Goal: Task Accomplishment & Management: Manage account settings

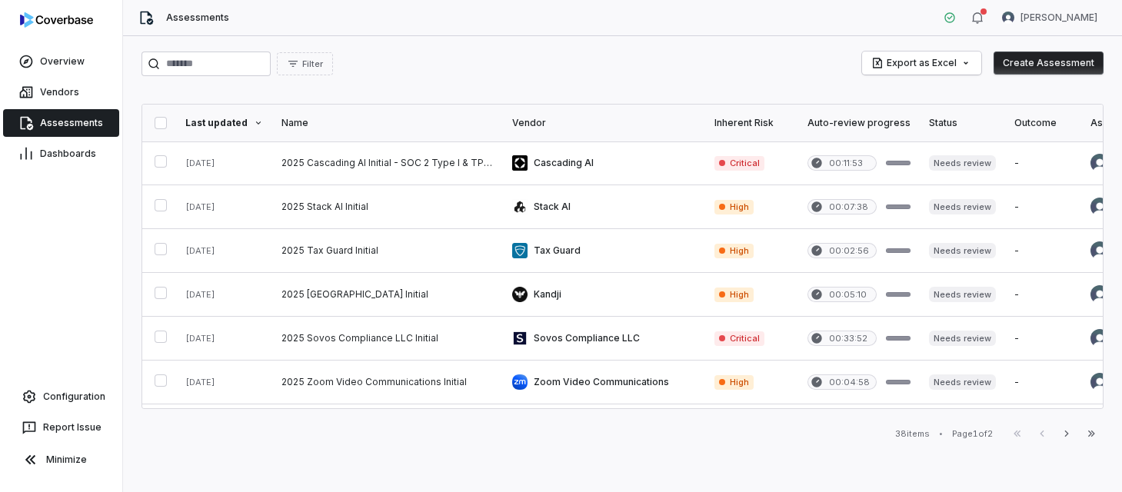
click at [49, 128] on span "Assessments" at bounding box center [71, 123] width 63 height 12
click at [71, 390] on link "Configuration" at bounding box center [61, 397] width 110 height 28
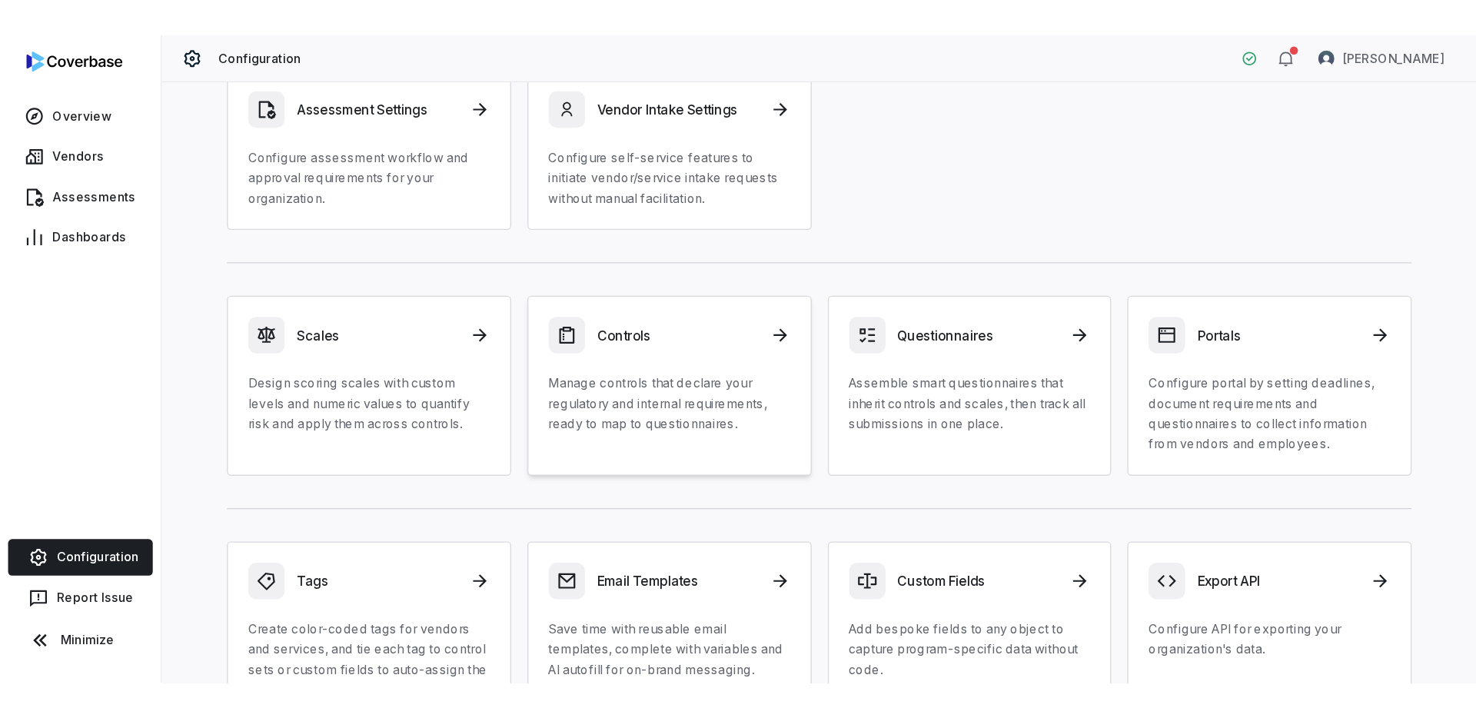
scroll to position [170, 0]
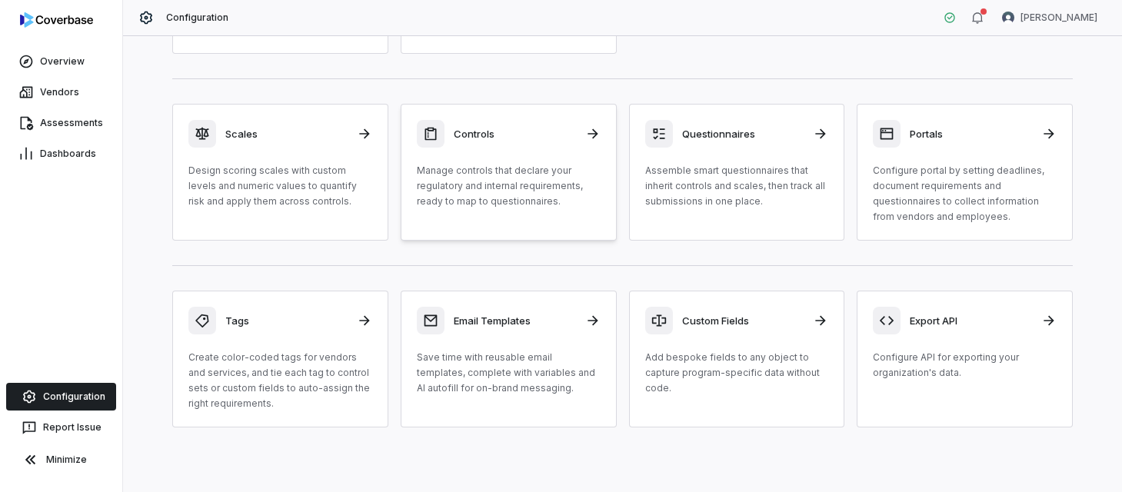
click at [520, 179] on p "Manage controls that declare your regulatory and internal requirements, ready t…" at bounding box center [509, 186] width 184 height 46
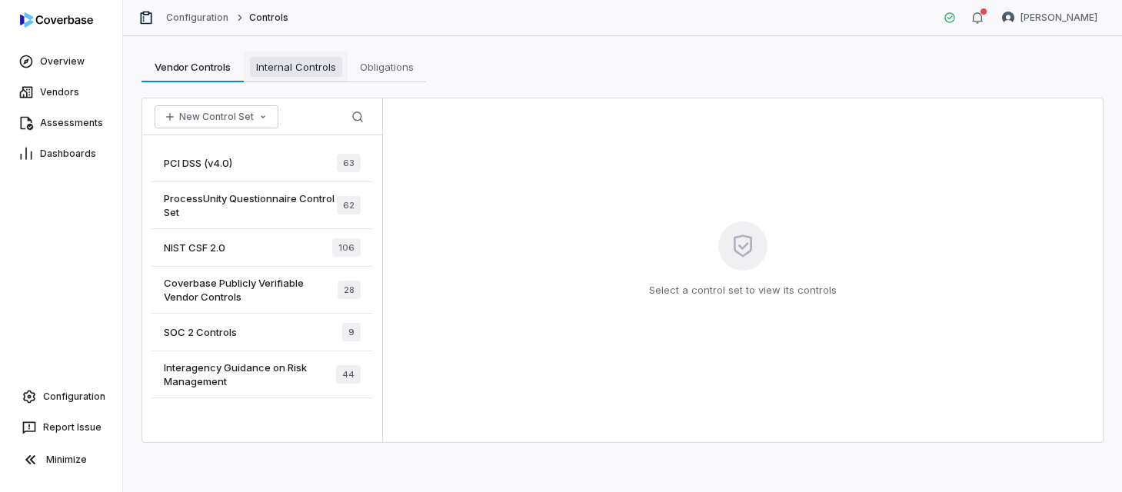
click at [298, 59] on span "Internal Controls" at bounding box center [296, 67] width 92 height 20
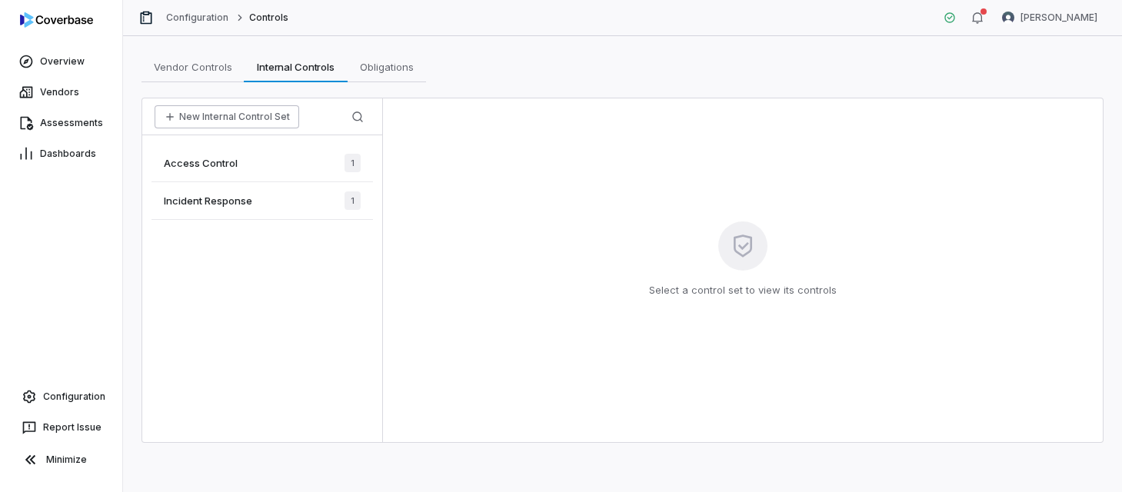
click at [259, 127] on button "New Internal Control Set" at bounding box center [227, 116] width 145 height 23
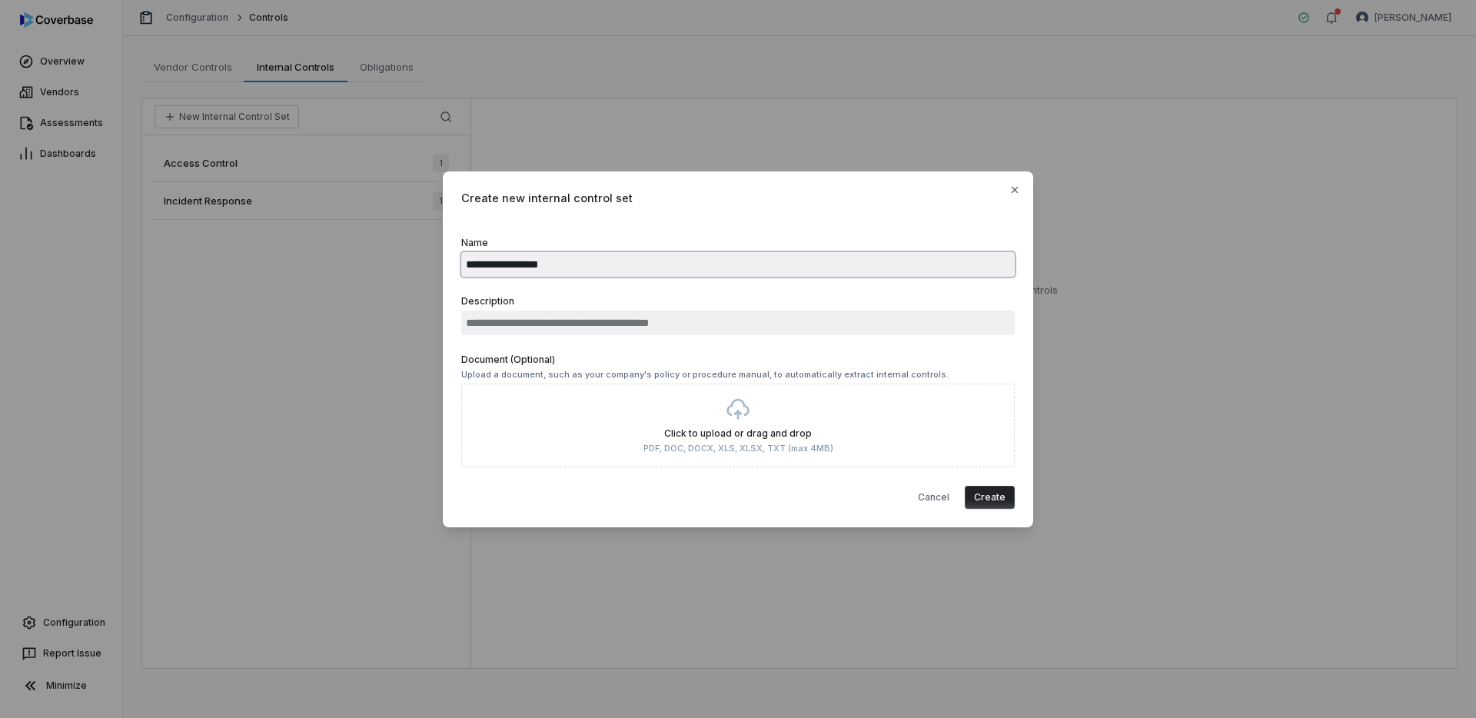
click at [592, 270] on input "**********" at bounding box center [738, 264] width 554 height 25
type input "**********"
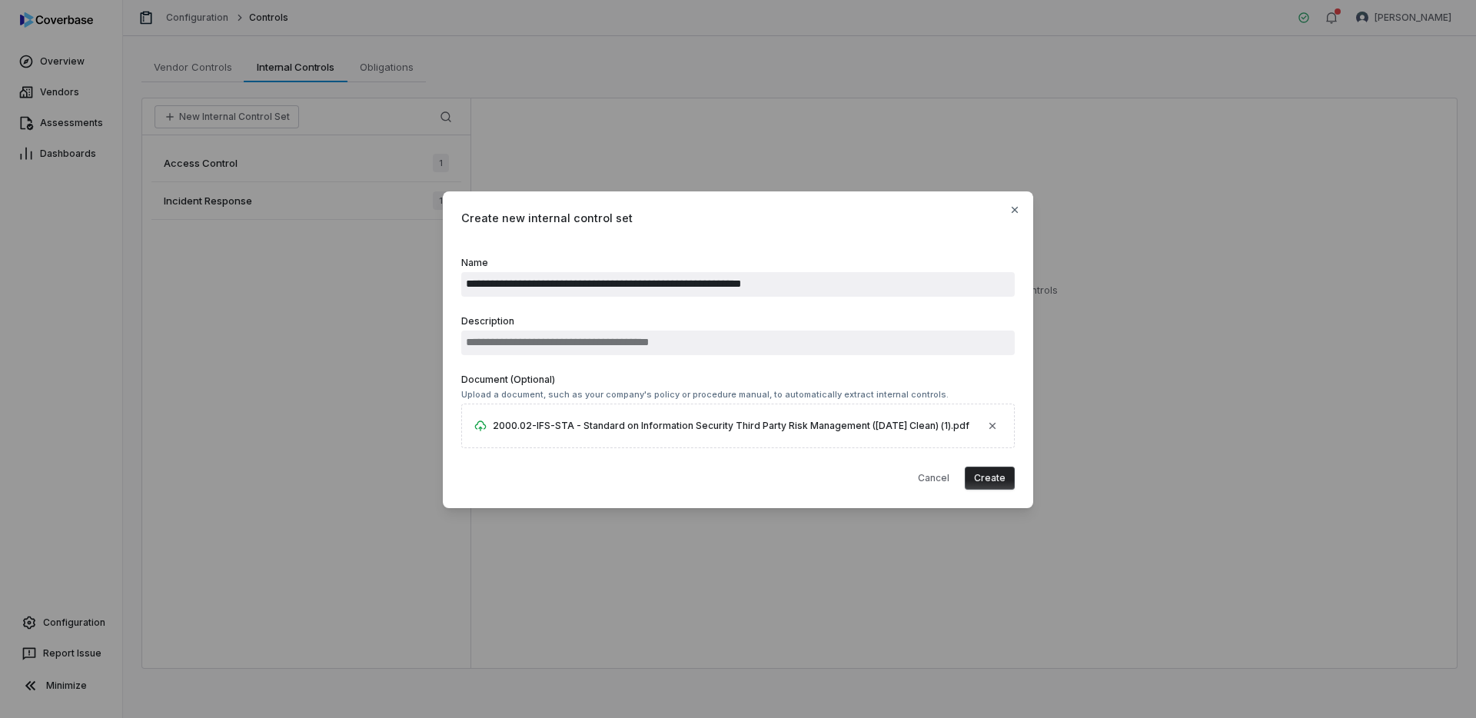
click at [999, 483] on button "Create" at bounding box center [990, 478] width 50 height 23
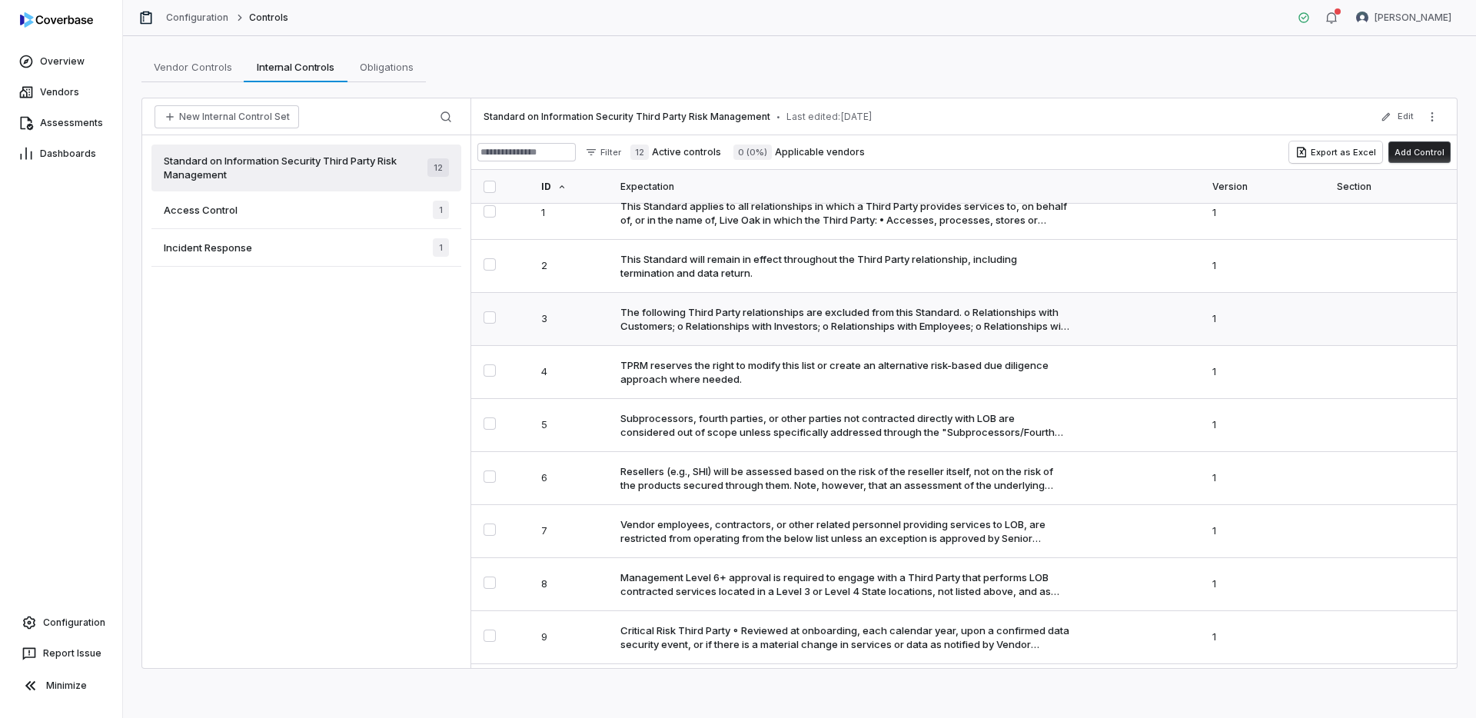
scroll to position [59, 0]
click at [835, 333] on td "The following Third Party relationships are excluded from this Standard. o Rela…" at bounding box center [906, 317] width 591 height 53
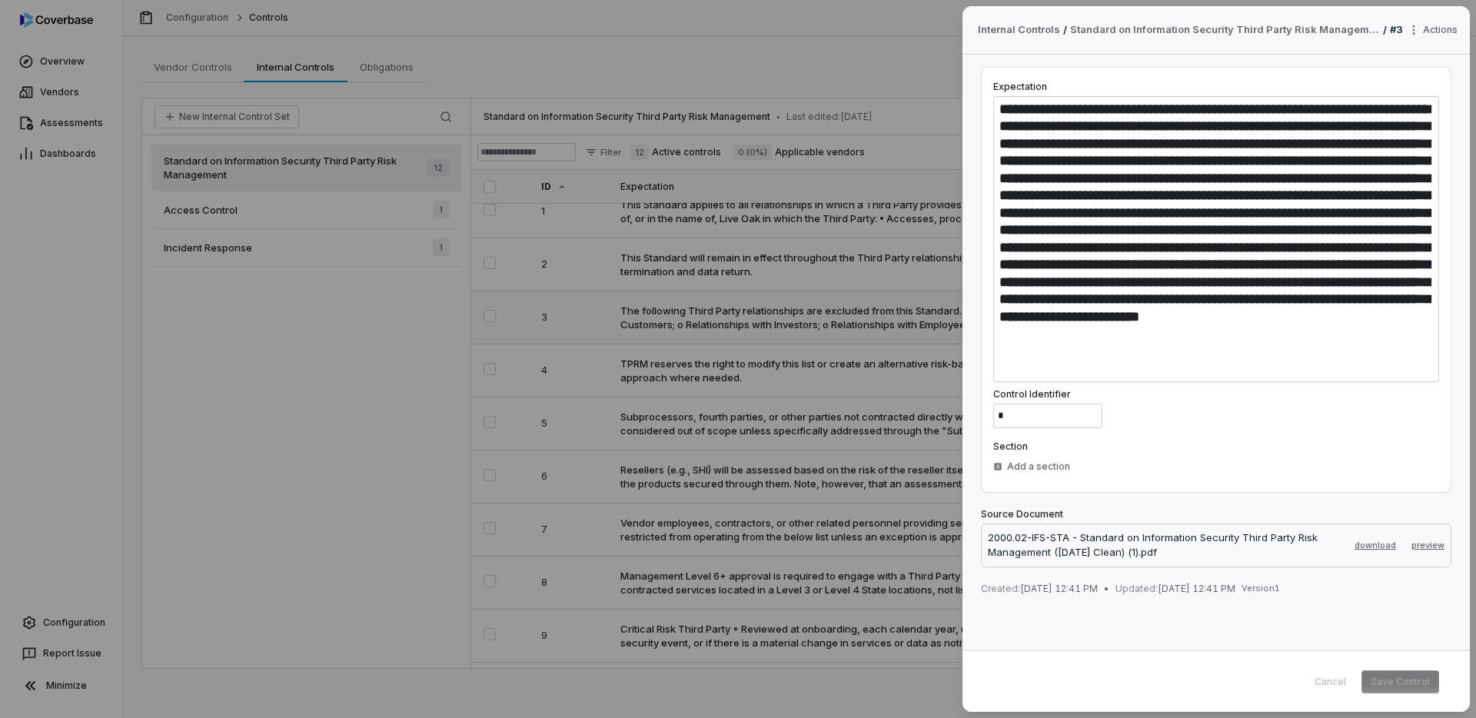
click at [835, 333] on div "Internal Controls / Standard on Information Security Third Party Risk Managemen…" at bounding box center [738, 359] width 1476 height 718
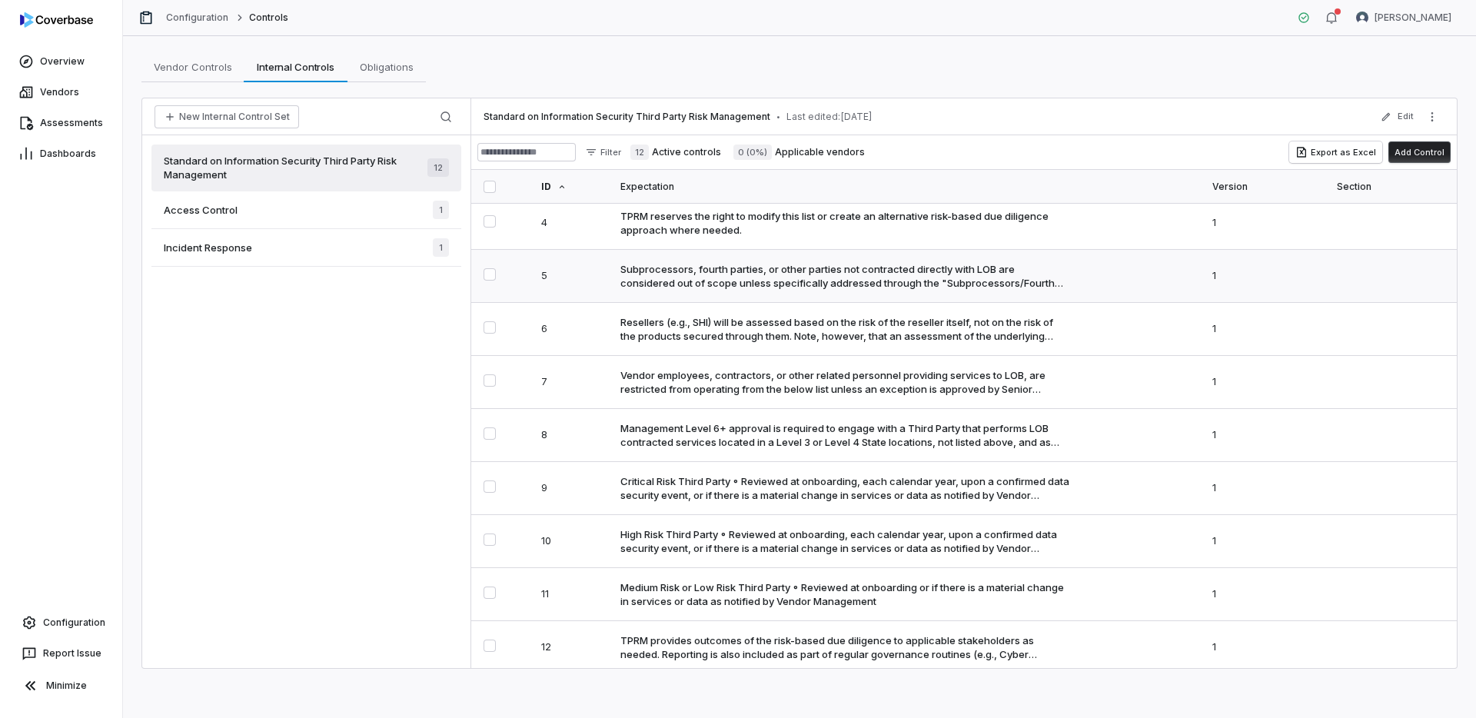
scroll to position [212, 0]
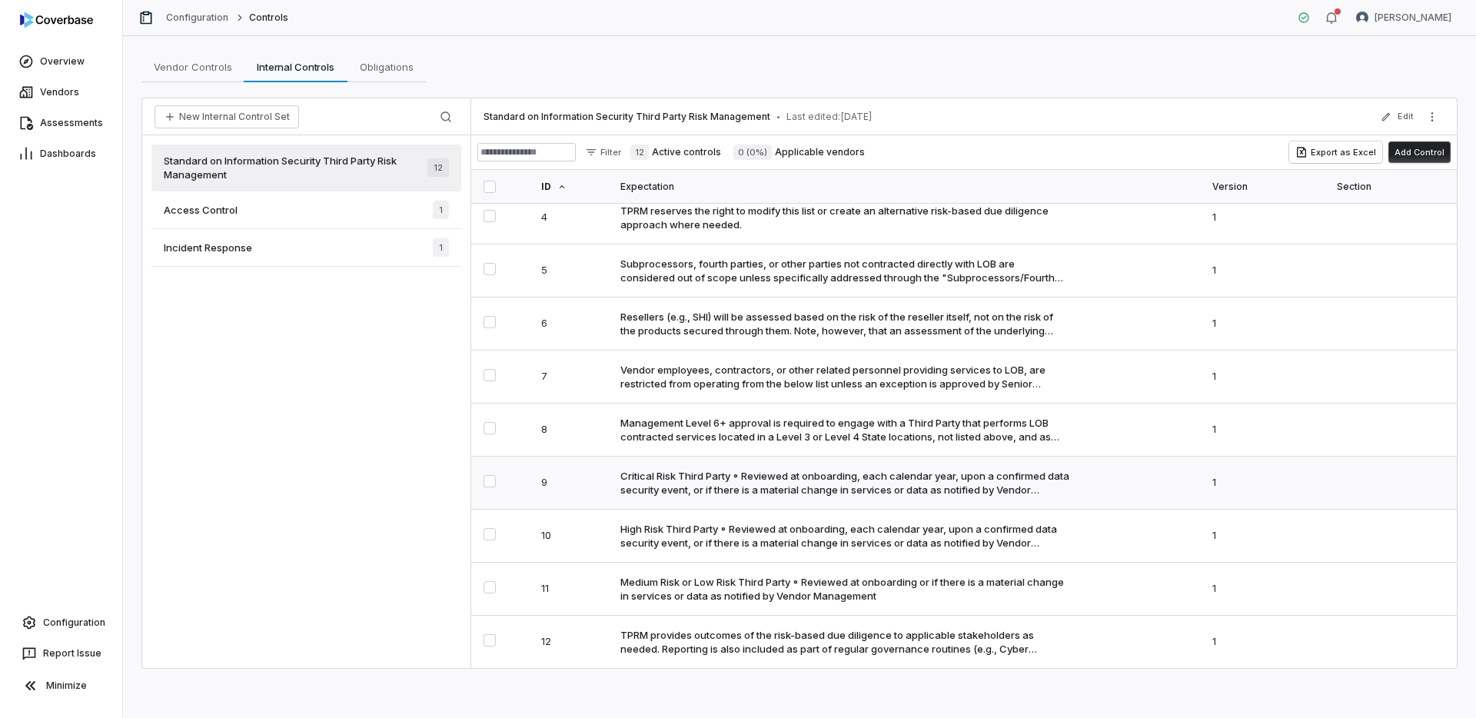
click at [938, 495] on div "Critical Risk Third Party ◦ Reviewed at onboarding, each calendar year, upon a …" at bounding box center [845, 483] width 450 height 28
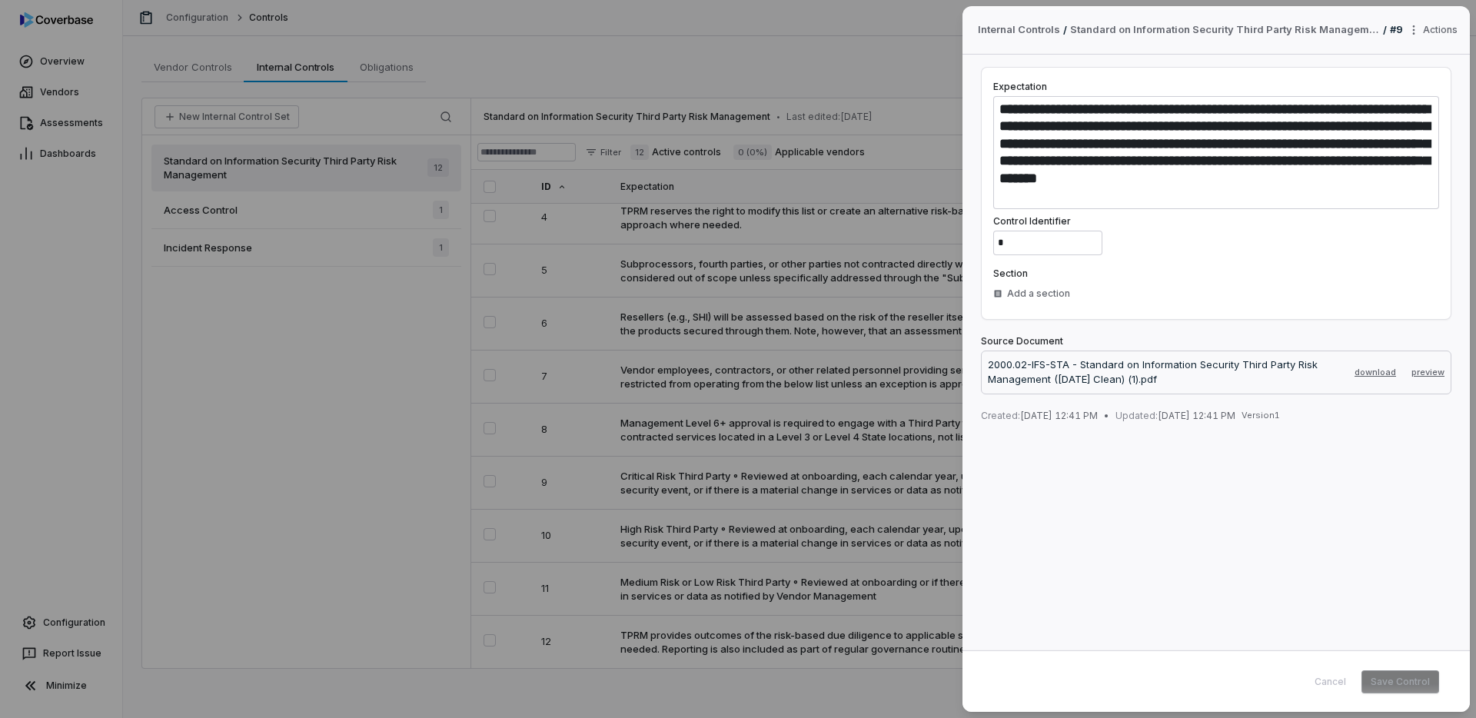
click at [903, 330] on div "**********" at bounding box center [738, 359] width 1476 height 718
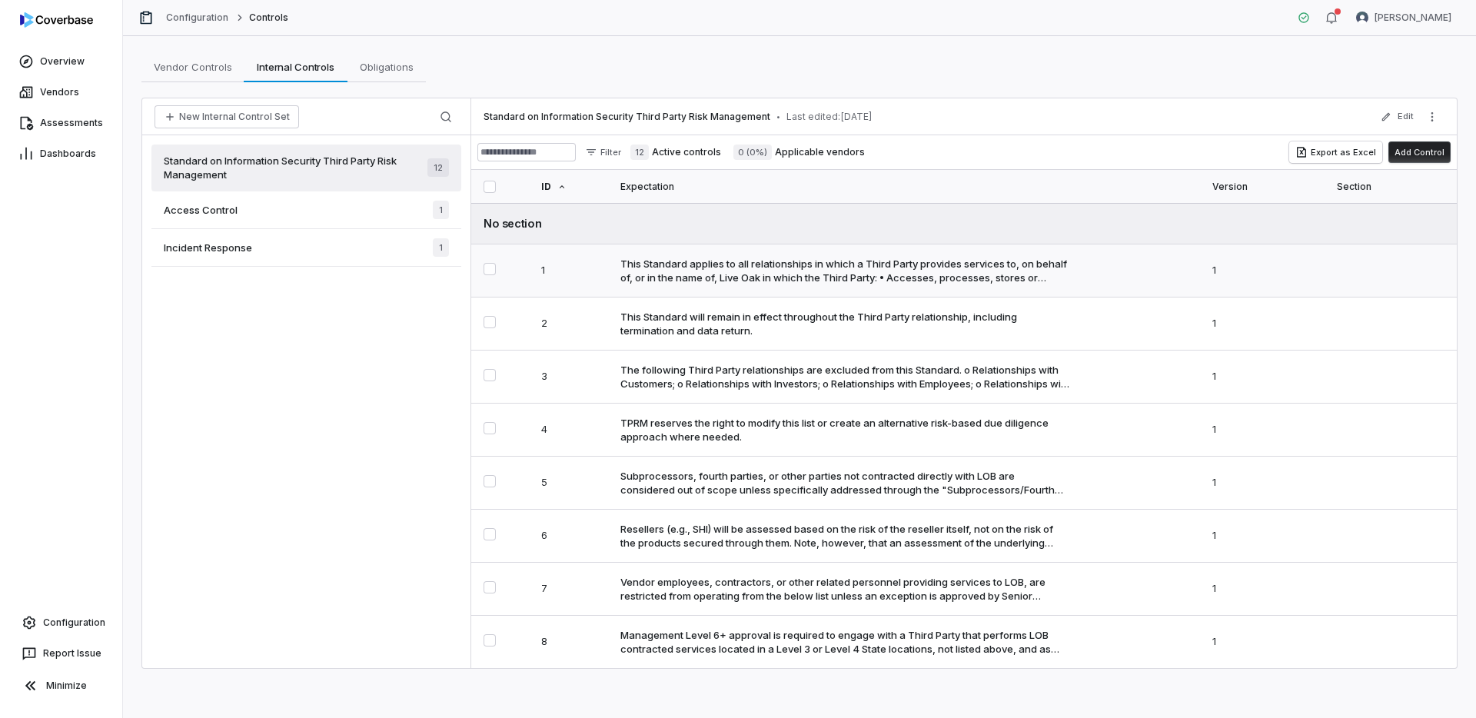
click at [693, 273] on div "This Standard applies to all relationships in which a Third Party provides serv…" at bounding box center [845, 271] width 450 height 28
type textarea "*"
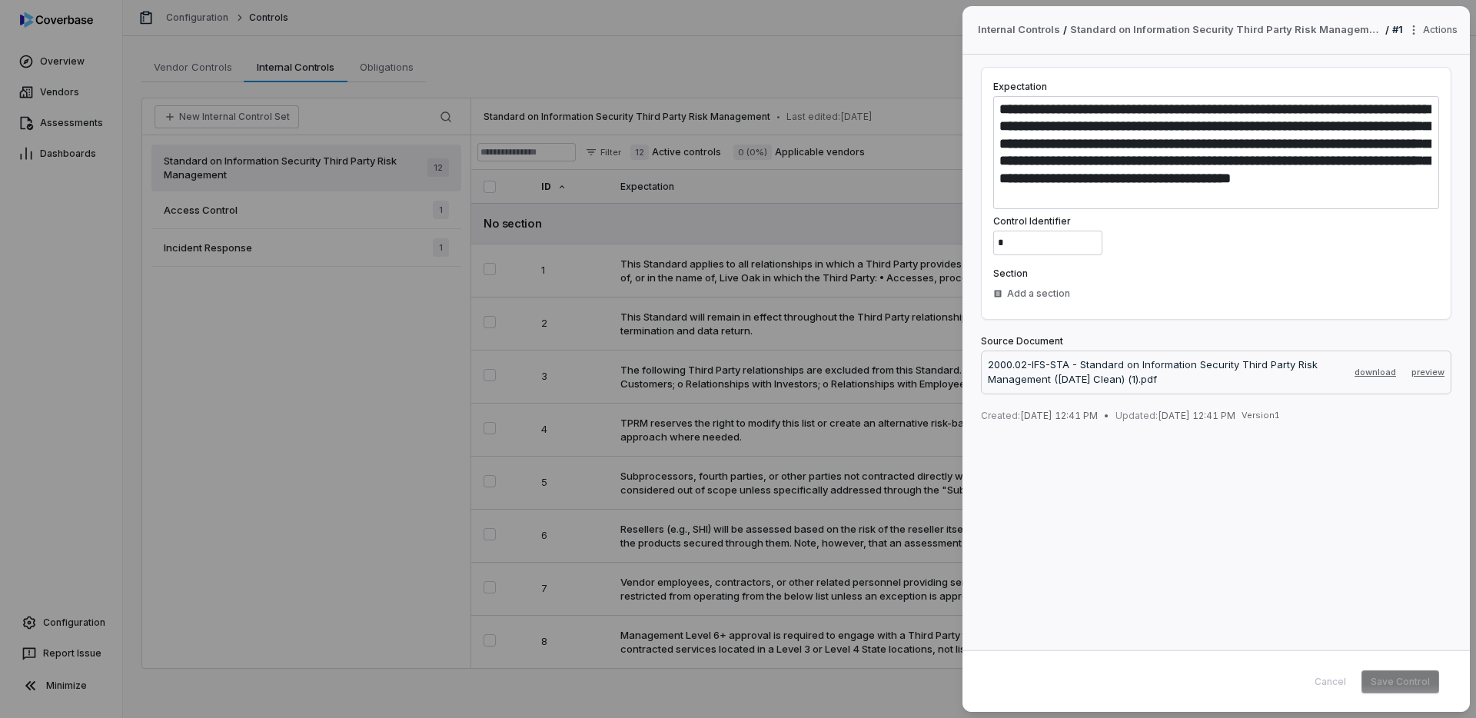
click at [800, 342] on div "**********" at bounding box center [738, 359] width 1476 height 718
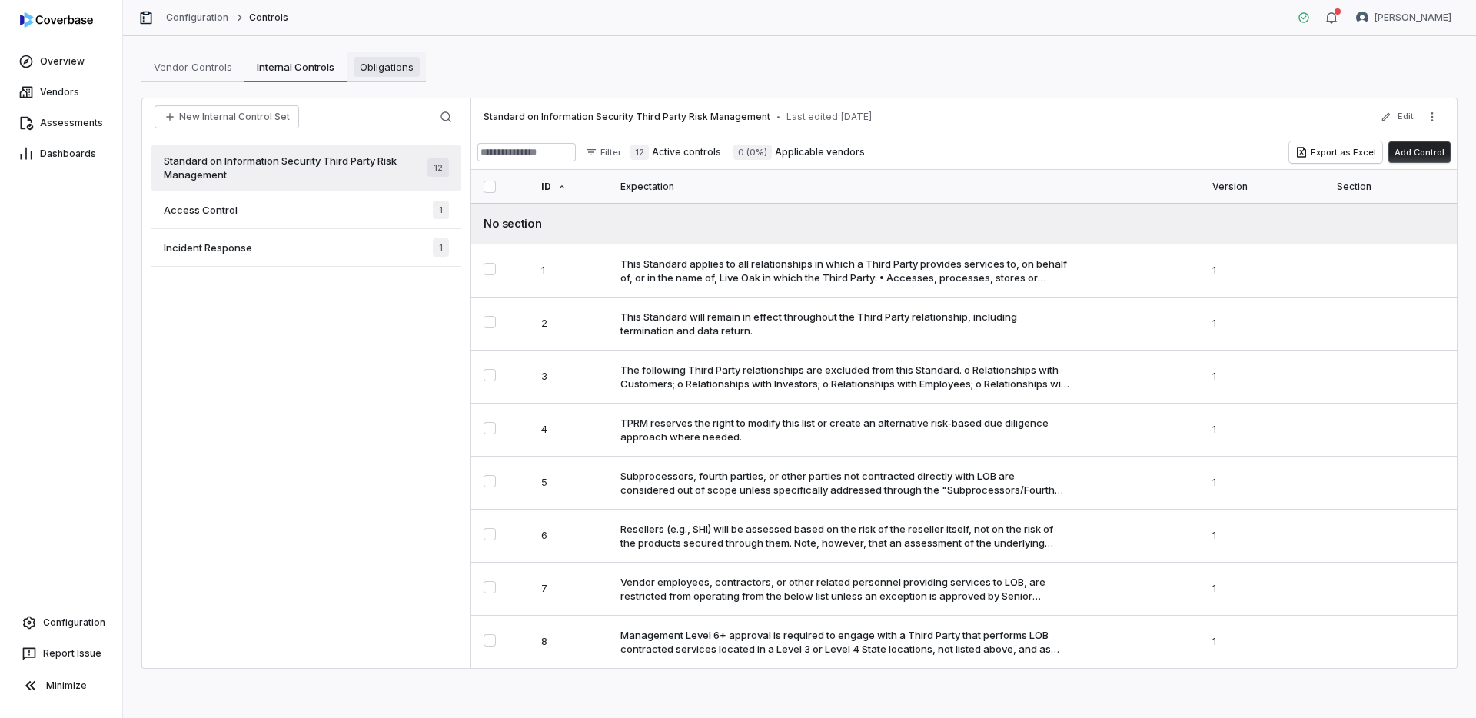
click at [375, 73] on span "Obligations" at bounding box center [387, 67] width 66 height 20
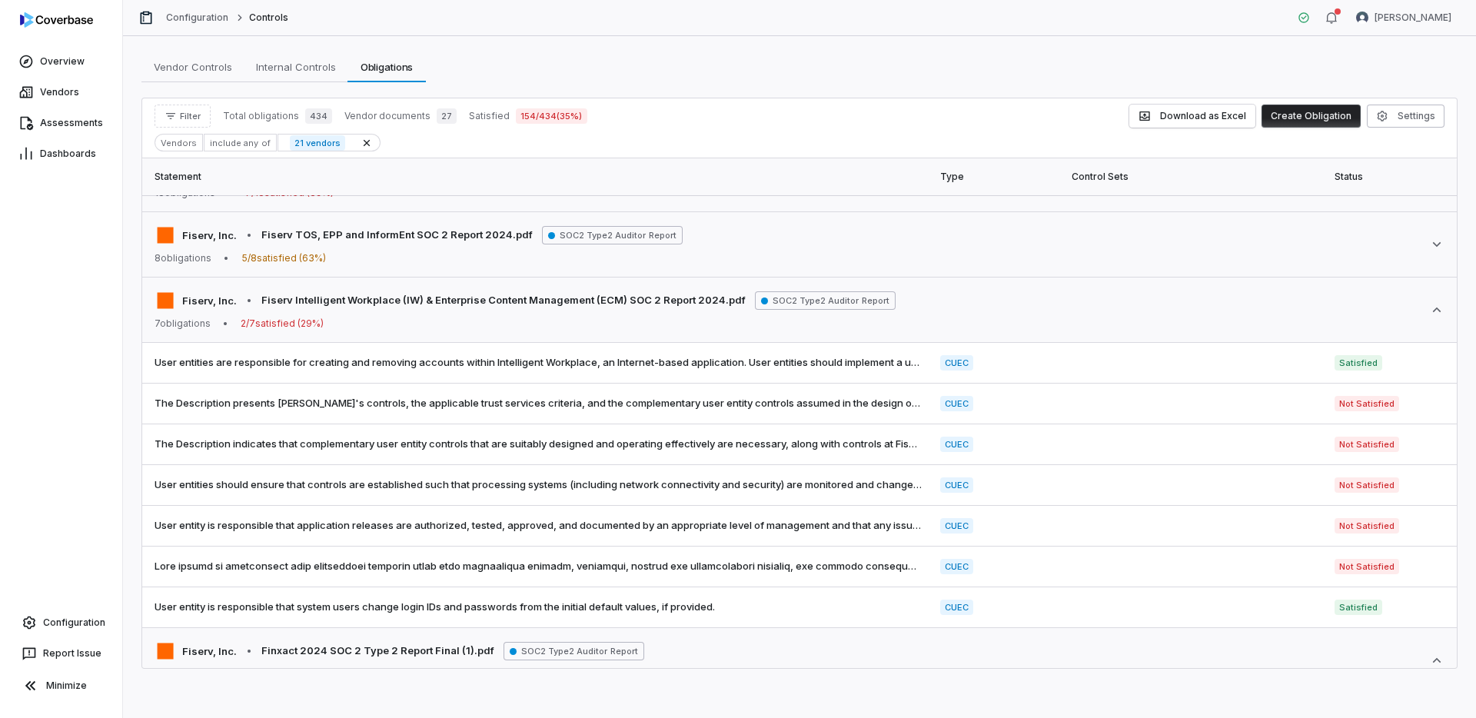
scroll to position [701, 0]
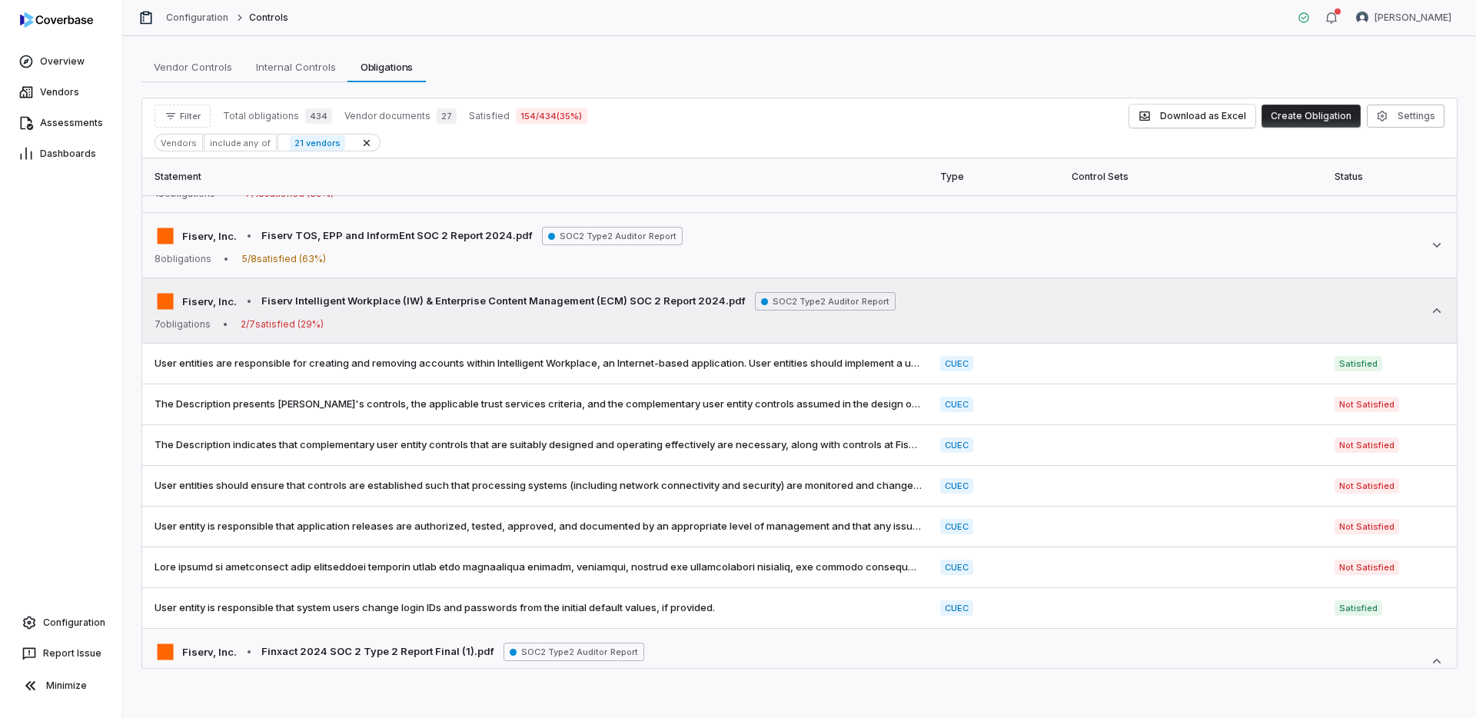
click at [1442, 318] on icon at bounding box center [1436, 310] width 15 height 15
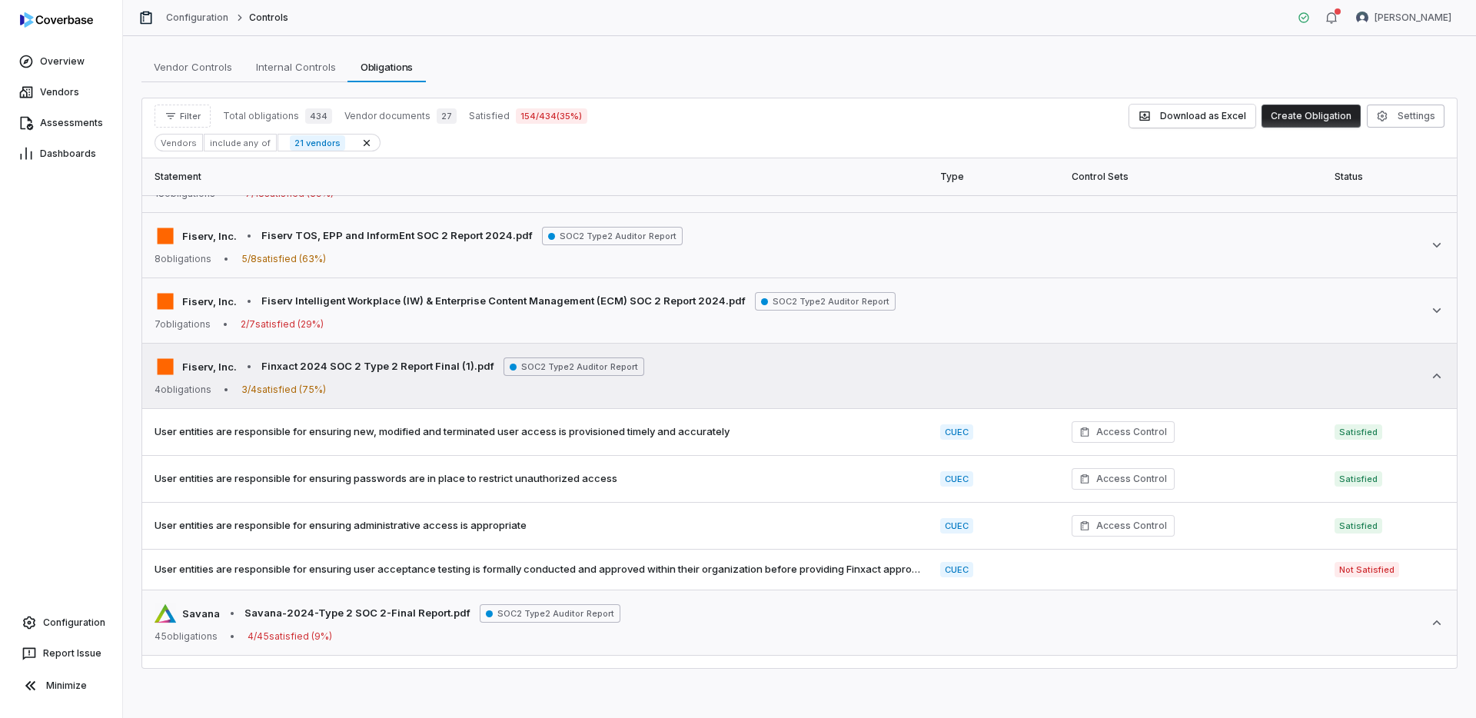
click at [1436, 375] on icon at bounding box center [1436, 375] width 15 height 15
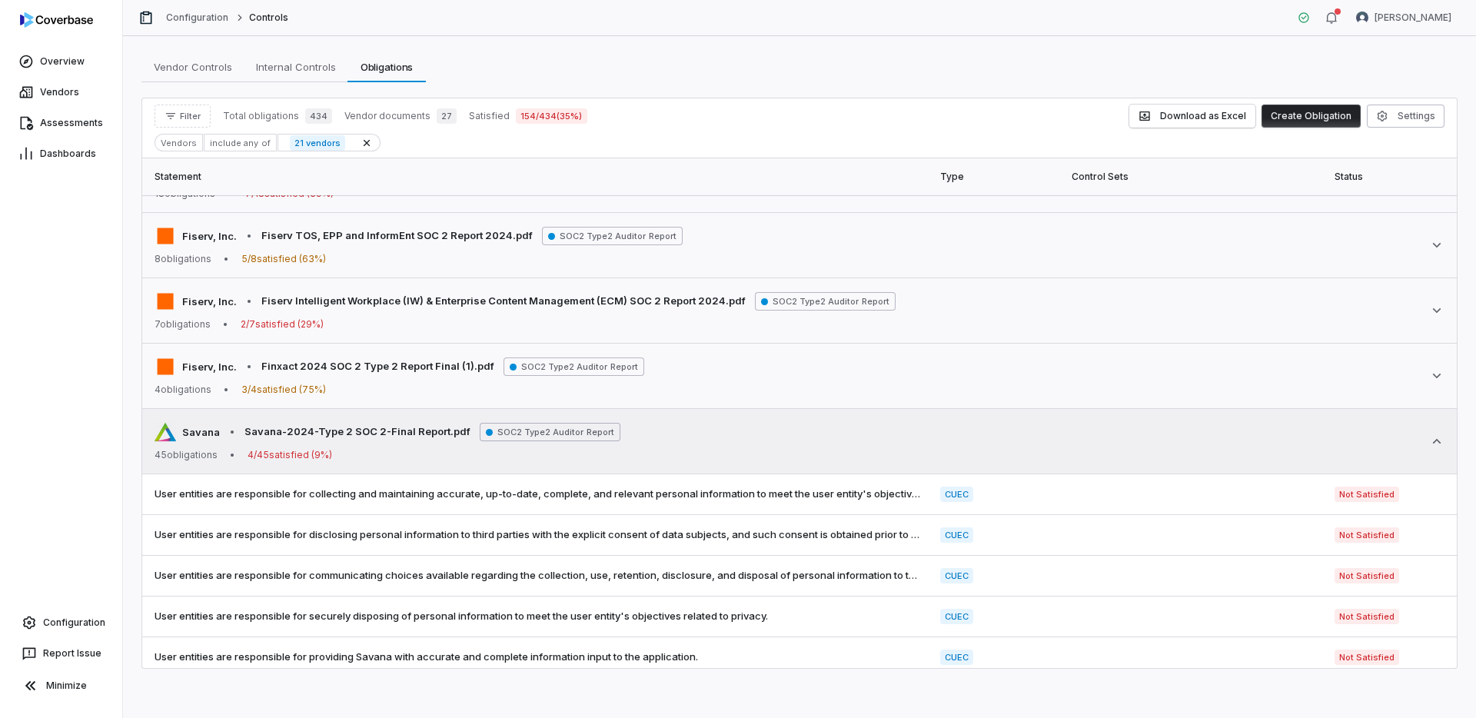
click at [1437, 448] on icon at bounding box center [1436, 441] width 15 height 15
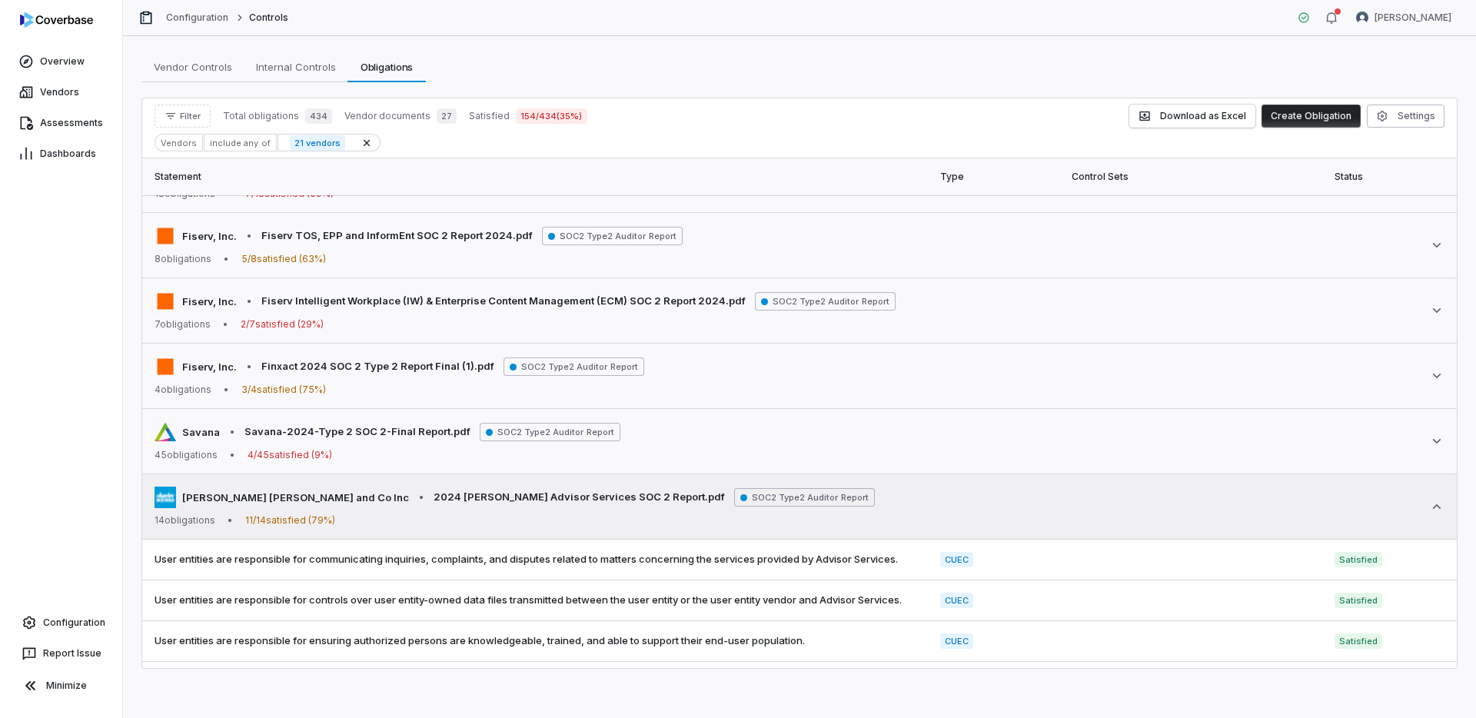
click at [1432, 512] on icon at bounding box center [1436, 506] width 15 height 15
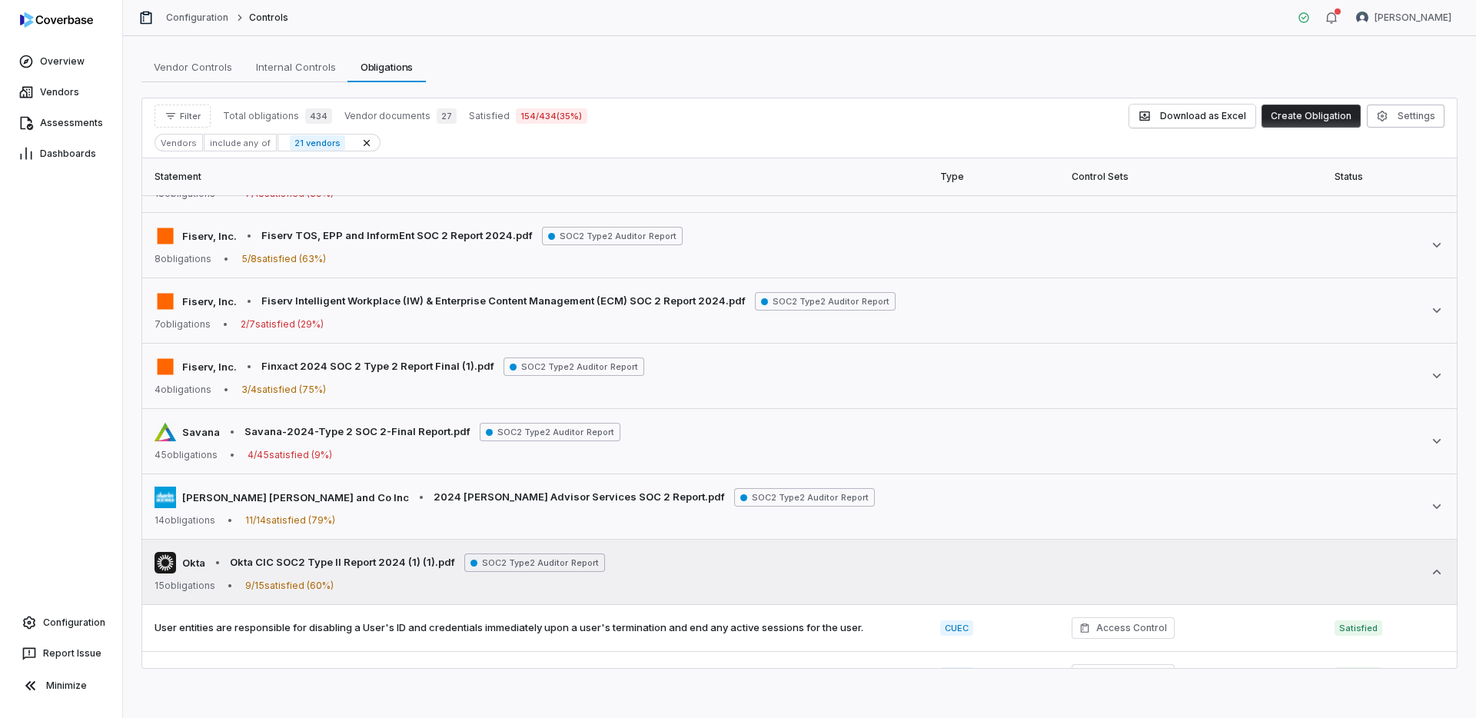
click at [1436, 580] on div "Okta • Okta CIC SOC2 Type II Report 2024 (1) (1).pdf SOC2 Type2 Auditor Report …" at bounding box center [800, 572] width 1290 height 40
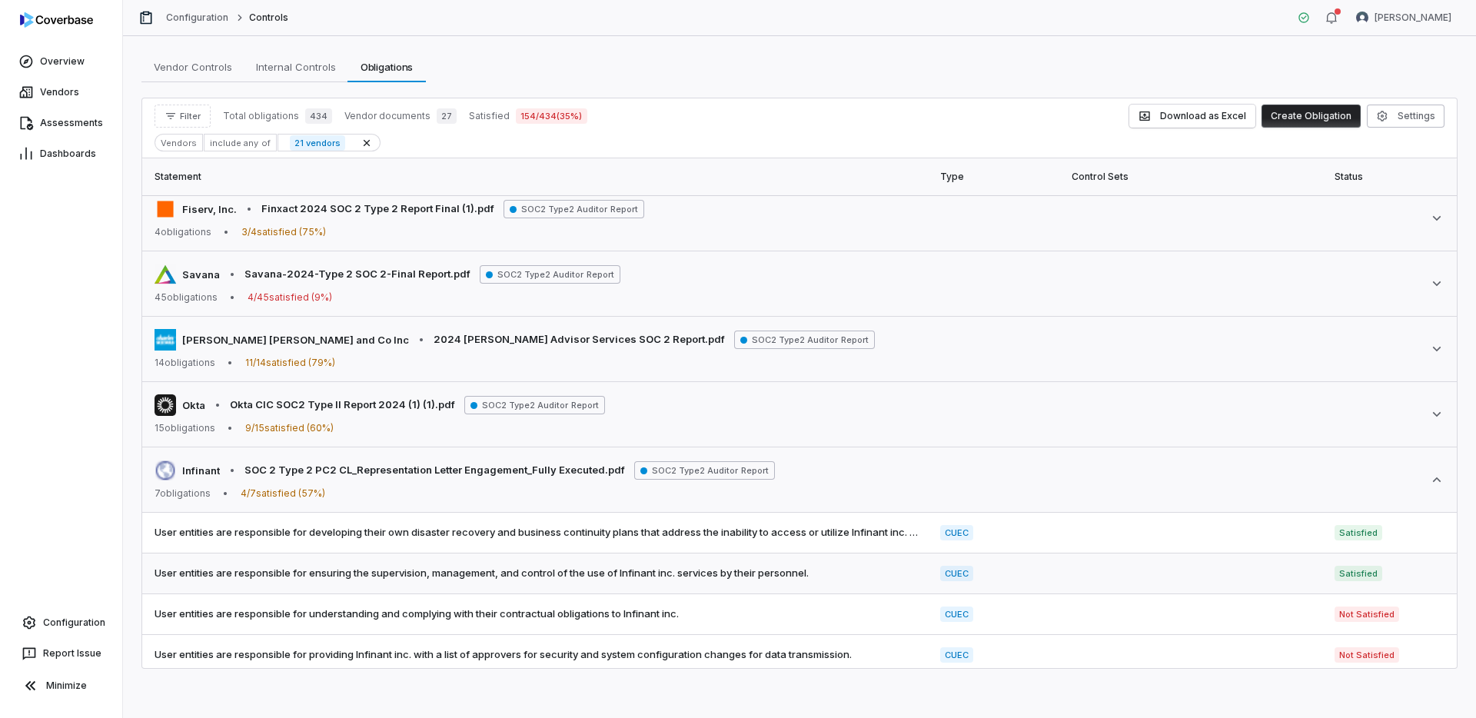
scroll to position [862, 0]
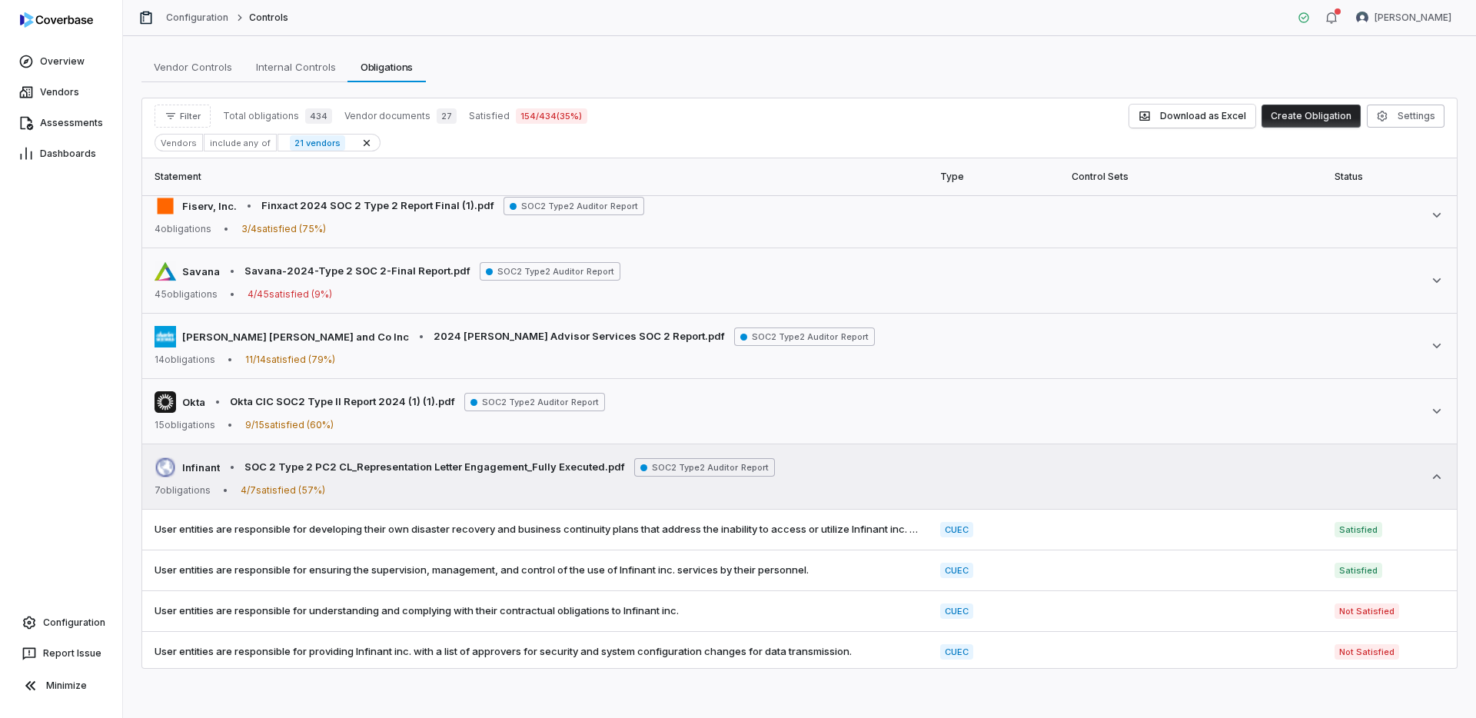
click at [1435, 481] on icon at bounding box center [1436, 476] width 15 height 15
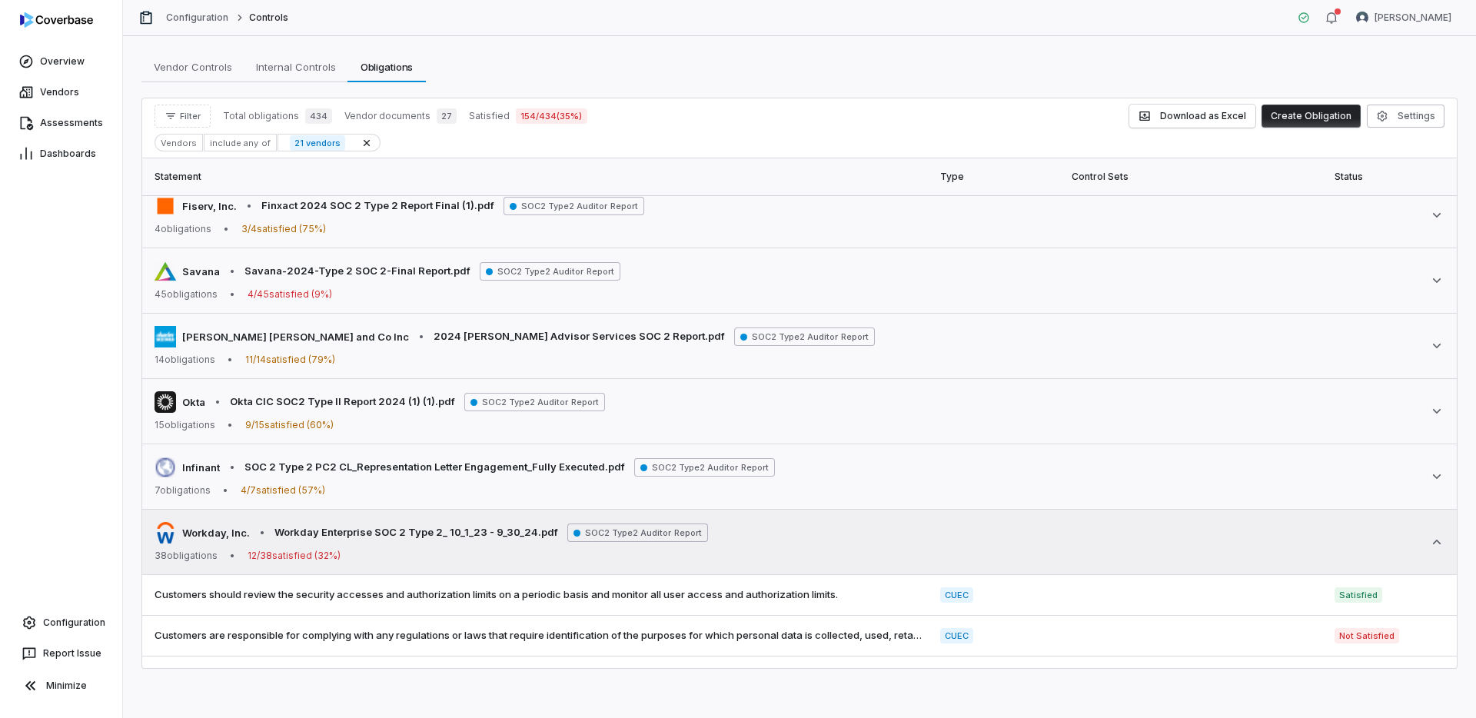
click at [1433, 544] on icon at bounding box center [1436, 541] width 15 height 15
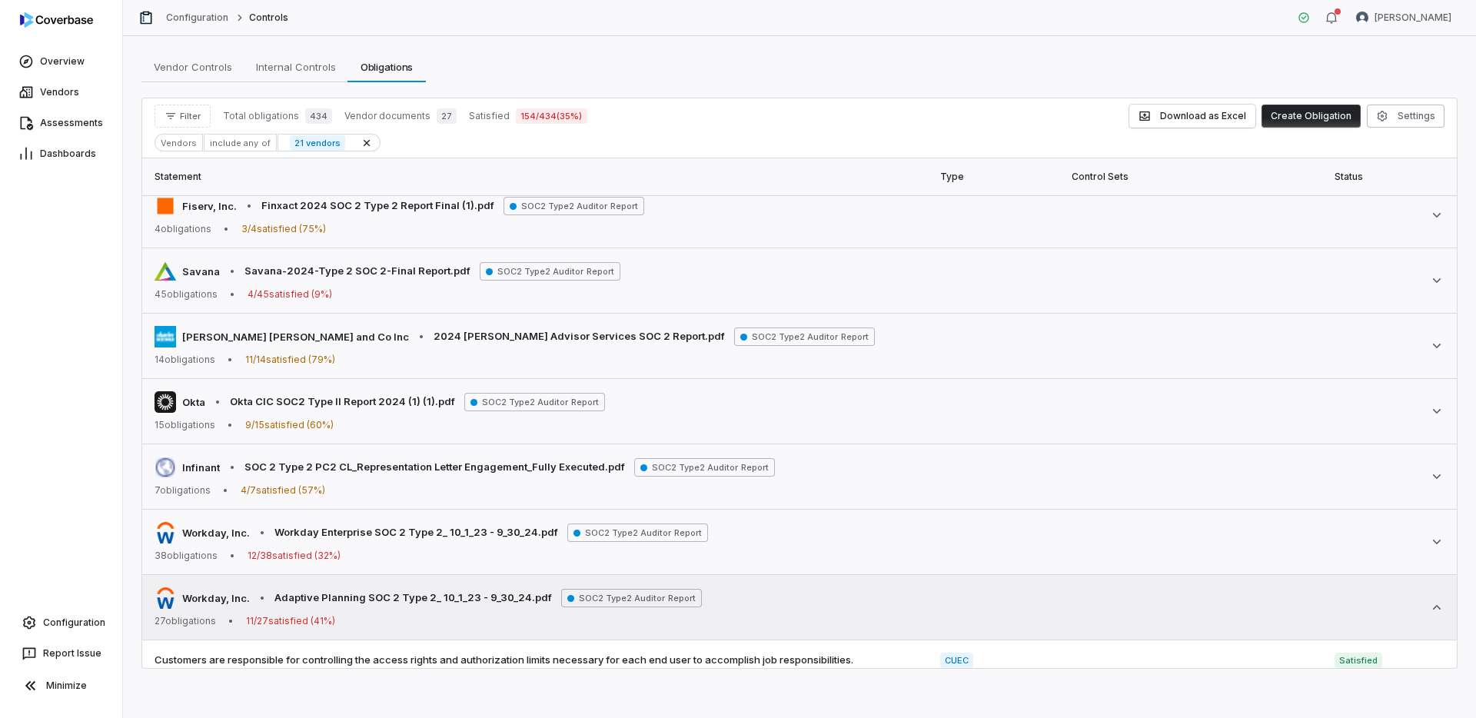
click at [1433, 611] on icon at bounding box center [1436, 607] width 15 height 15
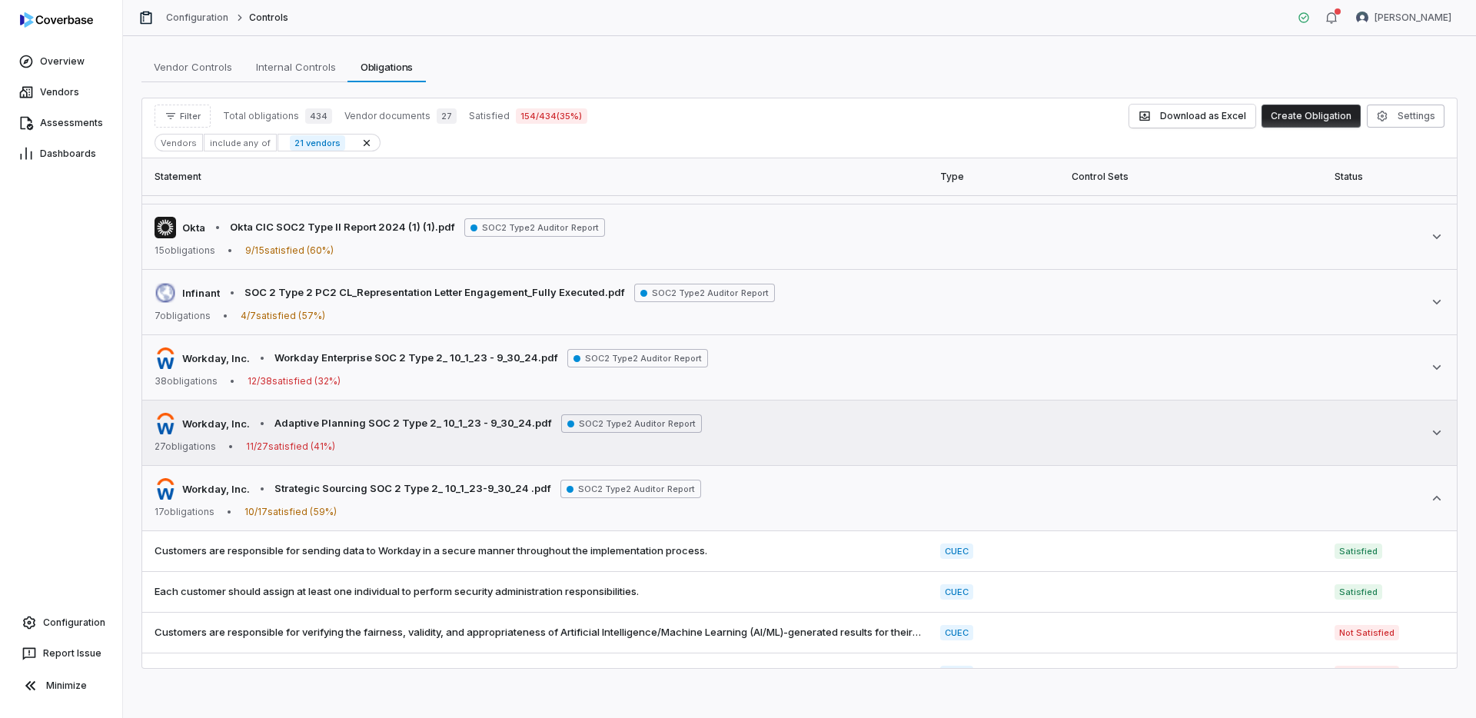
scroll to position [1057, 0]
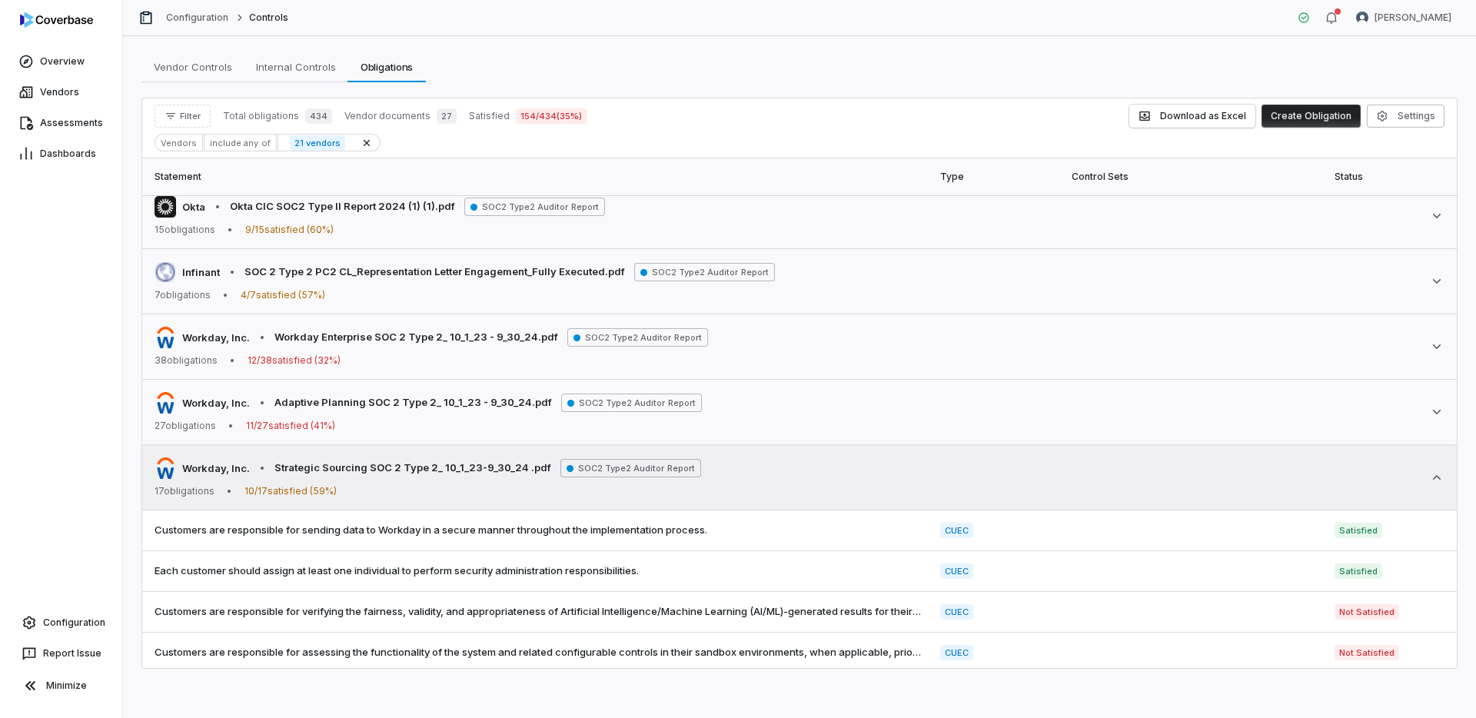
click at [1438, 484] on icon at bounding box center [1436, 477] width 15 height 15
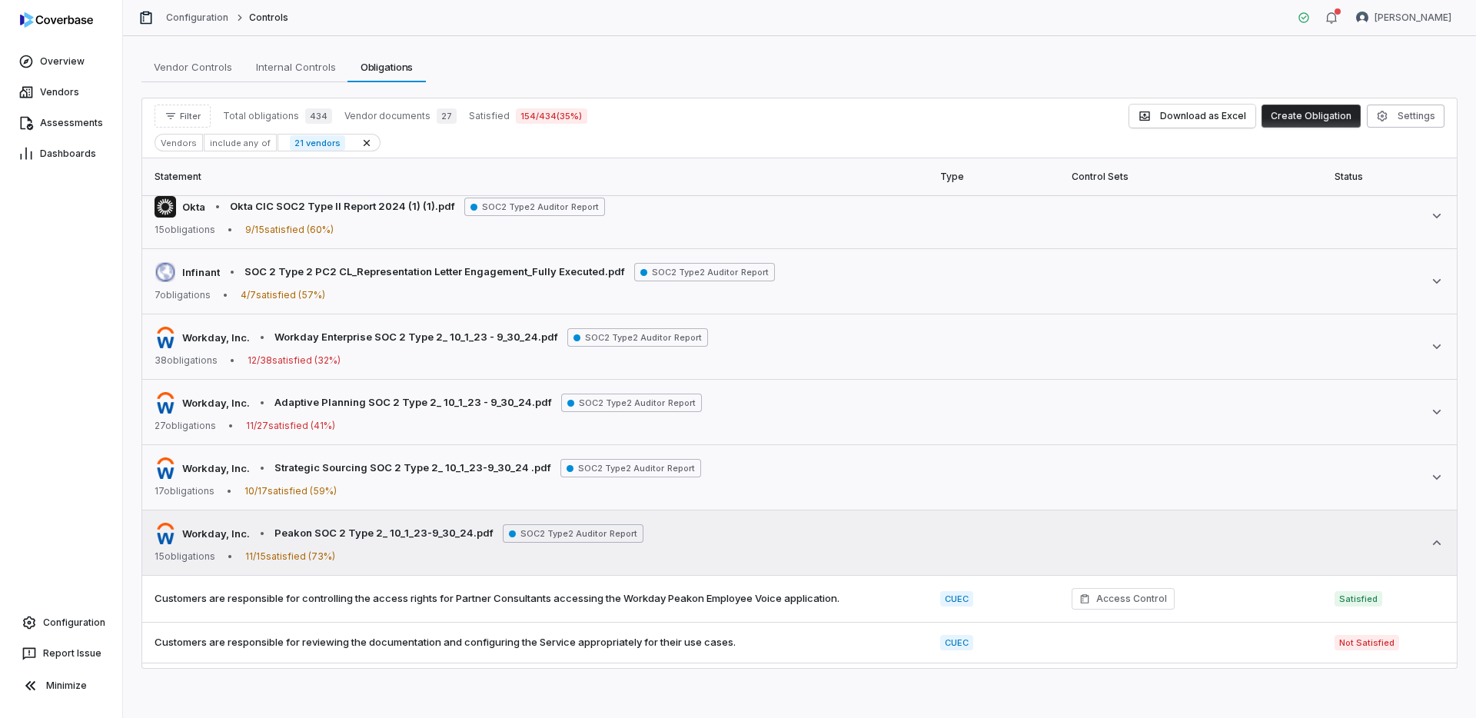
click at [1441, 549] on icon at bounding box center [1436, 542] width 15 height 15
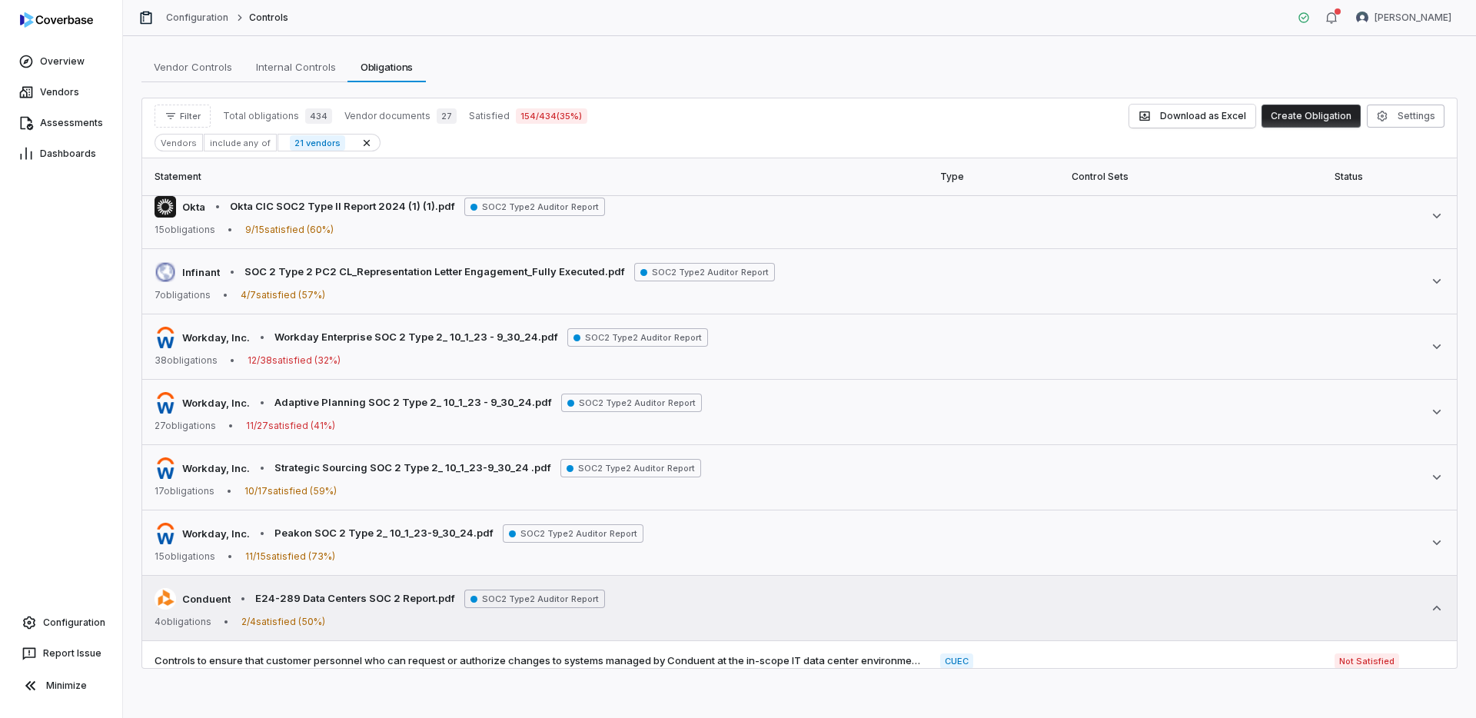
click at [1439, 605] on icon at bounding box center [1436, 607] width 15 height 15
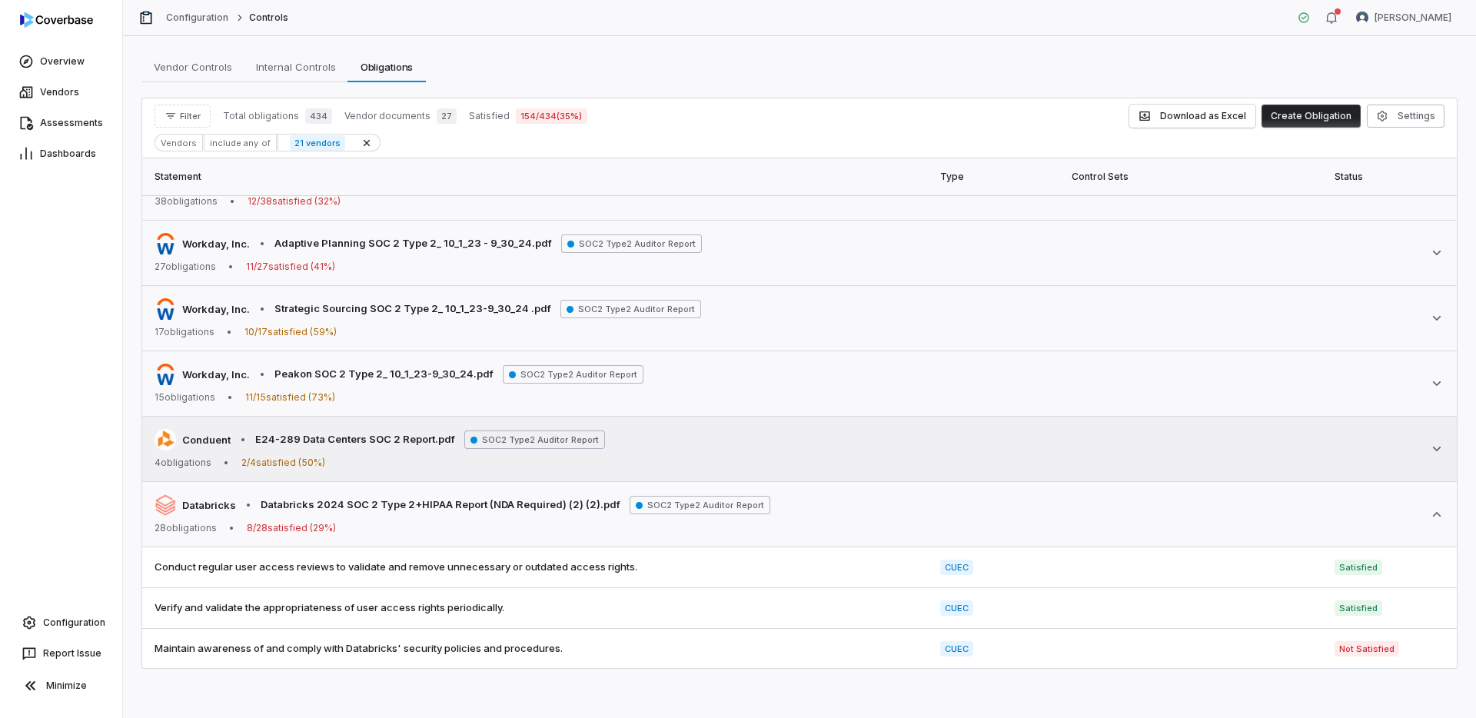
scroll to position [1232, 0]
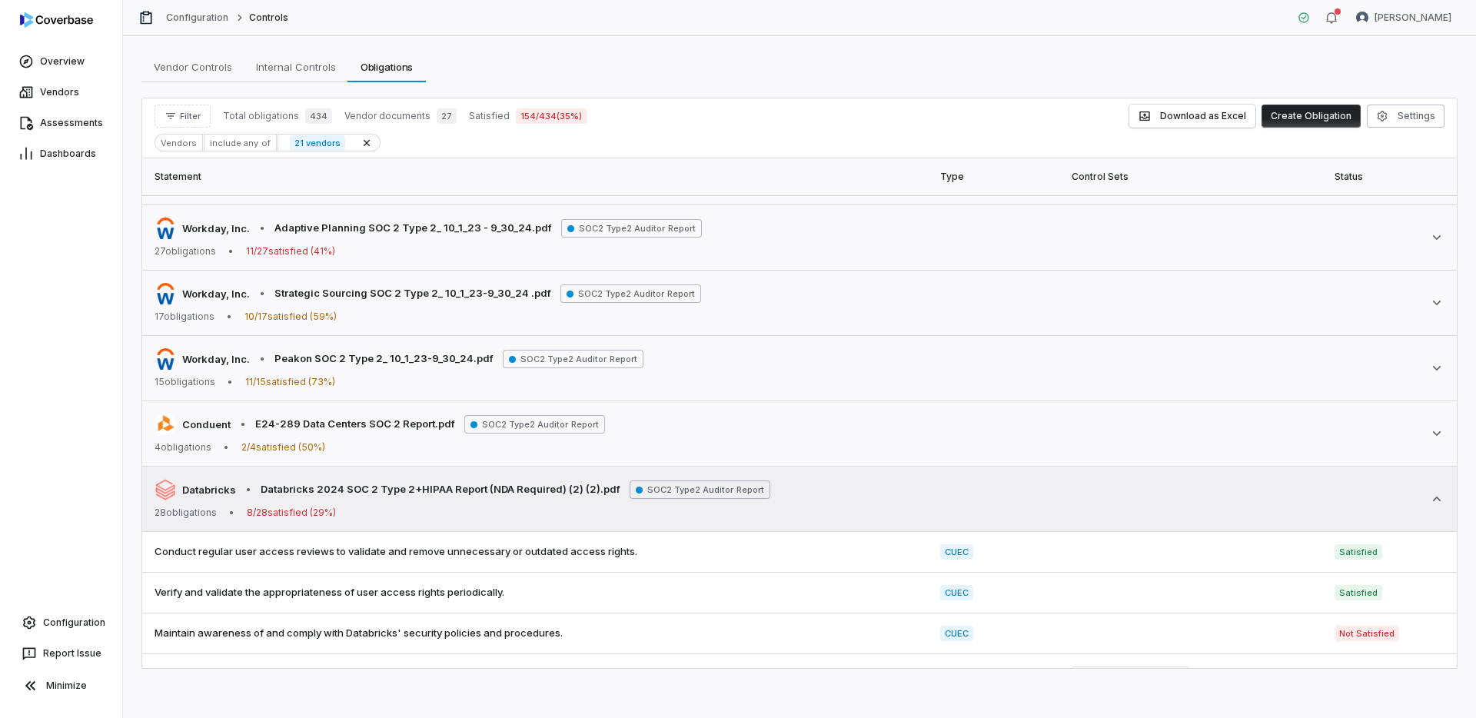
click at [1429, 497] on icon at bounding box center [1436, 498] width 15 height 15
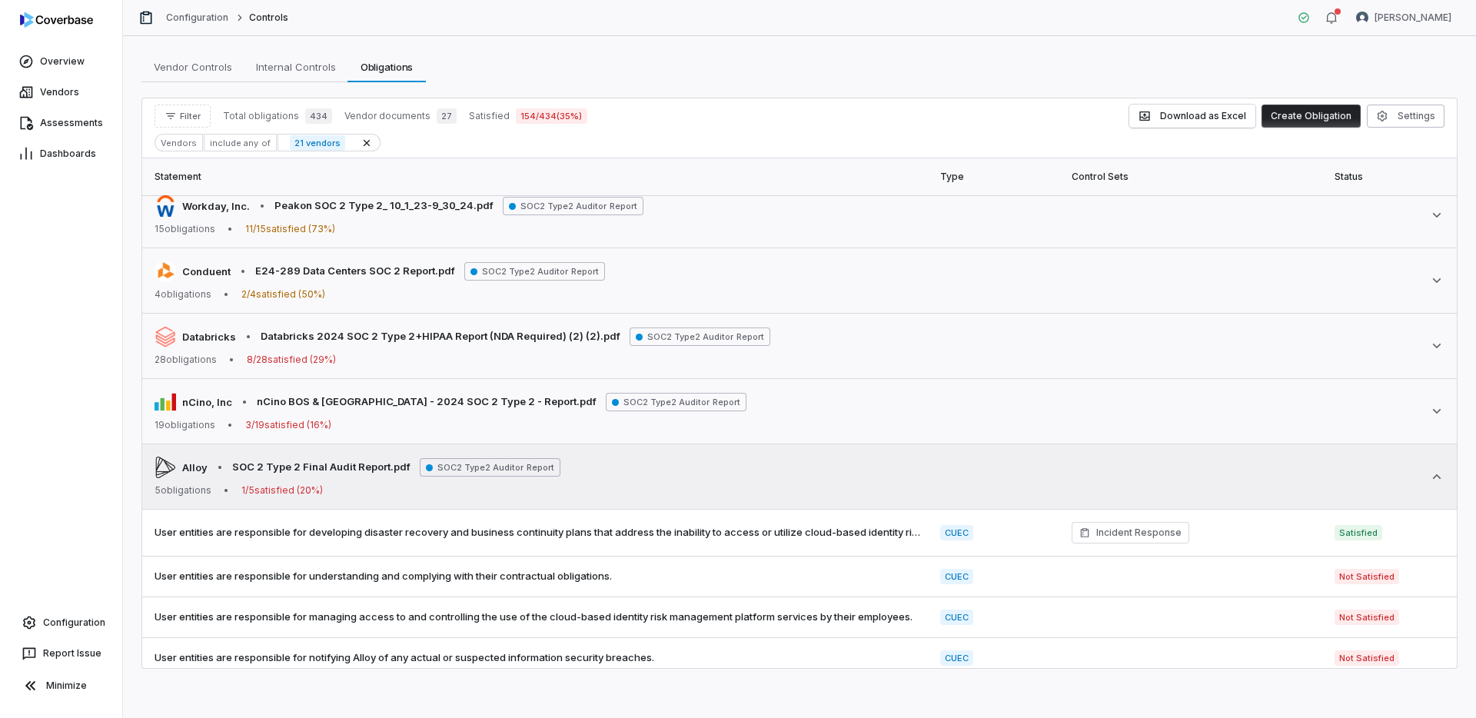
scroll to position [1391, 0]
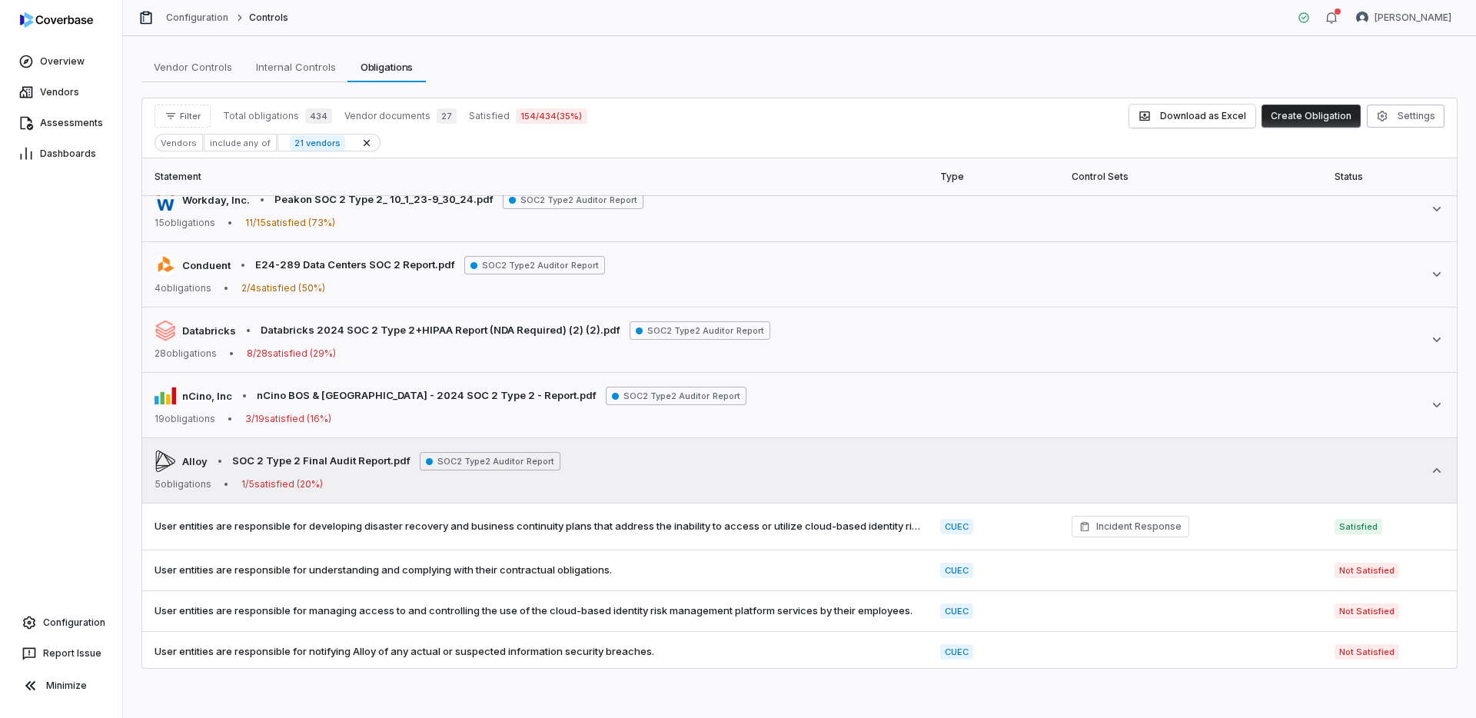
click at [1435, 471] on icon at bounding box center [1436, 470] width 15 height 15
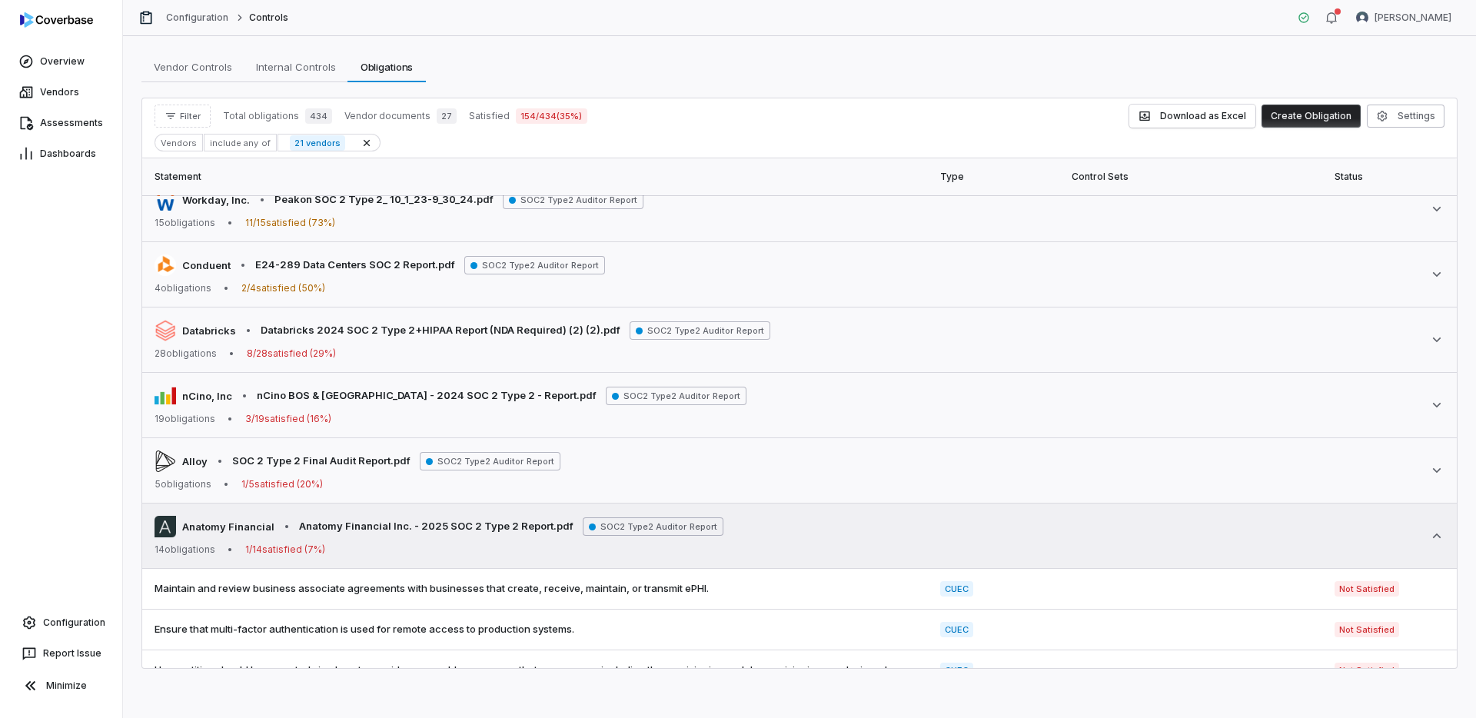
click at [1442, 544] on div "Anatomy Financial • Anatomy Financial Inc. - 2025 SOC 2 Type 2 Report.pdf SOC2 …" at bounding box center [800, 536] width 1290 height 40
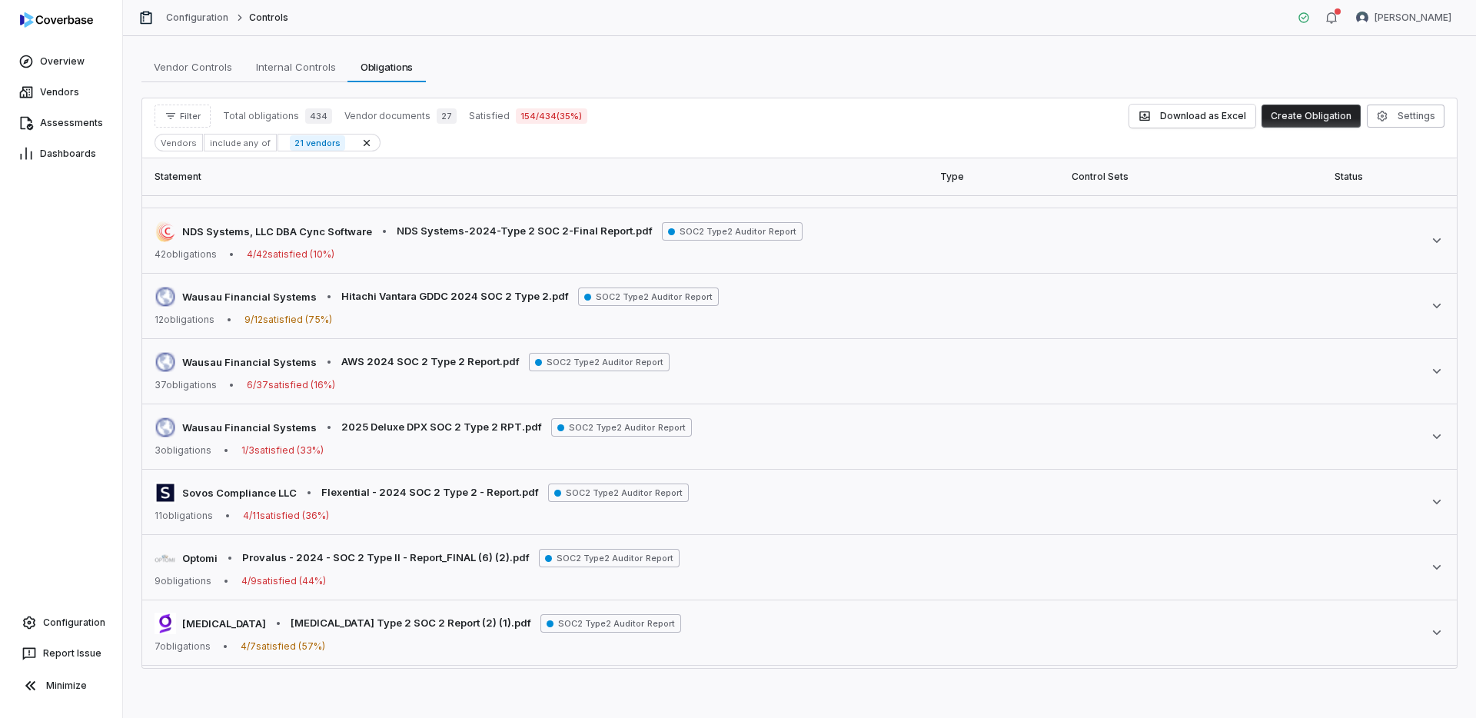
scroll to position [0, 0]
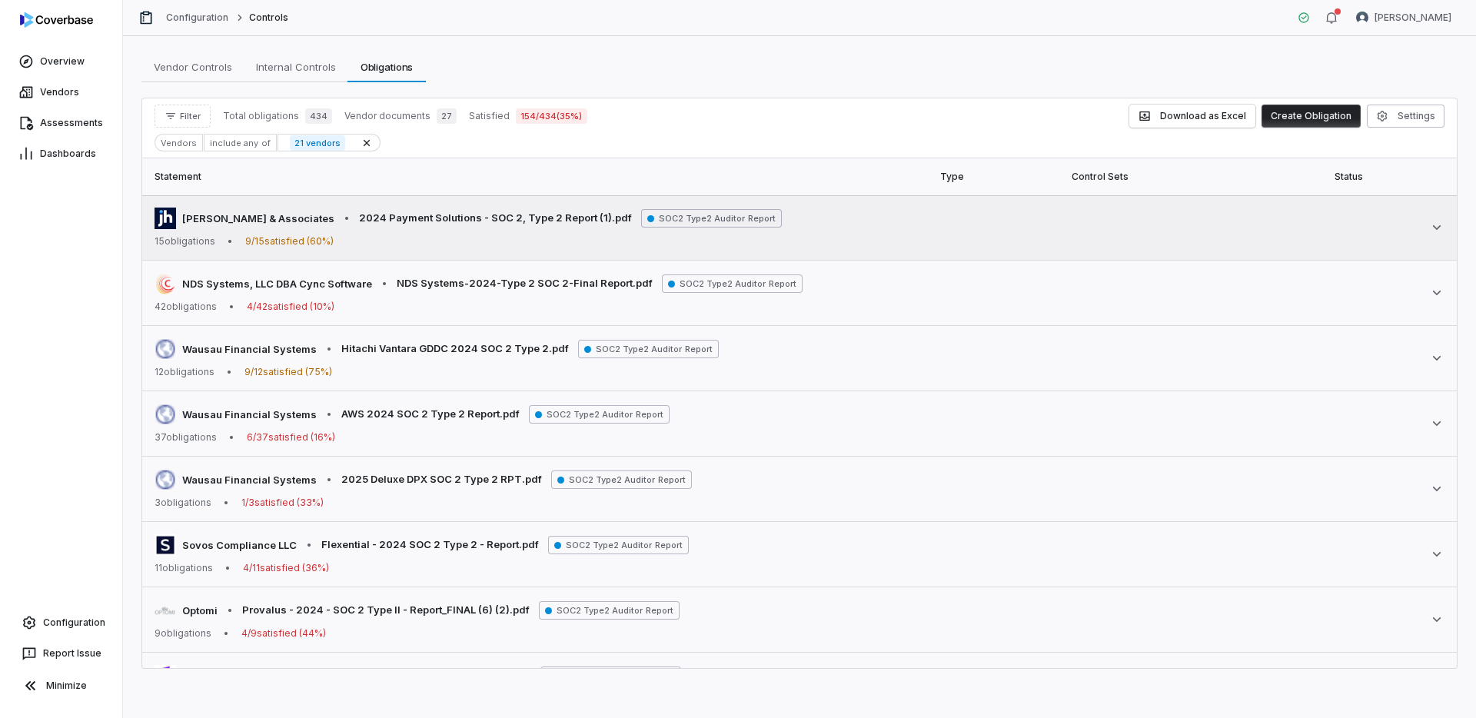
click at [716, 217] on span "SOC2 Type2 Auditor Report" at bounding box center [711, 218] width 141 height 18
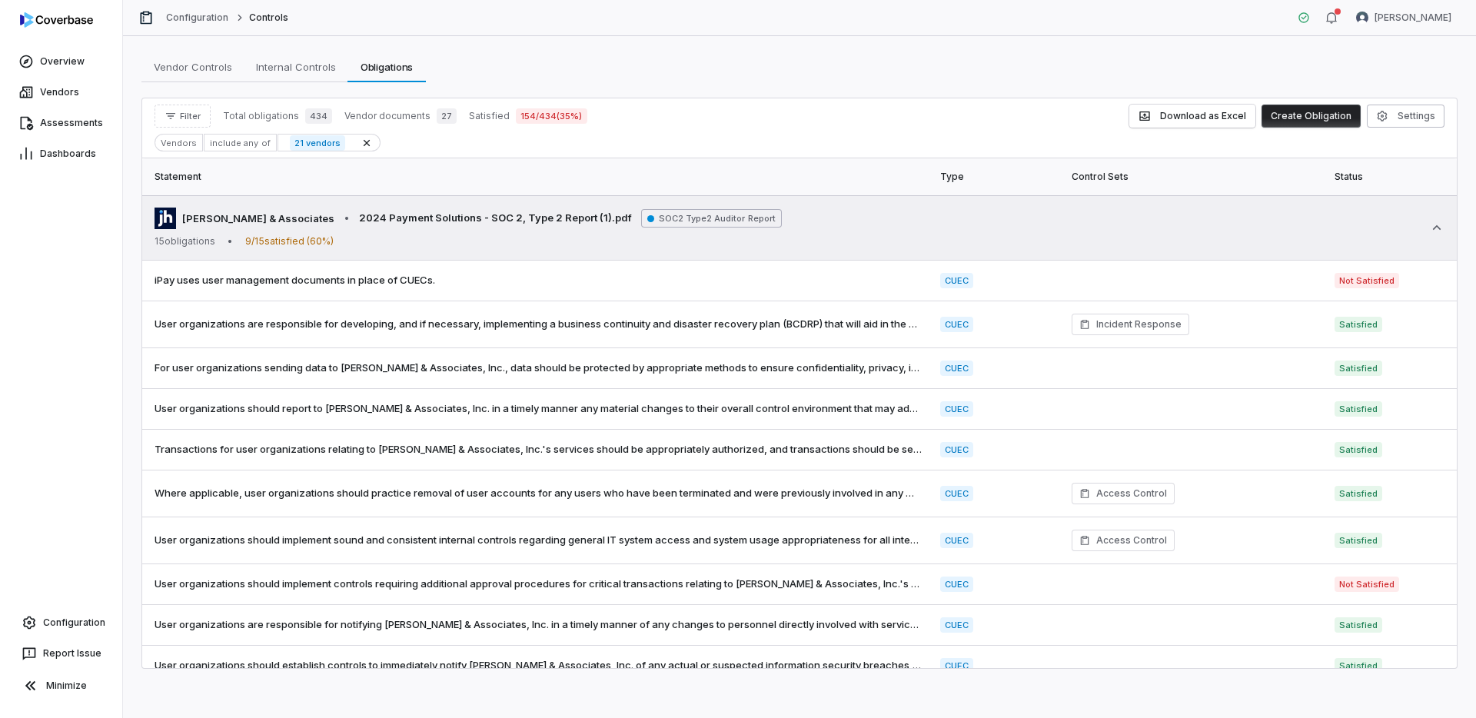
click at [716, 217] on span "SOC2 Type2 Auditor Report" at bounding box center [711, 218] width 141 height 18
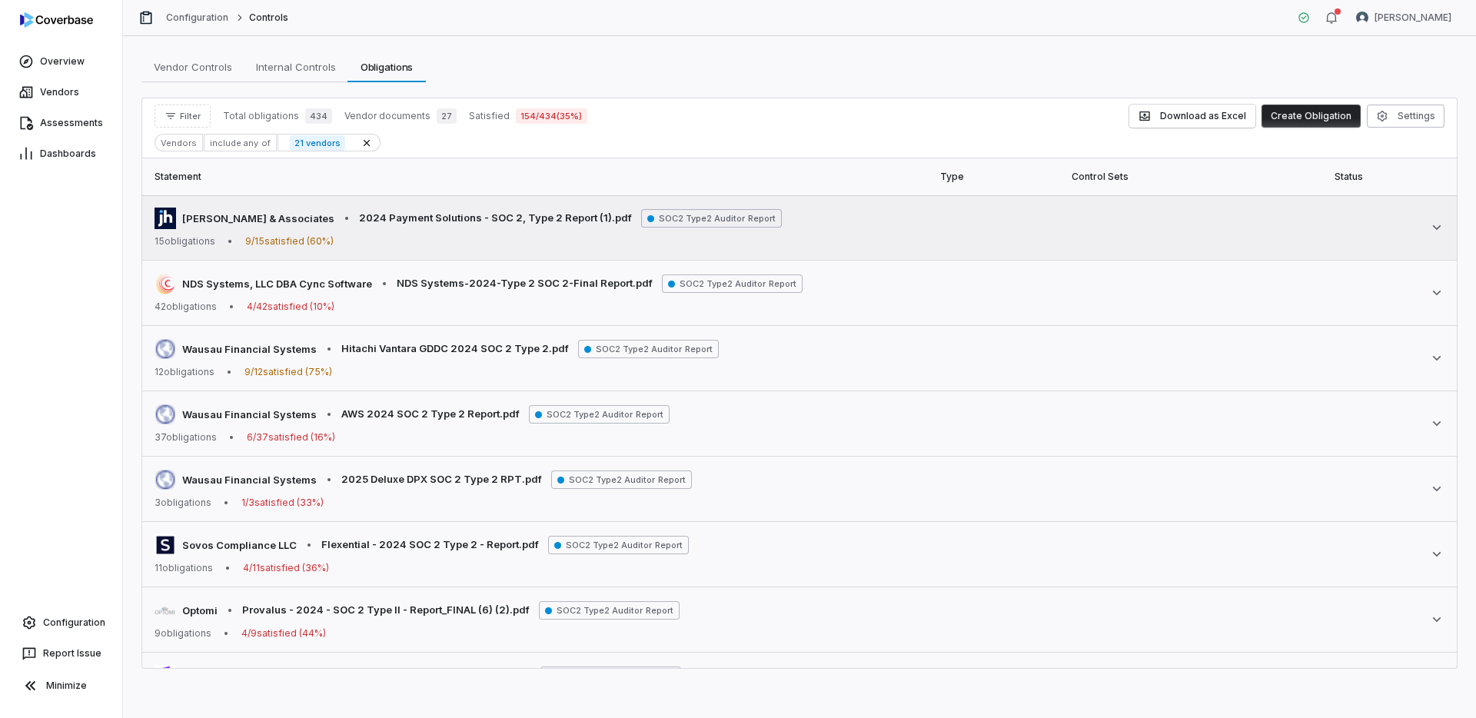
click at [428, 219] on span "2024 Payment Solutions - SOC 2, Type 2 Report (1).pdf" at bounding box center [495, 218] width 273 height 15
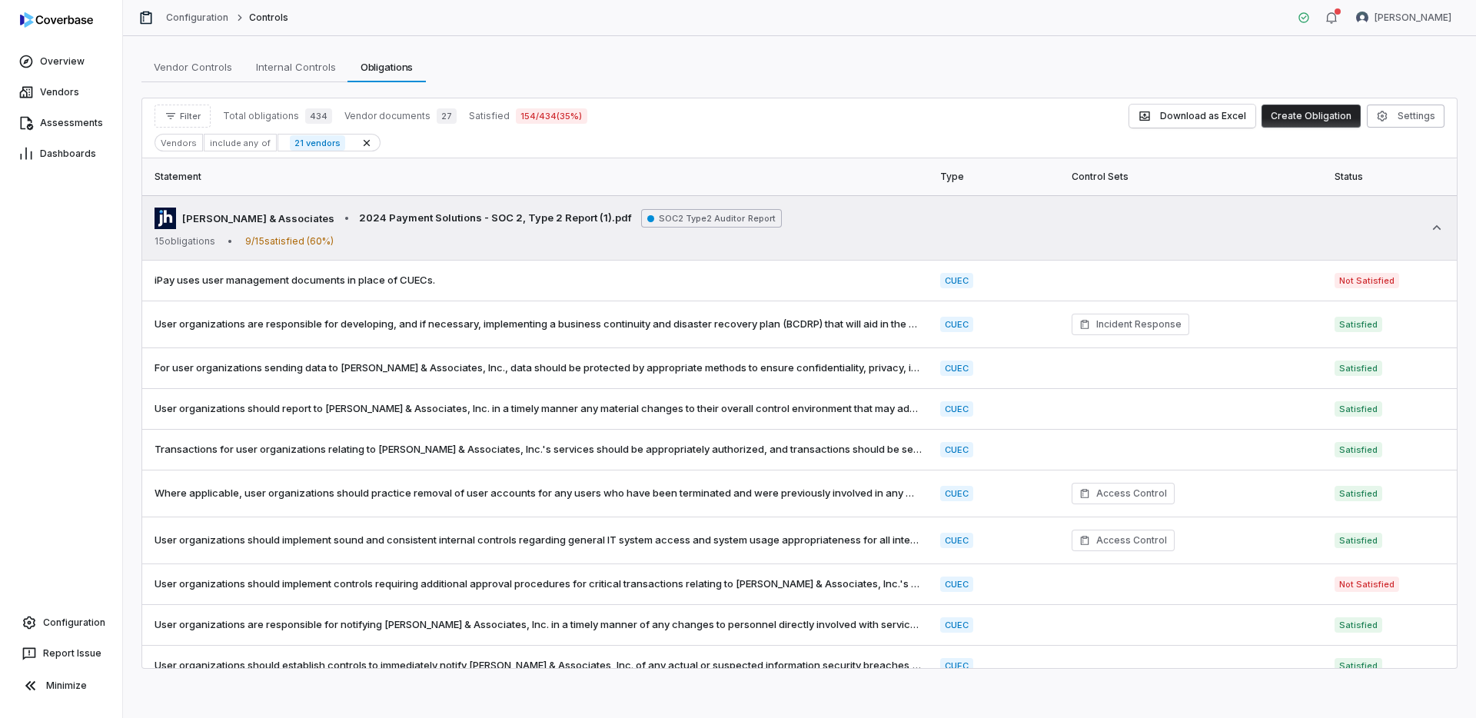
click at [428, 219] on span "2024 Payment Solutions - SOC 2, Type 2 Report (1).pdf" at bounding box center [495, 218] width 273 height 15
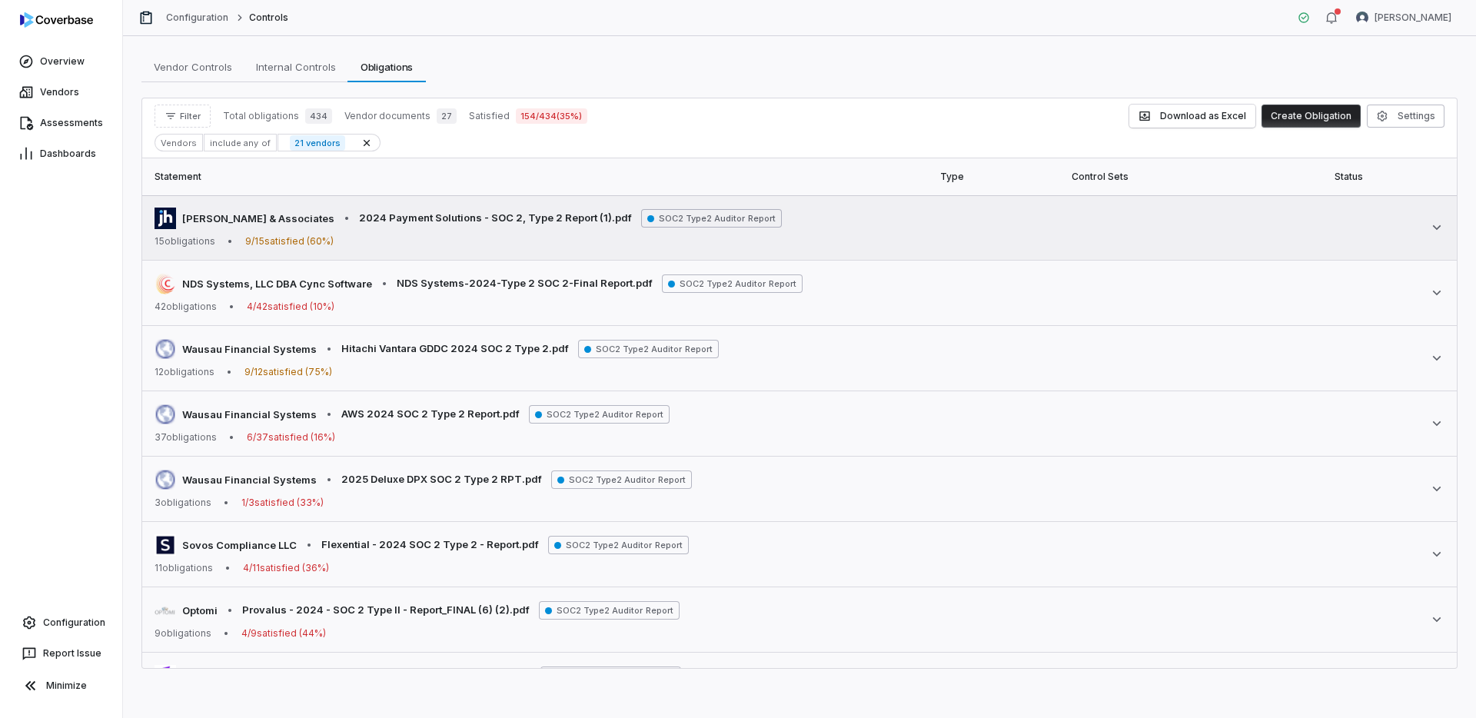
click at [701, 223] on span "SOC2 Type2 Auditor Report" at bounding box center [711, 218] width 141 height 18
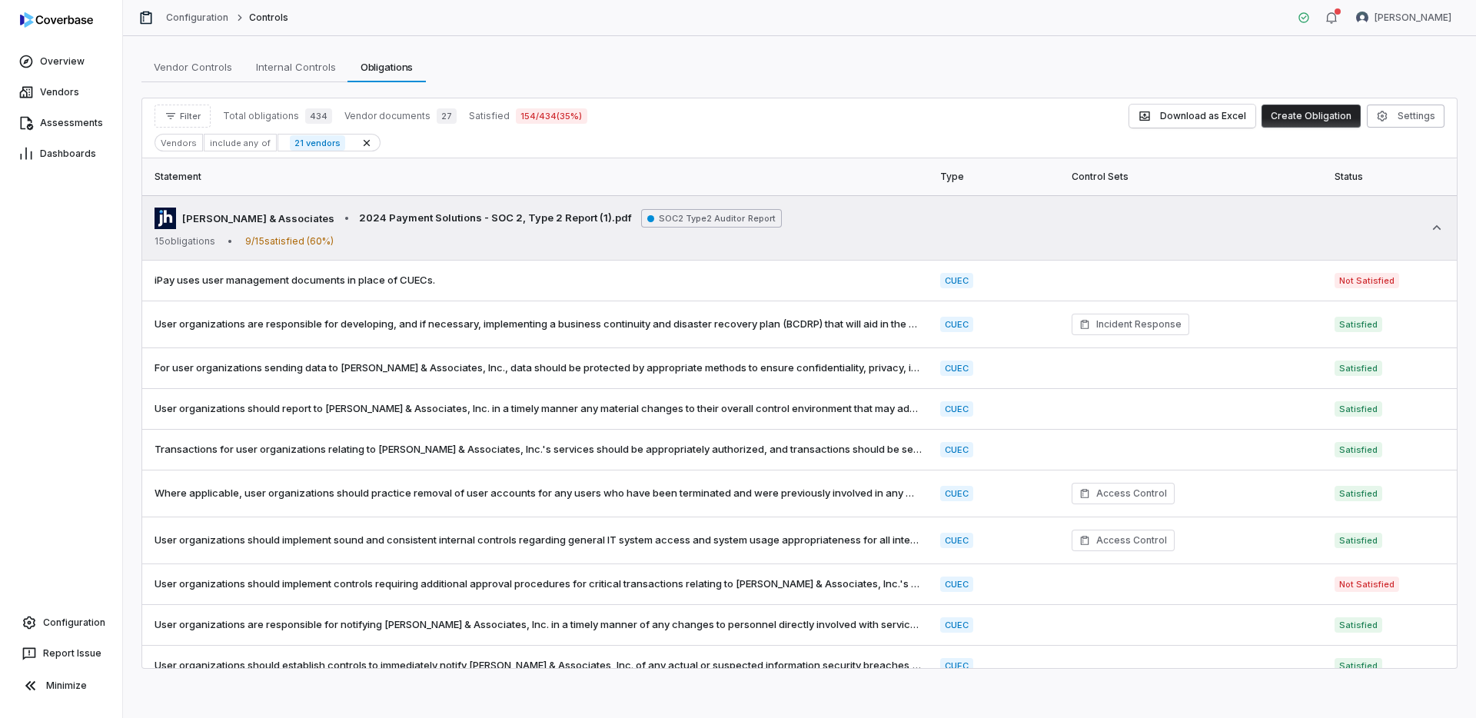
click at [725, 231] on div "[PERSON_NAME] & Associates • 2024 Payment Solutions - SOC 2, Type 2 Report (1).…" at bounding box center [468, 228] width 627 height 40
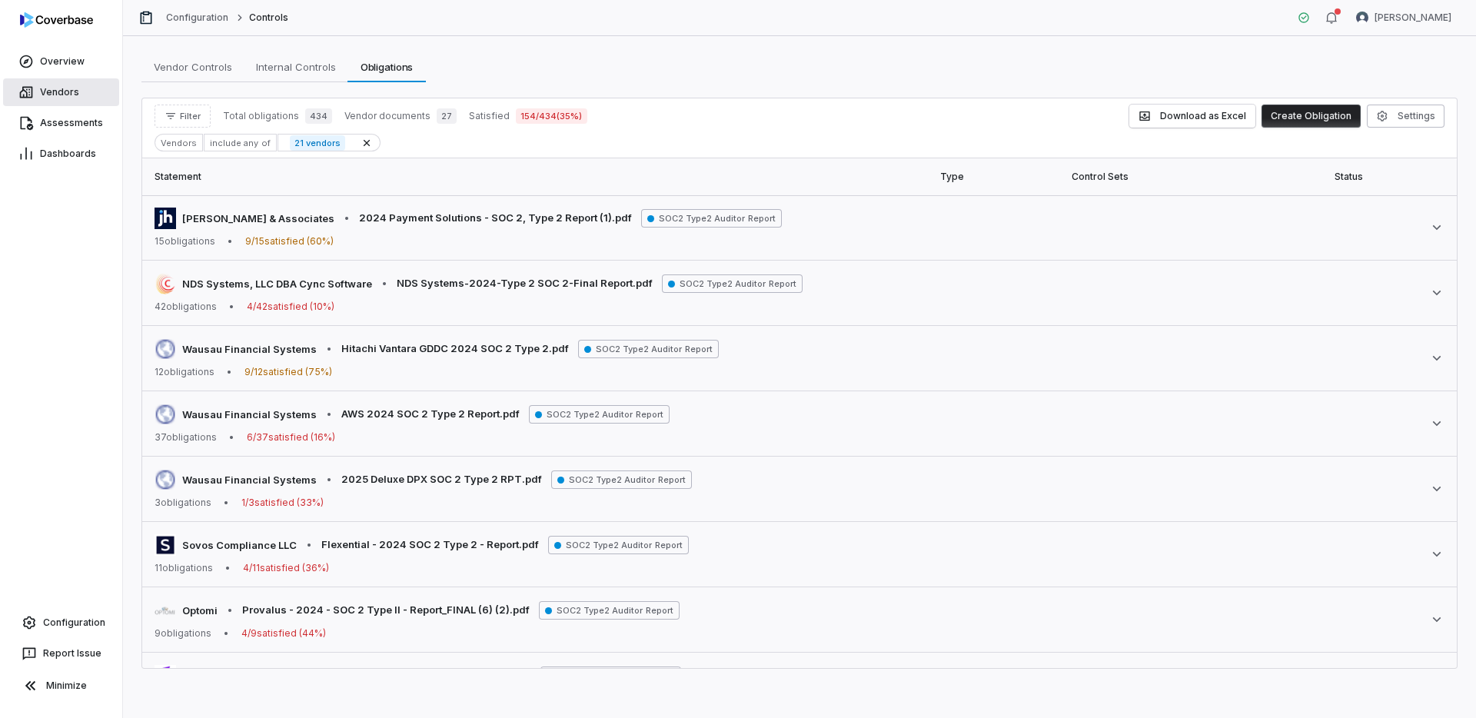
click at [62, 96] on span "Vendors" at bounding box center [59, 92] width 39 height 12
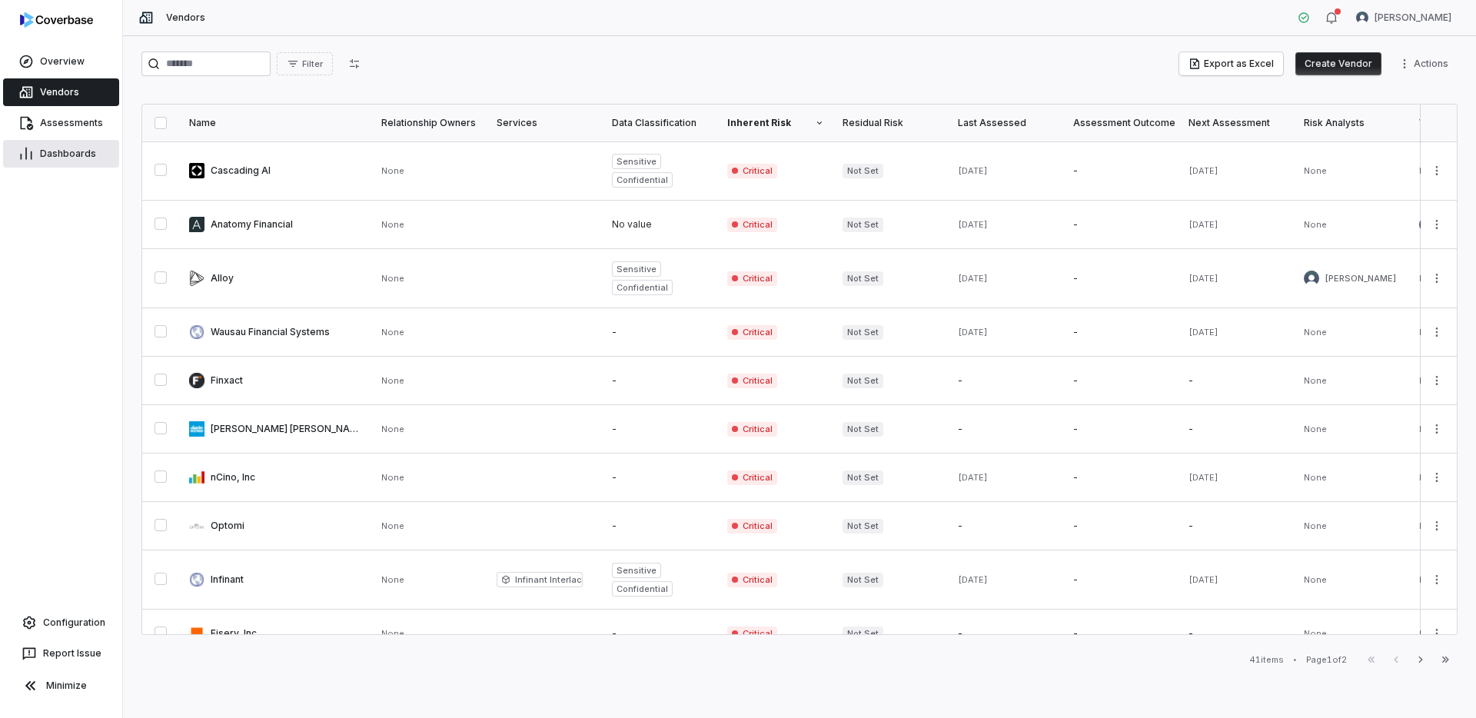
click at [67, 157] on span "Dashboards" at bounding box center [68, 154] width 56 height 12
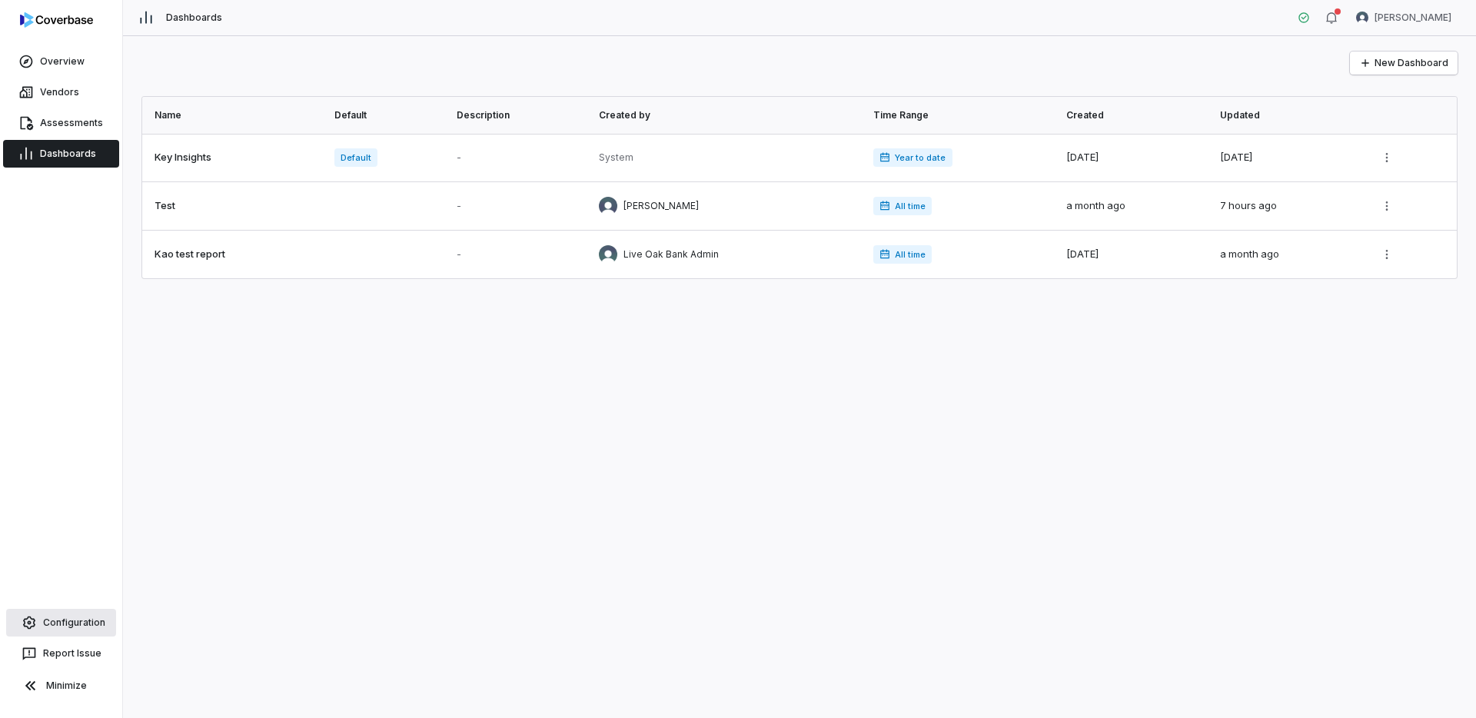
click at [63, 625] on span "Configuration" at bounding box center [74, 623] width 62 height 12
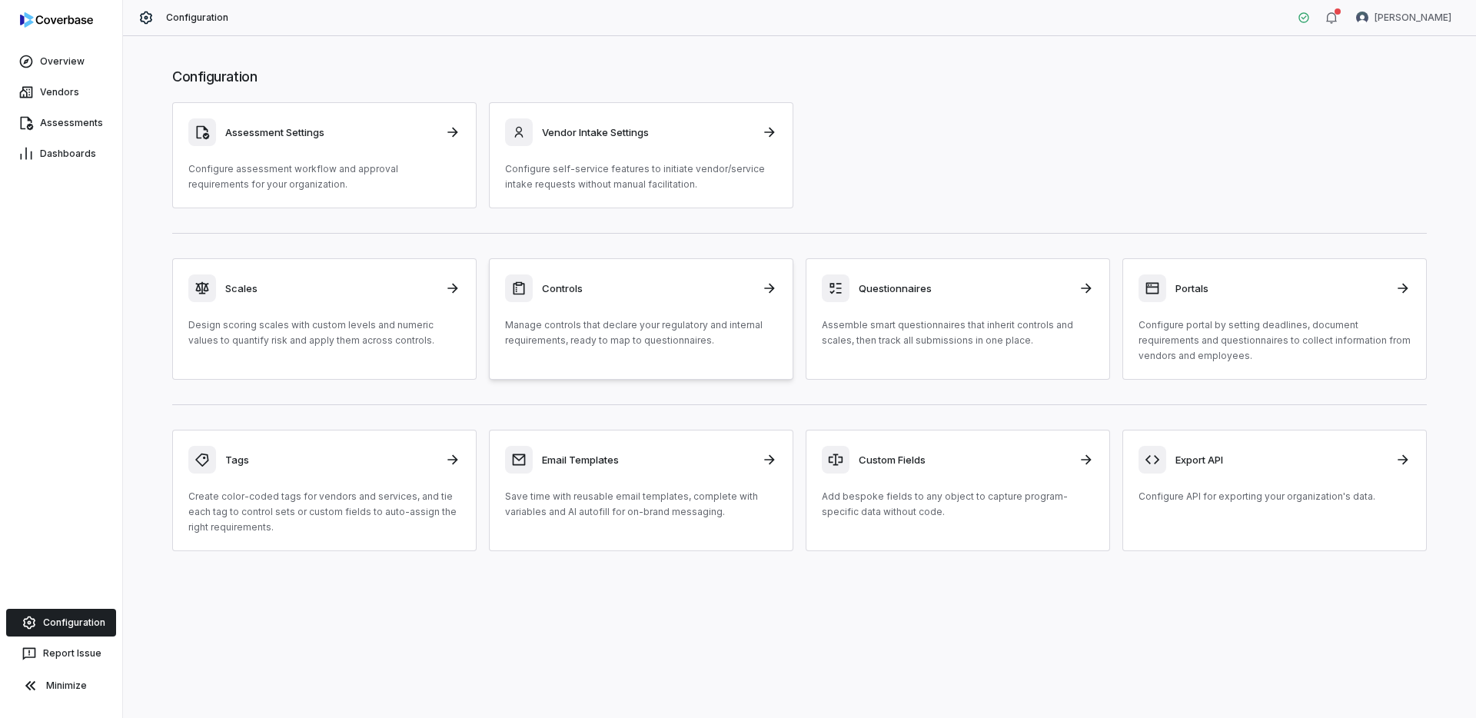
click at [690, 337] on p "Manage controls that declare your regulatory and internal requirements, ready t…" at bounding box center [641, 333] width 272 height 31
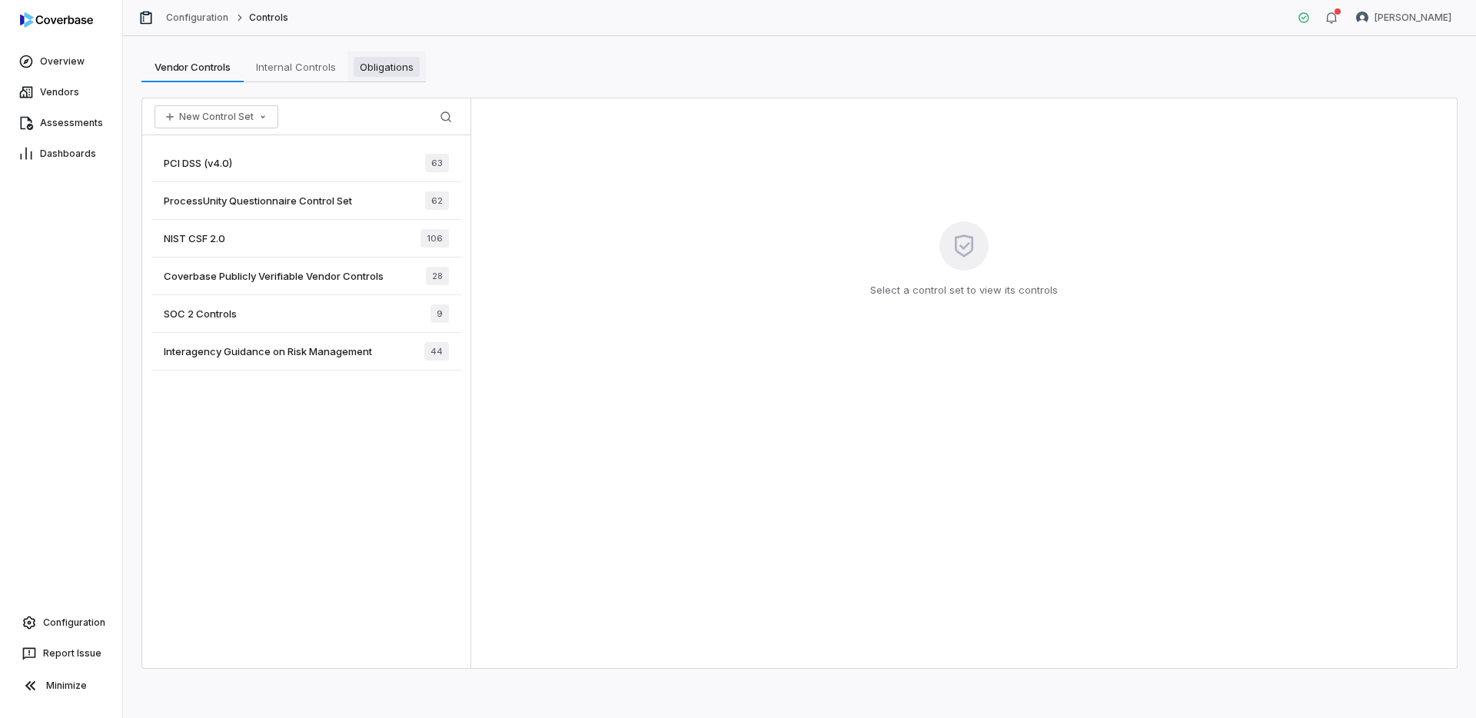
click at [388, 62] on span "Obligations" at bounding box center [387, 67] width 66 height 20
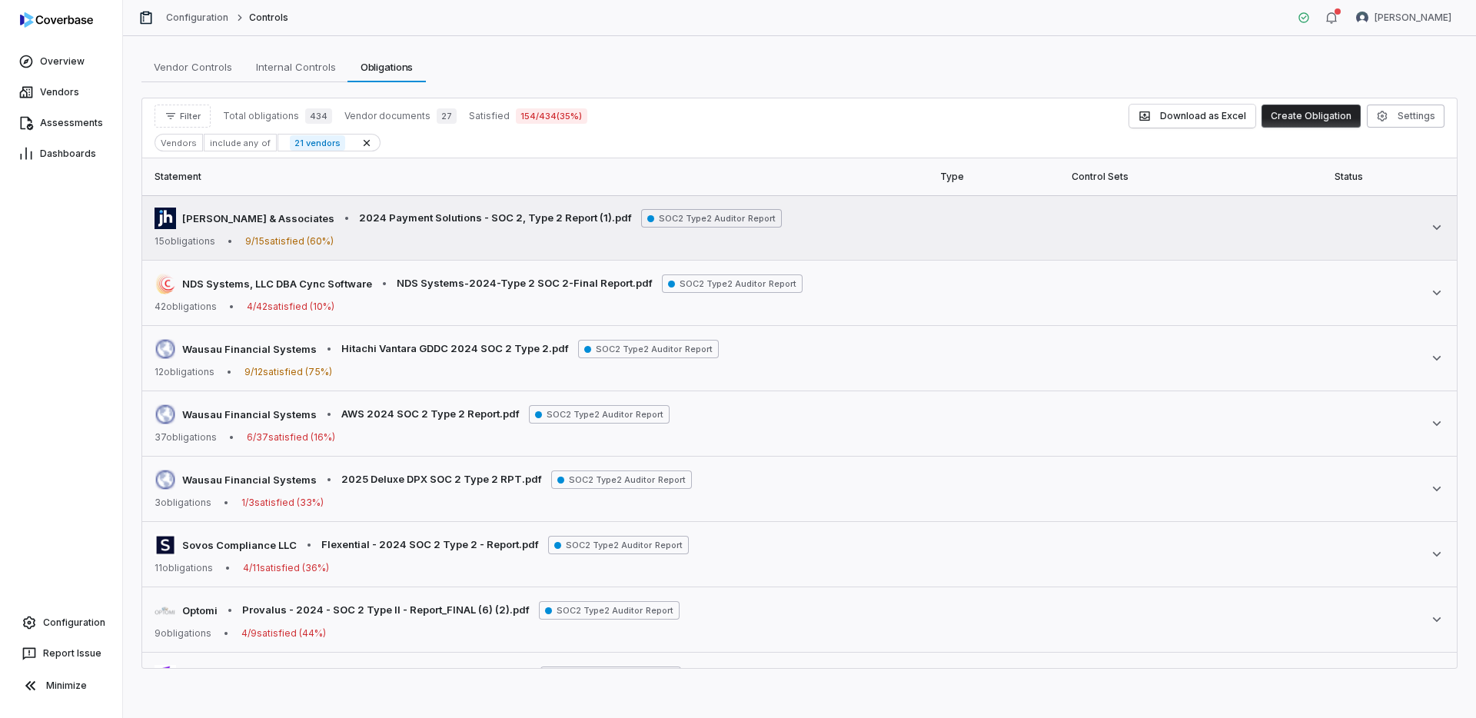
click at [967, 238] on div "[PERSON_NAME] & Associates • 2024 Payment Solutions - SOC 2, Type 2 Report (1).…" at bounding box center [800, 228] width 1290 height 40
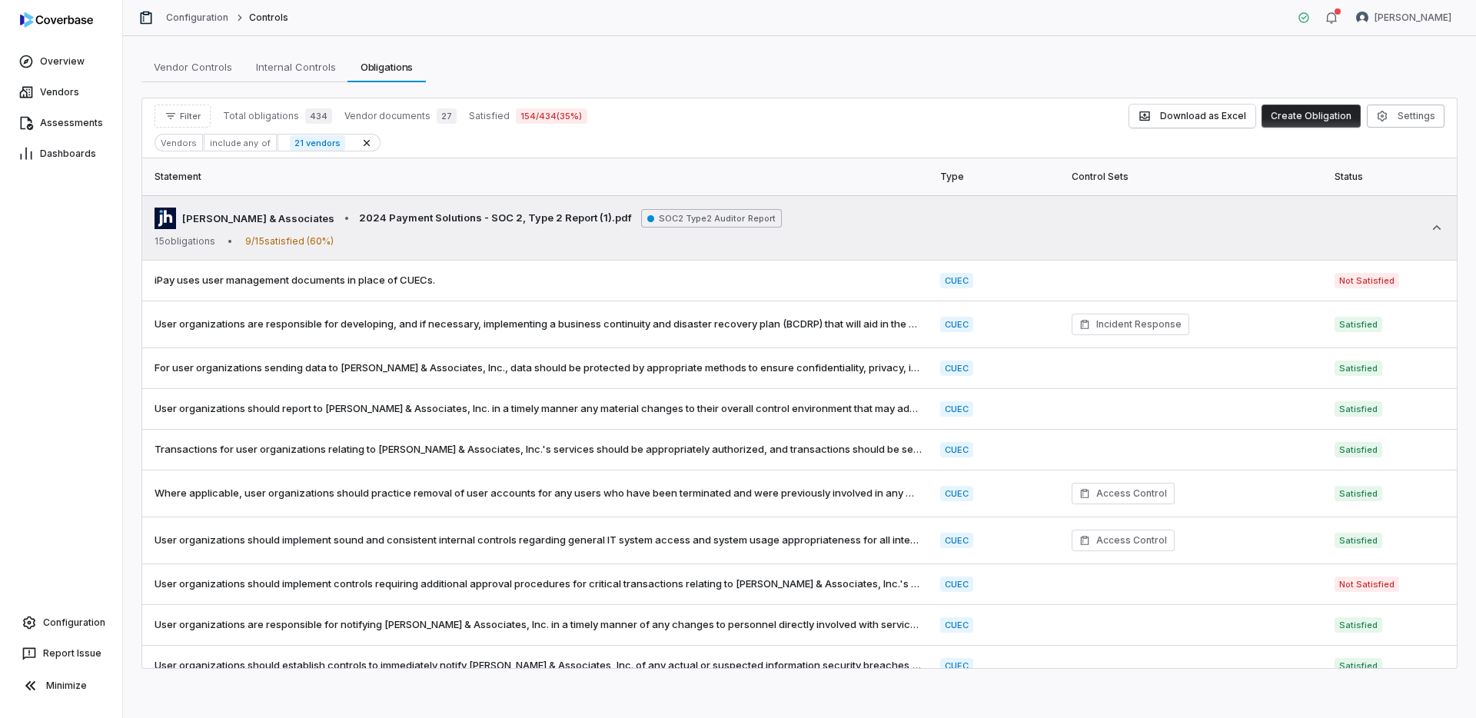
click at [967, 238] on div "[PERSON_NAME] & Associates • 2024 Payment Solutions - SOC 2, Type 2 Report (1).…" at bounding box center [800, 228] width 1290 height 40
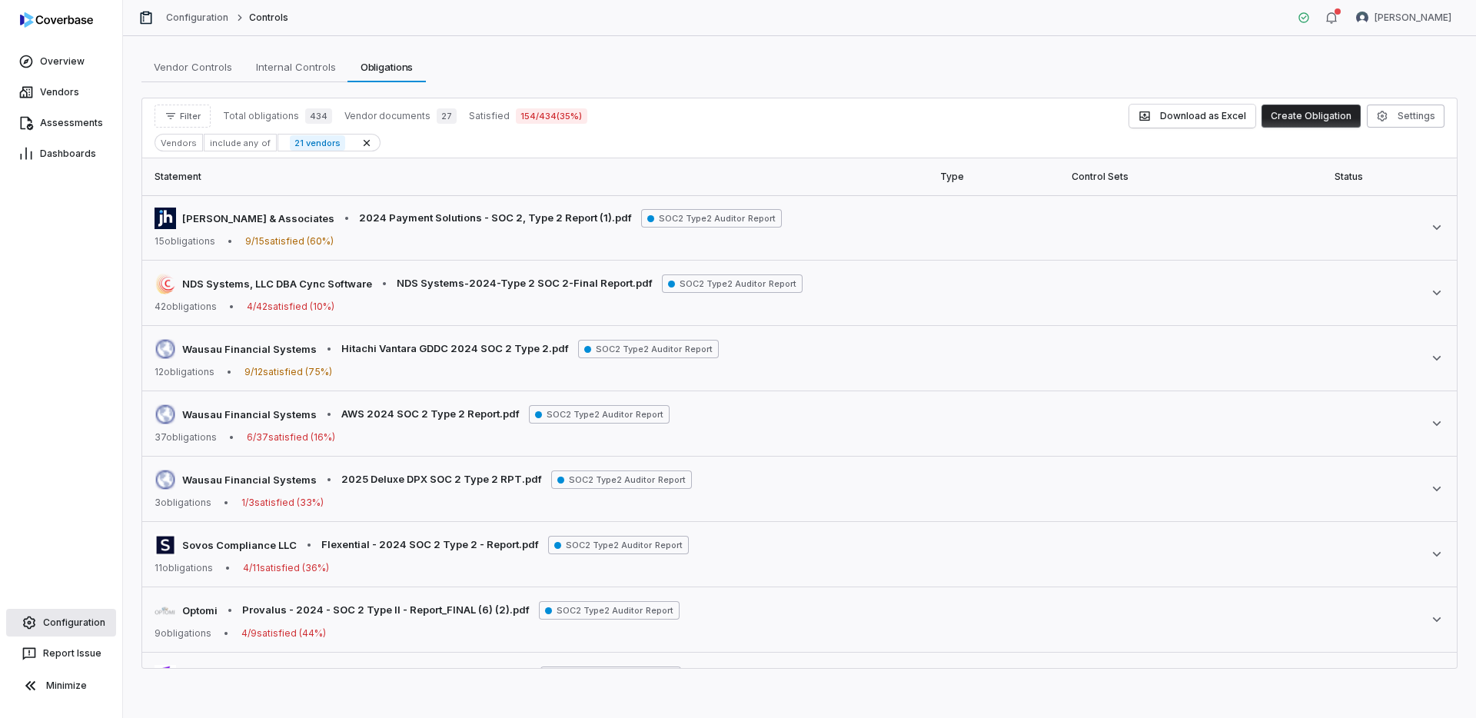
click at [75, 627] on span "Configuration" at bounding box center [74, 623] width 62 height 12
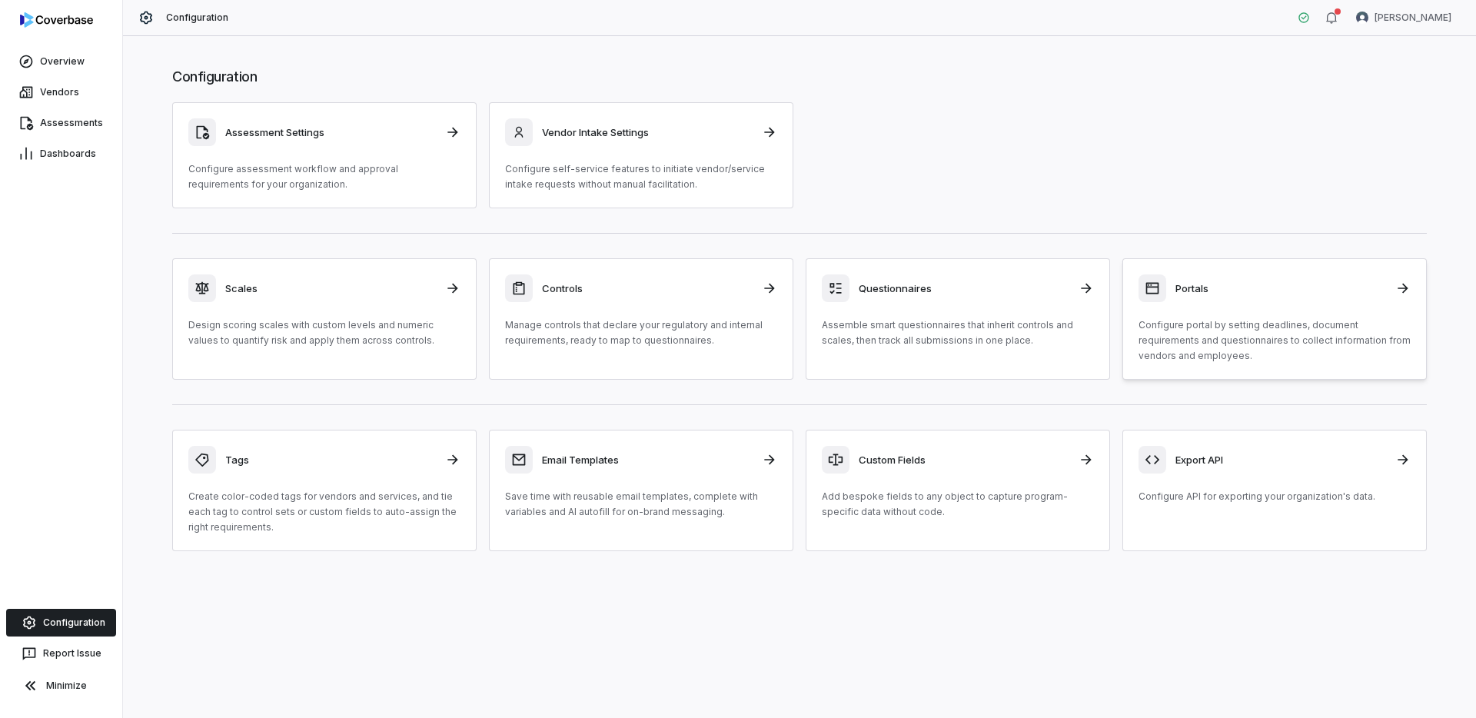
click at [1215, 347] on p "Configure portal by setting deadlines, document requirements and questionnaires…" at bounding box center [1275, 341] width 272 height 46
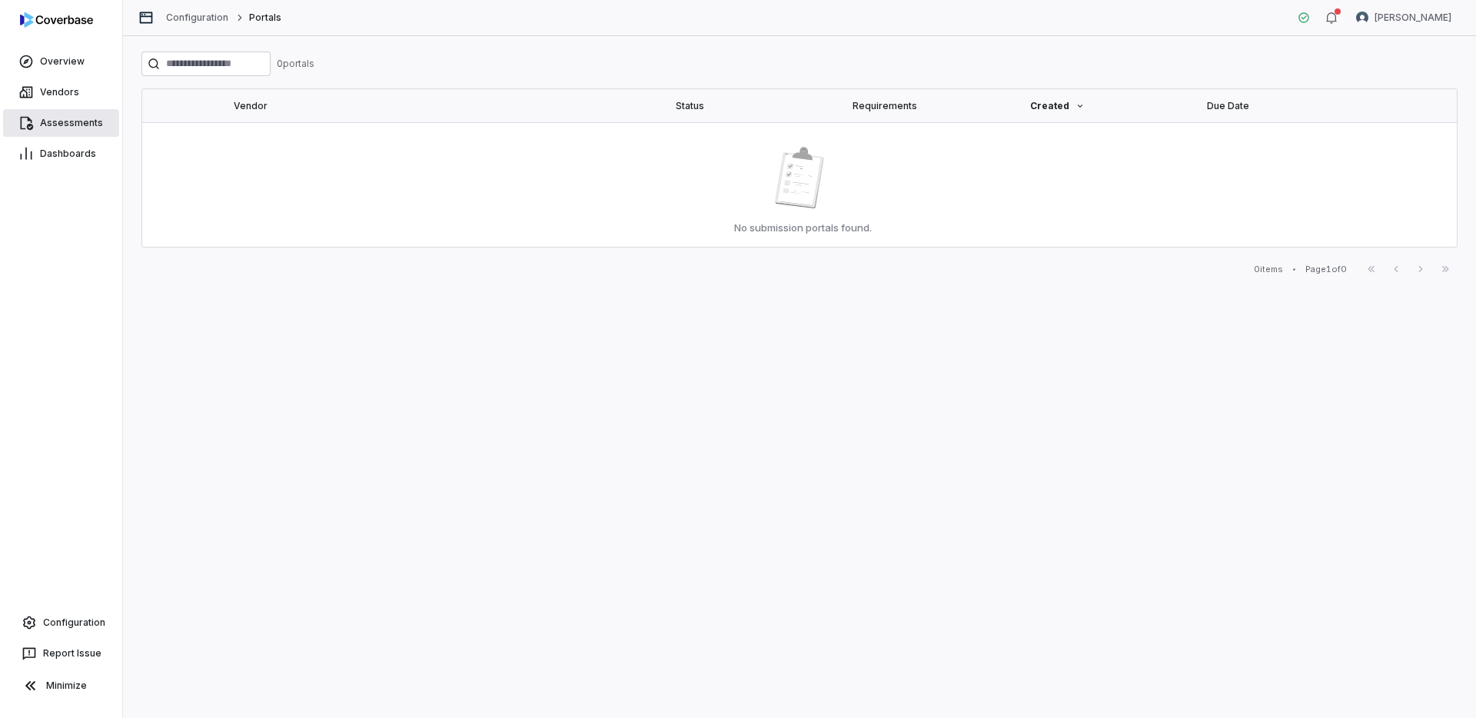
click at [55, 128] on link "Assessments" at bounding box center [61, 123] width 116 height 28
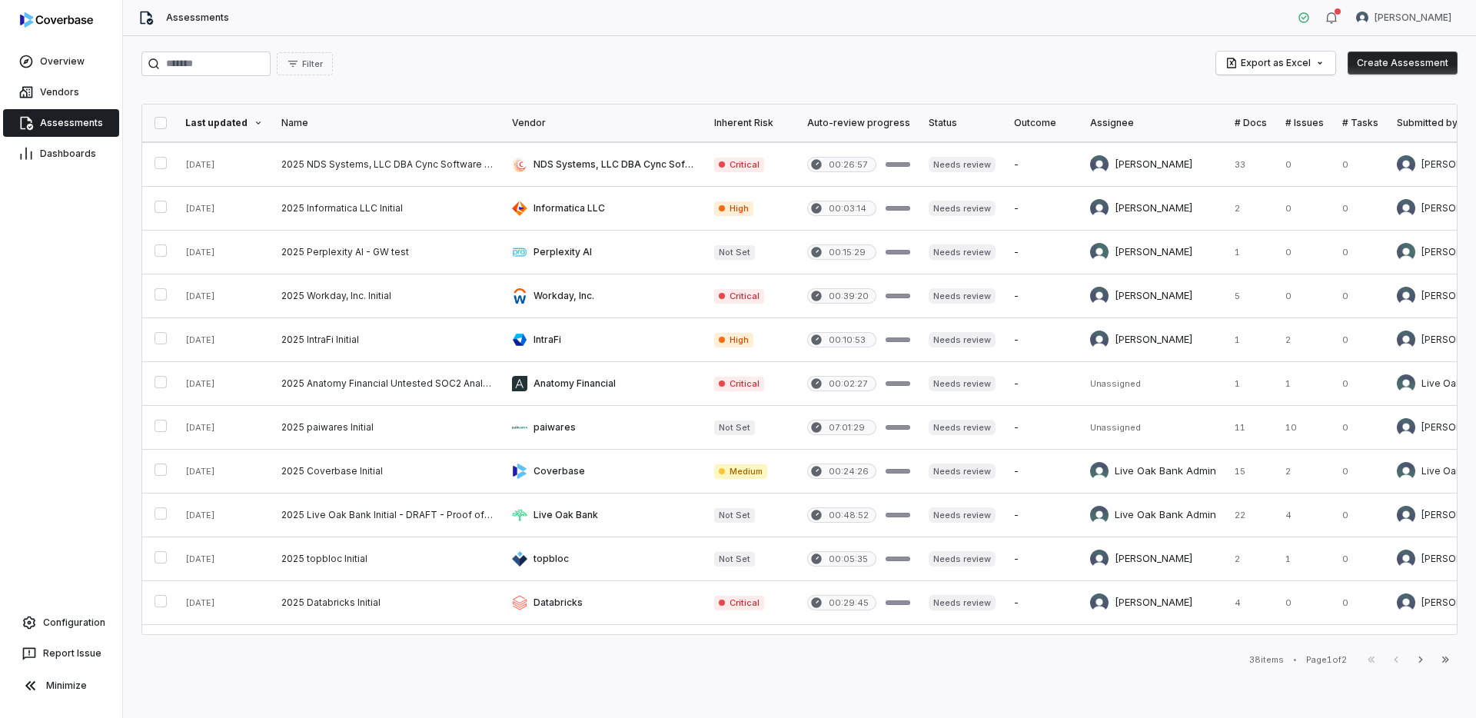
scroll to position [602, 0]
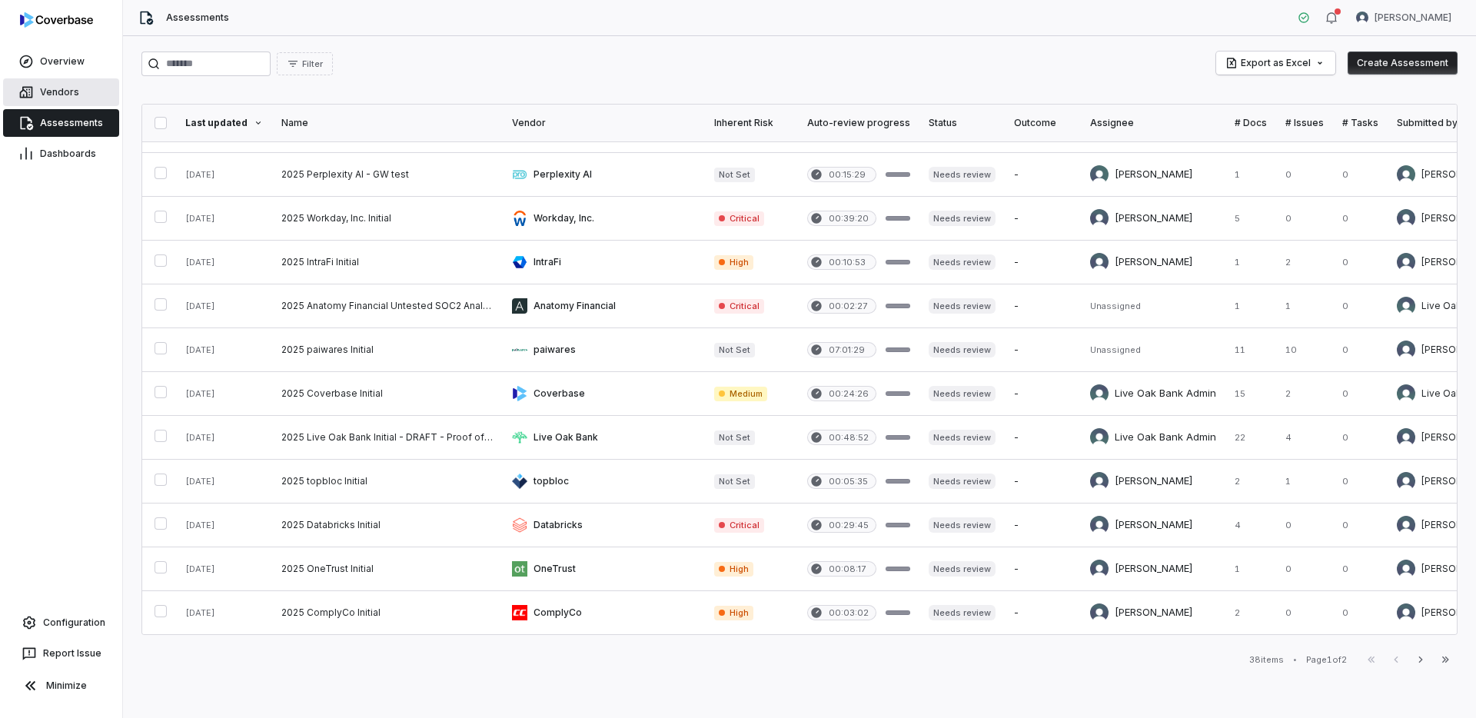
click at [76, 94] on span "Vendors" at bounding box center [59, 92] width 39 height 12
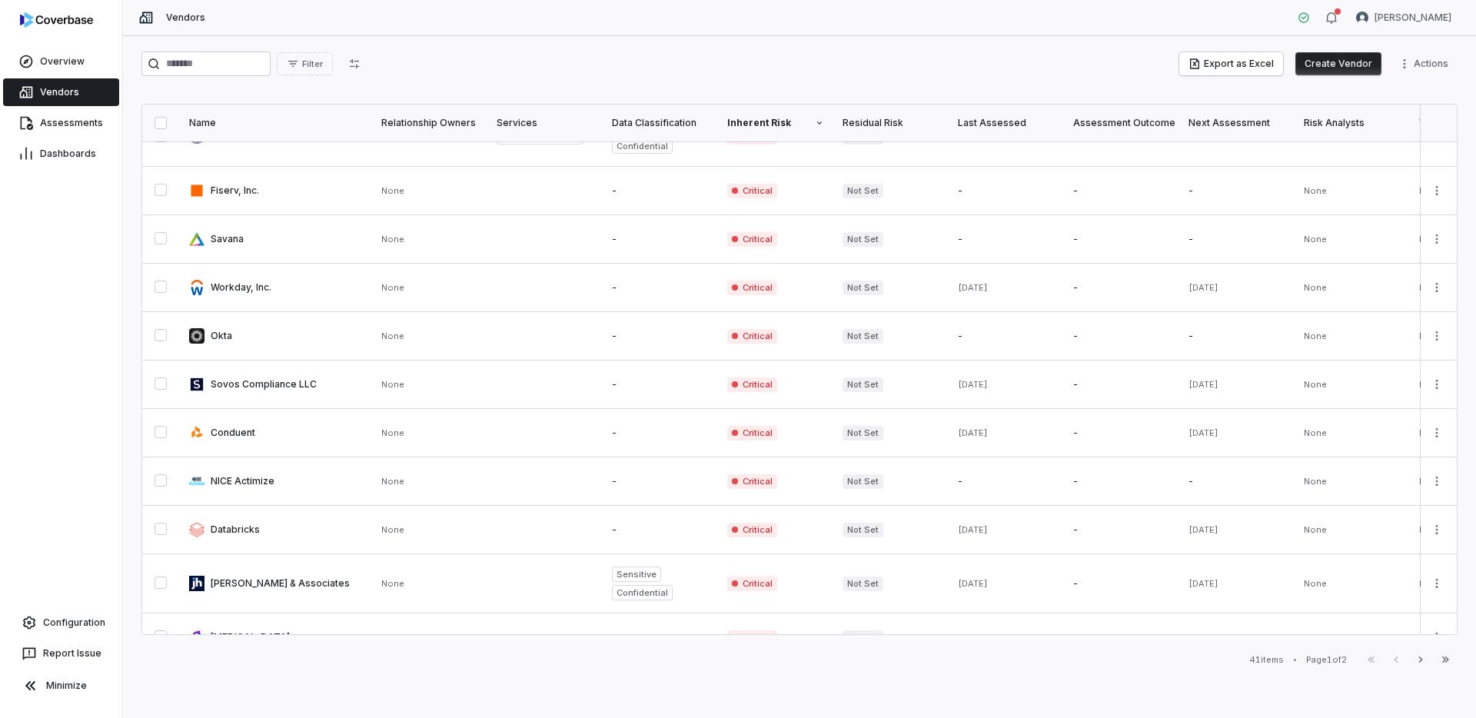
scroll to position [760, 0]
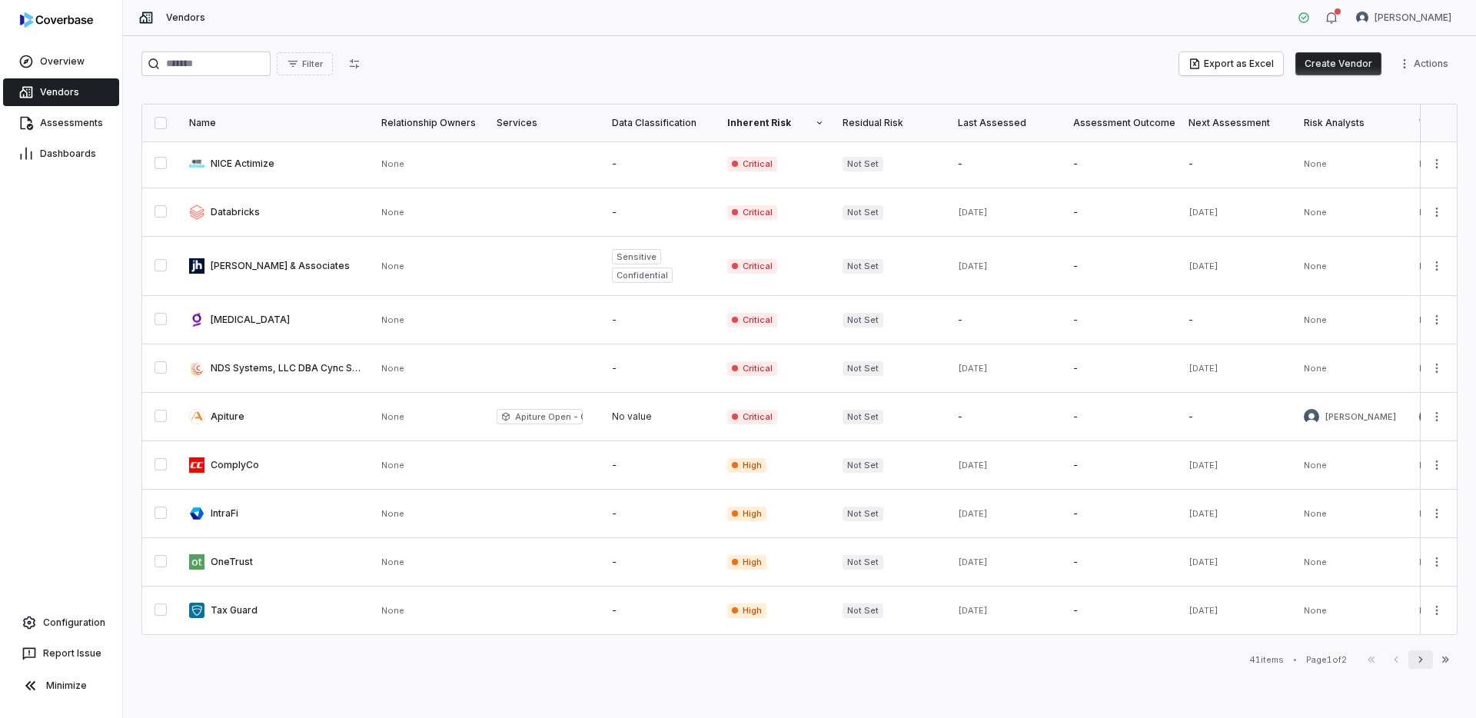
click at [1415, 661] on icon "button" at bounding box center [1421, 659] width 12 height 12
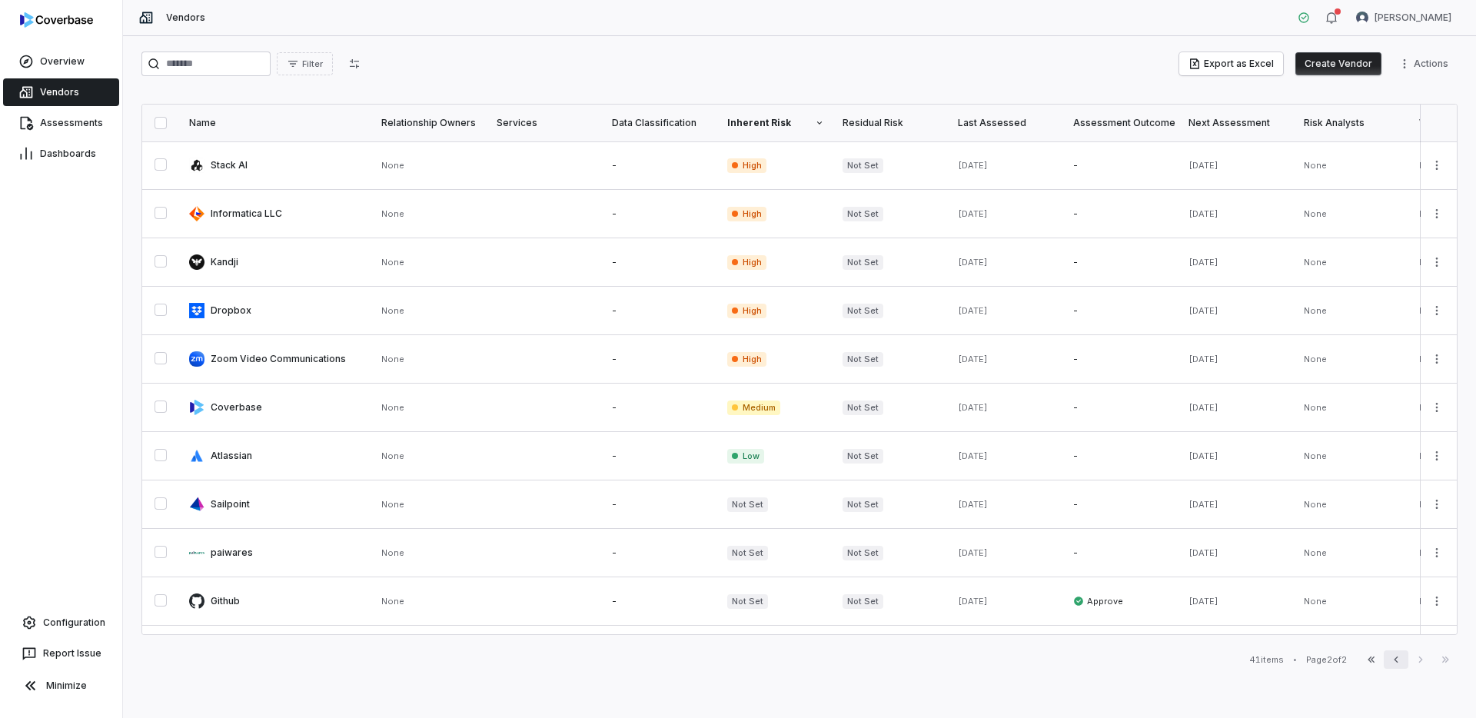
click at [1396, 661] on icon "button" at bounding box center [1396, 660] width 4 height 6
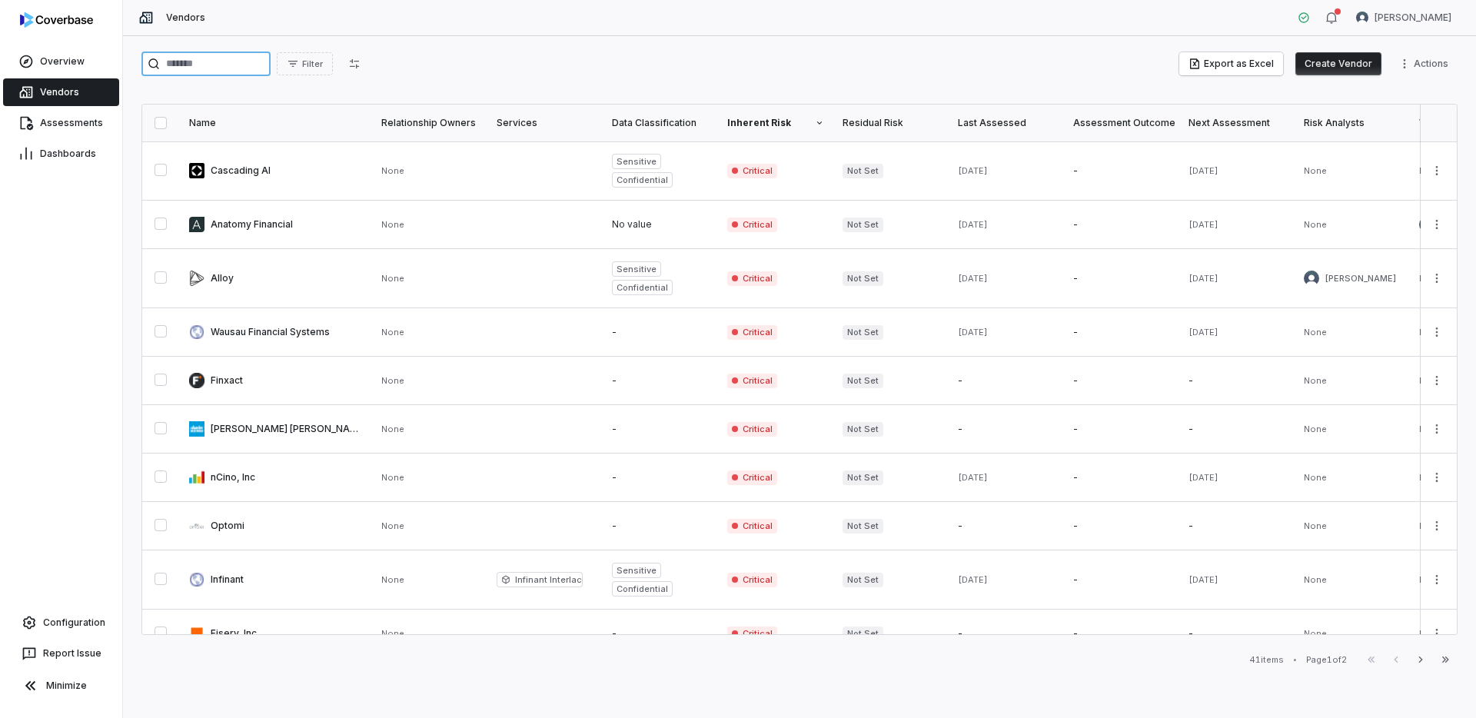
click at [220, 71] on input "search" at bounding box center [205, 64] width 129 height 25
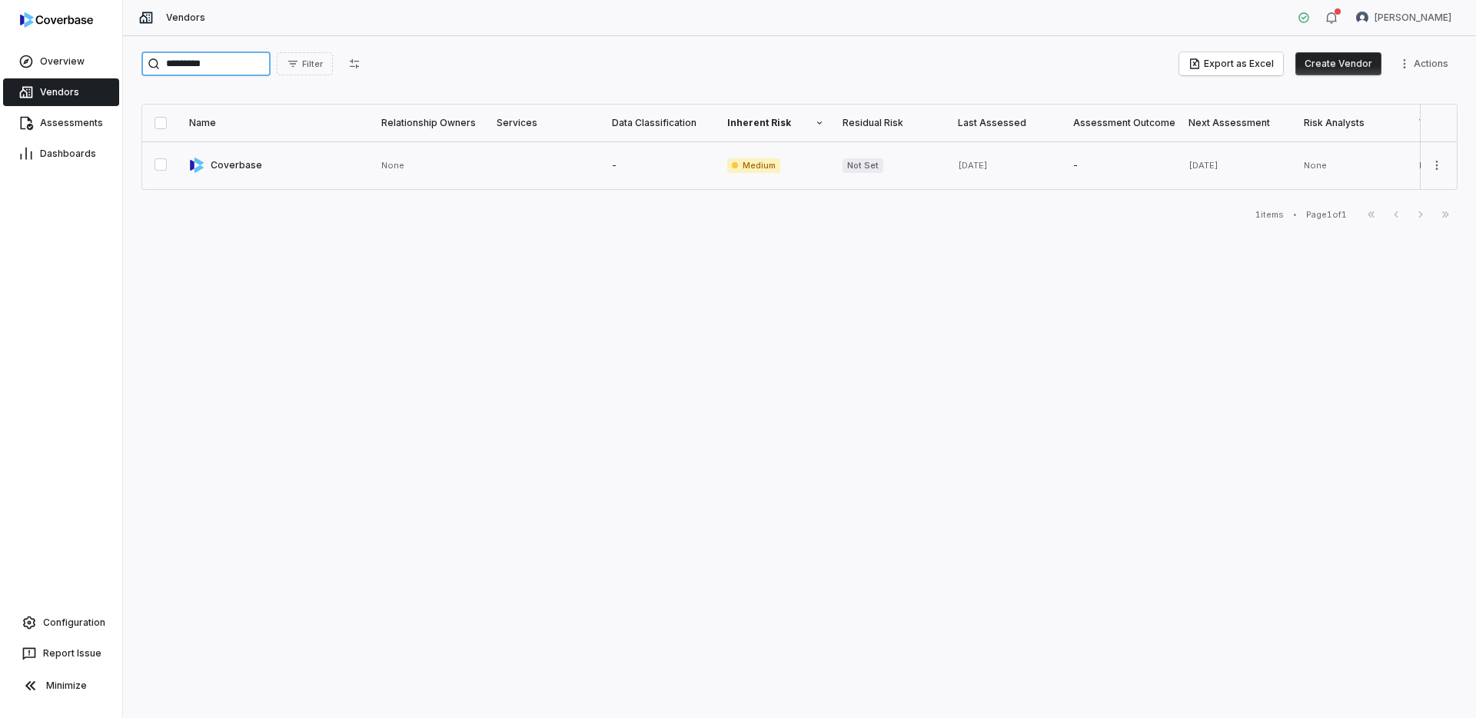
type input "*********"
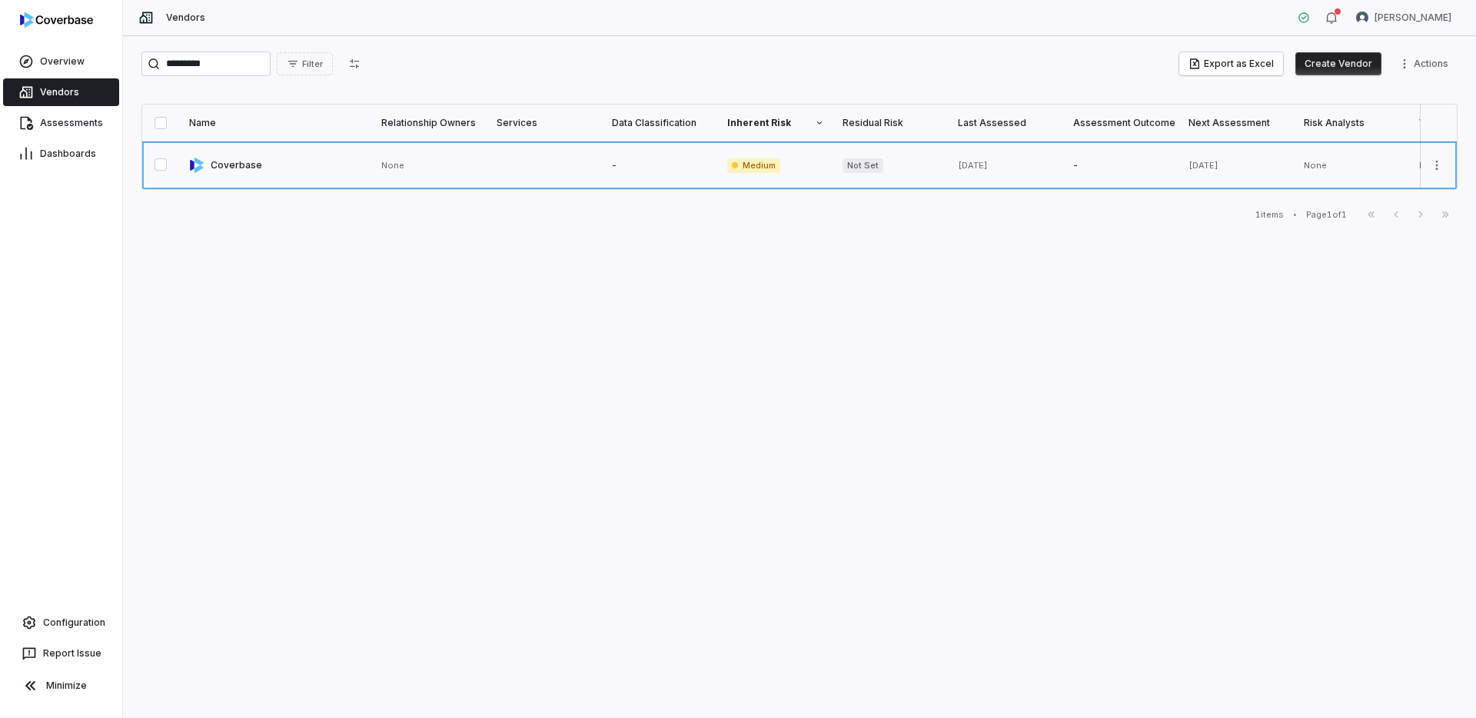
click at [235, 163] on link at bounding box center [276, 165] width 192 height 48
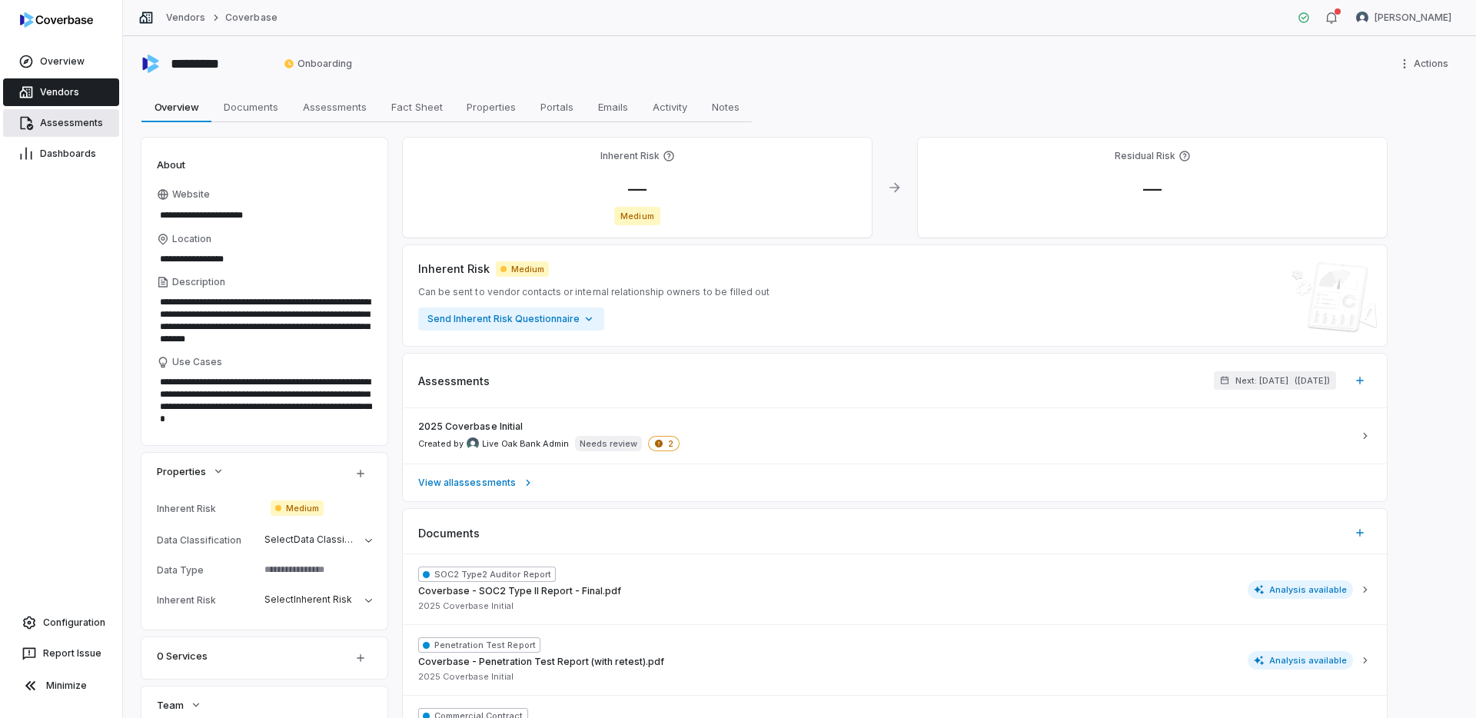
click at [52, 126] on span "Assessments" at bounding box center [71, 123] width 63 height 12
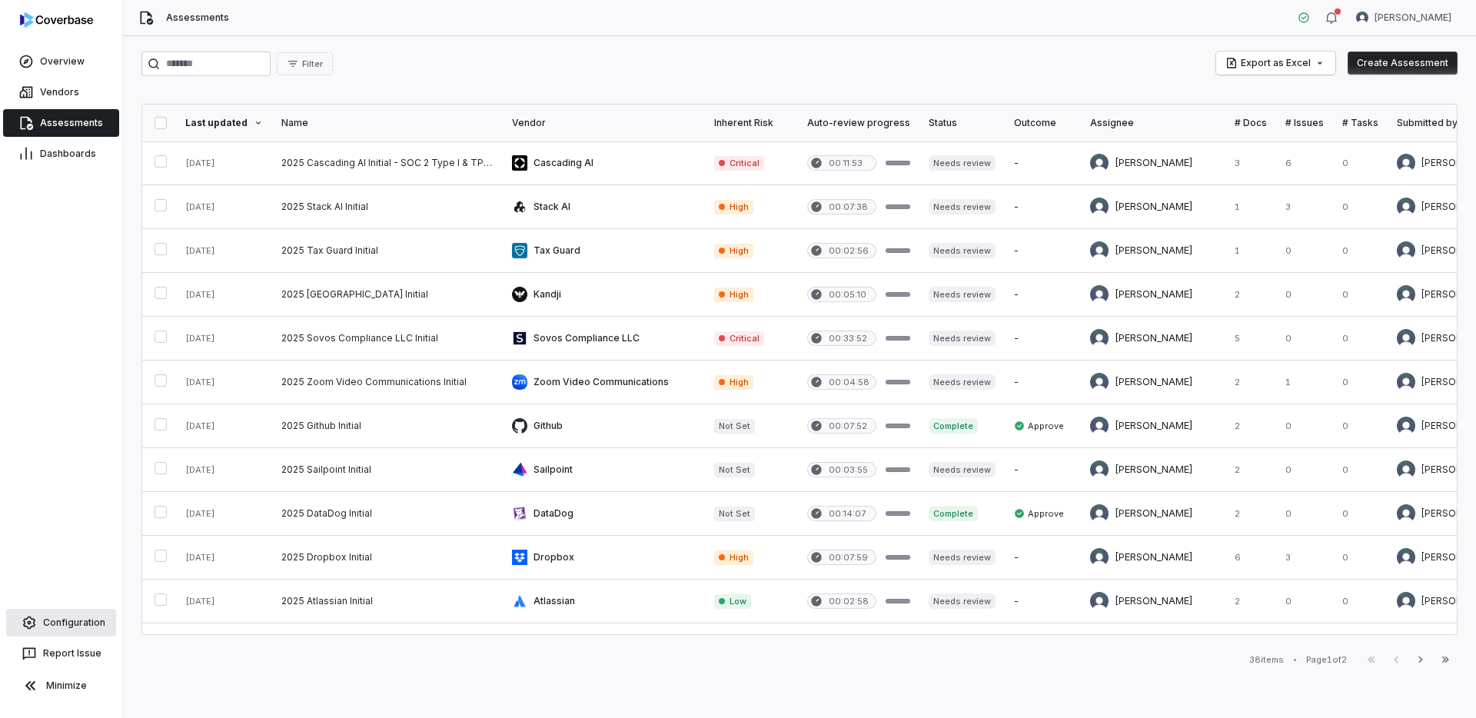
click at [75, 620] on span "Configuration" at bounding box center [74, 623] width 62 height 12
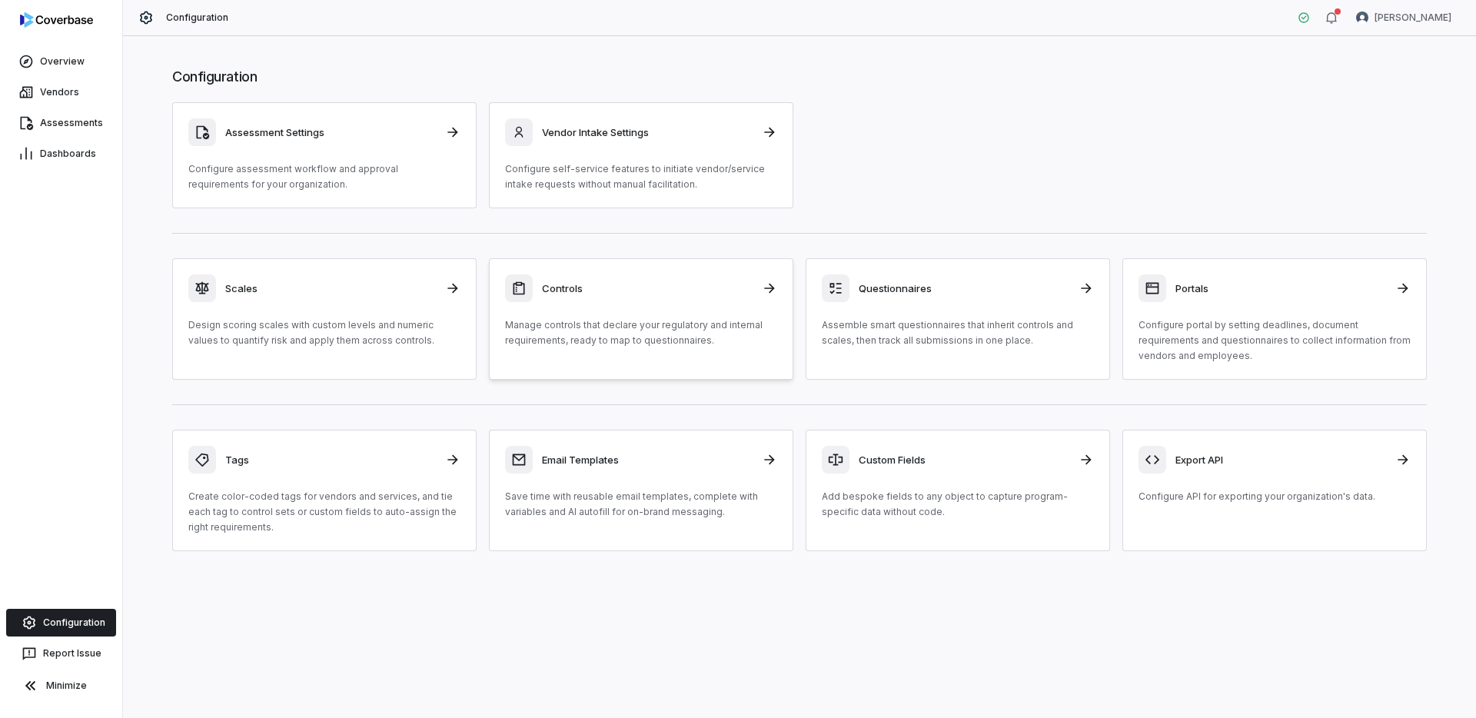
click at [705, 338] on p "Manage controls that declare your regulatory and internal requirements, ready t…" at bounding box center [641, 333] width 272 height 31
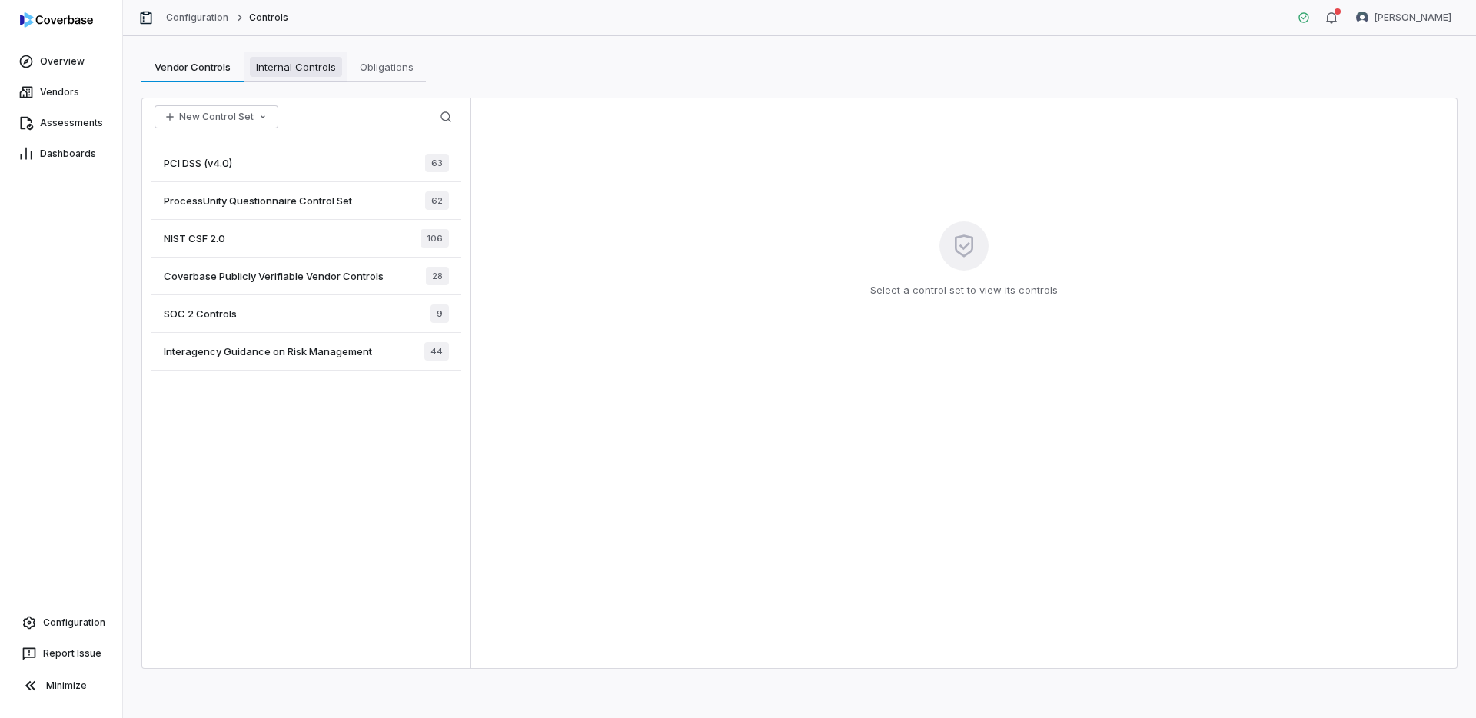
click at [308, 65] on span "Internal Controls" at bounding box center [296, 67] width 92 height 20
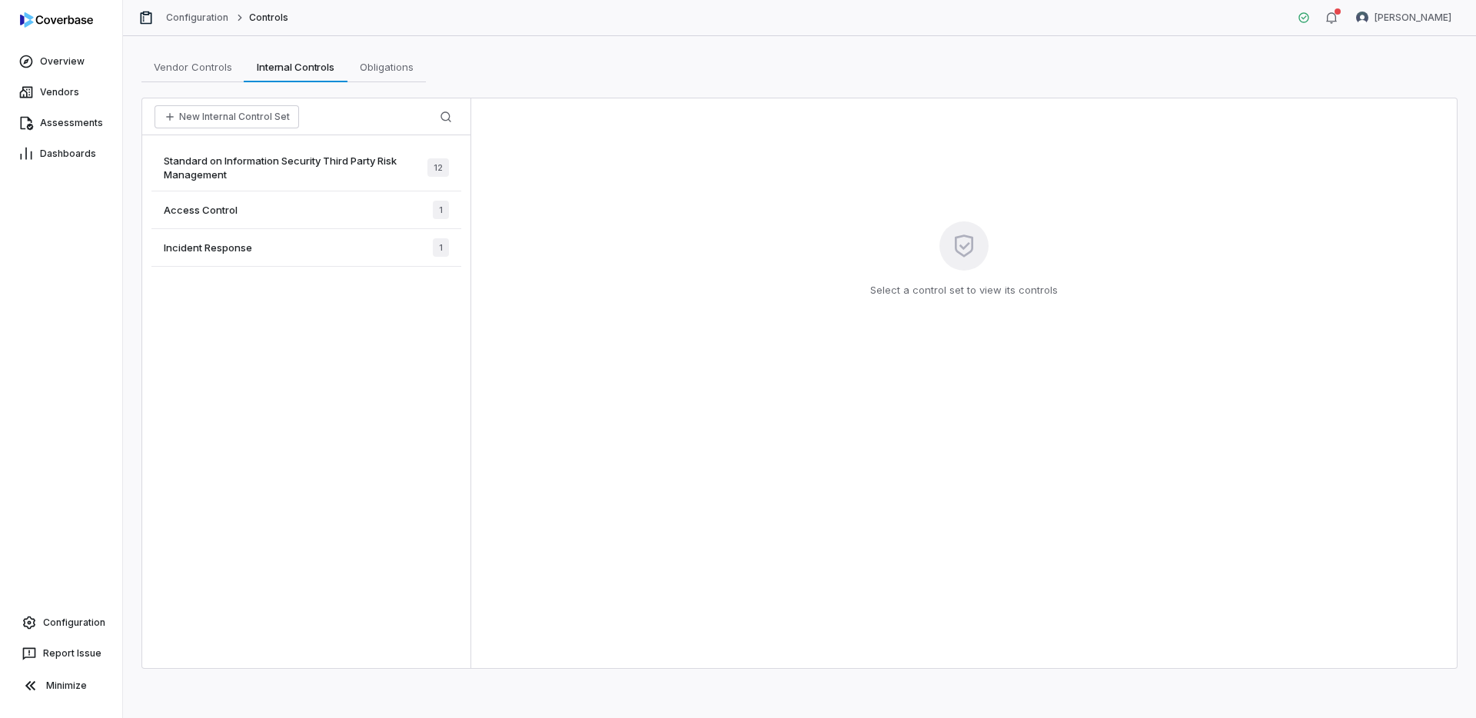
click at [301, 173] on span "Standard on Information Security Third Party Risk Management" at bounding box center [296, 168] width 264 height 28
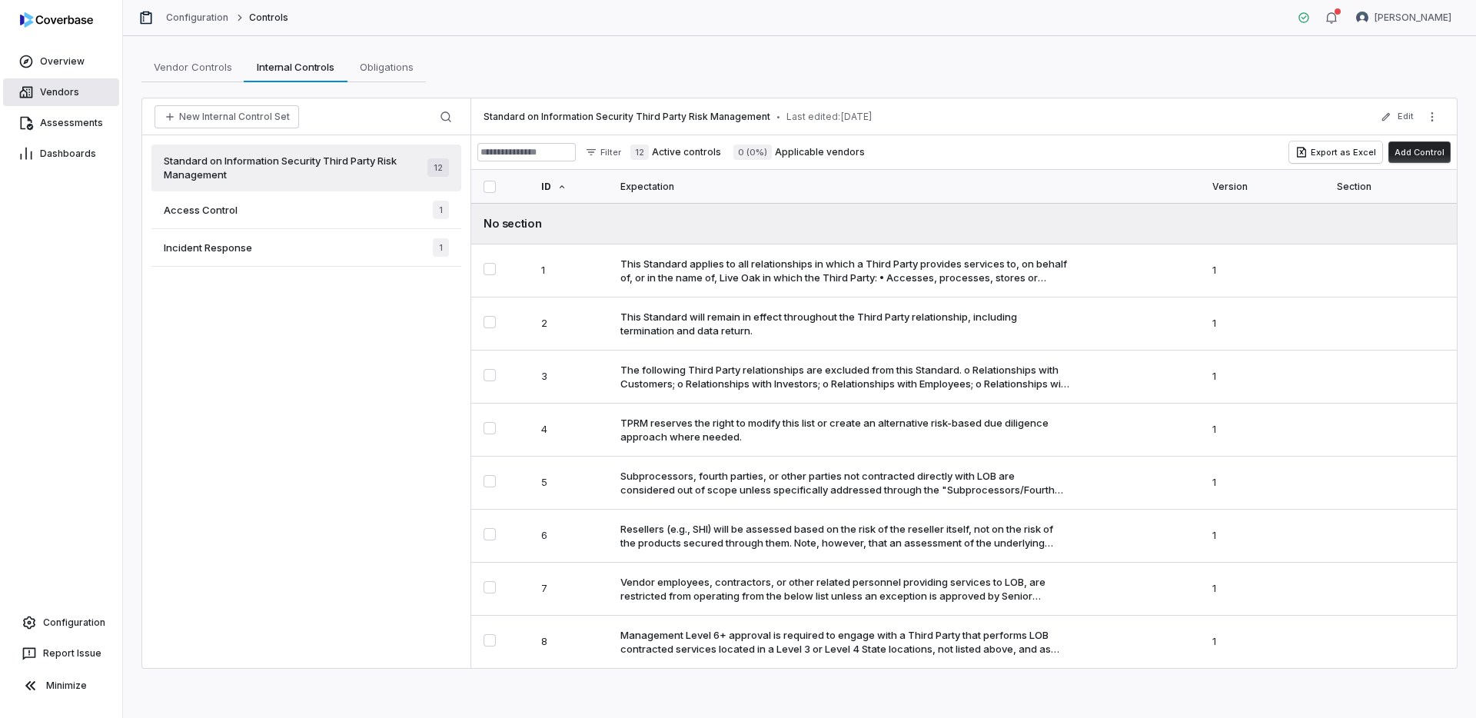
click at [88, 104] on link "Vendors" at bounding box center [61, 92] width 116 height 28
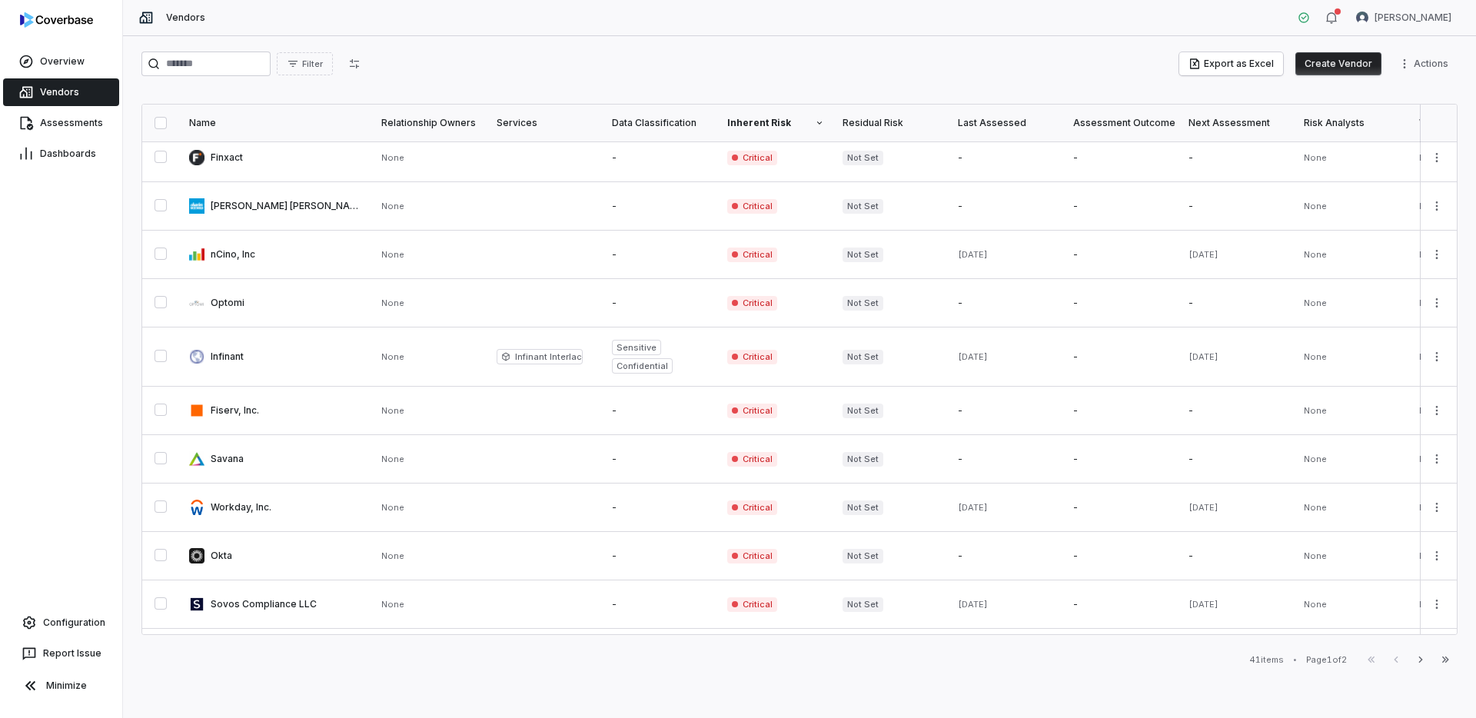
scroll to position [277, 0]
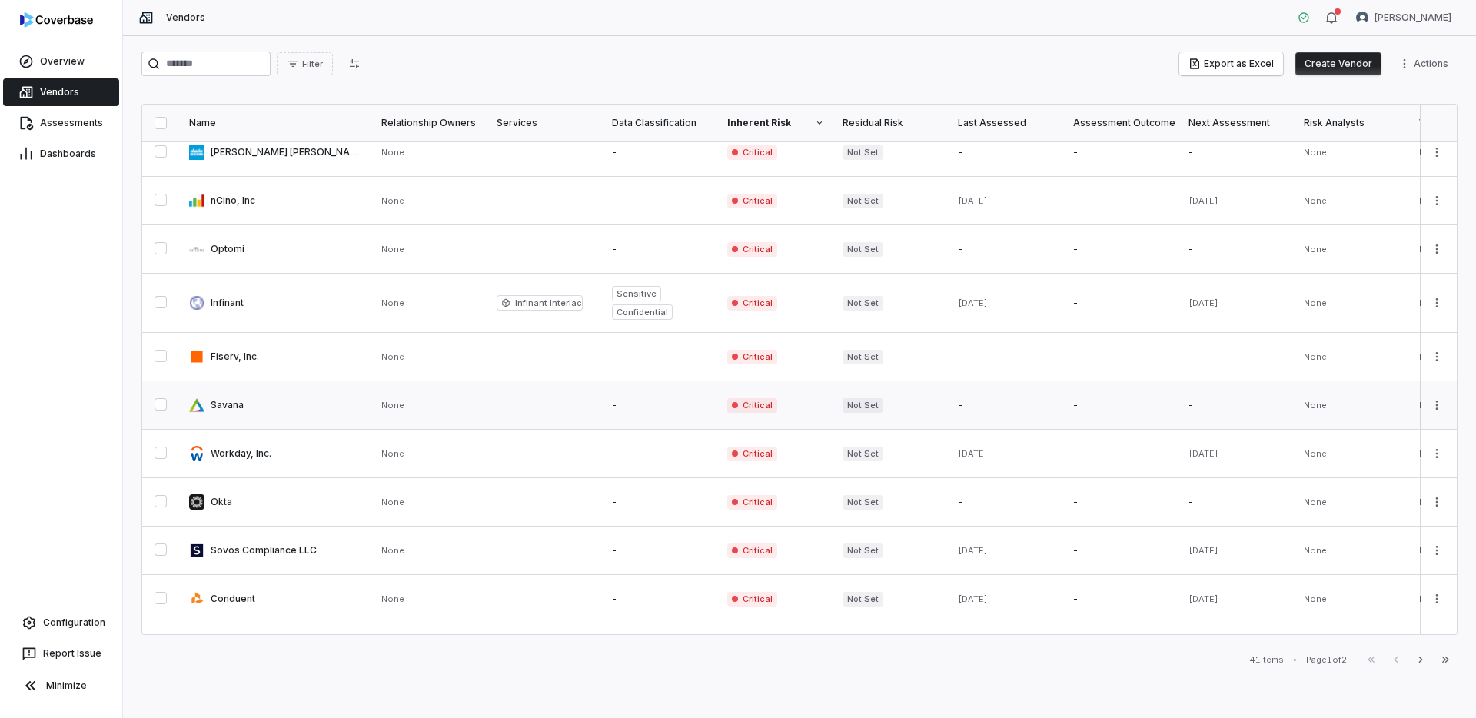
click at [284, 397] on link at bounding box center [276, 405] width 192 height 48
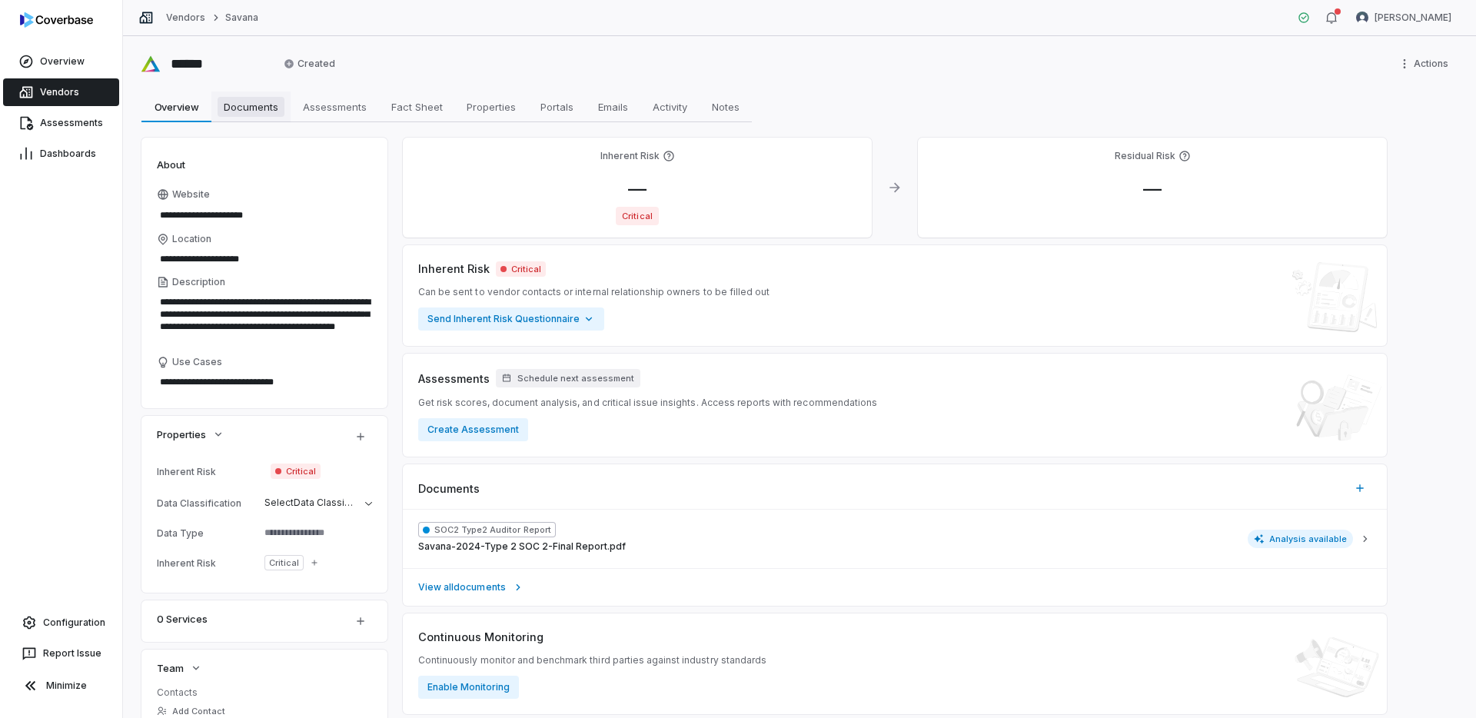
click at [243, 118] on link "Documents Documents" at bounding box center [250, 106] width 79 height 31
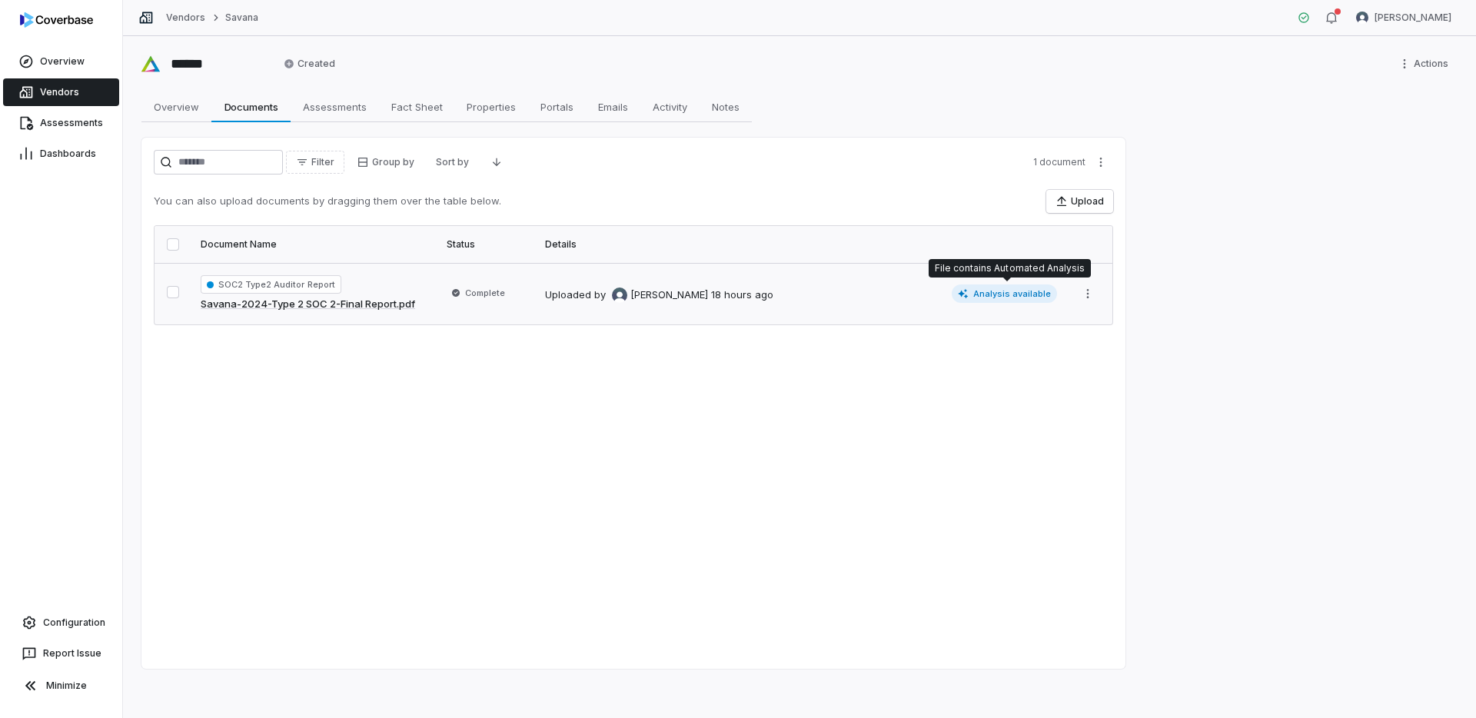
click at [990, 298] on span "Analysis available" at bounding box center [1005, 293] width 106 height 18
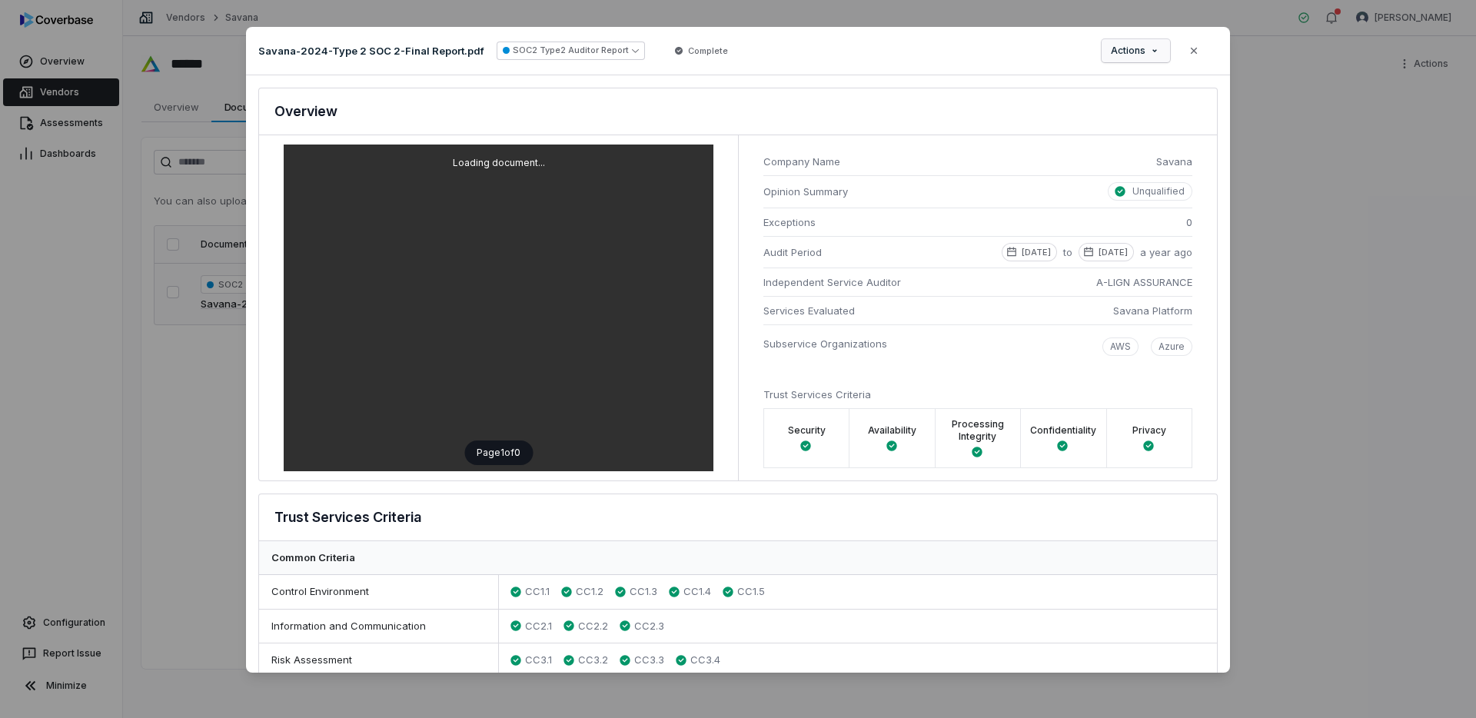
click at [1135, 55] on div "Document Preview Savana-2024-Type 2 SOC 2-Final Report.pdf SOC2 Type2 Auditor R…" at bounding box center [738, 359] width 1476 height 714
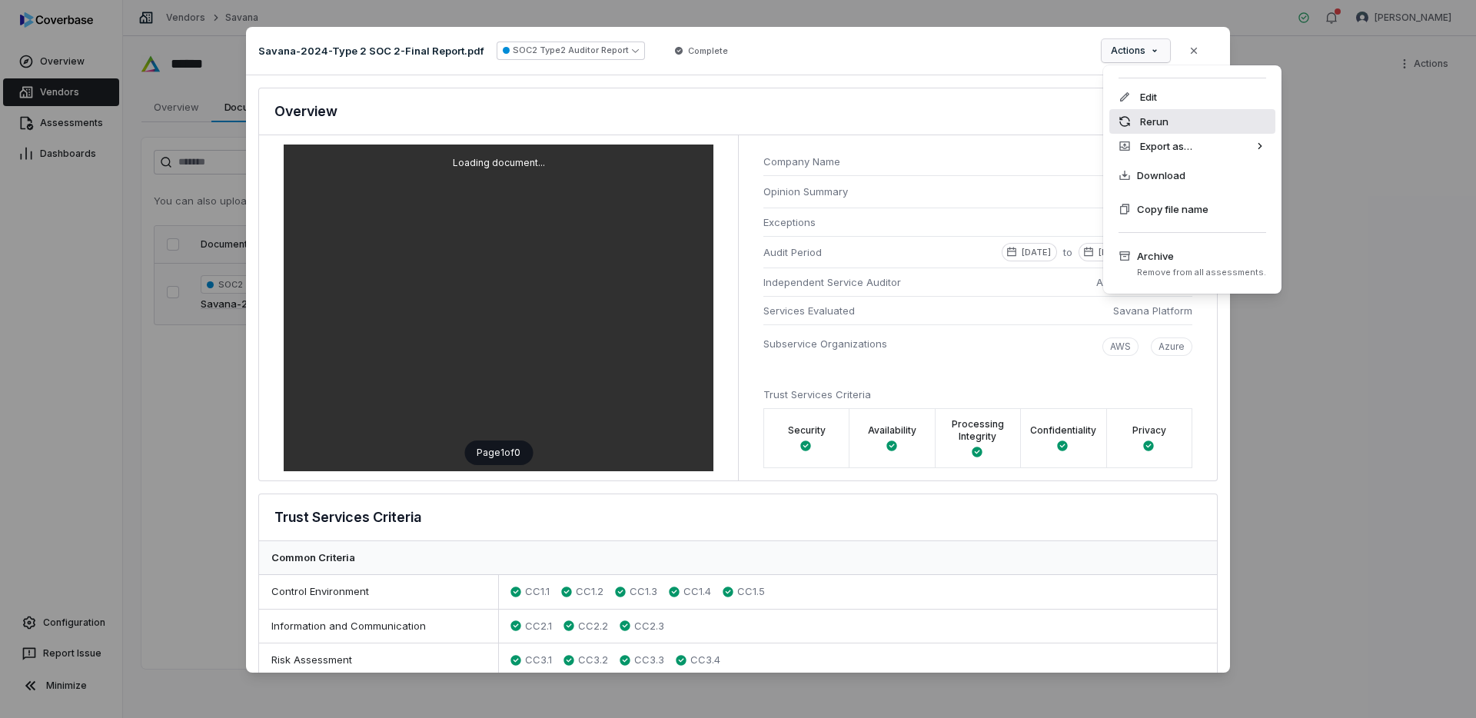
click at [1137, 112] on div "Rerun" at bounding box center [1192, 121] width 166 height 25
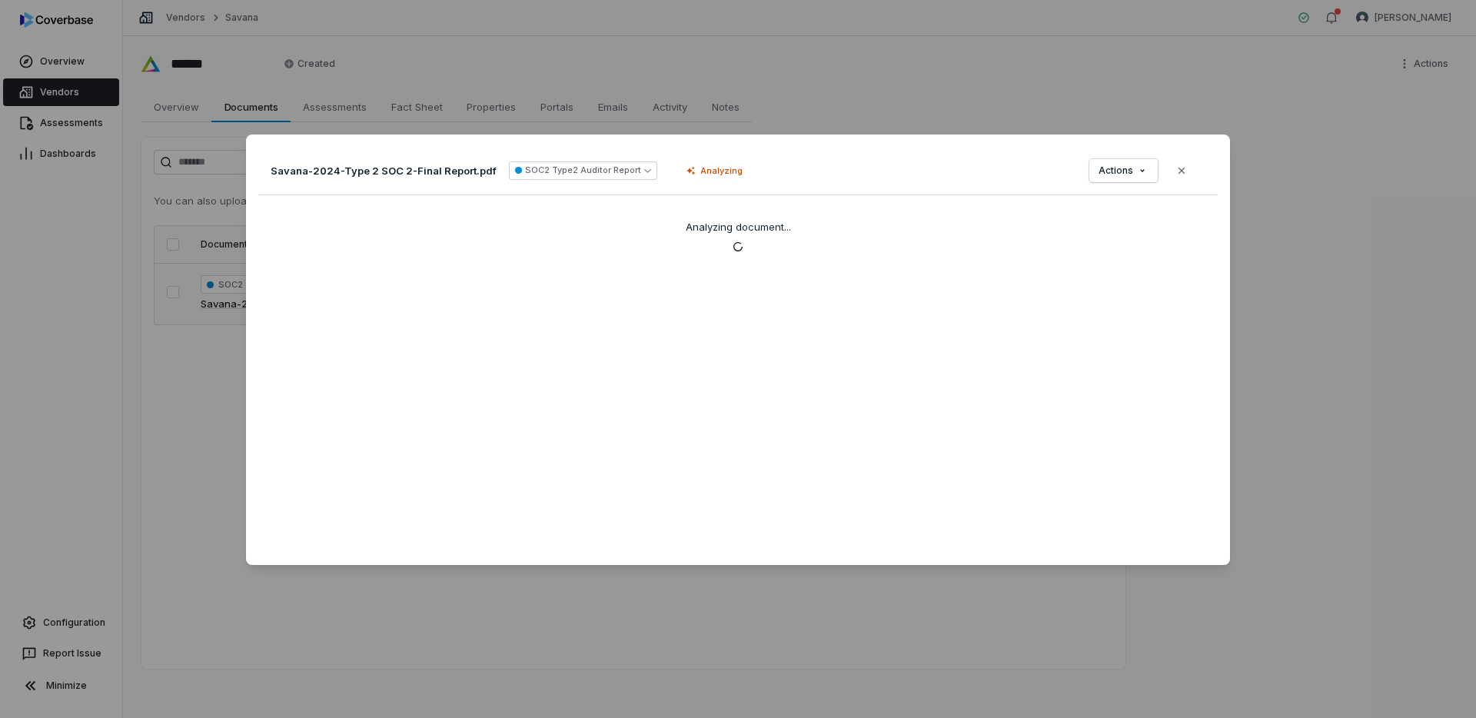
click at [86, 87] on div "Document Preview Savana-2024-Type 2 SOC 2-Final Report.pdf SOC2 Type2 Auditor R…" at bounding box center [738, 359] width 1476 height 718
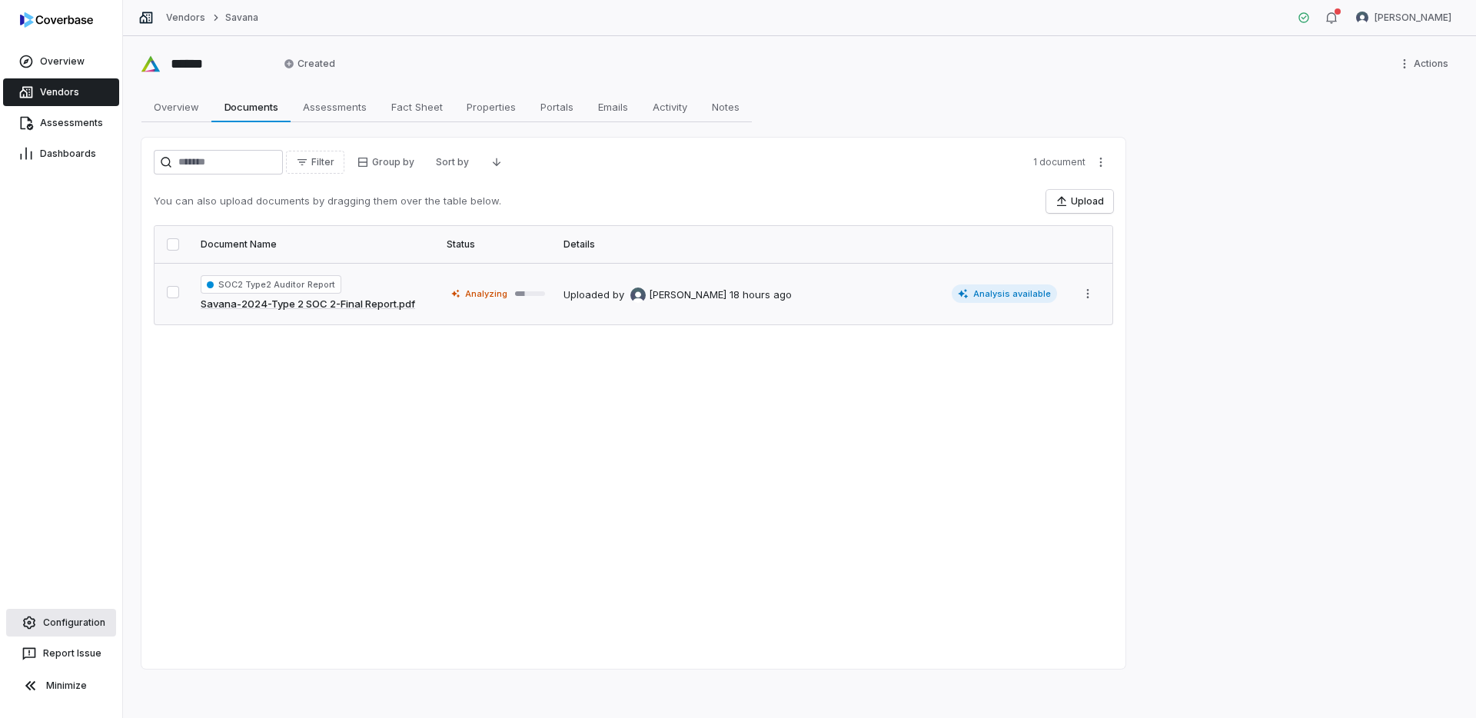
click at [74, 626] on span "Configuration" at bounding box center [74, 623] width 62 height 12
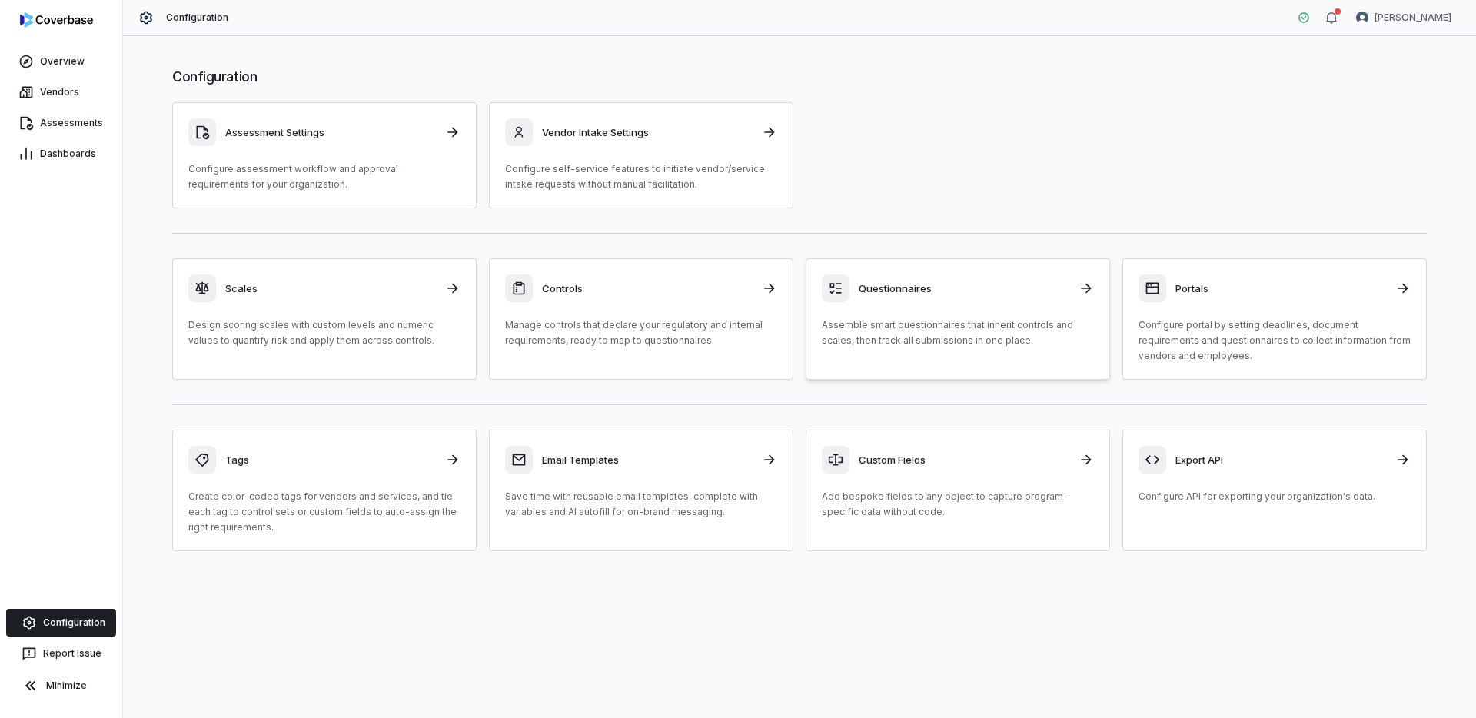
click at [892, 339] on p "Assemble smart questionnaires that inherit controls and scales, then track all …" at bounding box center [958, 333] width 272 height 31
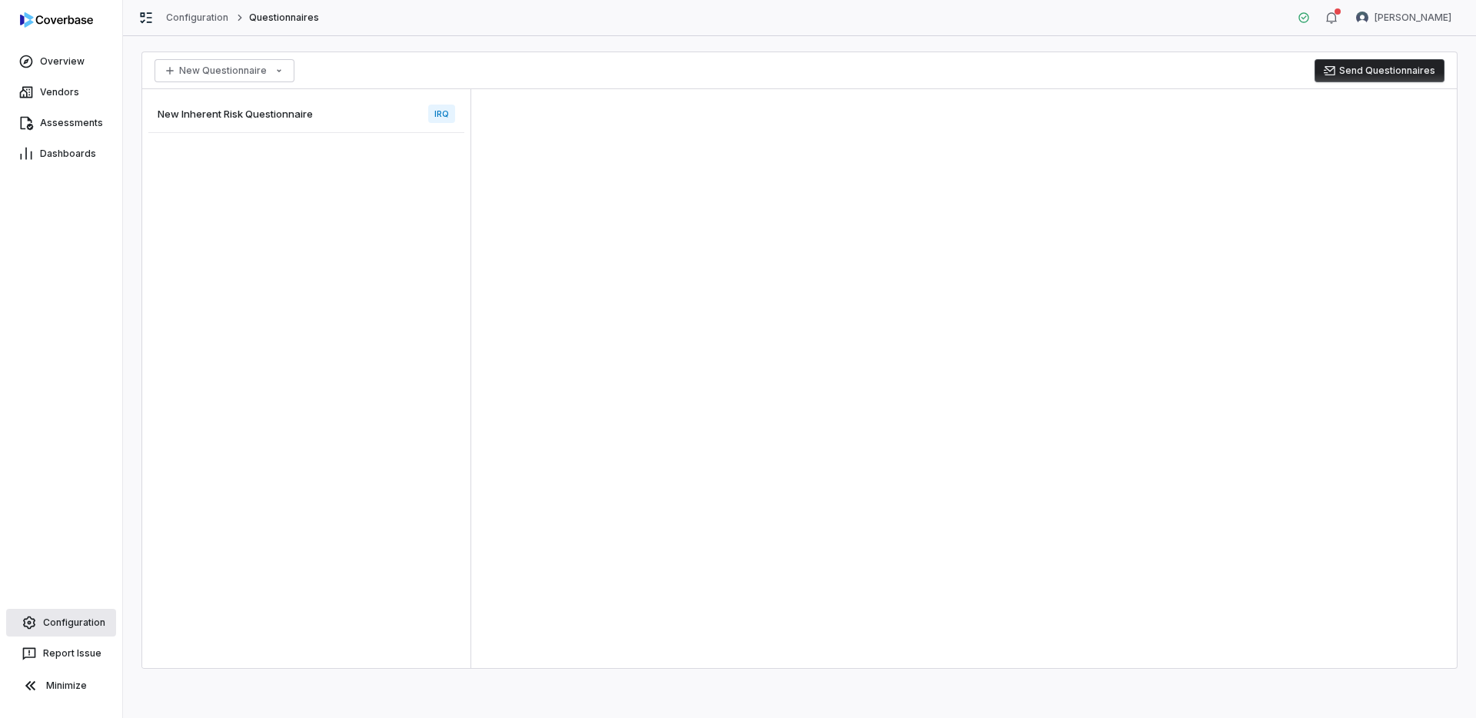
click at [52, 628] on span "Configuration" at bounding box center [74, 623] width 62 height 12
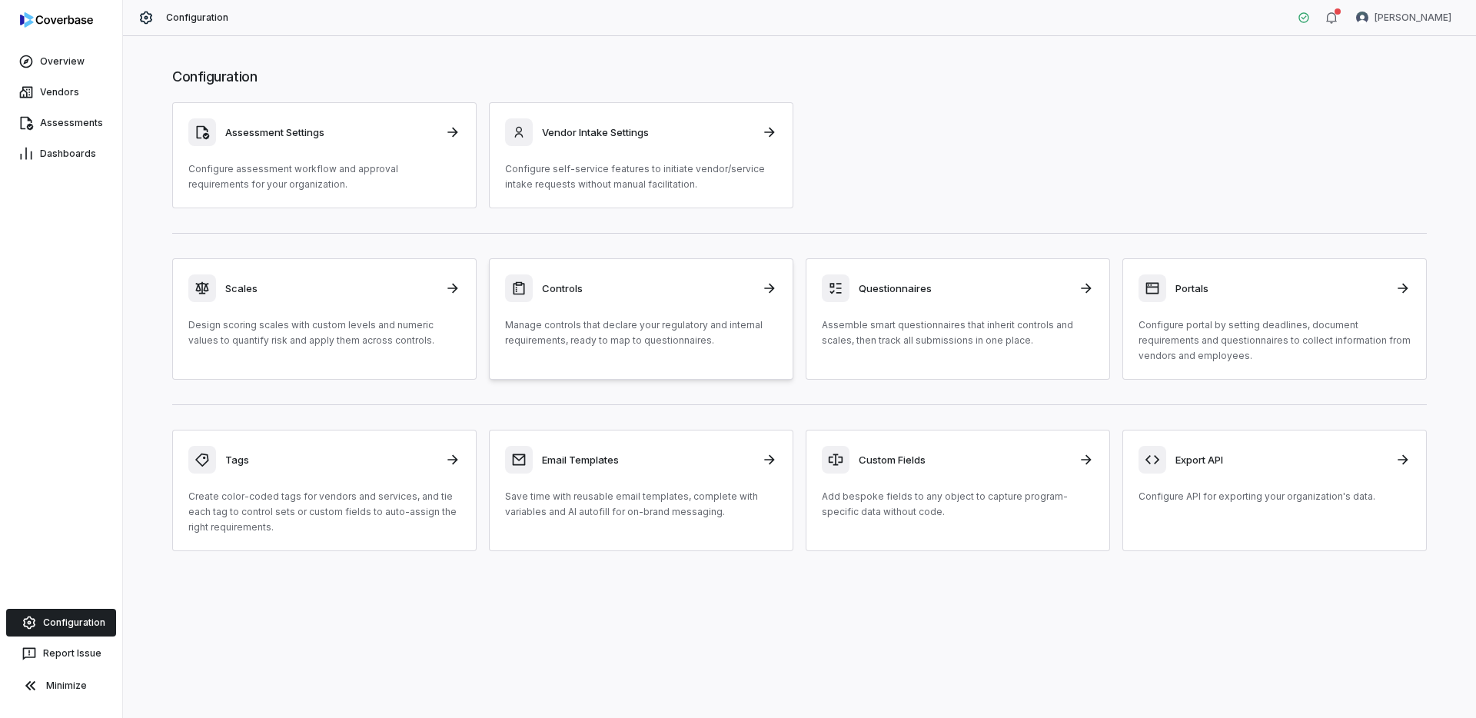
click at [658, 331] on p "Manage controls that declare your regulatory and internal requirements, ready t…" at bounding box center [641, 333] width 272 height 31
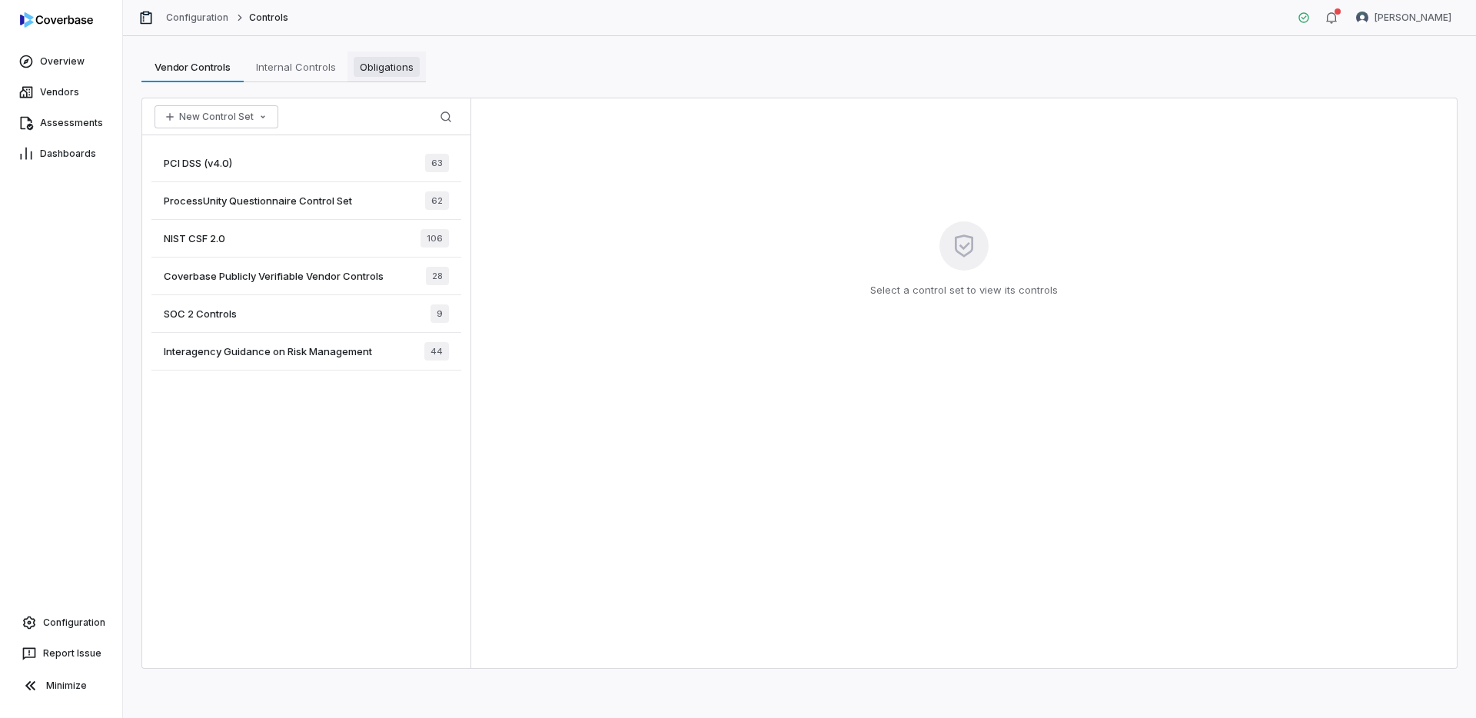
click at [362, 65] on span "Obligations" at bounding box center [387, 67] width 66 height 20
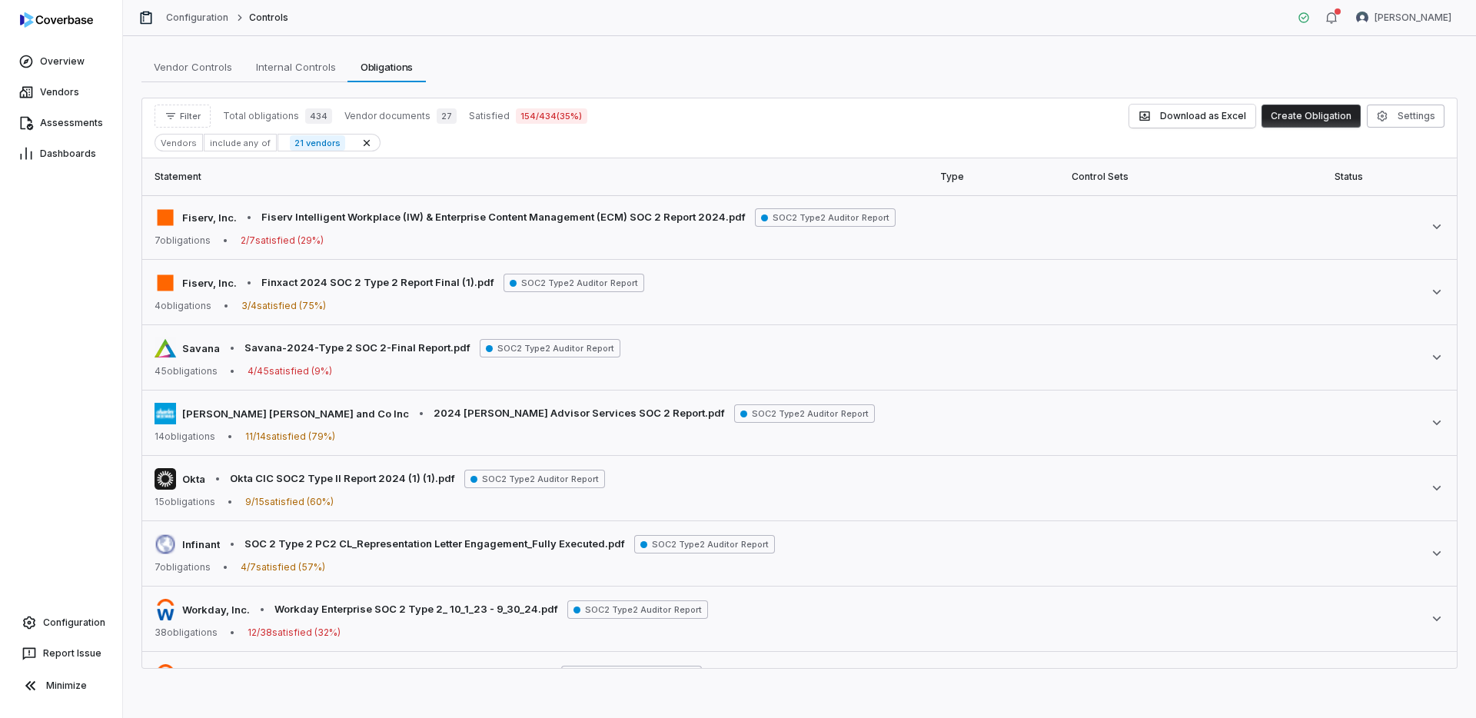
scroll to position [805, 0]
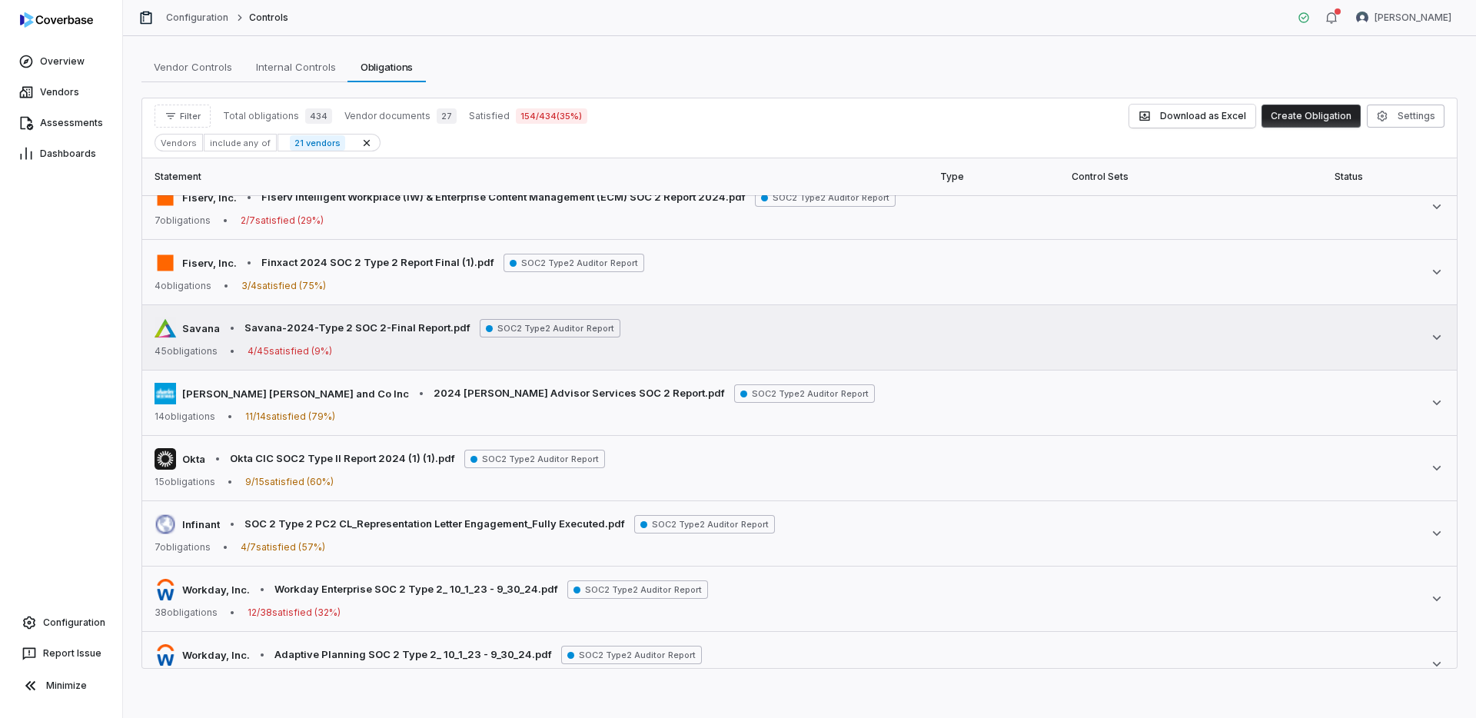
click at [415, 360] on td "Savana • Savana-2024-Type 2 SOC 2-Final Report.pdf SOC2 Type2 Auditor Report 45…" at bounding box center [799, 337] width 1315 height 65
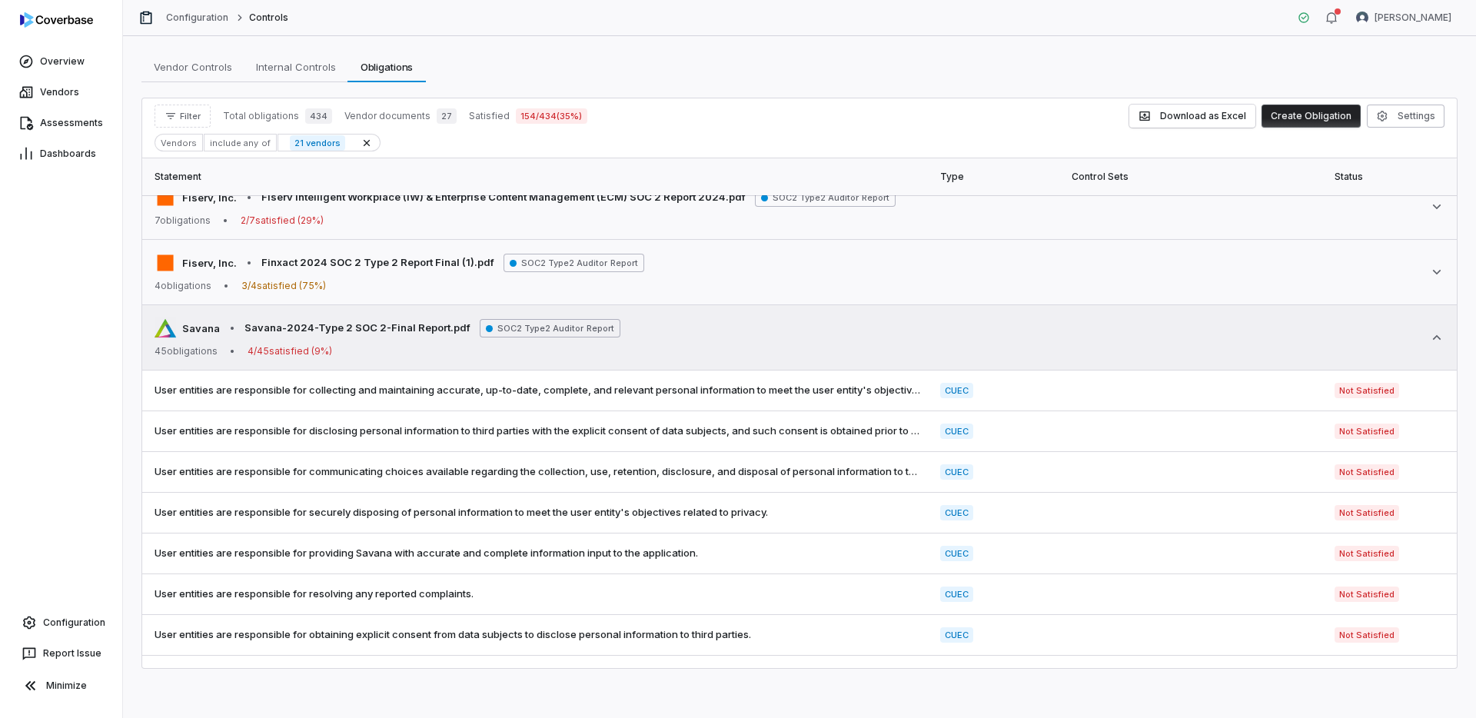
click at [415, 360] on td "Savana • Savana-2024-Type 2 SOC 2-Final Report.pdf SOC2 Type2 Auditor Report 45…" at bounding box center [799, 337] width 1315 height 65
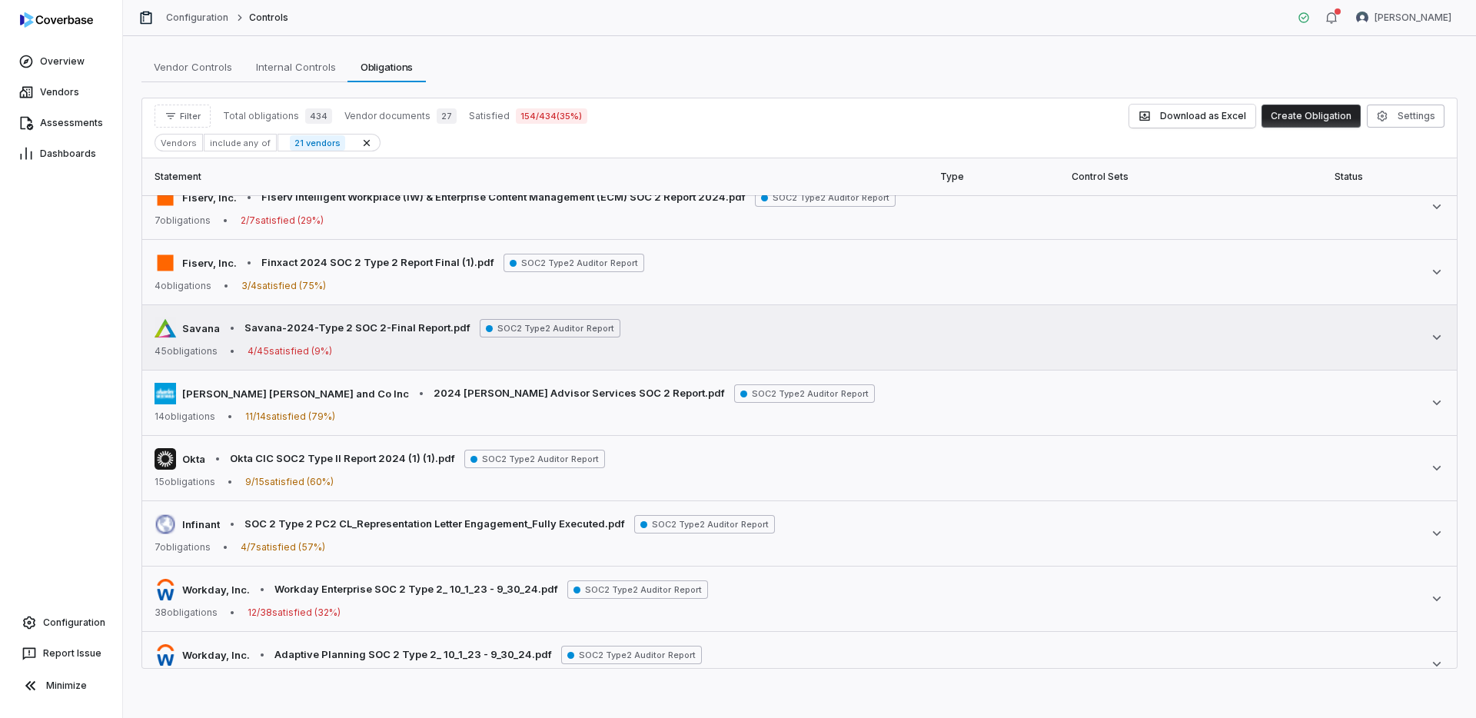
click at [415, 360] on td "Savana • Savana-2024-Type 2 SOC 2-Final Report.pdf SOC2 Type2 Auditor Report 45…" at bounding box center [799, 337] width 1315 height 65
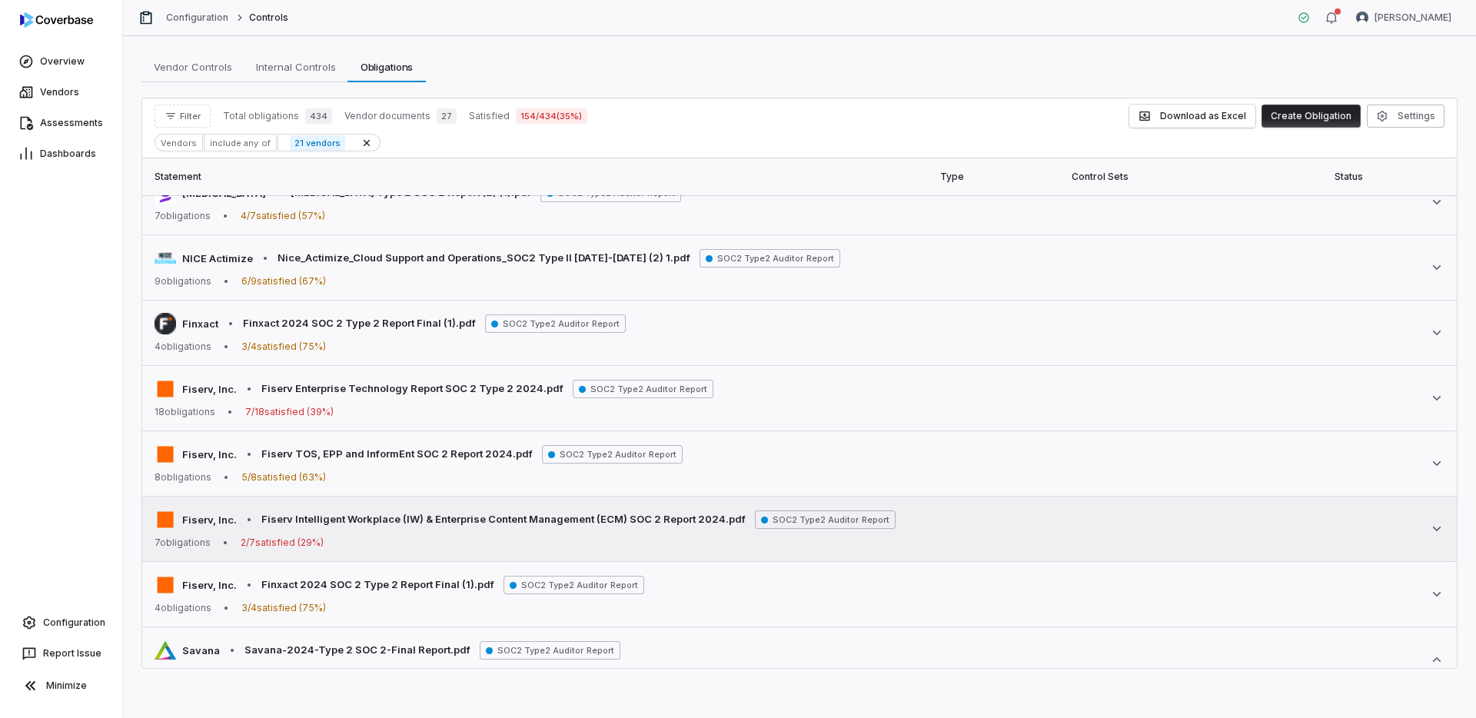
scroll to position [527, 0]
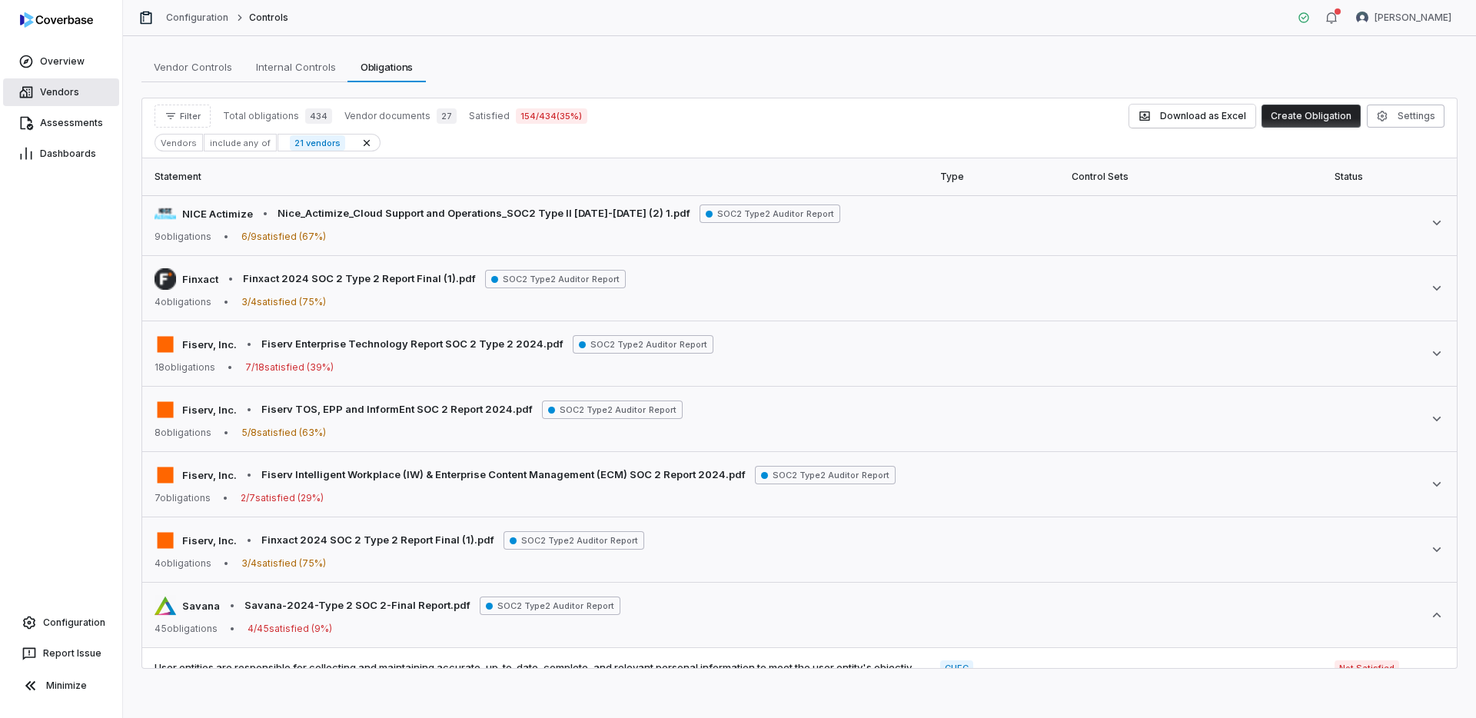
click at [65, 98] on span "Vendors" at bounding box center [59, 92] width 39 height 12
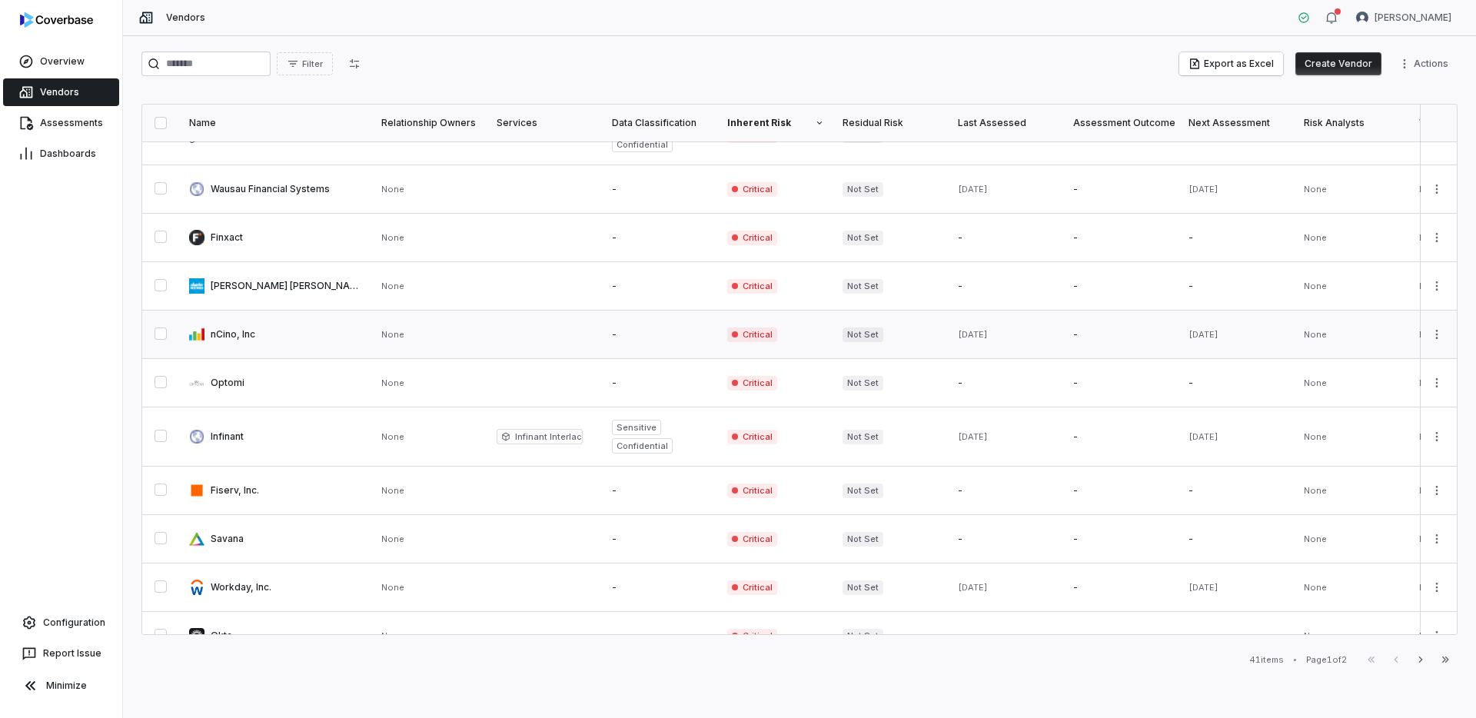
scroll to position [243, 0]
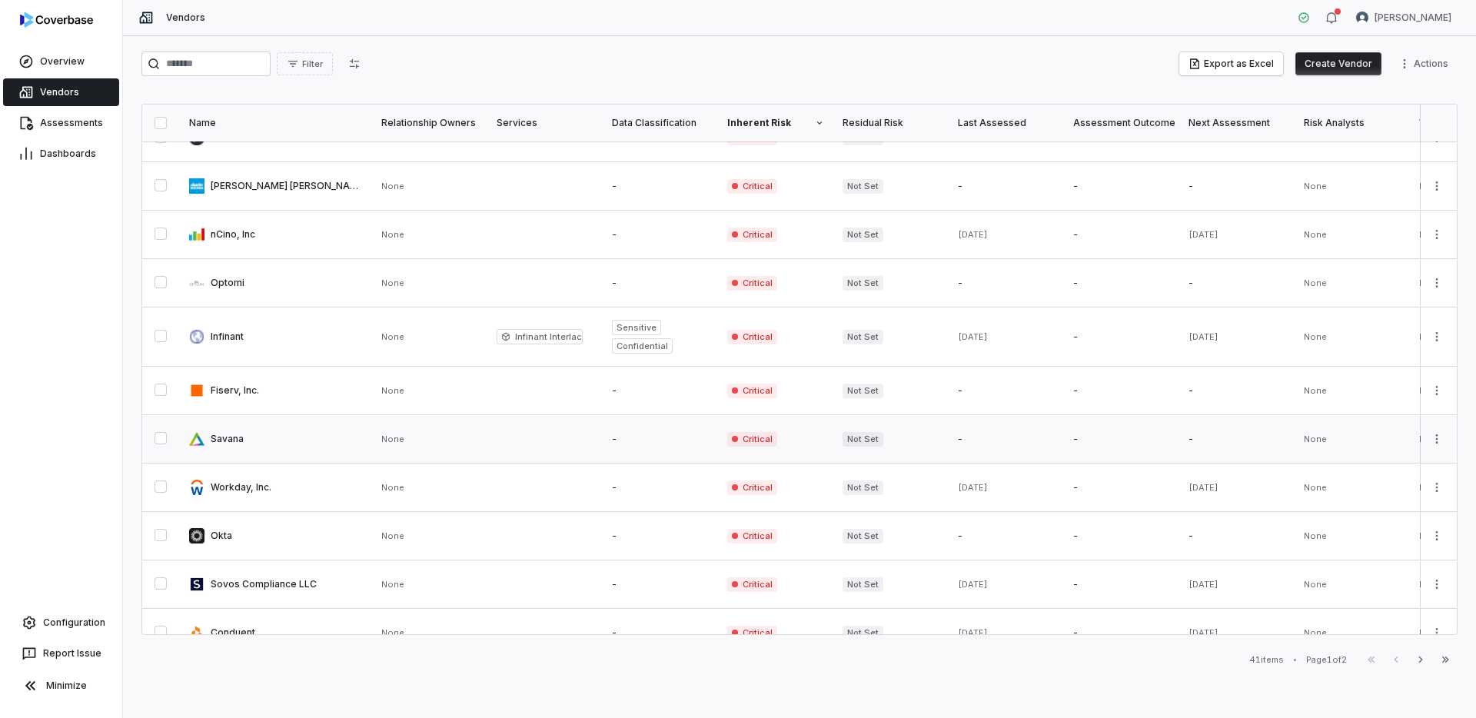
click at [278, 449] on link at bounding box center [276, 439] width 192 height 48
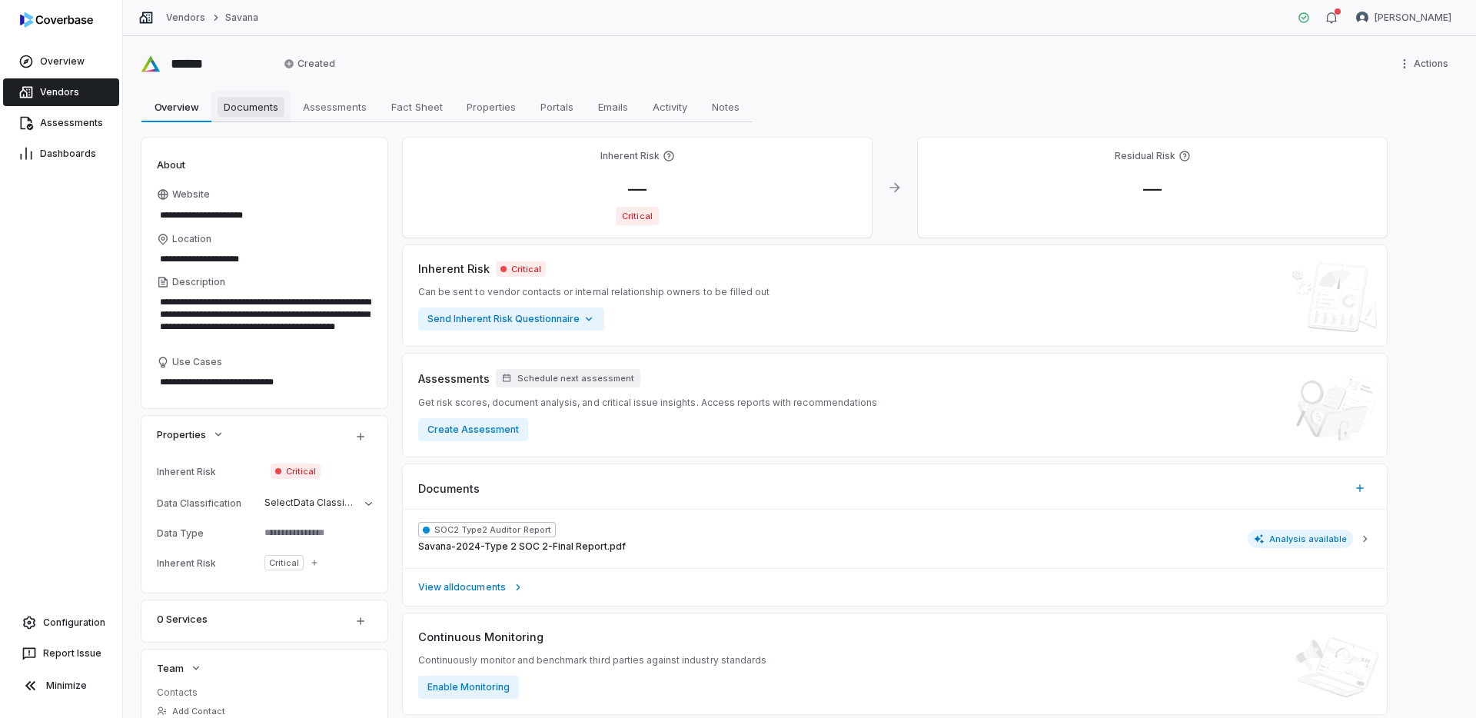
click at [275, 111] on span "Documents" at bounding box center [251, 107] width 67 height 20
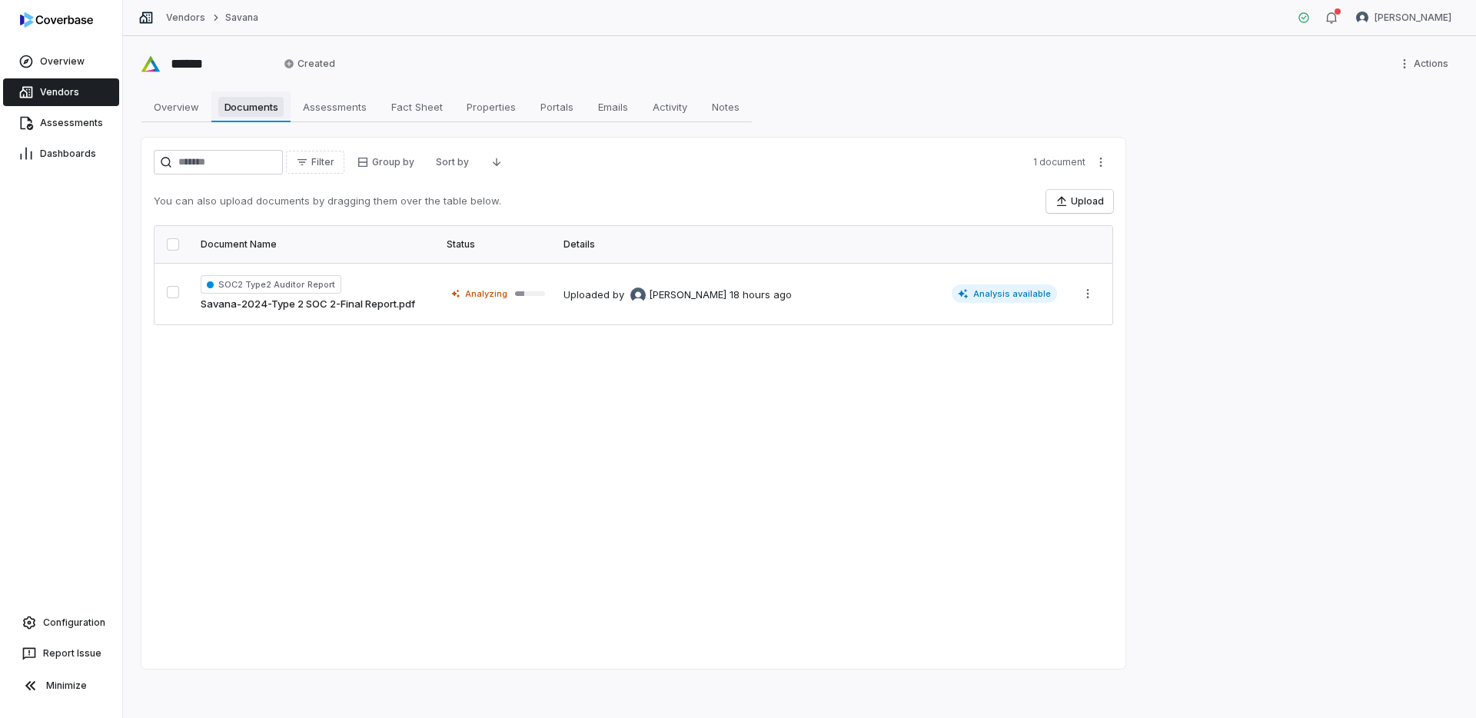
type textarea "*"
click at [64, 620] on span "Configuration" at bounding box center [74, 623] width 62 height 12
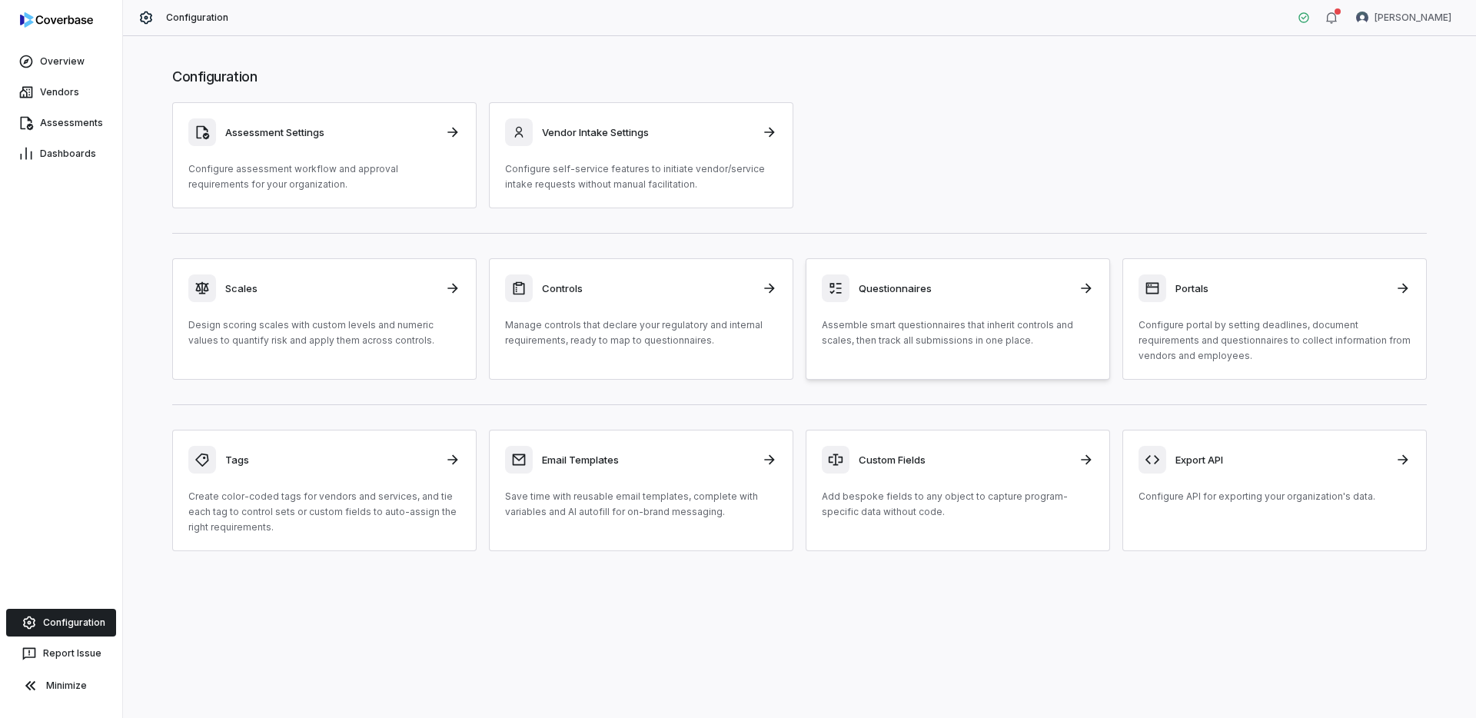
click at [855, 324] on p "Assemble smart questionnaires that inherit controls and scales, then track all …" at bounding box center [958, 333] width 272 height 31
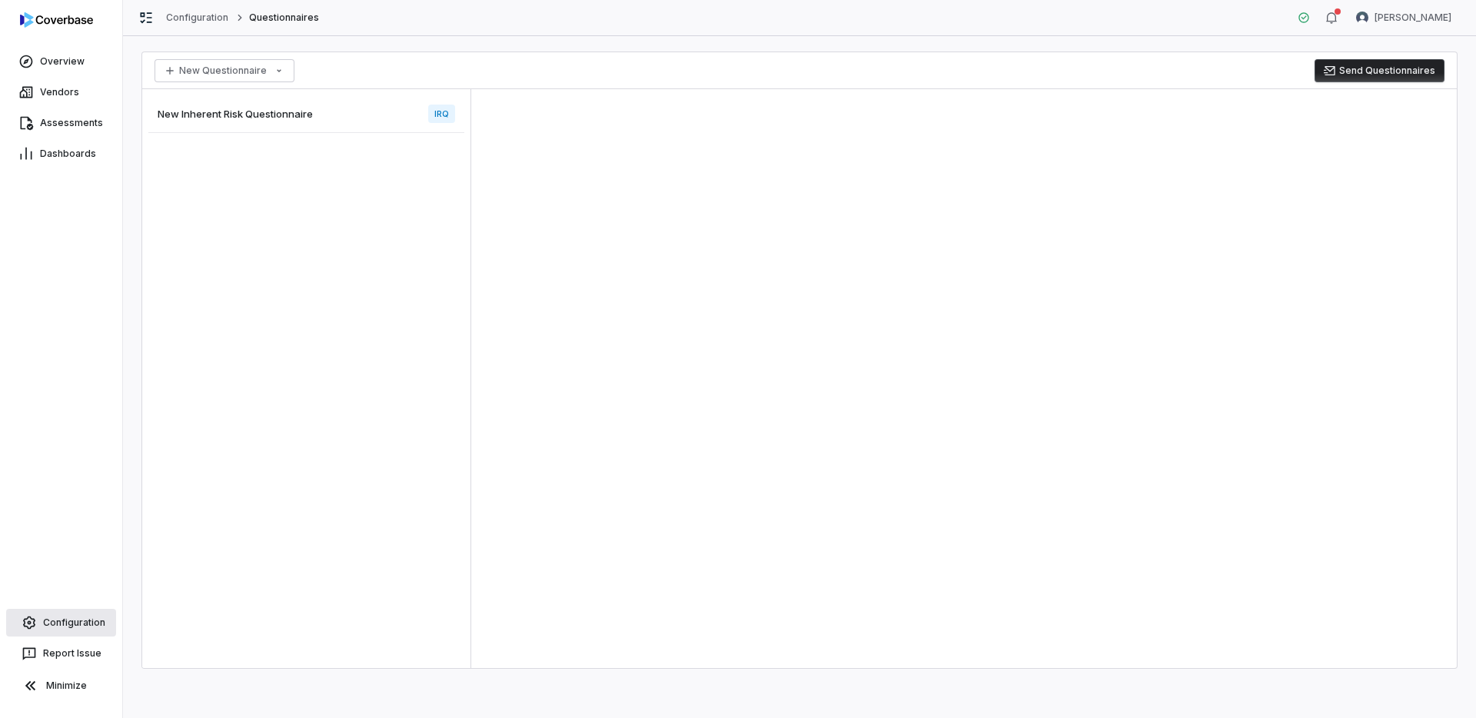
click at [60, 619] on span "Configuration" at bounding box center [74, 623] width 62 height 12
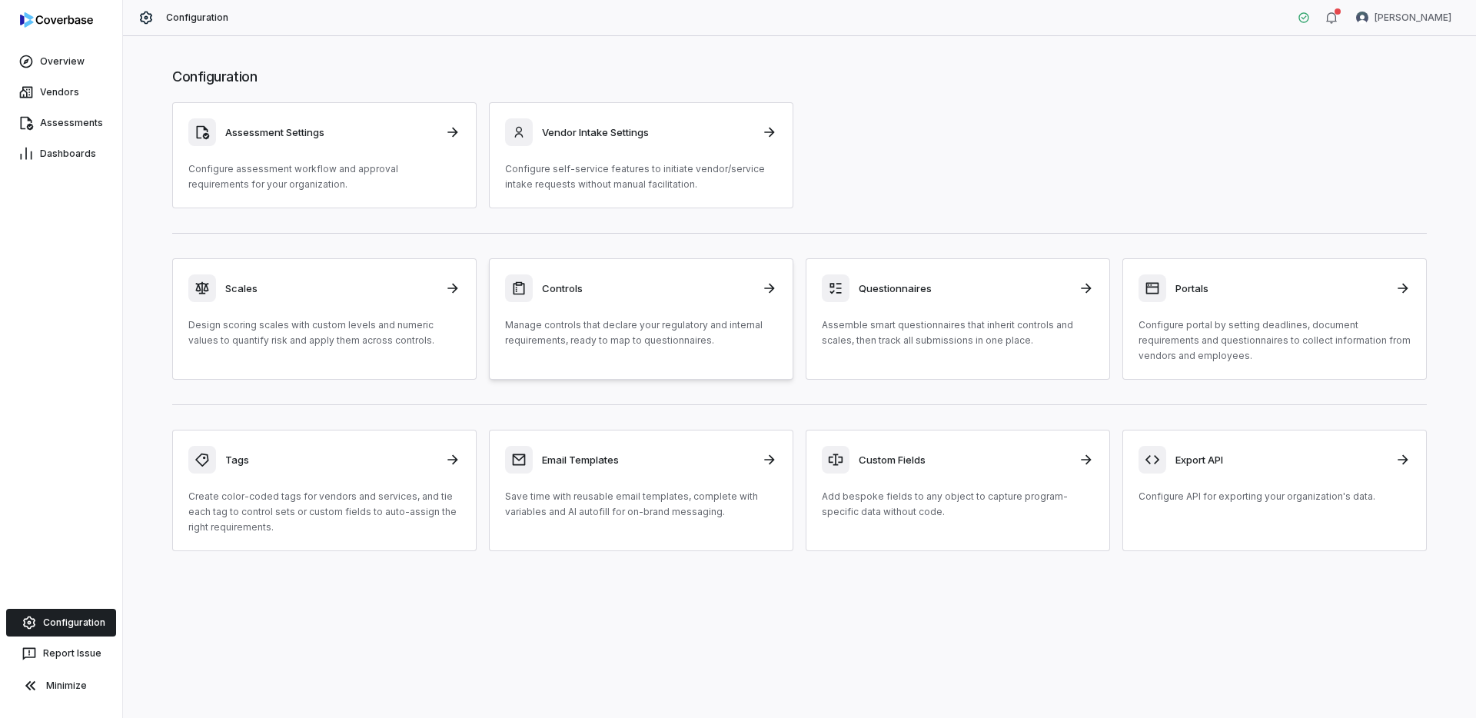
click at [690, 356] on link "Controls Manage controls that declare your regulatory and internal requirements…" at bounding box center [641, 318] width 304 height 121
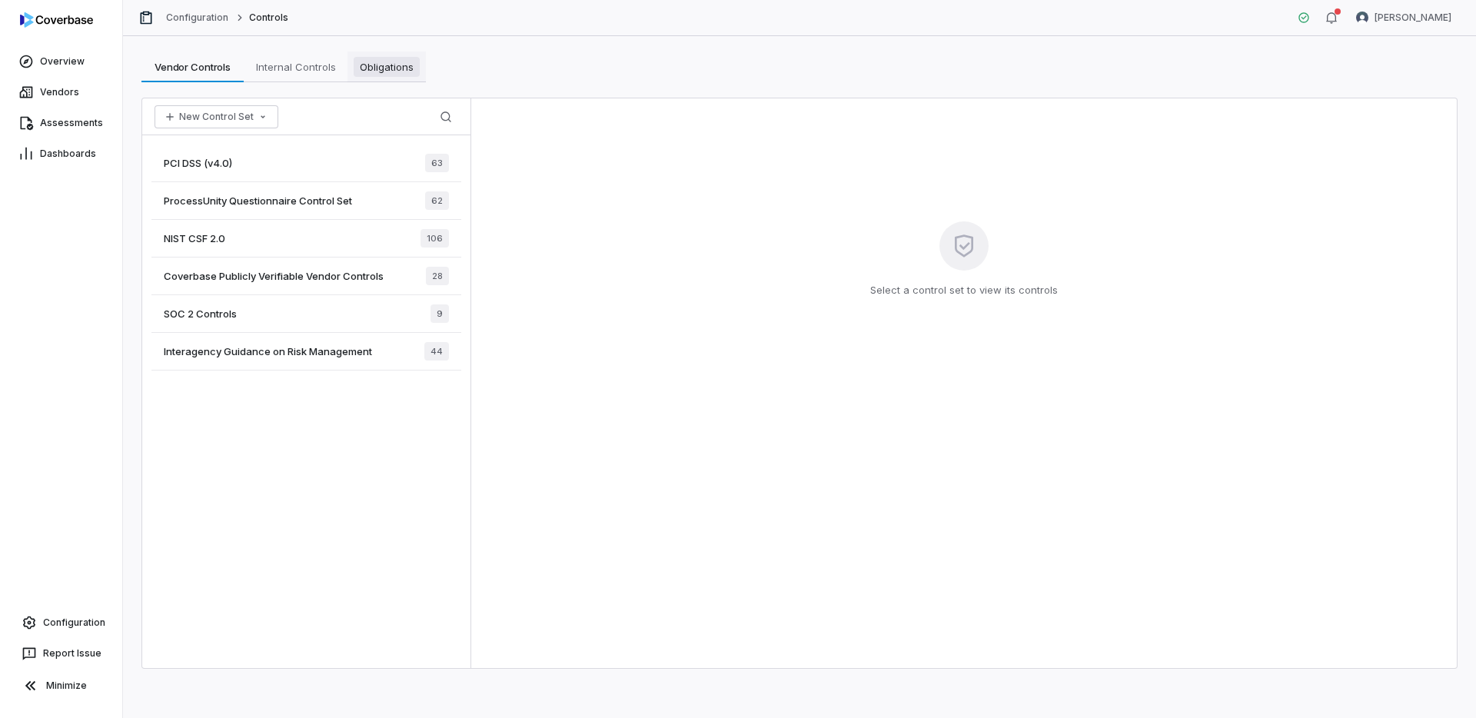
click at [384, 66] on span "Obligations" at bounding box center [387, 67] width 66 height 20
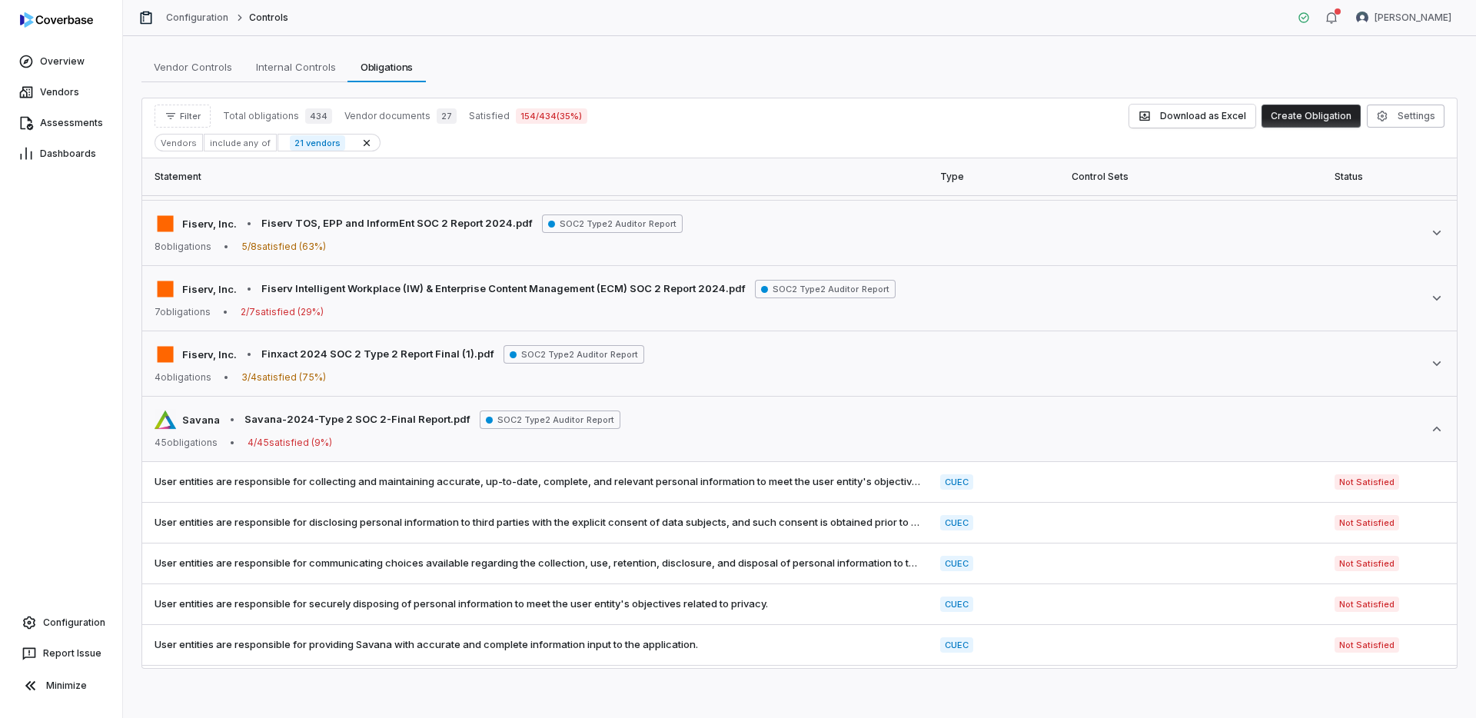
scroll to position [724, 0]
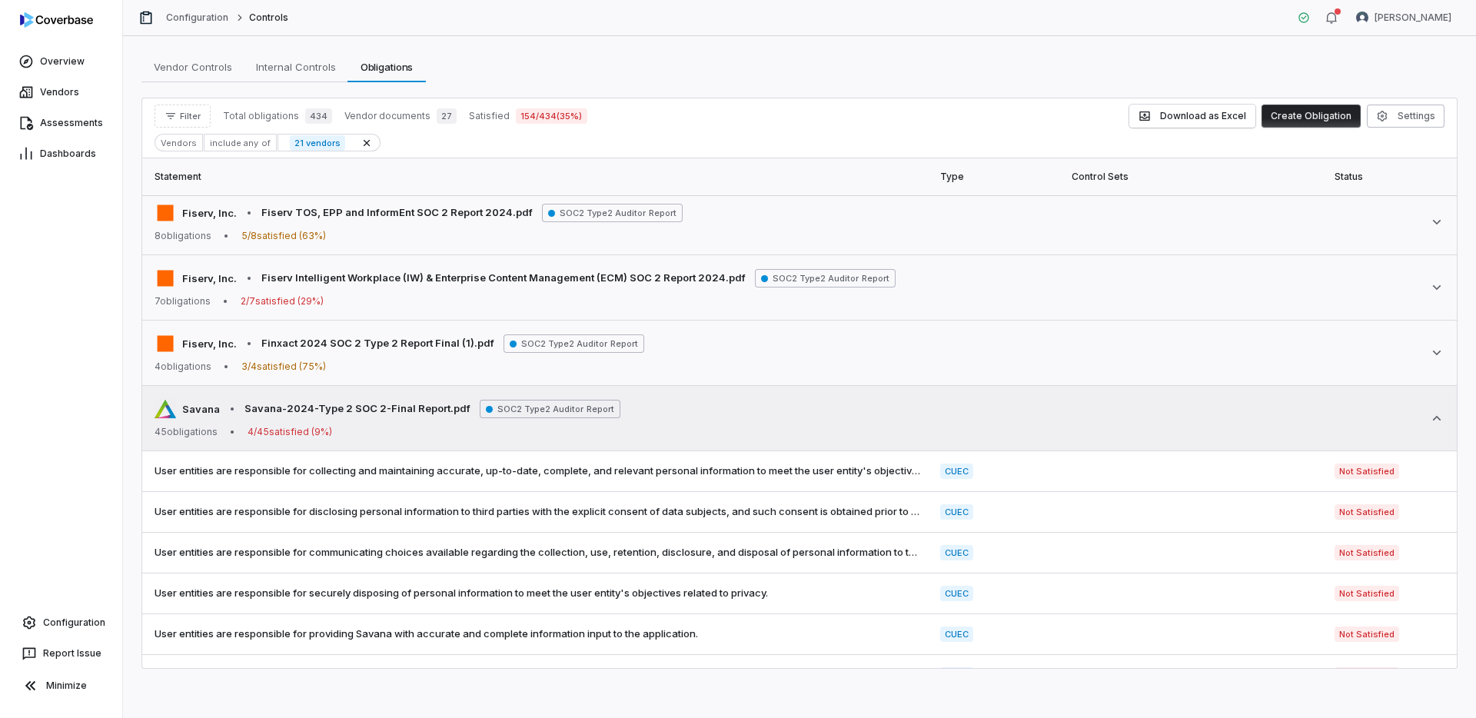
click at [387, 432] on div "45 obligations • 4 / 45 satisfied ( 9 %)" at bounding box center [388, 432] width 466 height 12
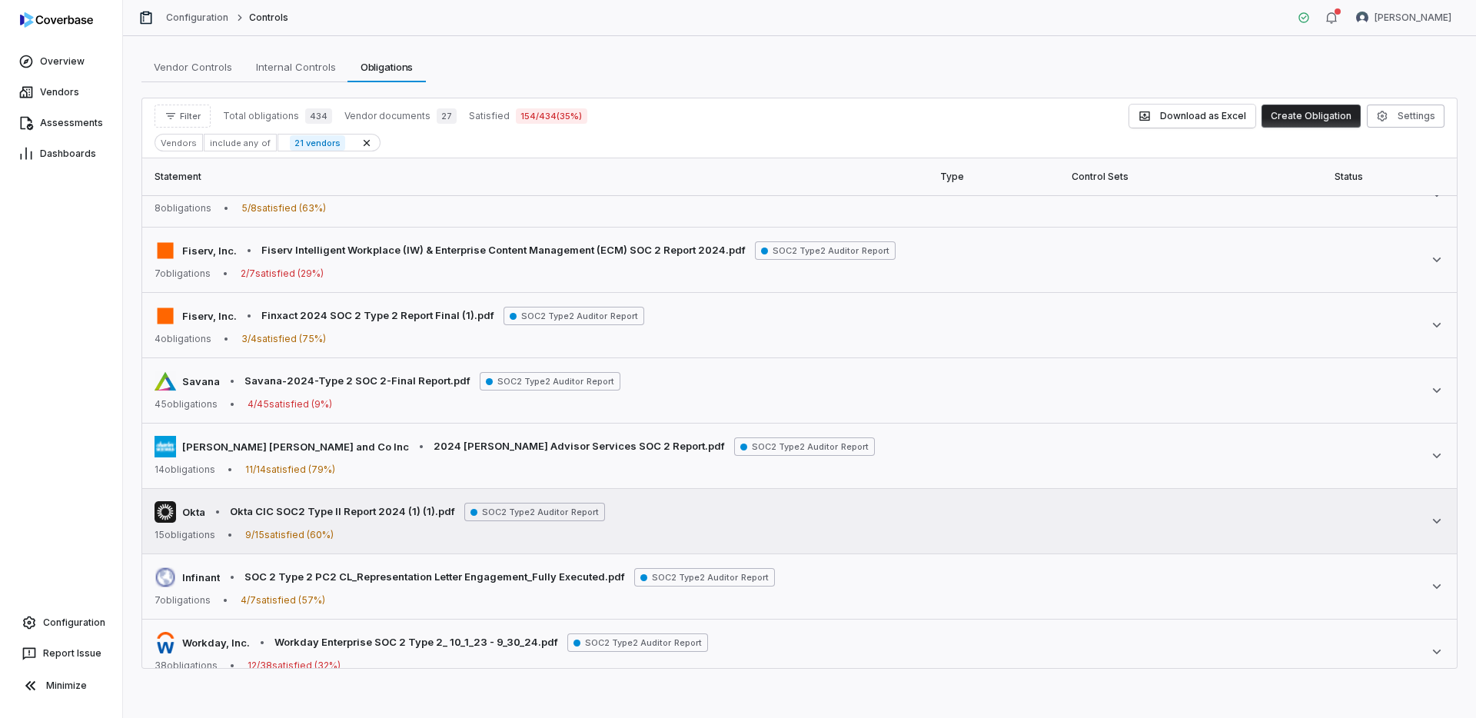
scroll to position [753, 0]
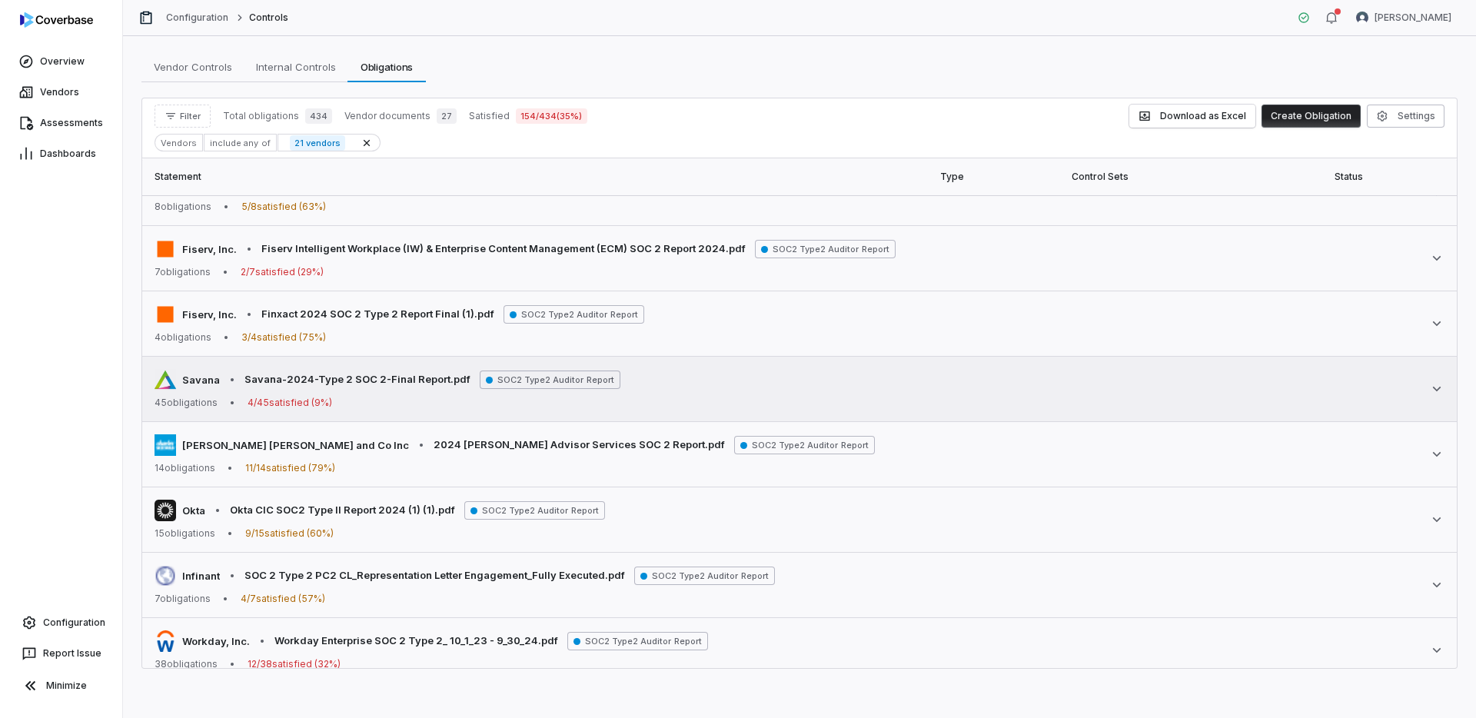
click at [426, 382] on span "Savana-2024-Type 2 SOC 2-Final Report.pdf" at bounding box center [357, 379] width 226 height 15
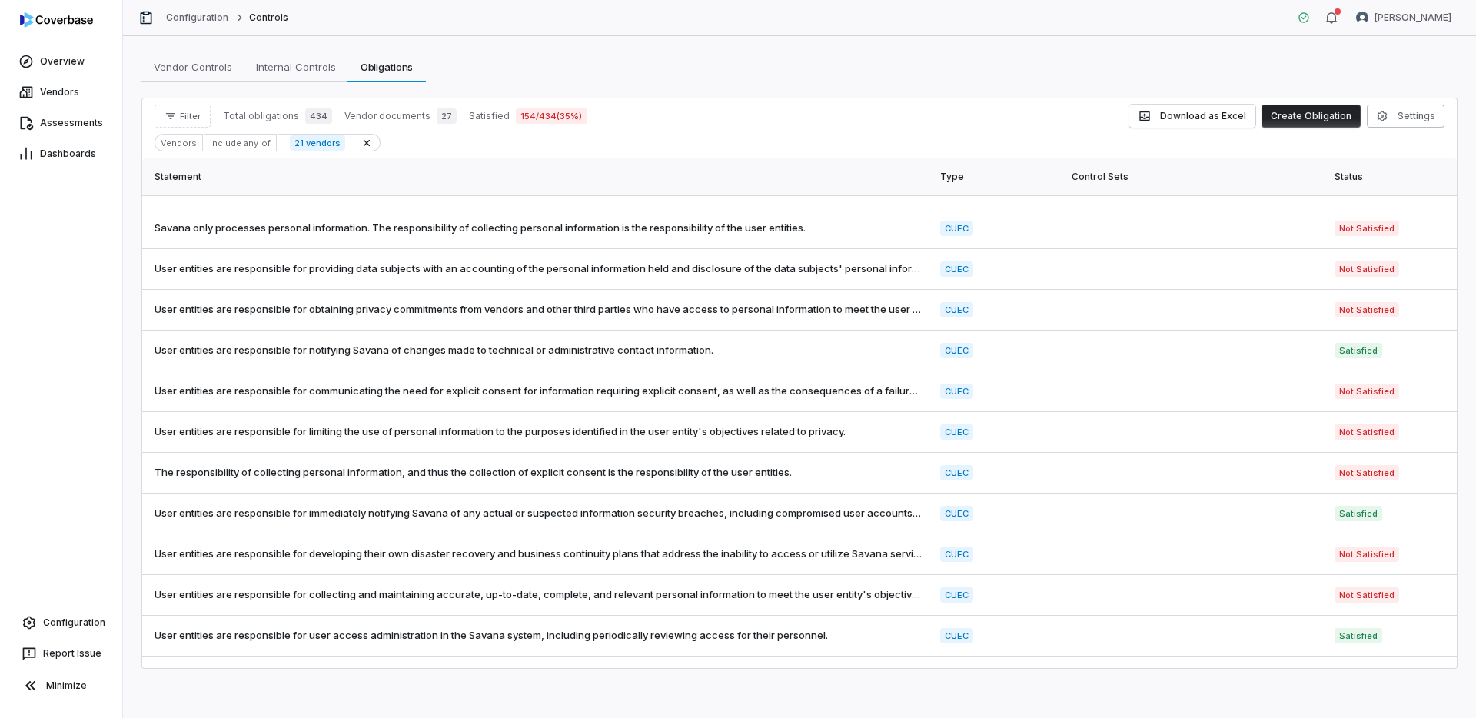
scroll to position [1746, 0]
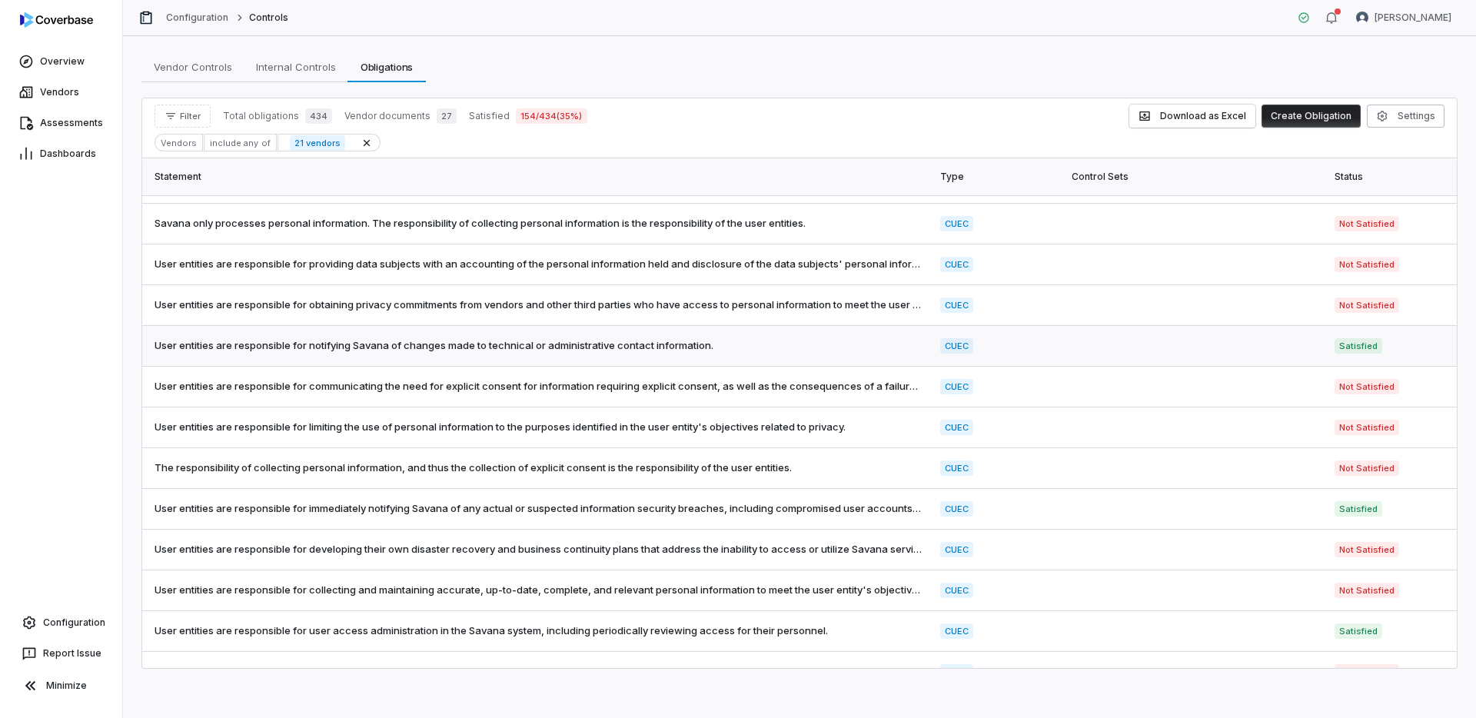
click at [768, 349] on span "User entities are responsible for notifying Savana of changes made to technical…" at bounding box center [538, 345] width 767 height 15
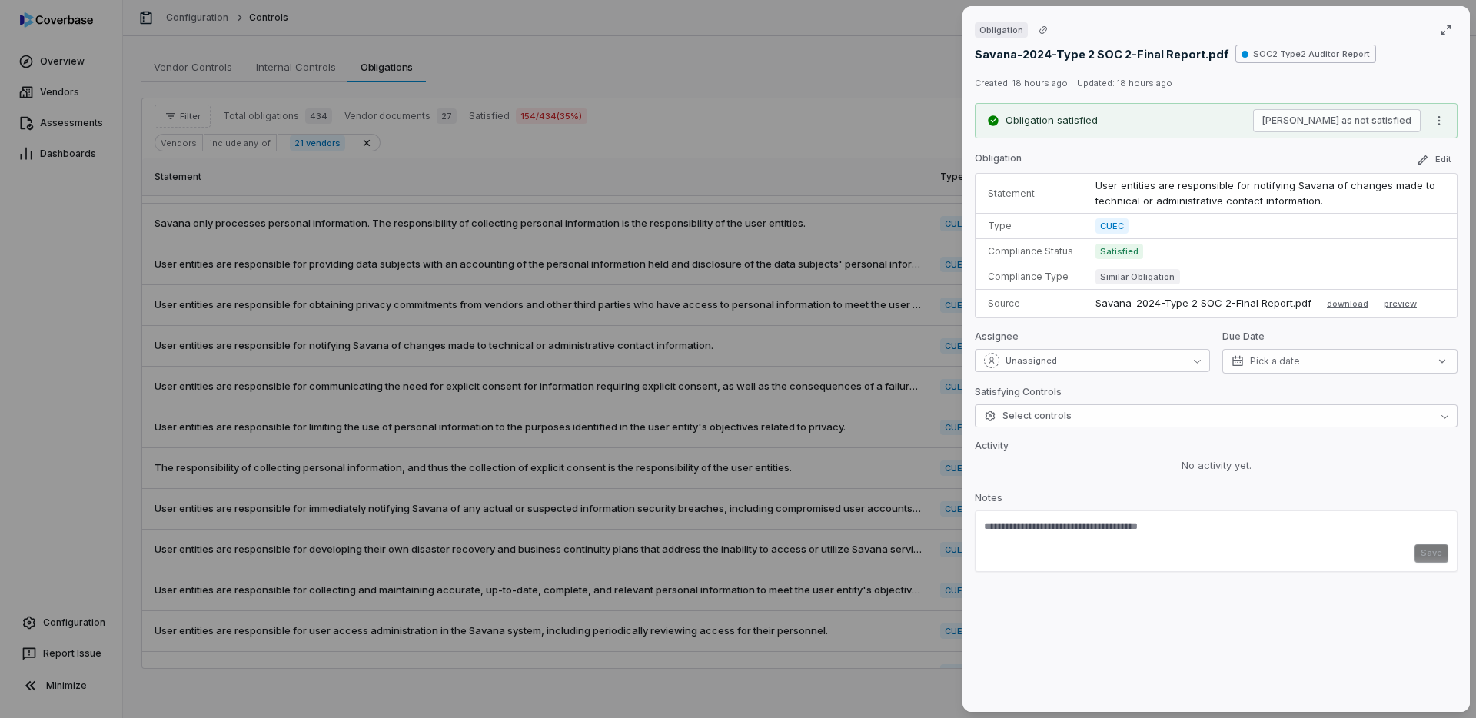
click at [1222, 202] on p "User entities are responsible for notifying Savana of changes made to technical…" at bounding box center [1269, 193] width 349 height 30
click at [1440, 38] on button "button" at bounding box center [1446, 30] width 32 height 32
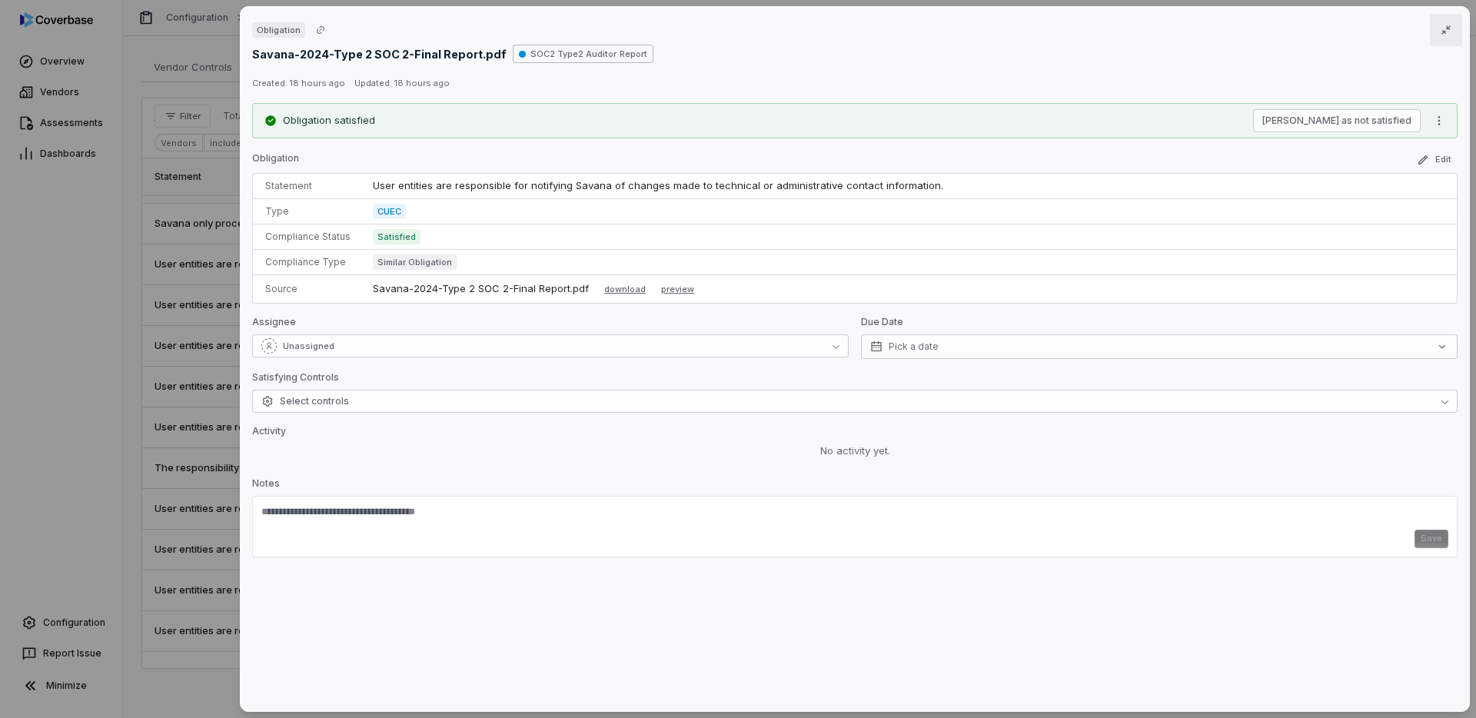
click at [1445, 44] on button "button" at bounding box center [1446, 30] width 32 height 32
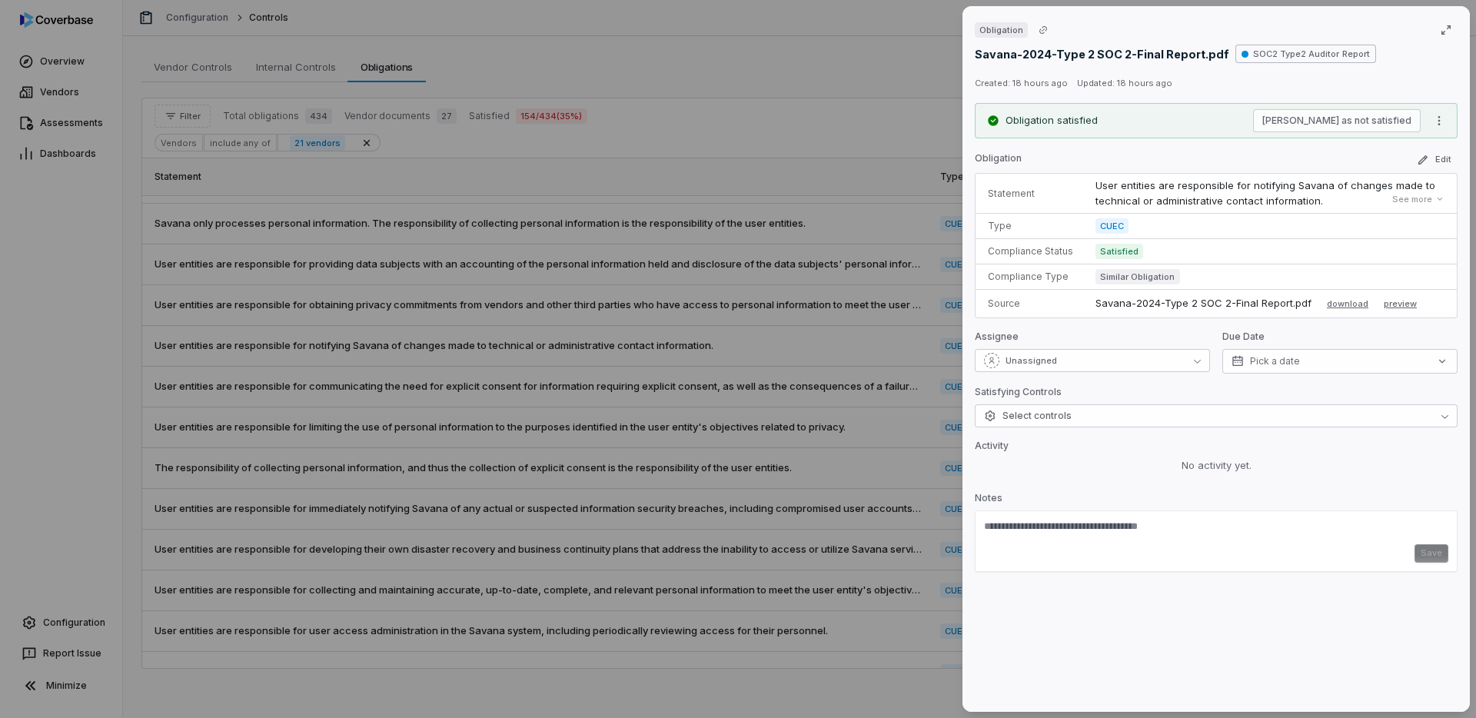
click at [810, 412] on div "Obligation Savana-2024-Type 2 SOC 2-Final Report.pdf SOC2 Type2 Auditor Report …" at bounding box center [738, 359] width 1476 height 718
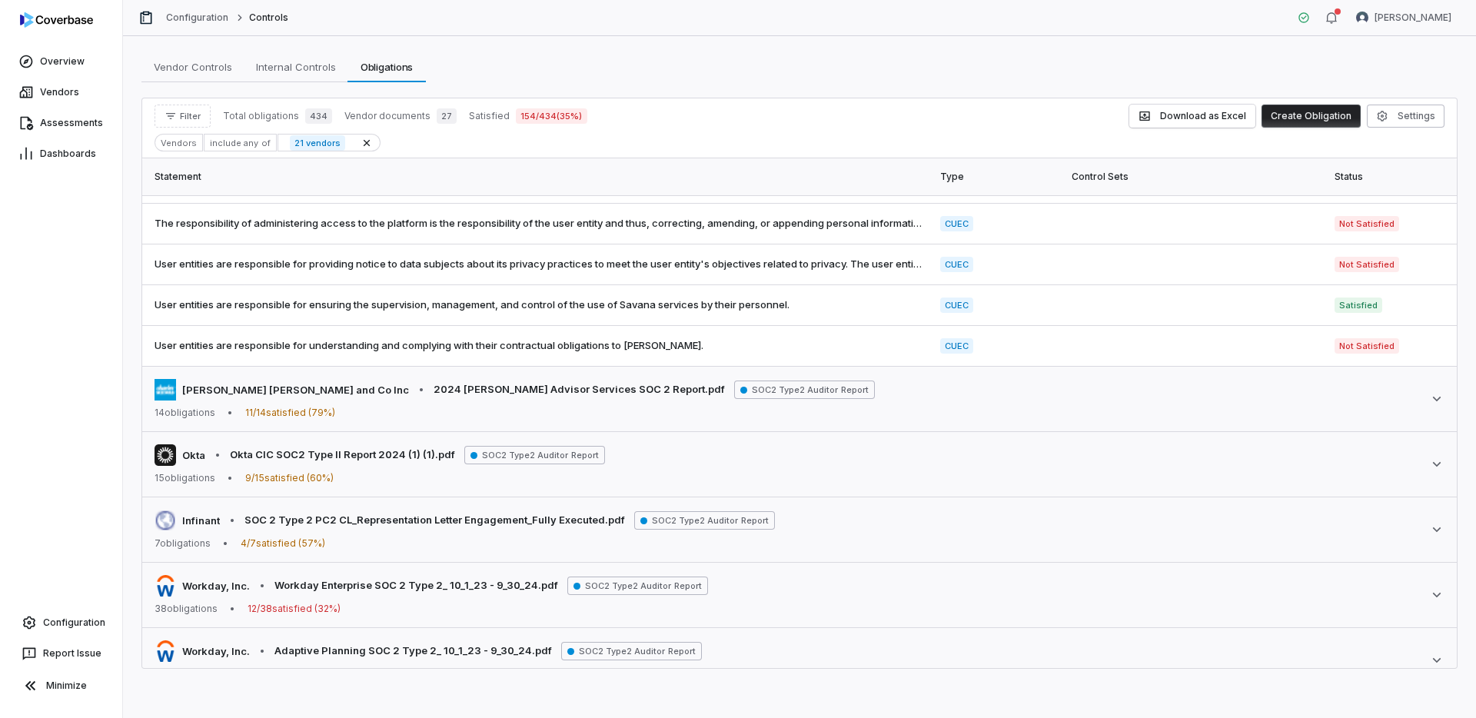
scroll to position [2611, 0]
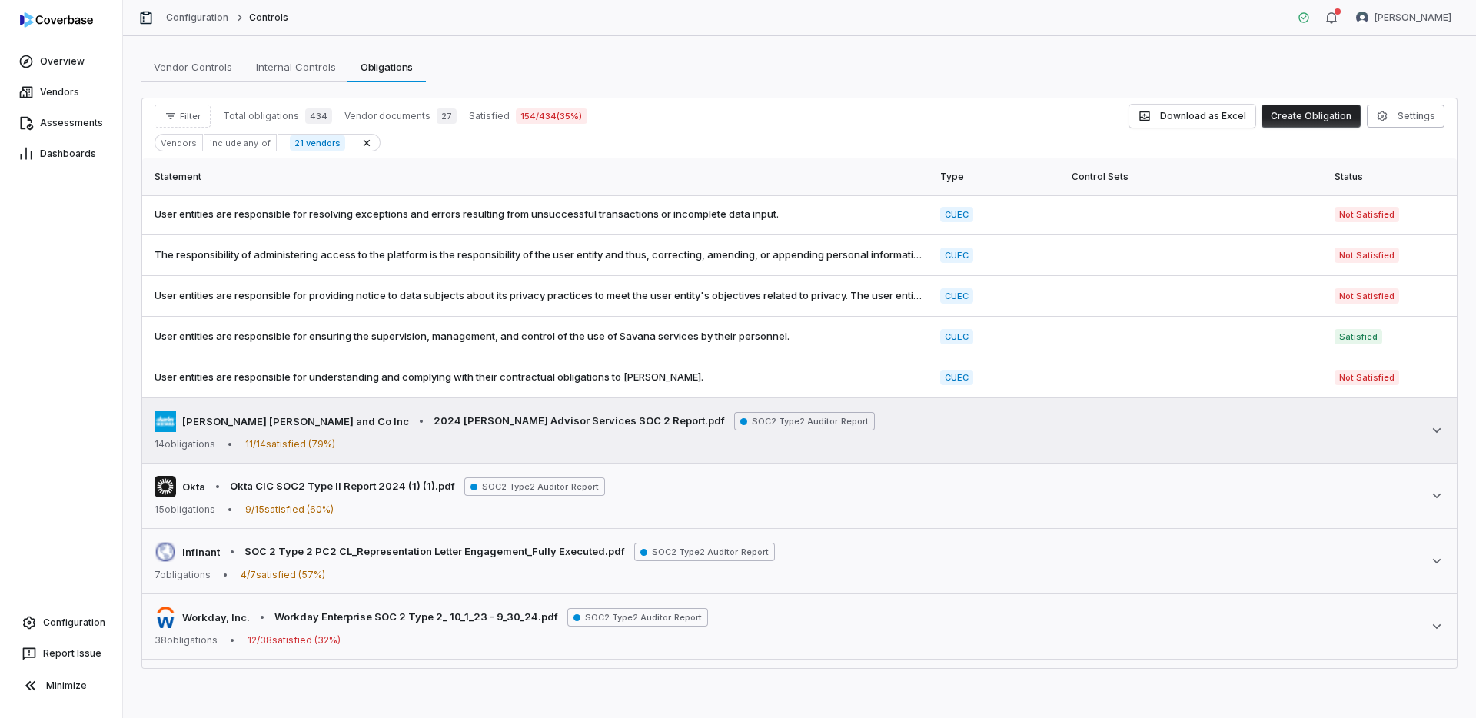
click at [863, 428] on div "Charles Schwab and Co Inc • 2024 Schwab Advisor Services SOC 2 Report.pdf SOC2 …" at bounding box center [800, 431] width 1290 height 40
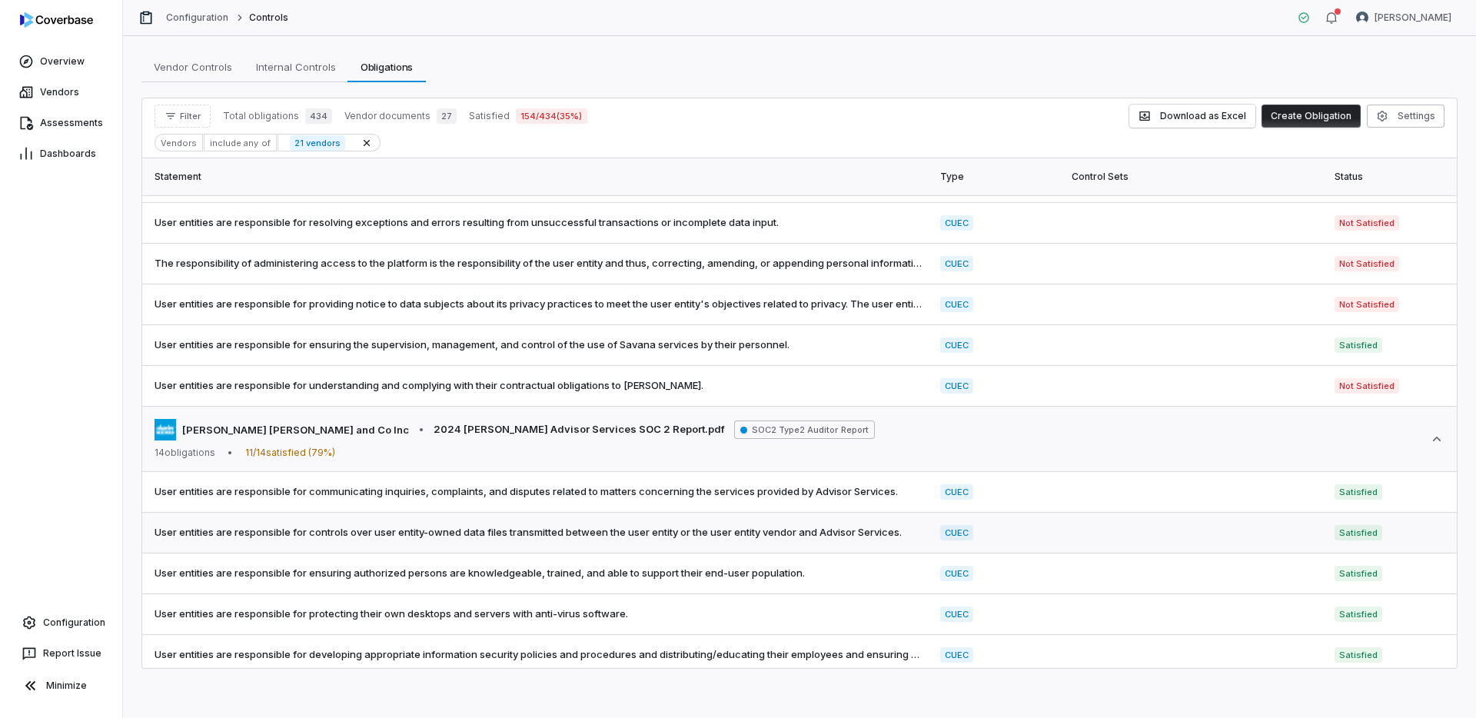
scroll to position [2591, 0]
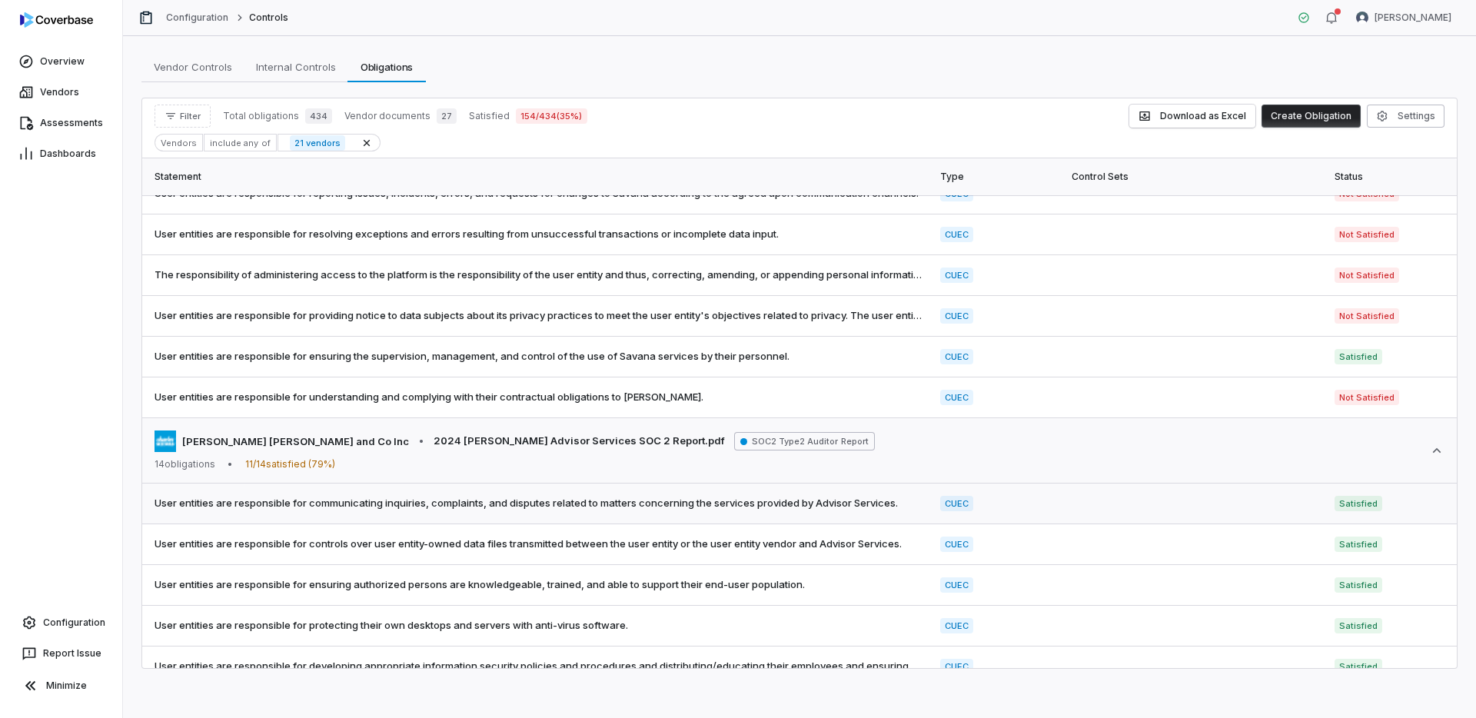
click at [877, 500] on span "User entities are responsible for communicating inquiries, complaints, and disp…" at bounding box center [538, 503] width 767 height 15
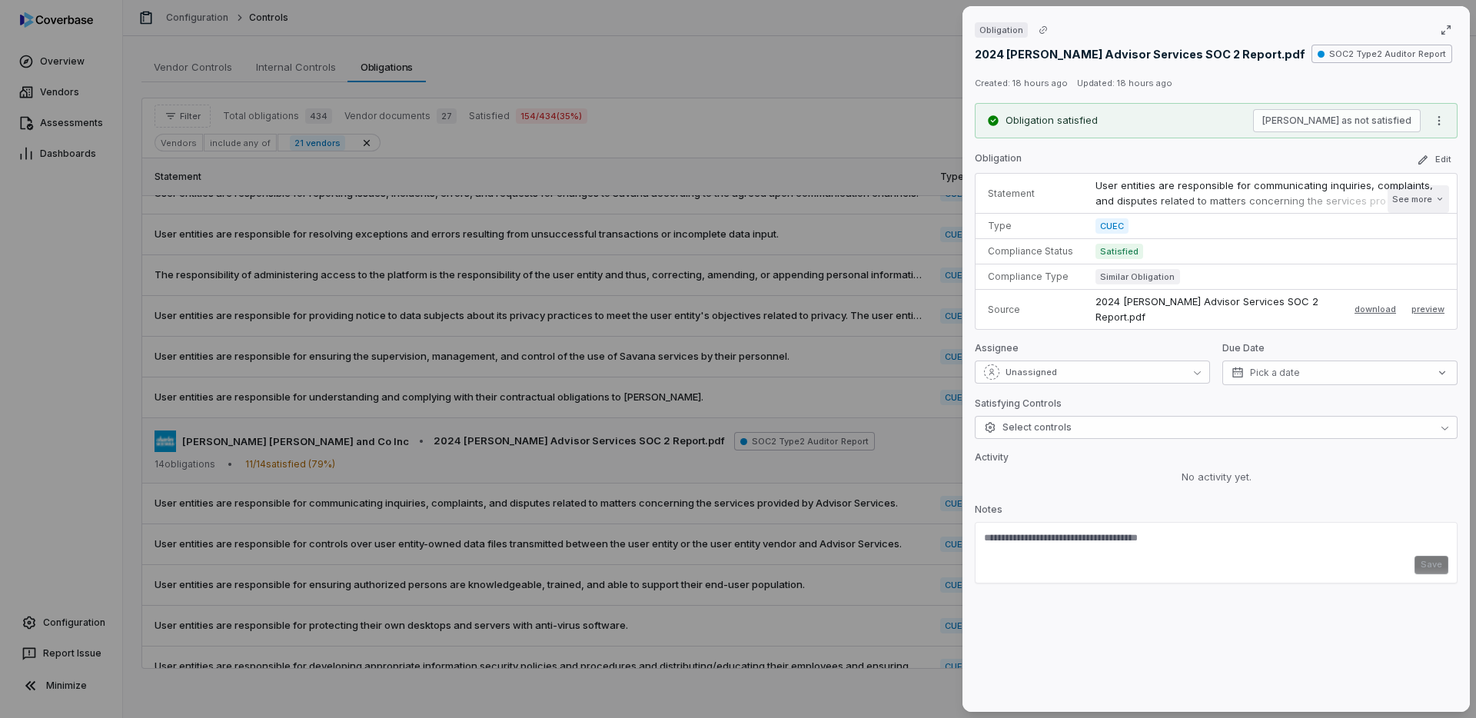
click at [1405, 202] on button "See more" at bounding box center [1419, 199] width 62 height 28
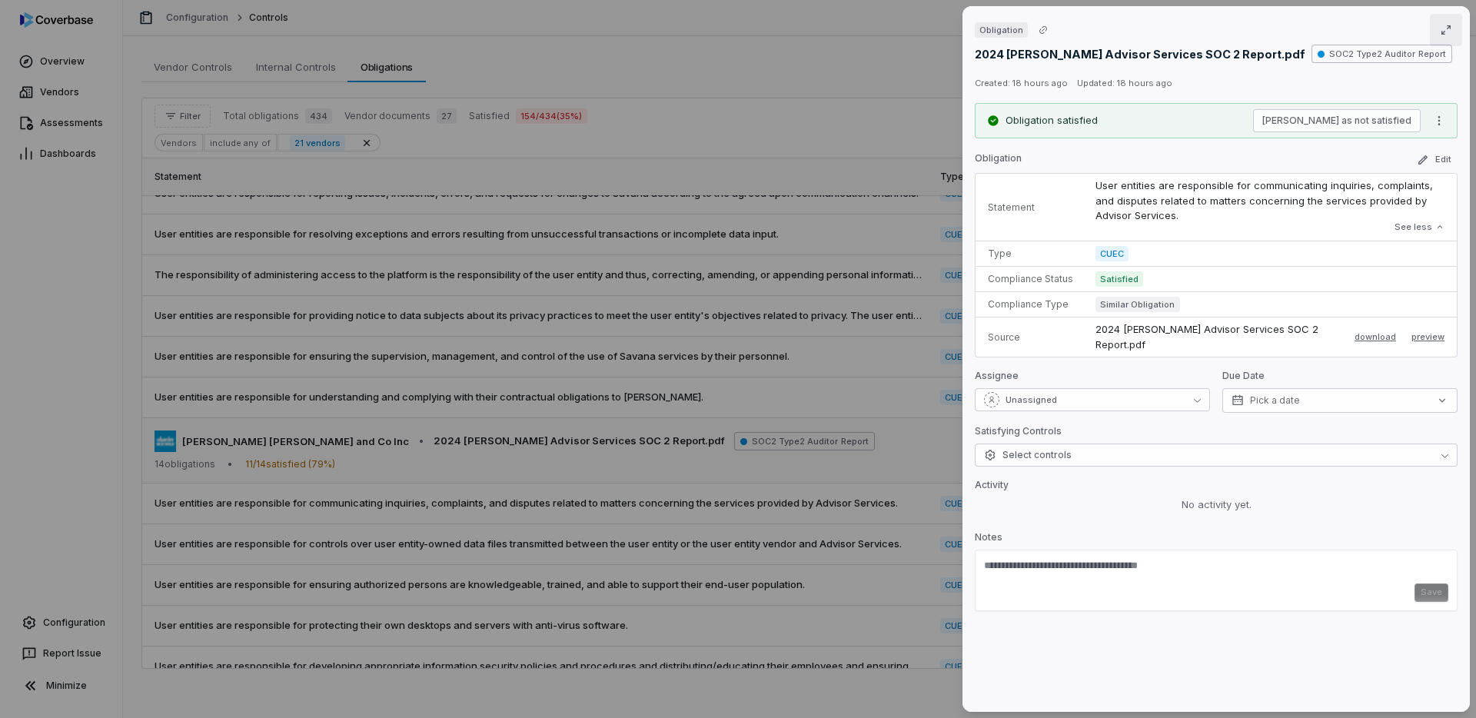
click at [1448, 28] on icon "button" at bounding box center [1446, 30] width 12 height 12
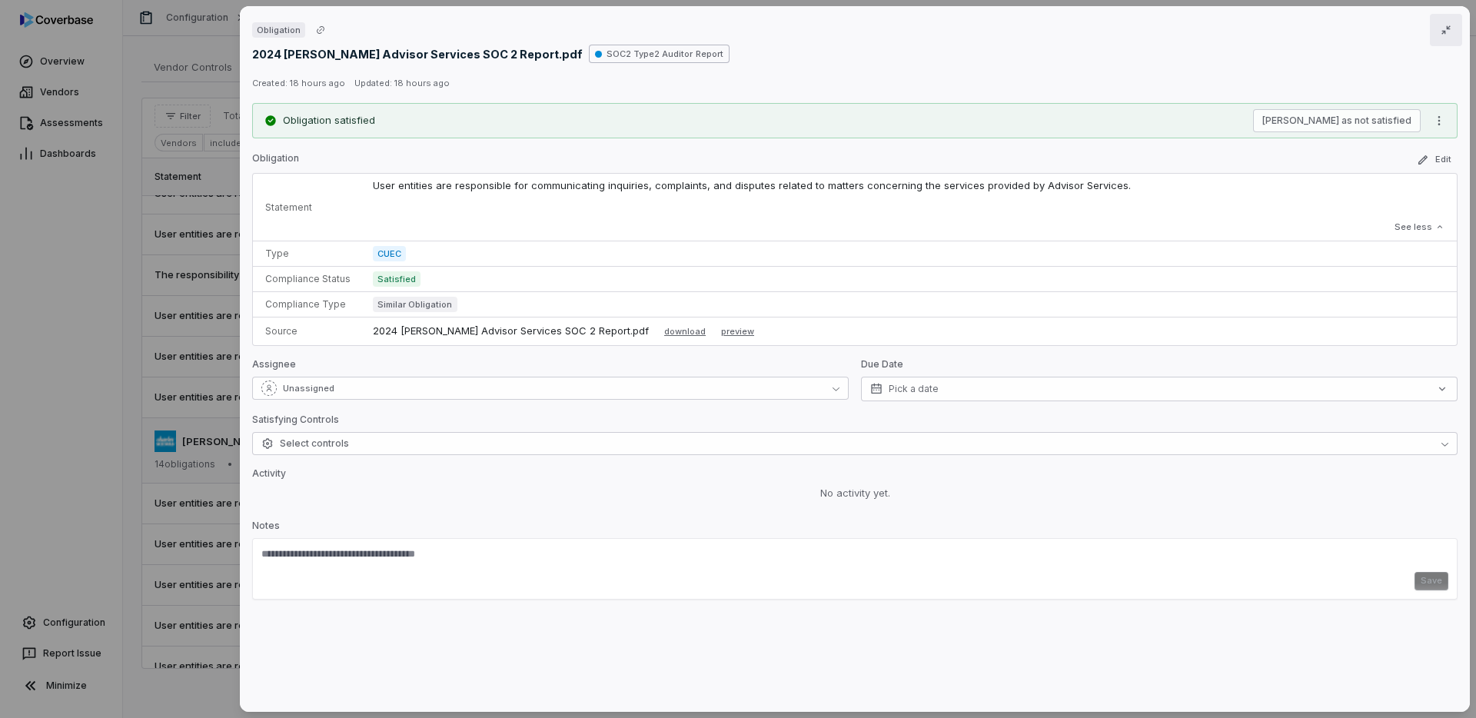
click at [1448, 28] on icon "button" at bounding box center [1445, 29] width 9 height 9
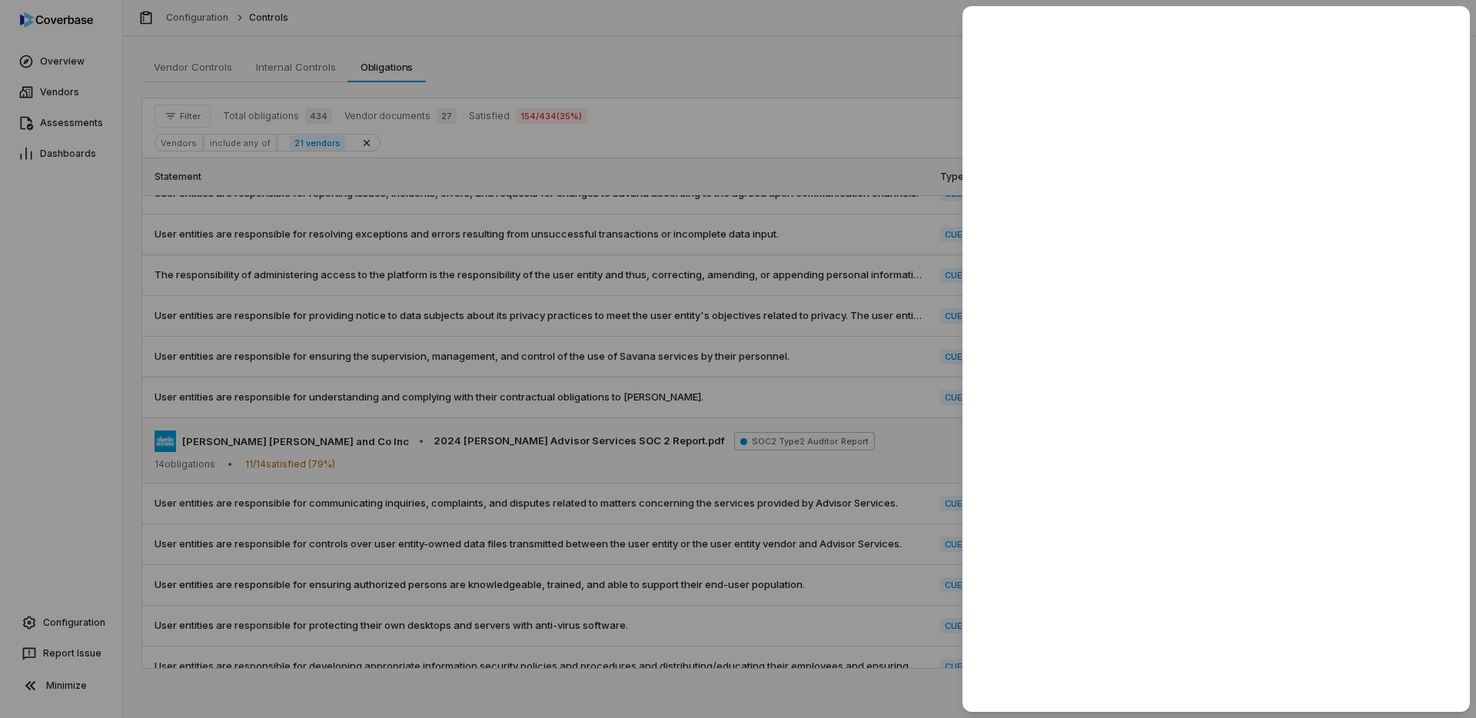
click at [863, 56] on div at bounding box center [738, 359] width 1476 height 718
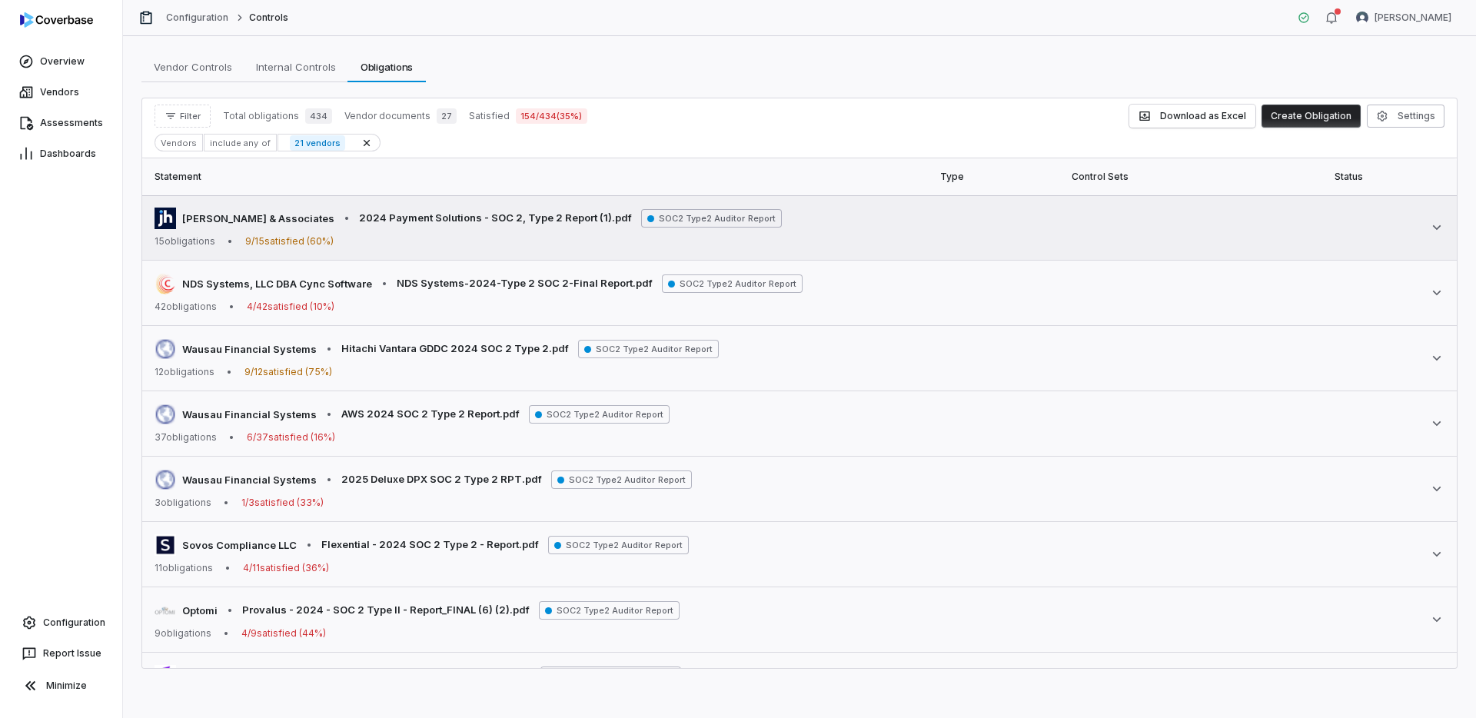
click at [820, 241] on div "[PERSON_NAME] & Associates • 2024 Payment Solutions - SOC 2, Type 2 Report (1).…" at bounding box center [800, 228] width 1290 height 40
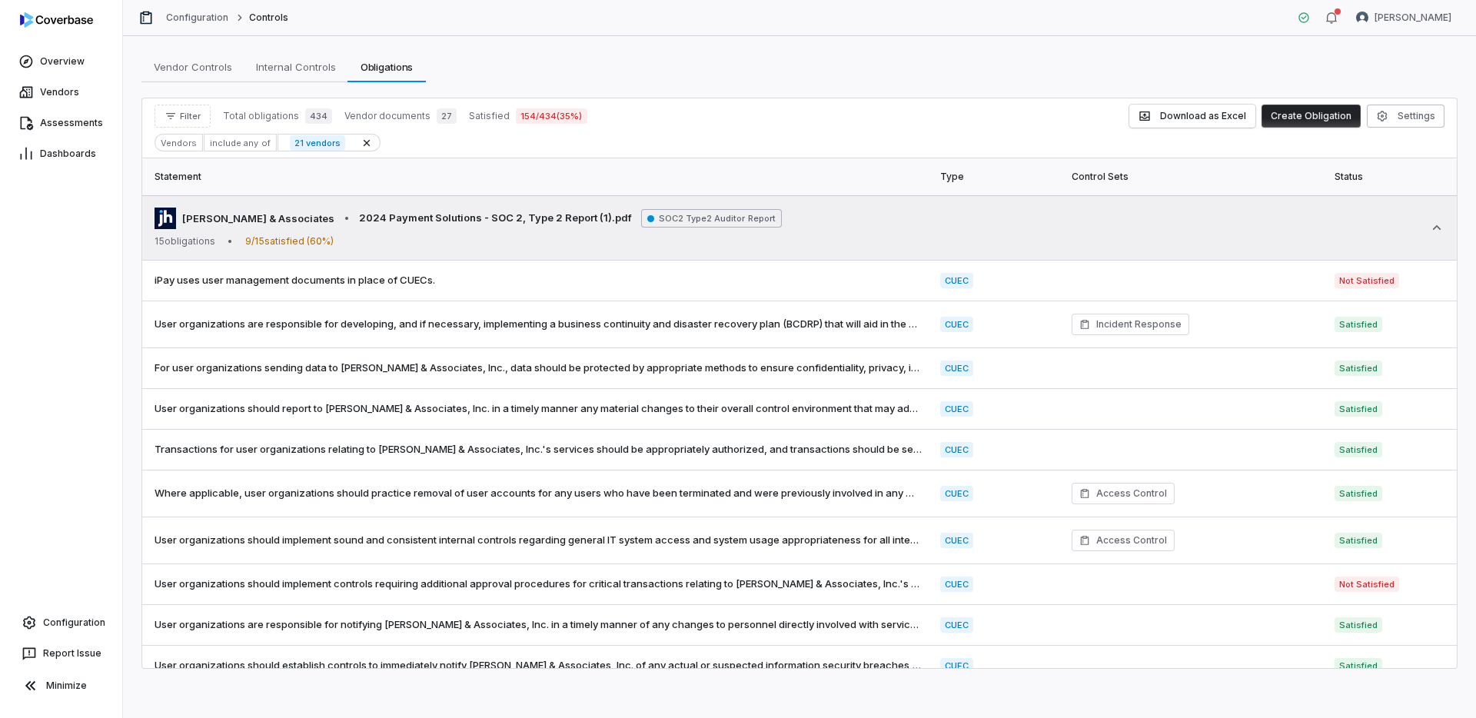
click at [820, 241] on div "[PERSON_NAME] & Associates • 2024 Payment Solutions - SOC 2, Type 2 Report (1).…" at bounding box center [800, 228] width 1290 height 40
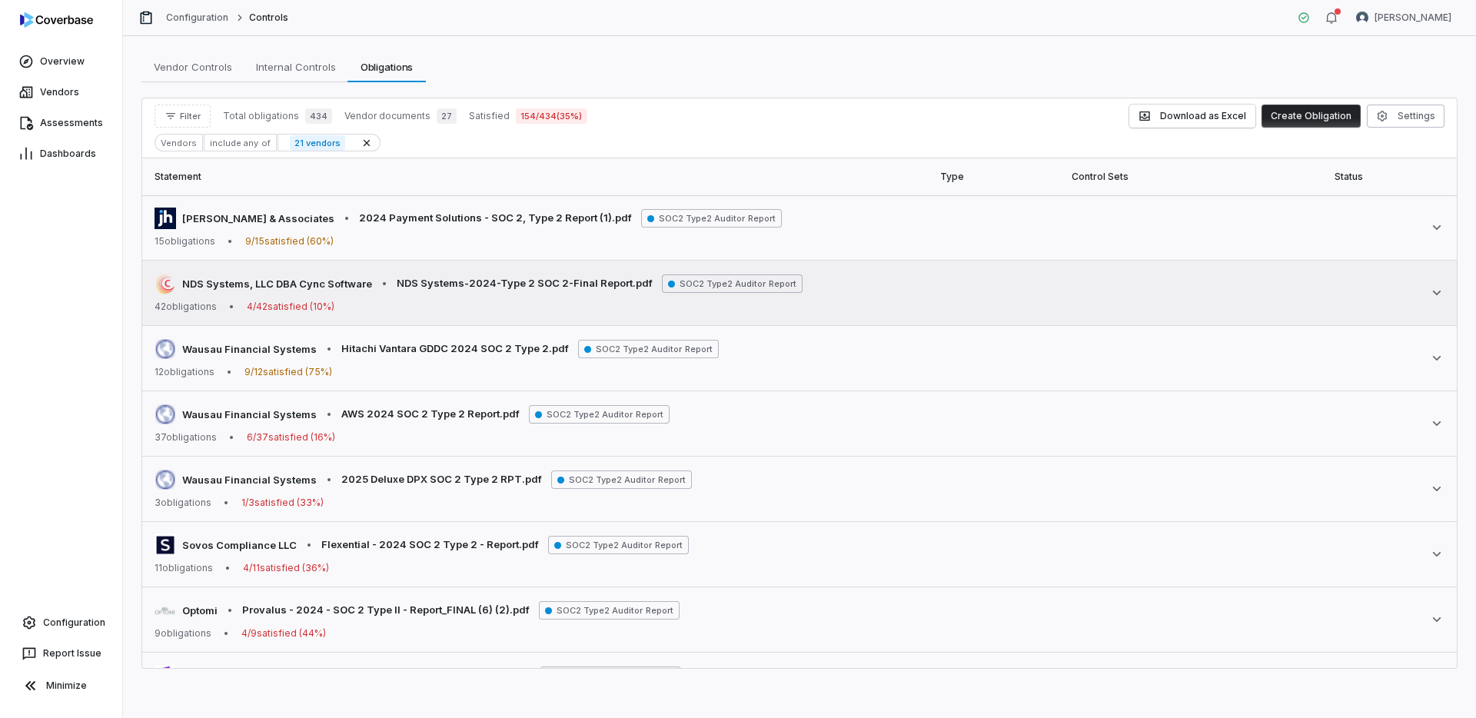
click at [830, 283] on div "NDS Systems, LLC DBA Cync Software • NDS Systems-2024-Type 2 SOC 2-Final Report…" at bounding box center [800, 293] width 1290 height 40
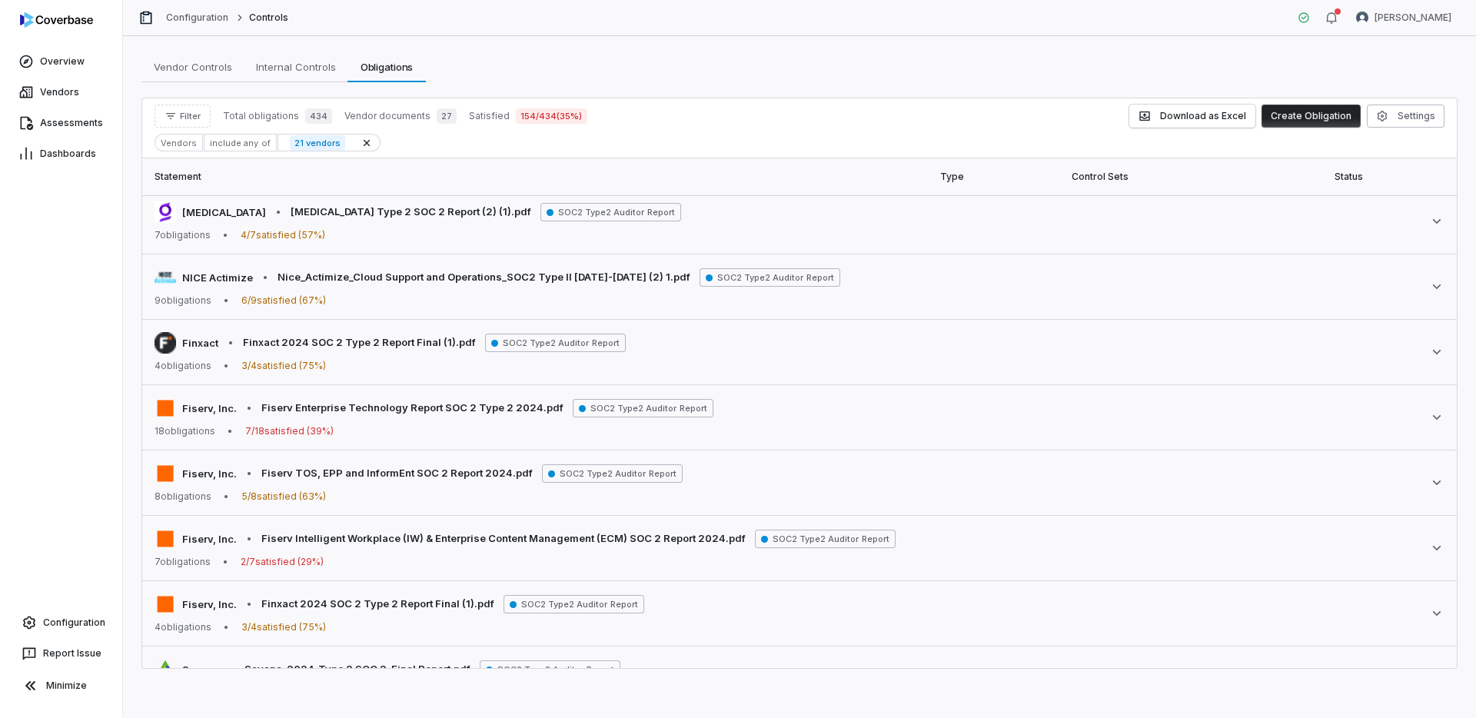
scroll to position [2244, 0]
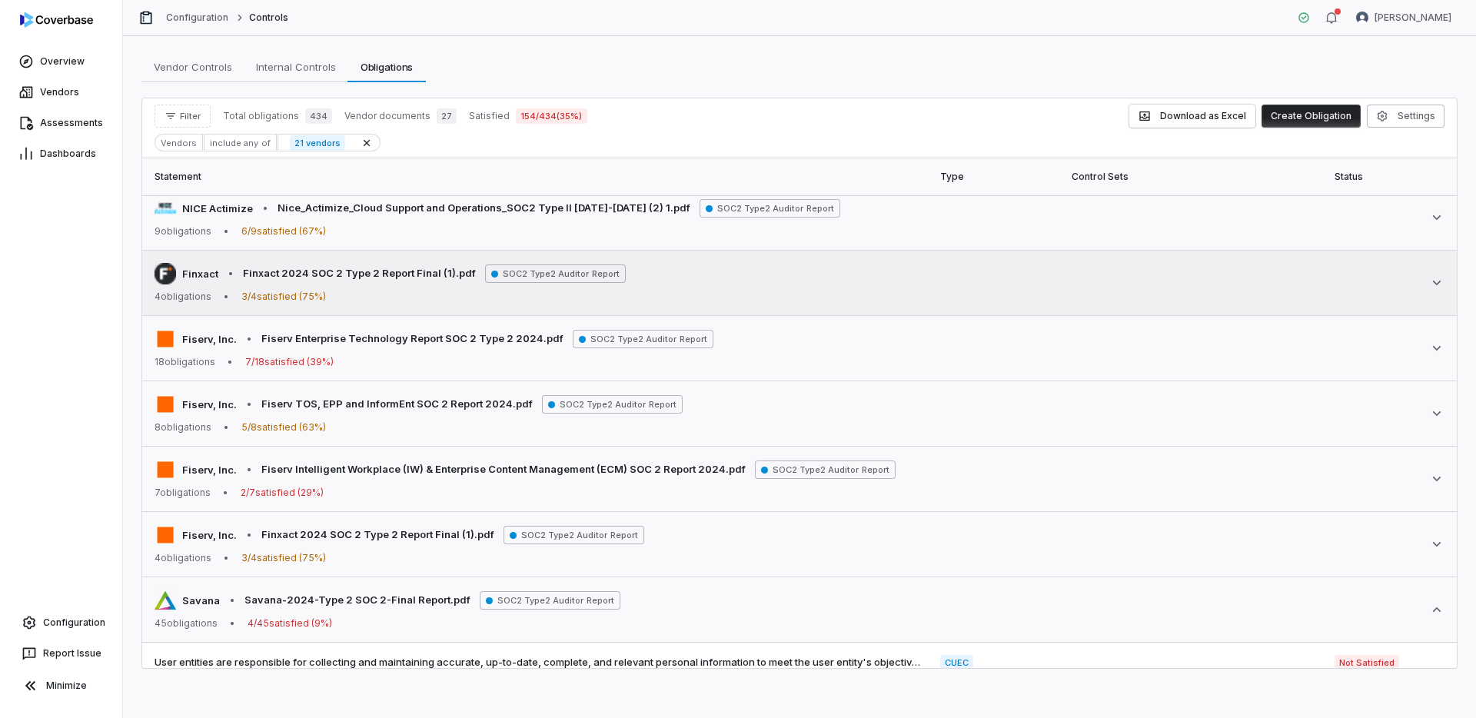
click at [833, 311] on td "Finxact • Finxact 2024 SOC 2 Type 2 Report Final (1).pdf SOC2 Type2 Auditor Rep…" at bounding box center [799, 283] width 1315 height 65
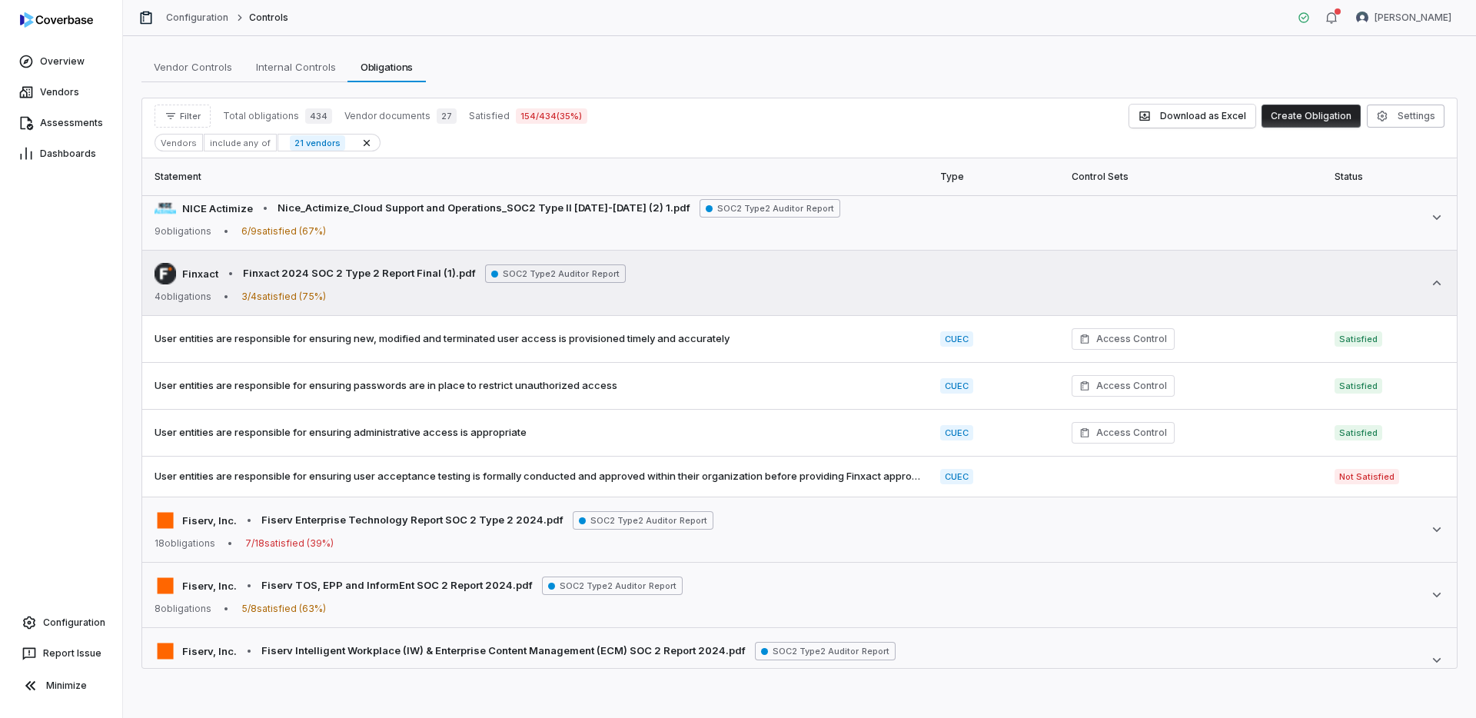
click at [833, 307] on td "Finxact • Finxact 2024 SOC 2 Type 2 Report Final (1).pdf SOC2 Type2 Auditor Rep…" at bounding box center [799, 283] width 1315 height 65
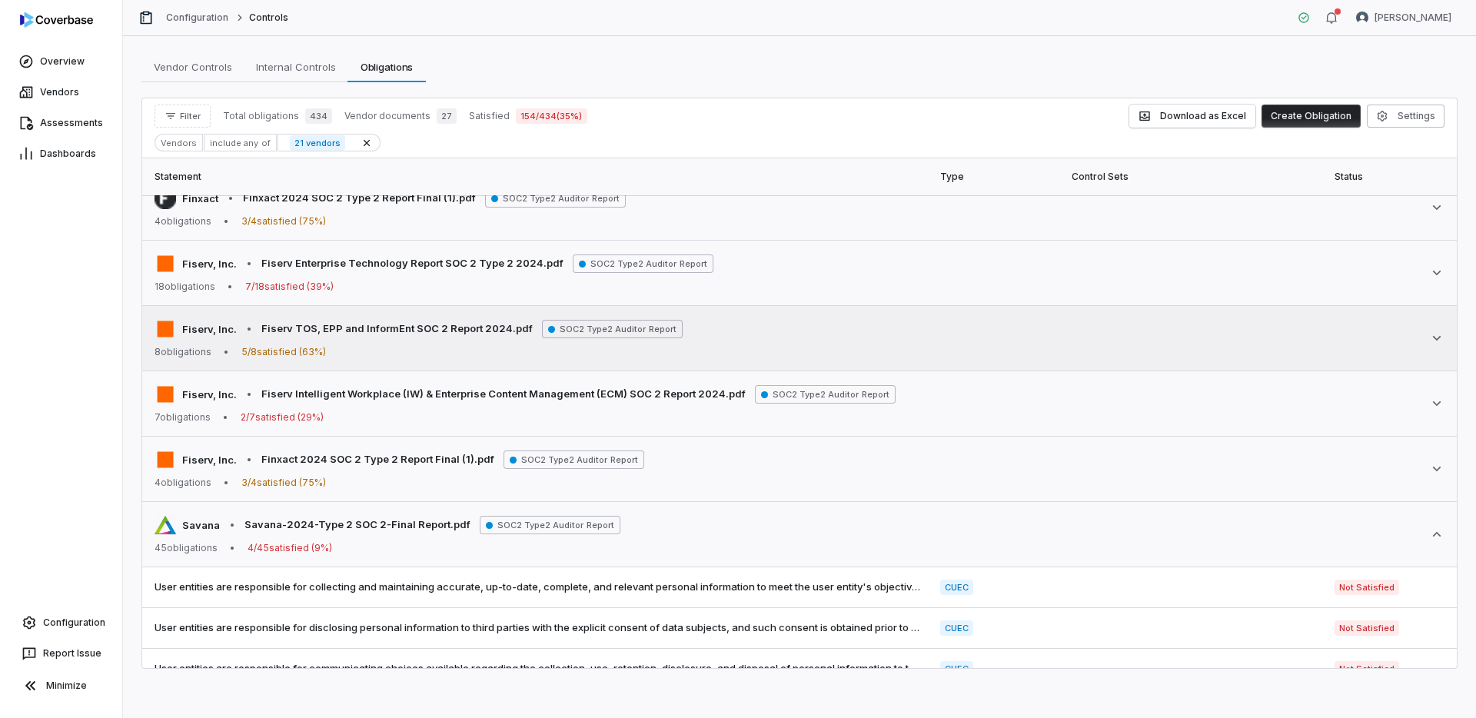
scroll to position [2359, 0]
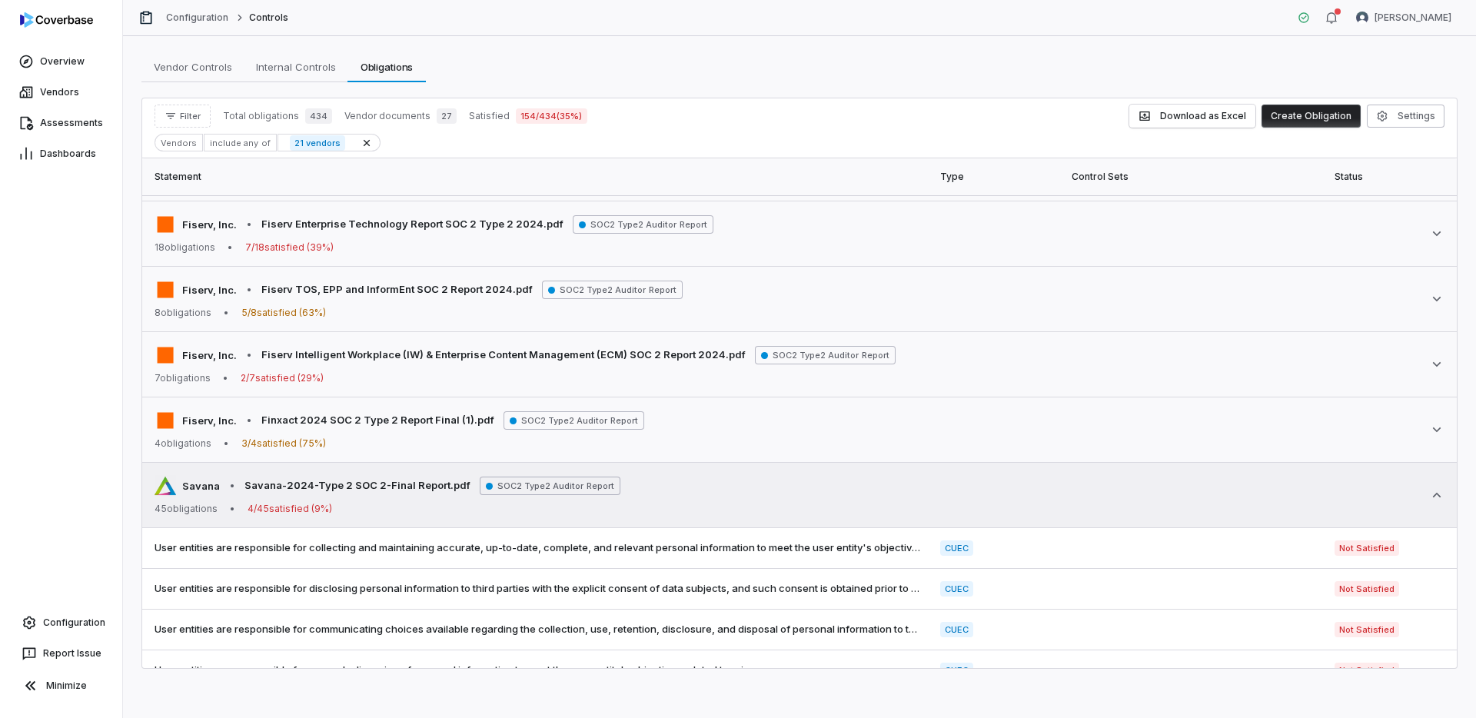
click at [813, 477] on div "Savana • Savana-2024-Type 2 SOC 2-Final Report.pdf SOC2 Type2 Auditor Report 45…" at bounding box center [800, 495] width 1290 height 40
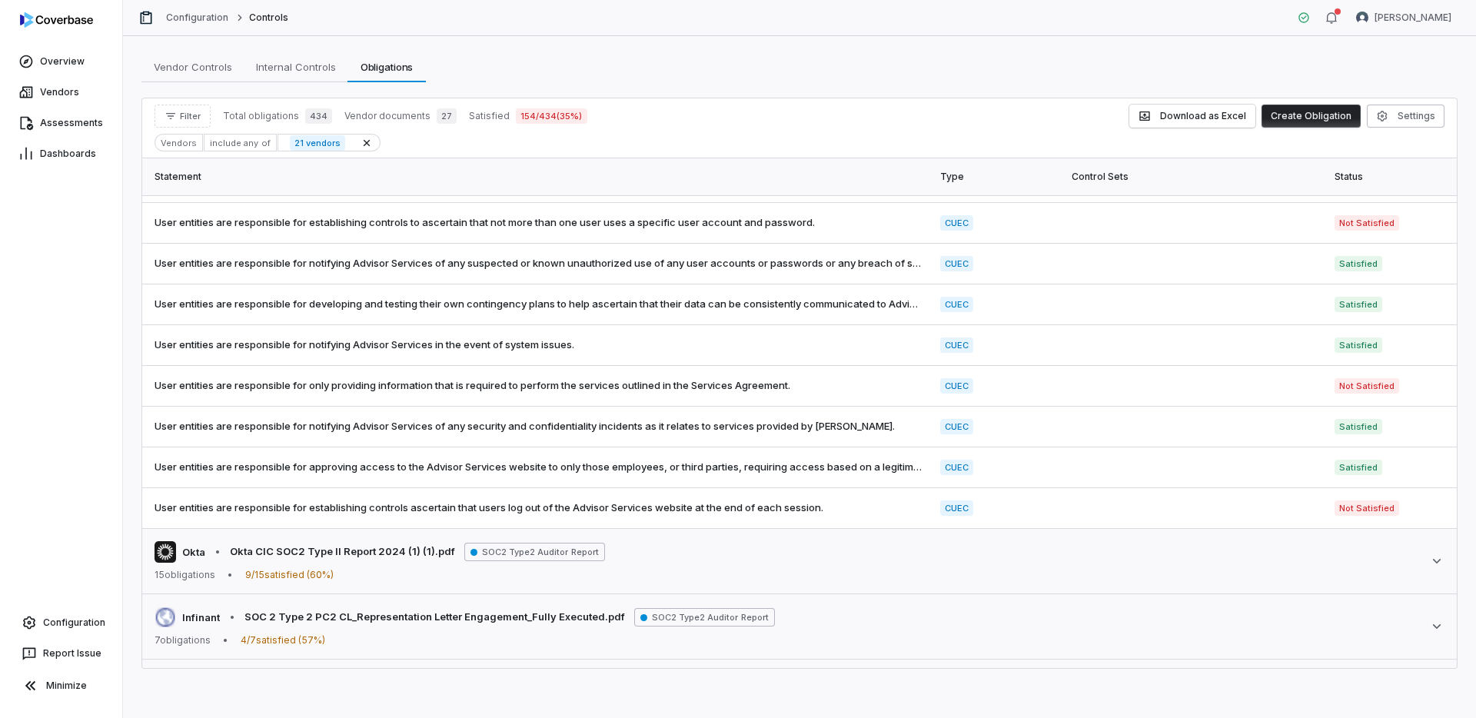
scroll to position [2961, 0]
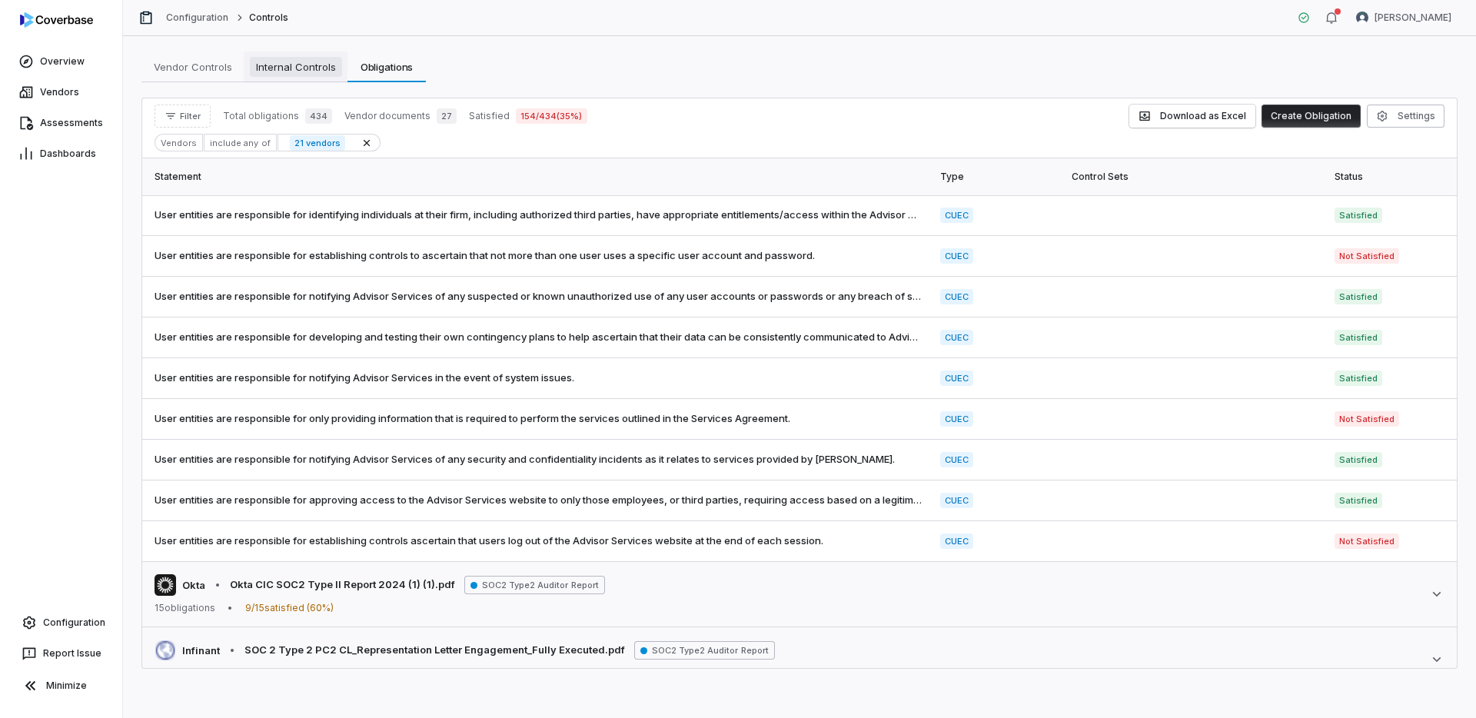
click at [307, 70] on span "Internal Controls" at bounding box center [296, 67] width 92 height 20
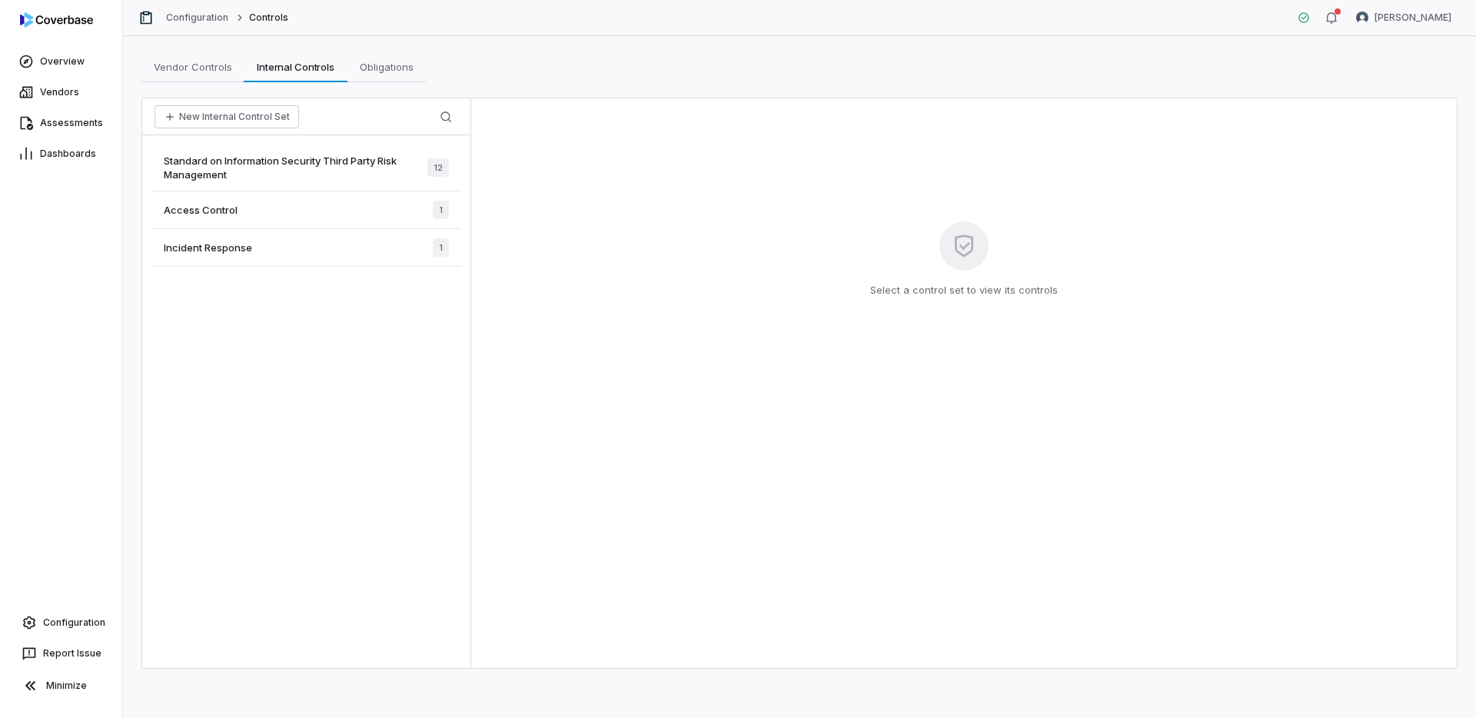
click at [321, 158] on span "Standard on Information Security Third Party Risk Management" at bounding box center [296, 168] width 264 height 28
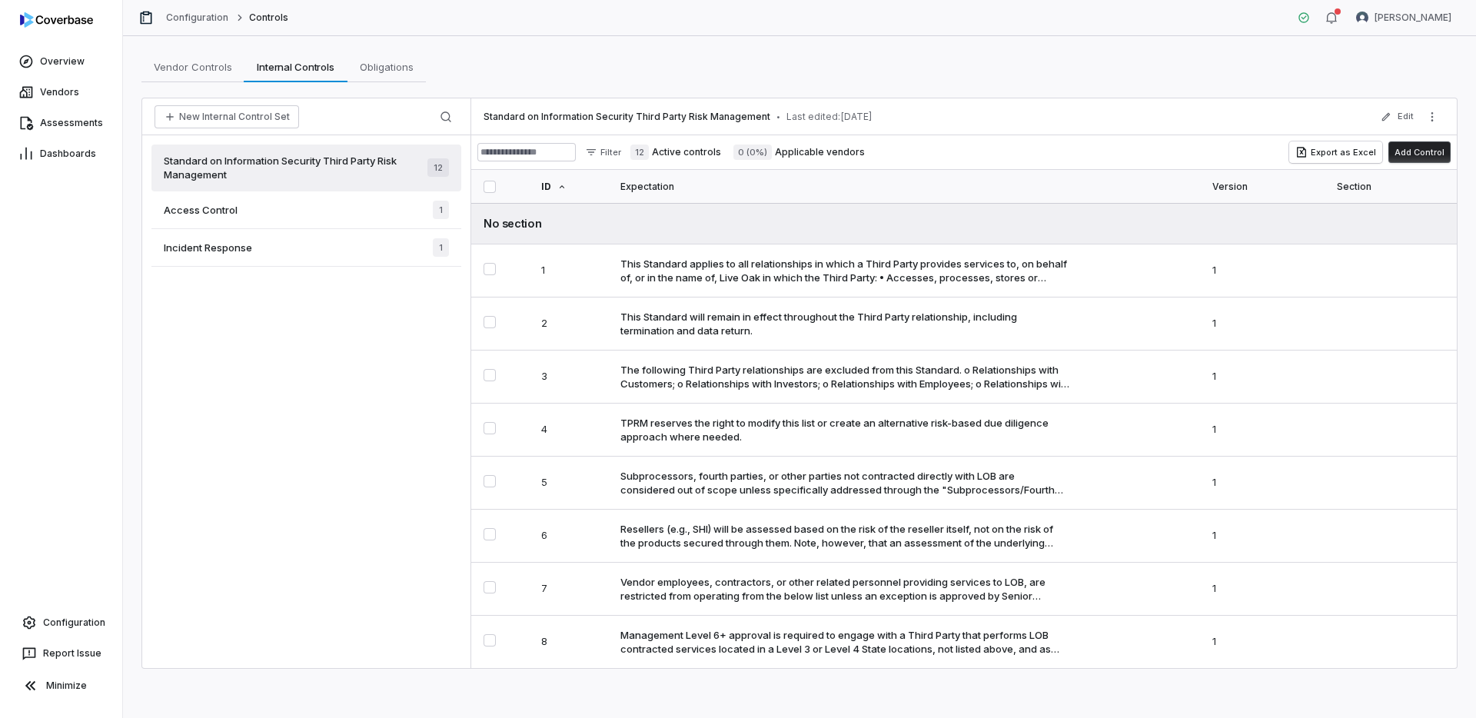
click at [444, 165] on span "12" at bounding box center [438, 167] width 22 height 18
click at [1411, 119] on button "Edit" at bounding box center [1397, 117] width 42 height 28
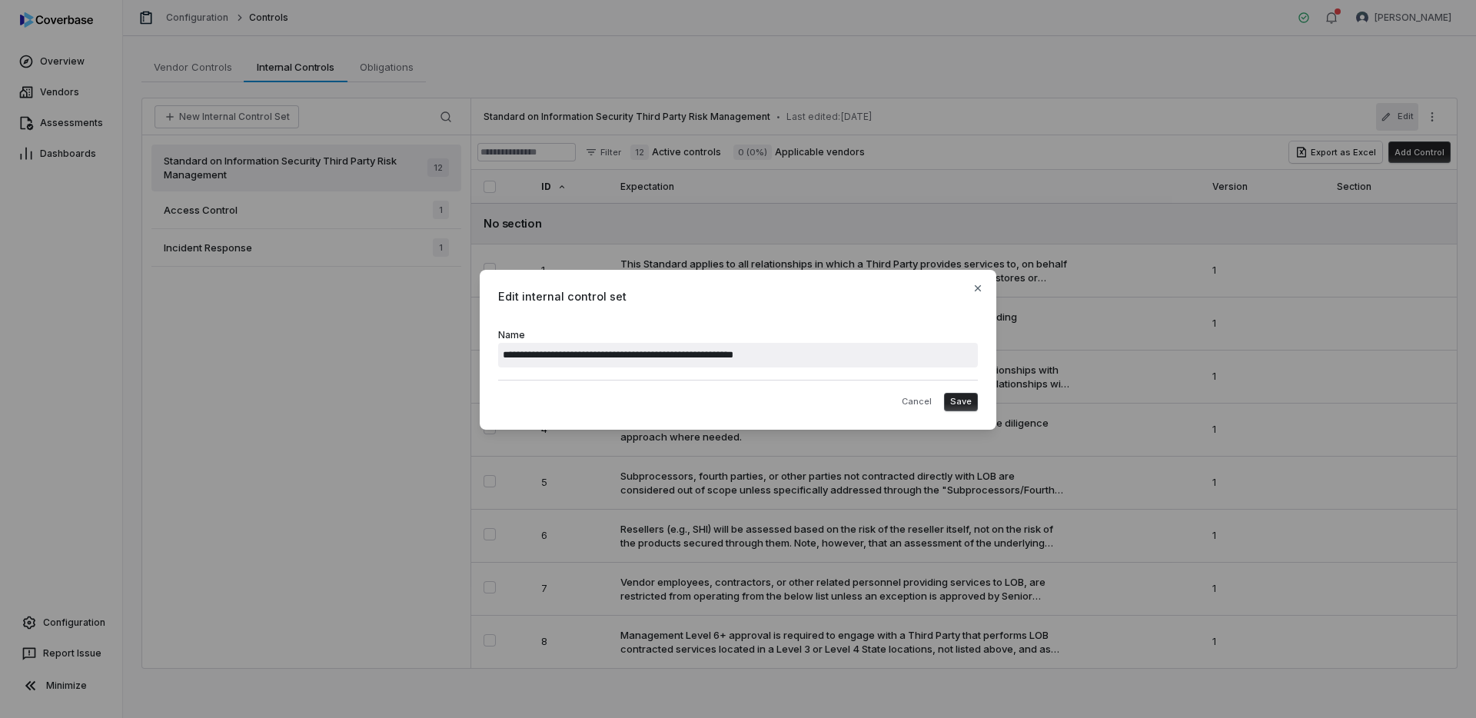
click at [1412, 118] on div "**********" at bounding box center [738, 359] width 1476 height 718
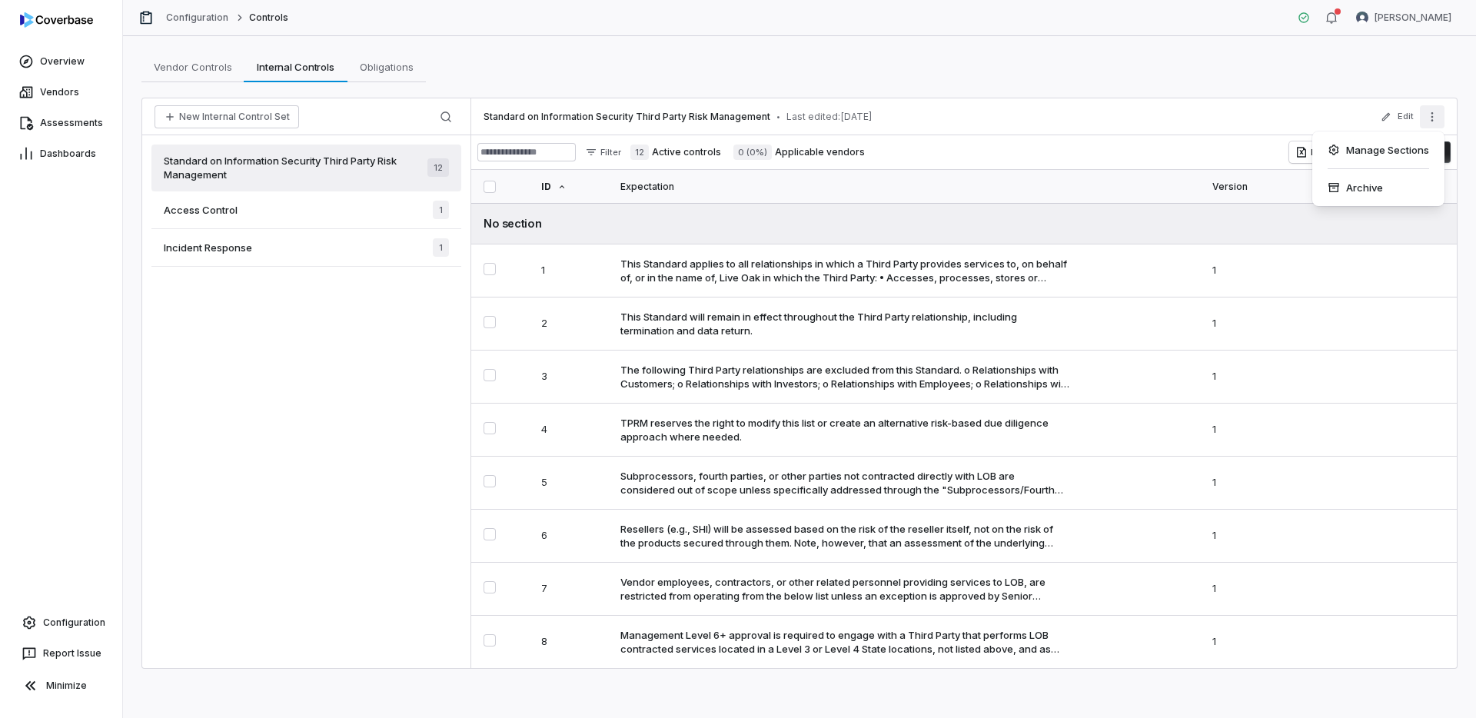
click at [1438, 115] on icon "More actions" at bounding box center [1432, 117] width 12 height 12
click at [1399, 149] on div "Manage Sections" at bounding box center [1378, 150] width 120 height 25
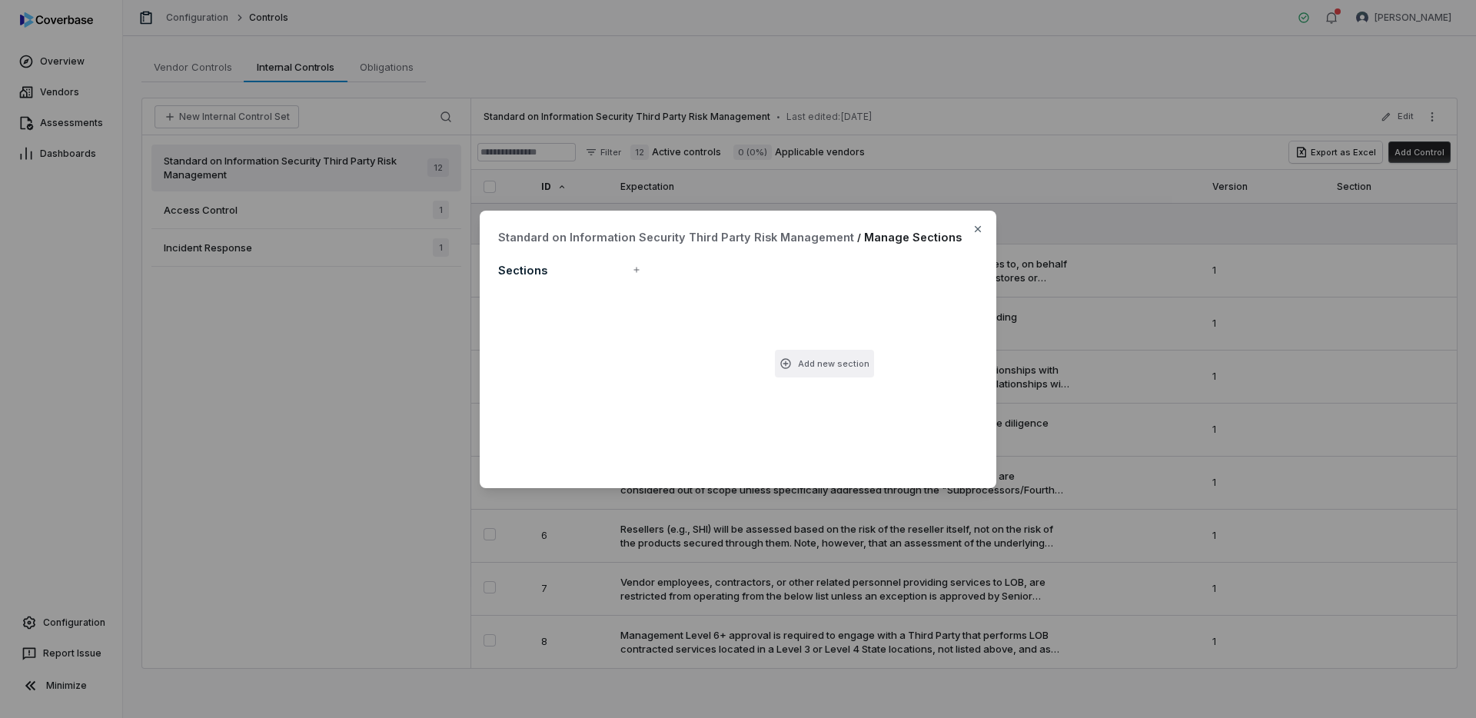
click at [823, 365] on button "Add new section" at bounding box center [824, 364] width 99 height 28
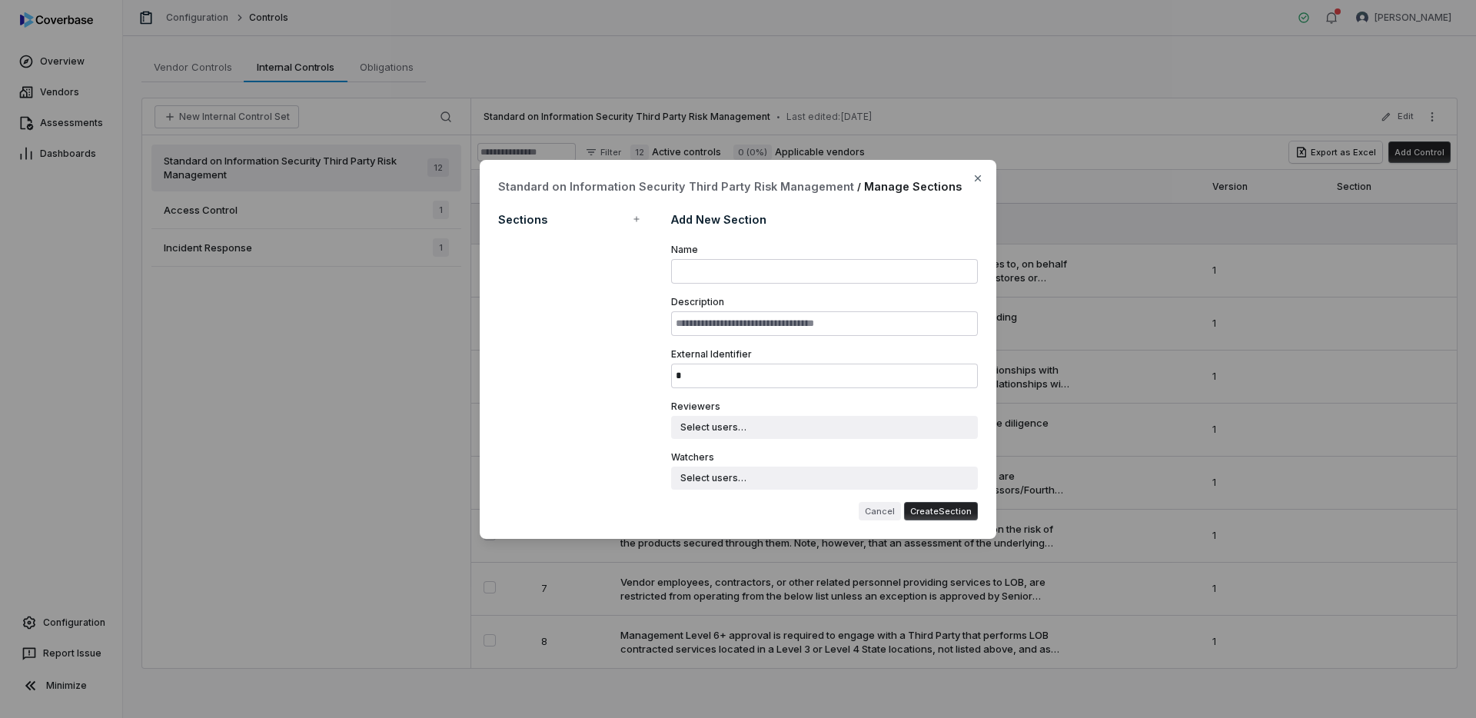
click at [875, 502] on button "Cancel" at bounding box center [880, 511] width 42 height 18
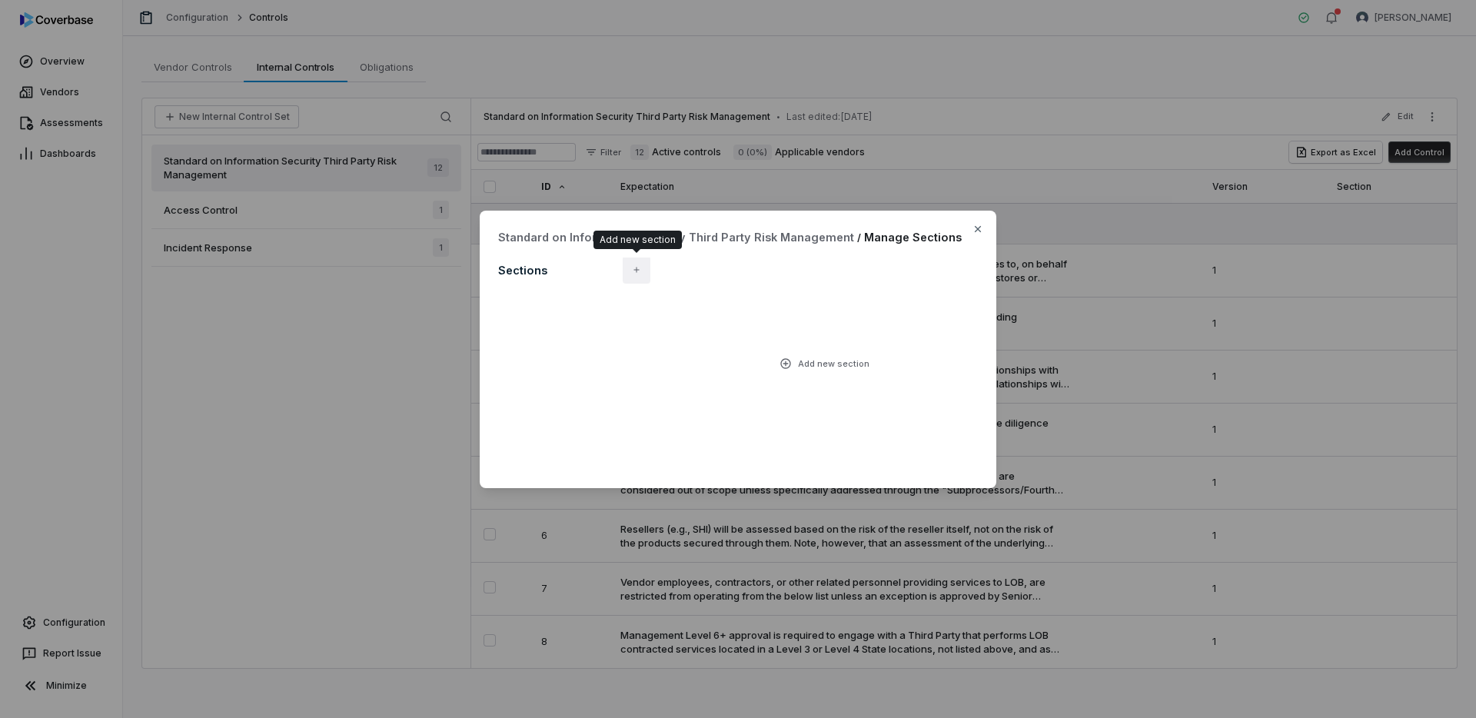
click at [632, 271] on icon "button" at bounding box center [636, 269] width 9 height 9
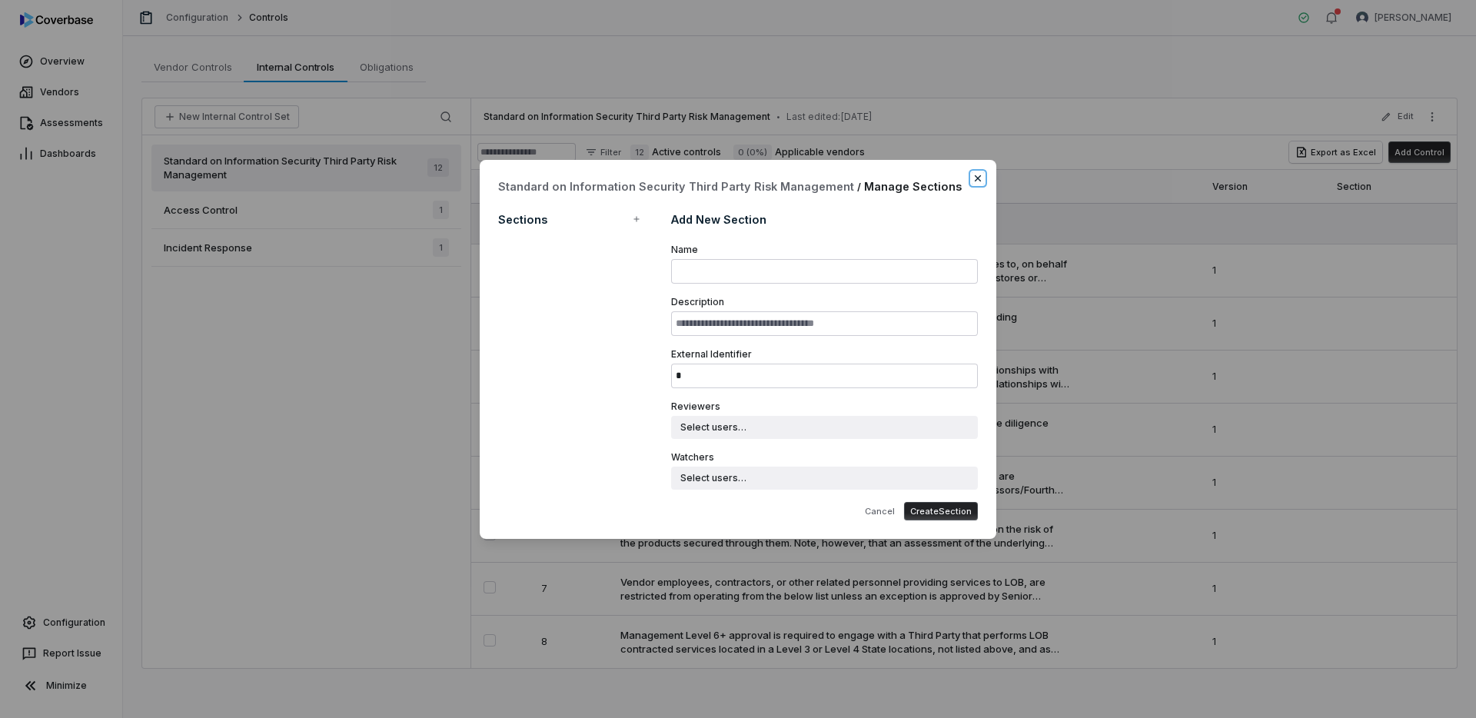
click at [983, 174] on icon "button" at bounding box center [978, 178] width 12 height 12
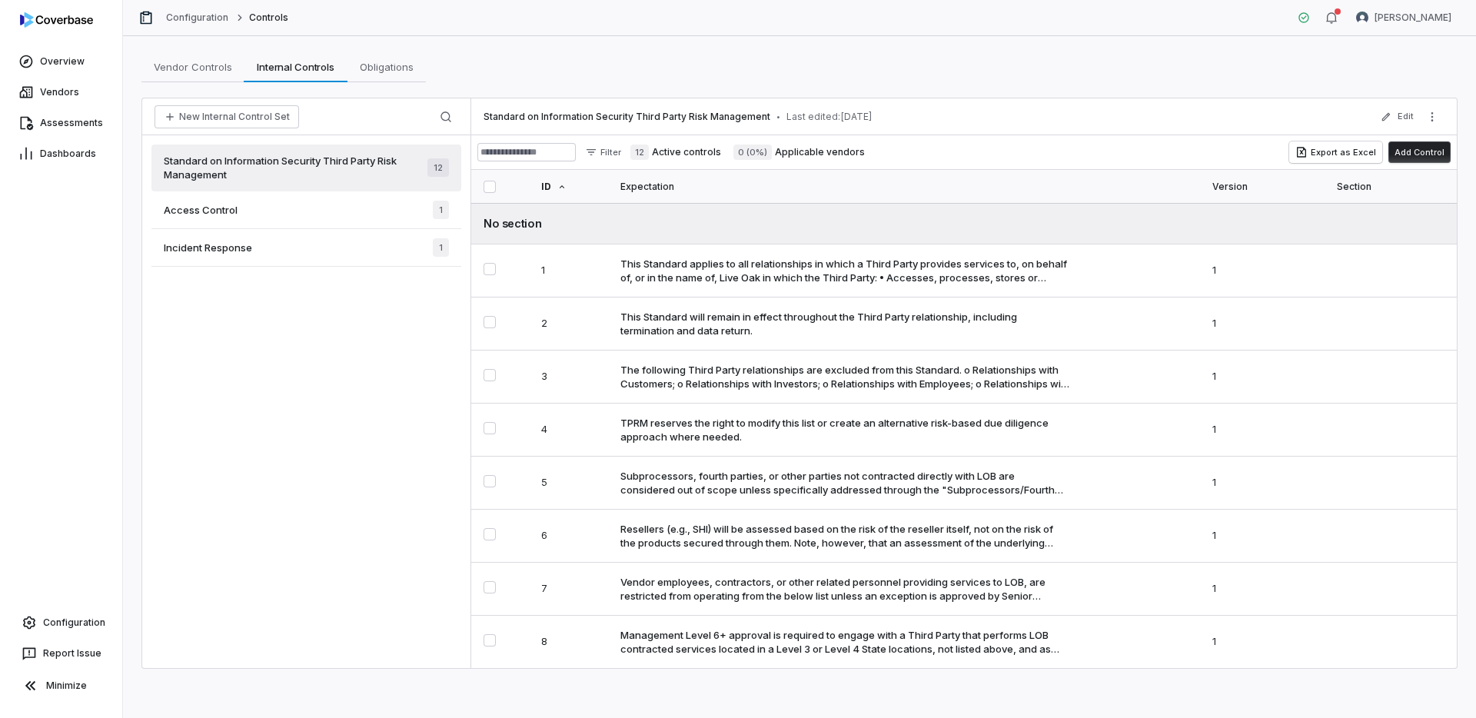
click at [361, 211] on div "Access Control 1" at bounding box center [306, 210] width 310 height 38
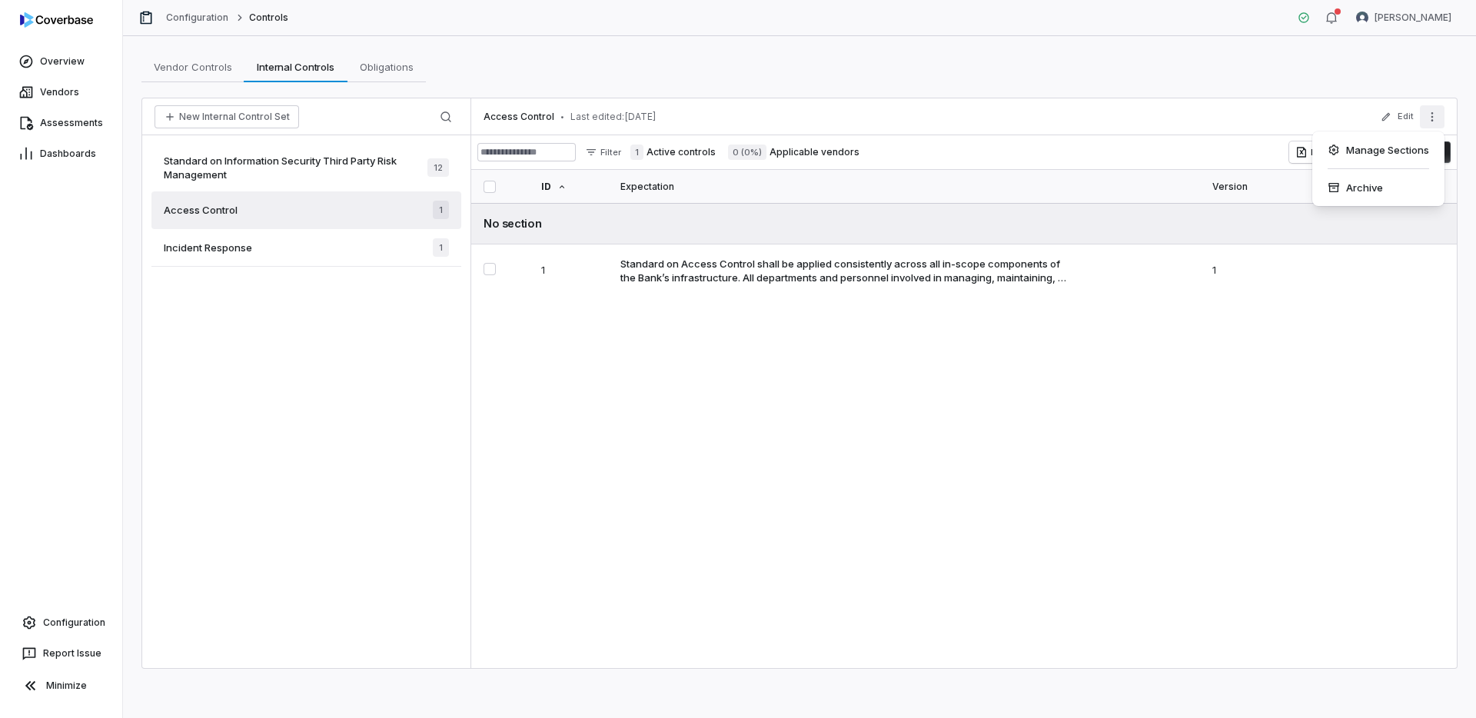
click at [1438, 112] on button "More actions" at bounding box center [1432, 116] width 25 height 23
click at [1406, 111] on button "Edit" at bounding box center [1397, 117] width 42 height 28
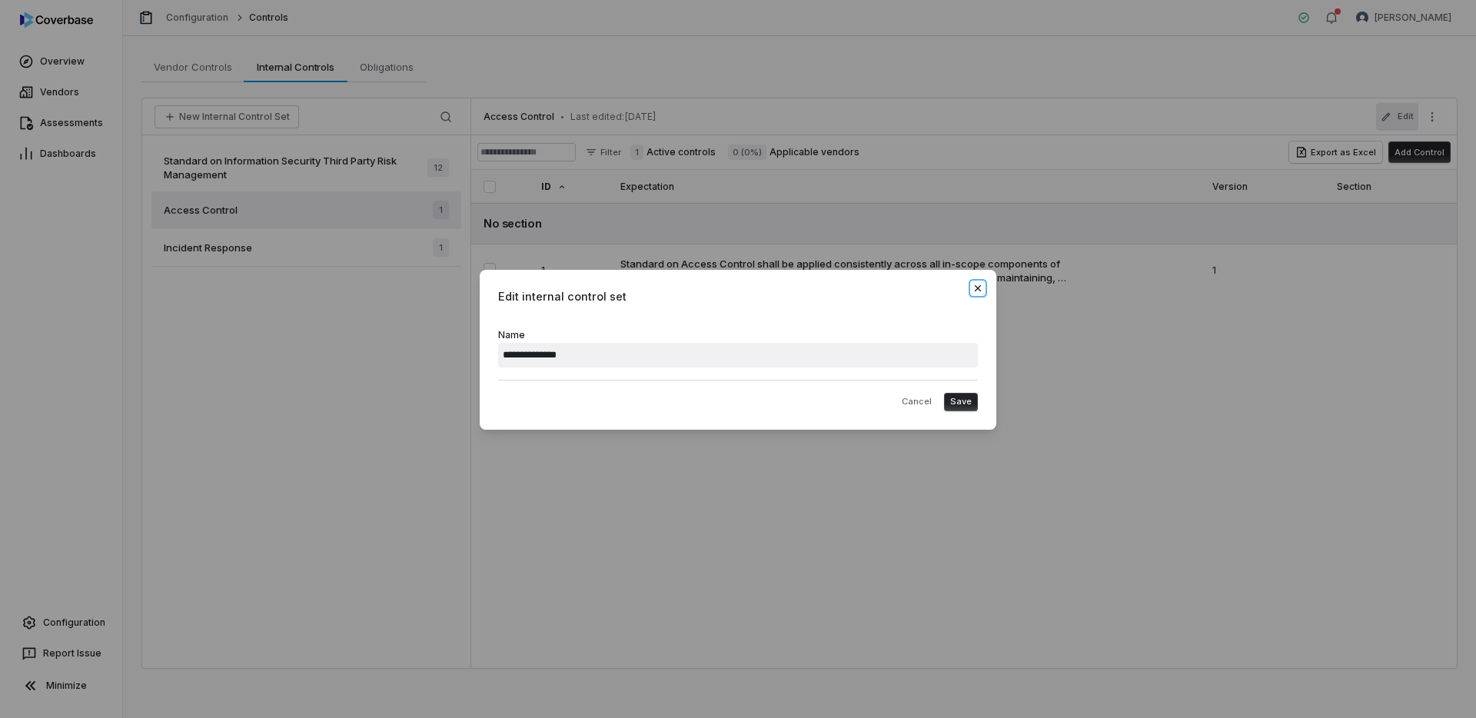
click at [978, 288] on icon "button" at bounding box center [978, 288] width 6 height 6
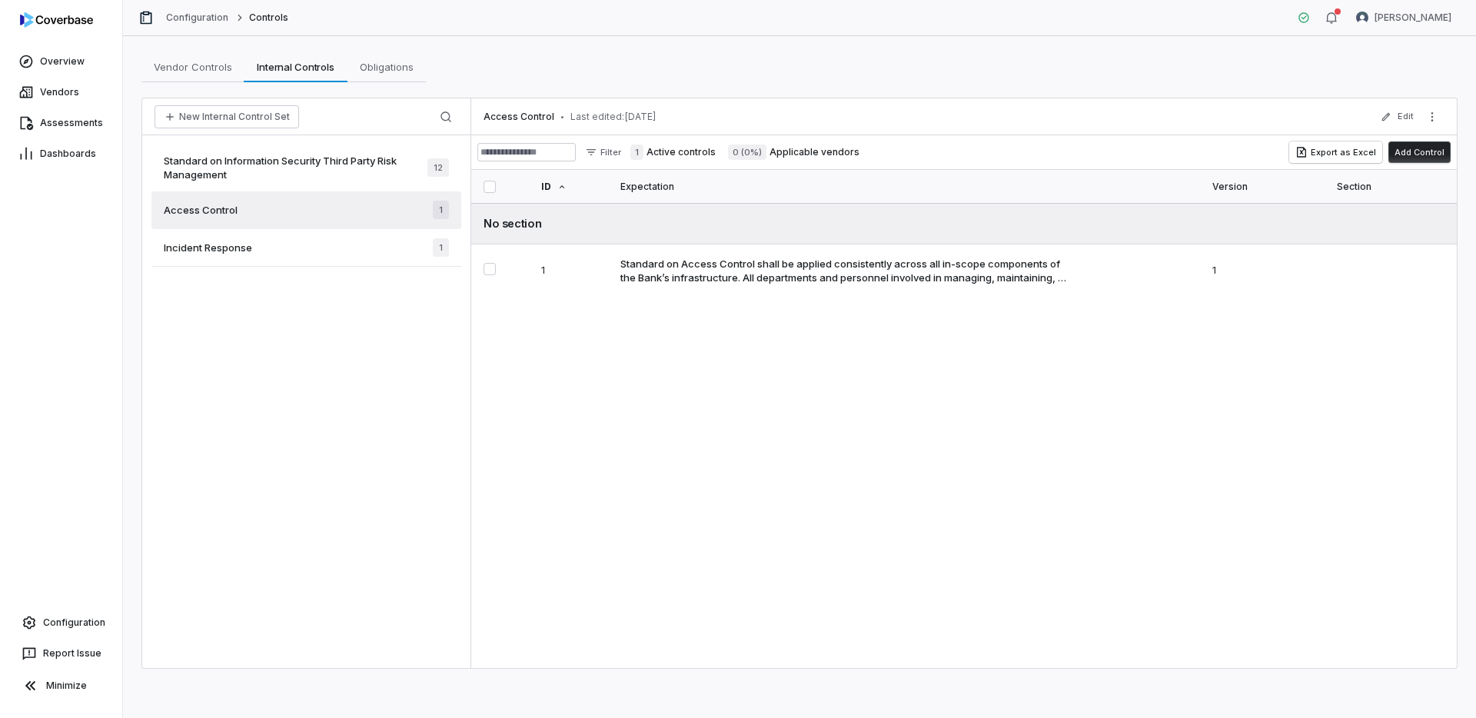
click at [395, 175] on span "Standard on Information Security Third Party Risk Management" at bounding box center [296, 168] width 264 height 28
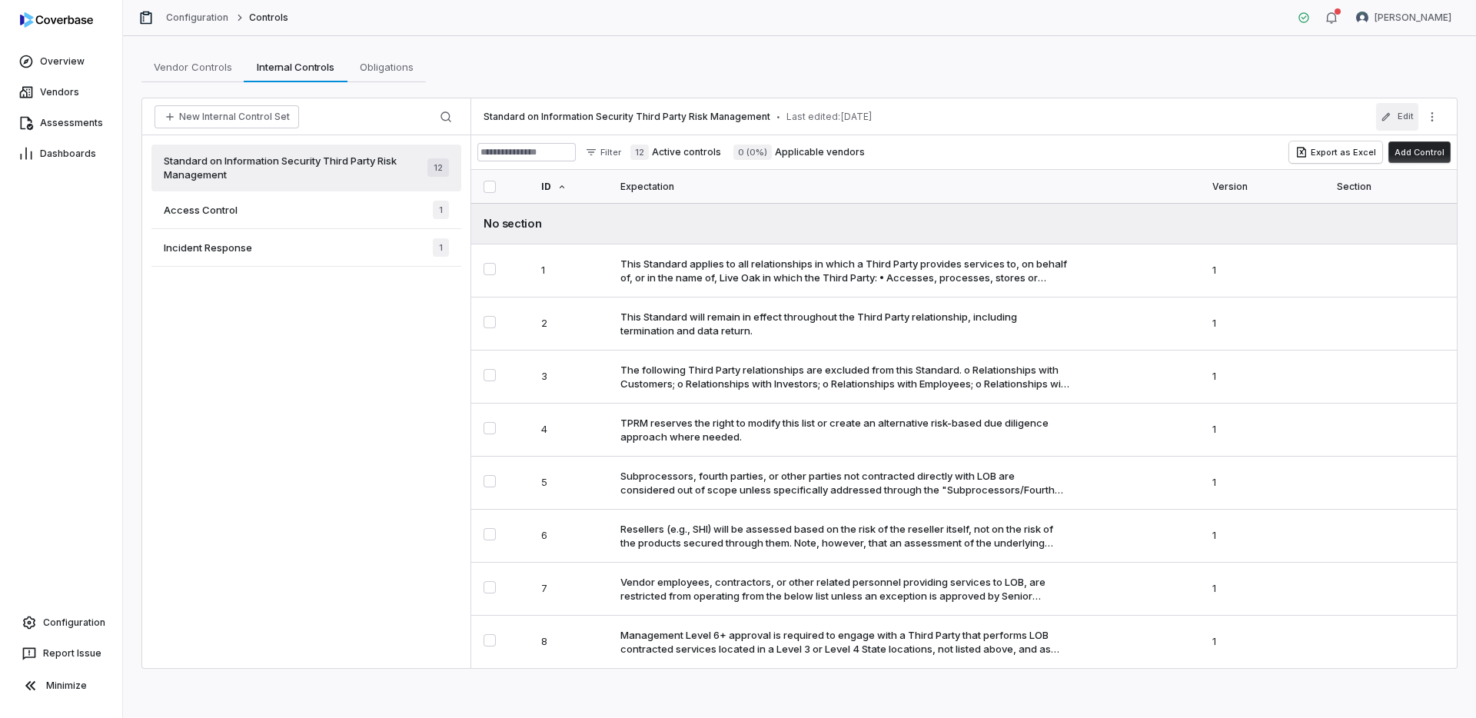
click at [1385, 124] on button "Edit" at bounding box center [1397, 117] width 42 height 28
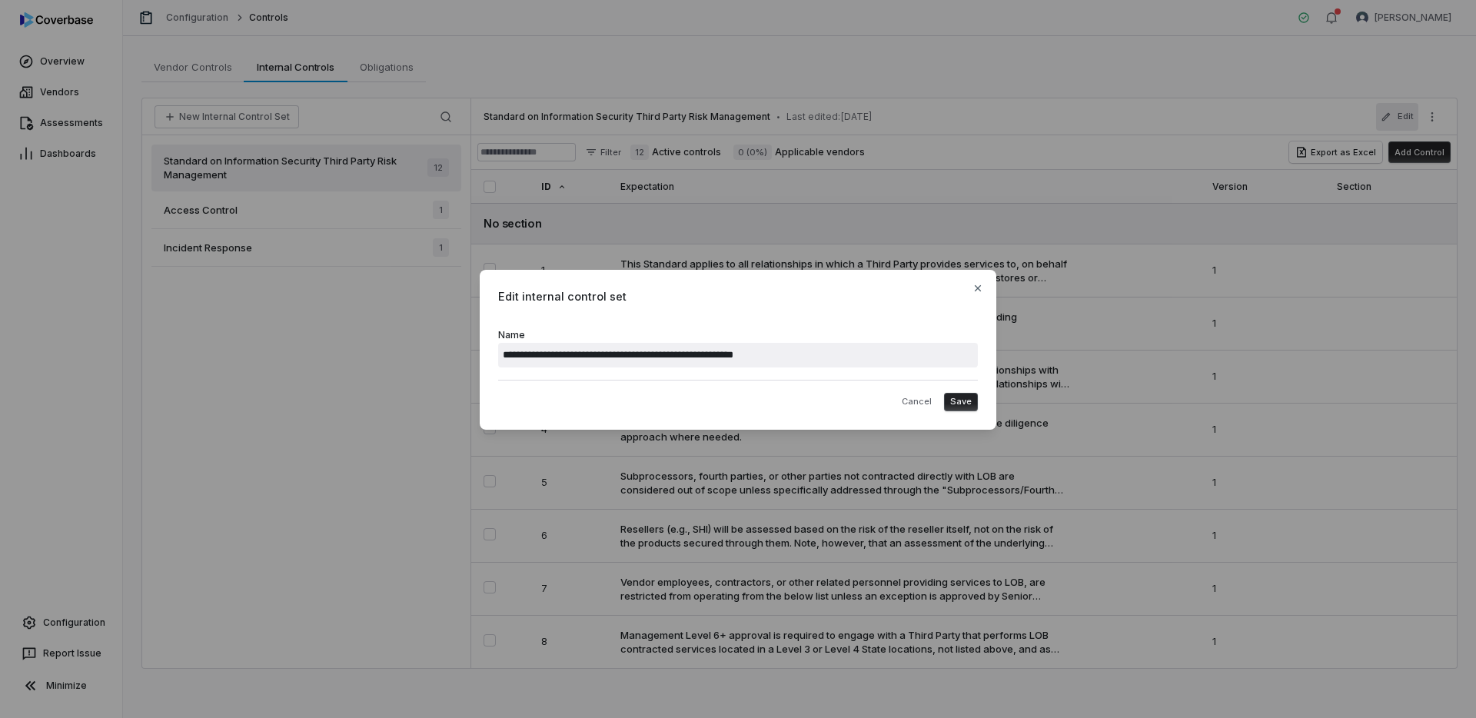
click at [976, 298] on span "Edit internal control set" at bounding box center [738, 296] width 480 height 16
click at [978, 294] on div "**********" at bounding box center [738, 350] width 517 height 160
click at [978, 288] on icon "button" at bounding box center [978, 288] width 6 height 6
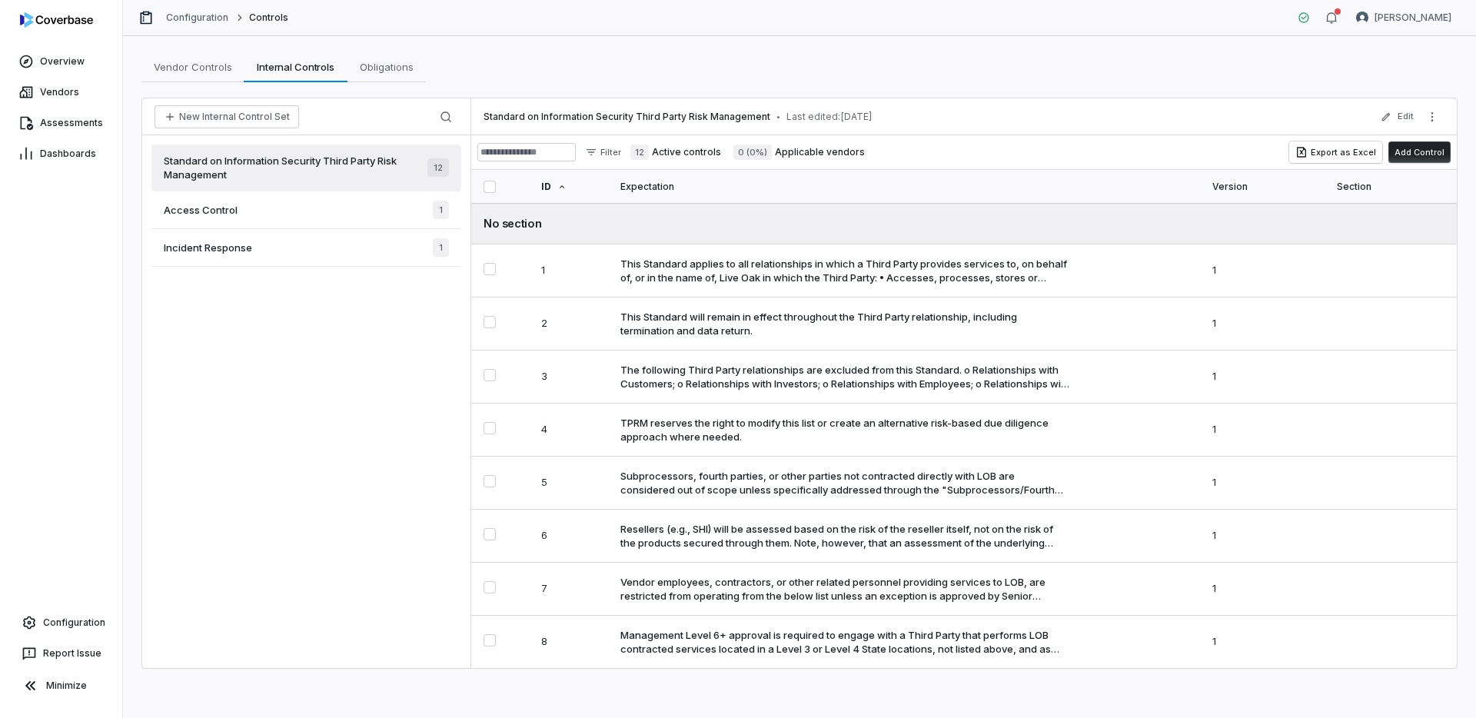
click at [321, 196] on div "Access Control 1" at bounding box center [306, 210] width 310 height 38
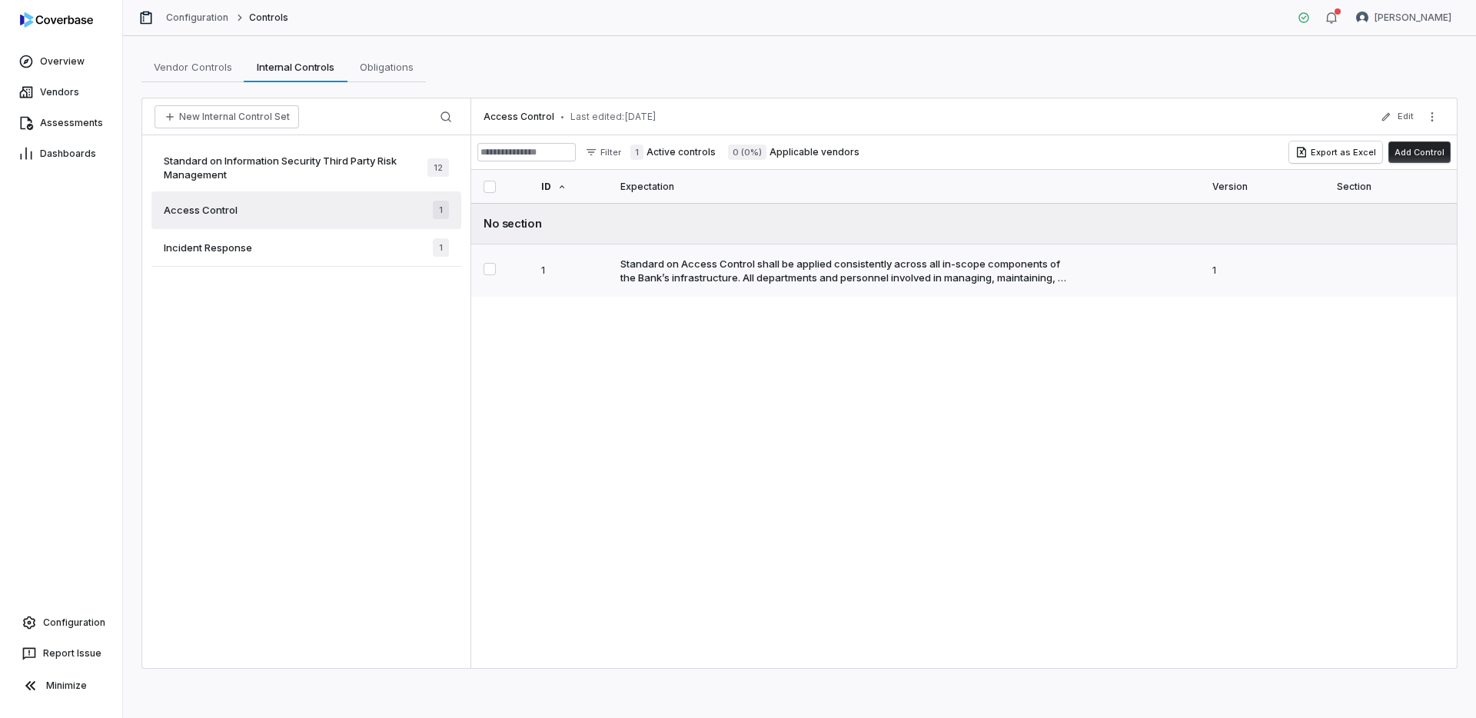
click at [732, 280] on div "Standard on Access Control shall be applied consistently across all in-scope co…" at bounding box center [845, 271] width 450 height 28
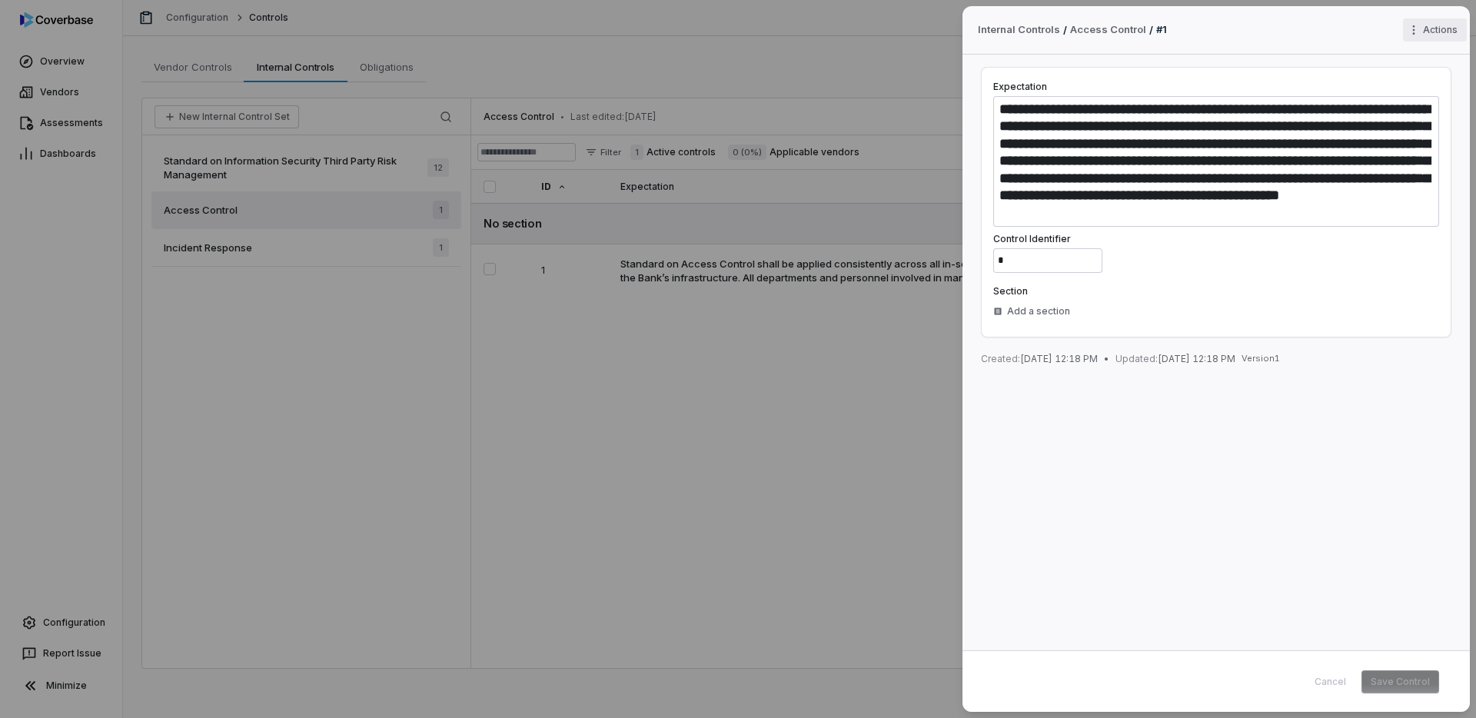
click at [1427, 28] on div "**********" at bounding box center [738, 359] width 1476 height 718
click at [1408, 28] on div "**********" at bounding box center [738, 359] width 1476 height 718
click at [1409, 28] on div "**********" at bounding box center [738, 359] width 1476 height 718
click at [863, 201] on div "**********" at bounding box center [738, 359] width 1476 height 718
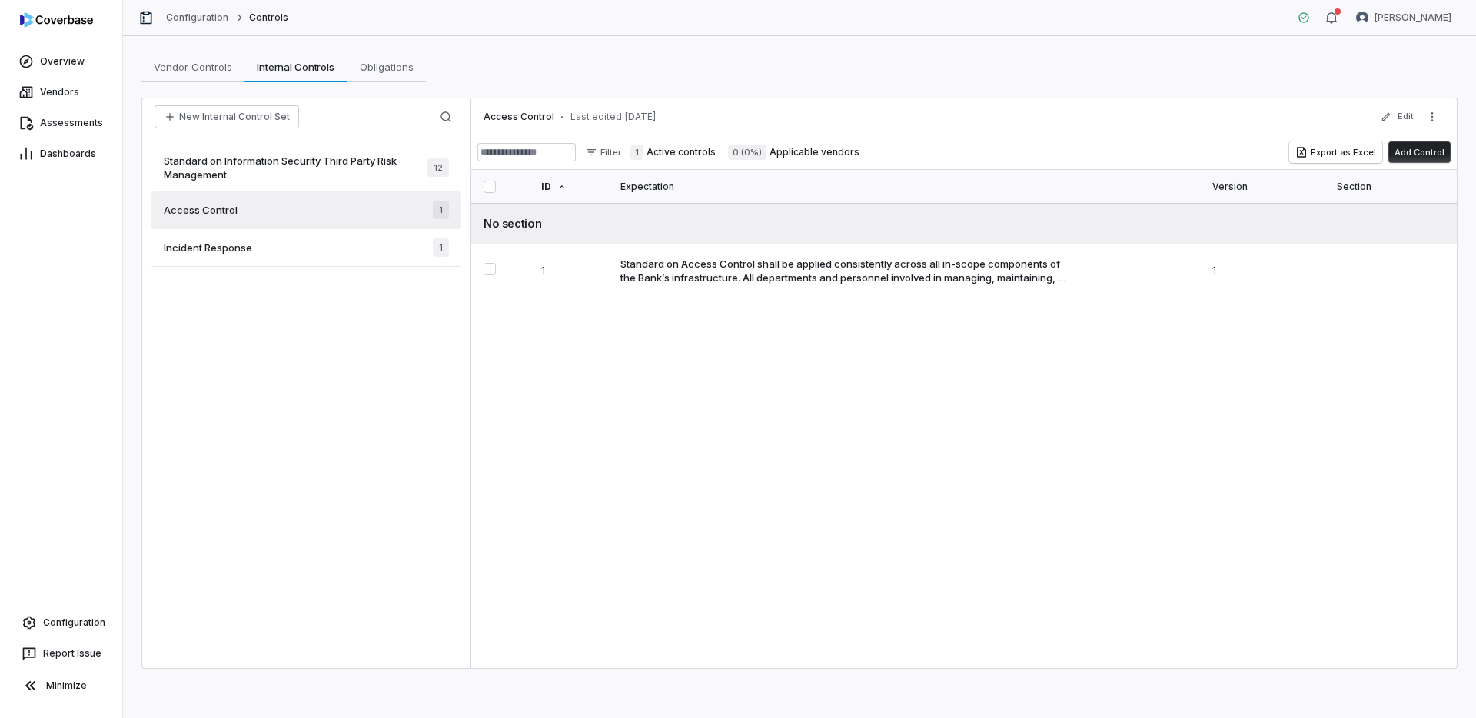
click at [318, 152] on div "Standard on Information Security Third Party Risk Management 12" at bounding box center [306, 168] width 310 height 47
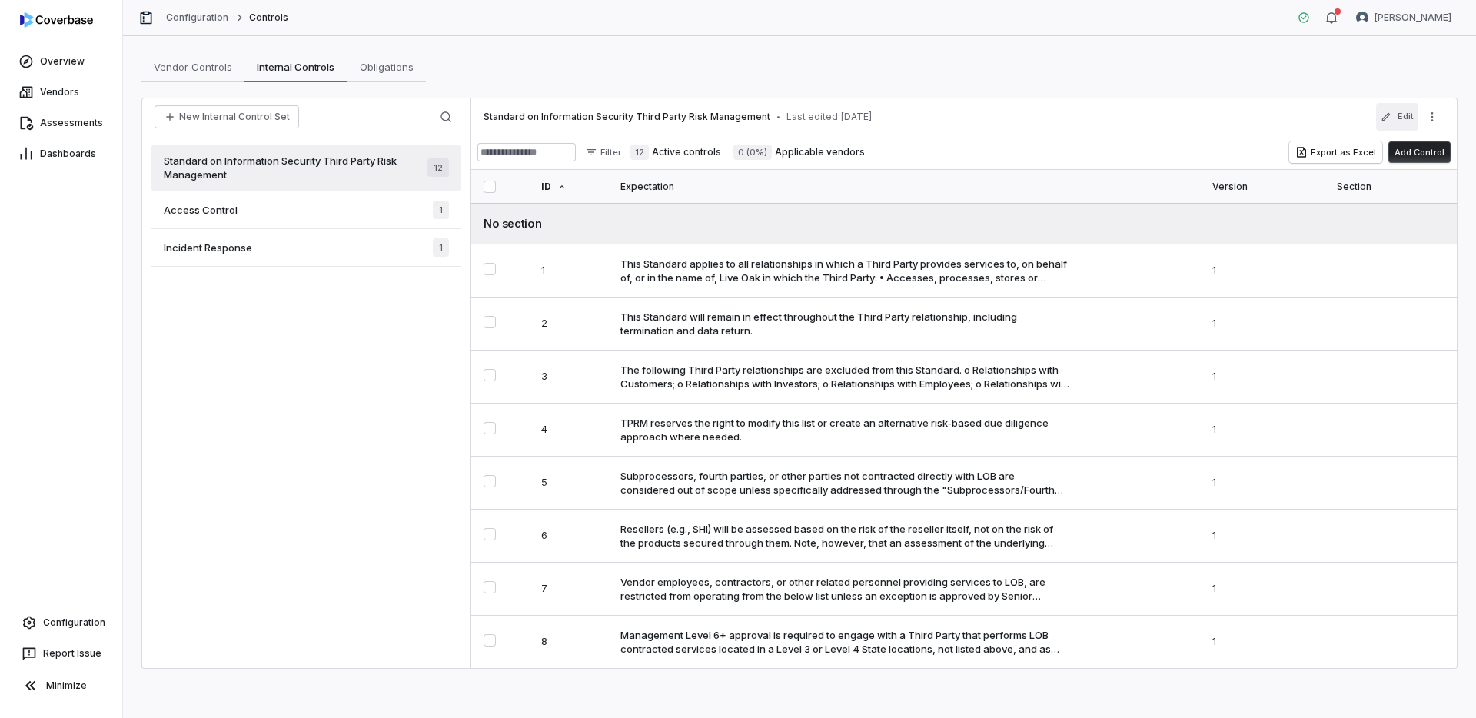
click at [1404, 122] on button "Edit" at bounding box center [1397, 117] width 42 height 28
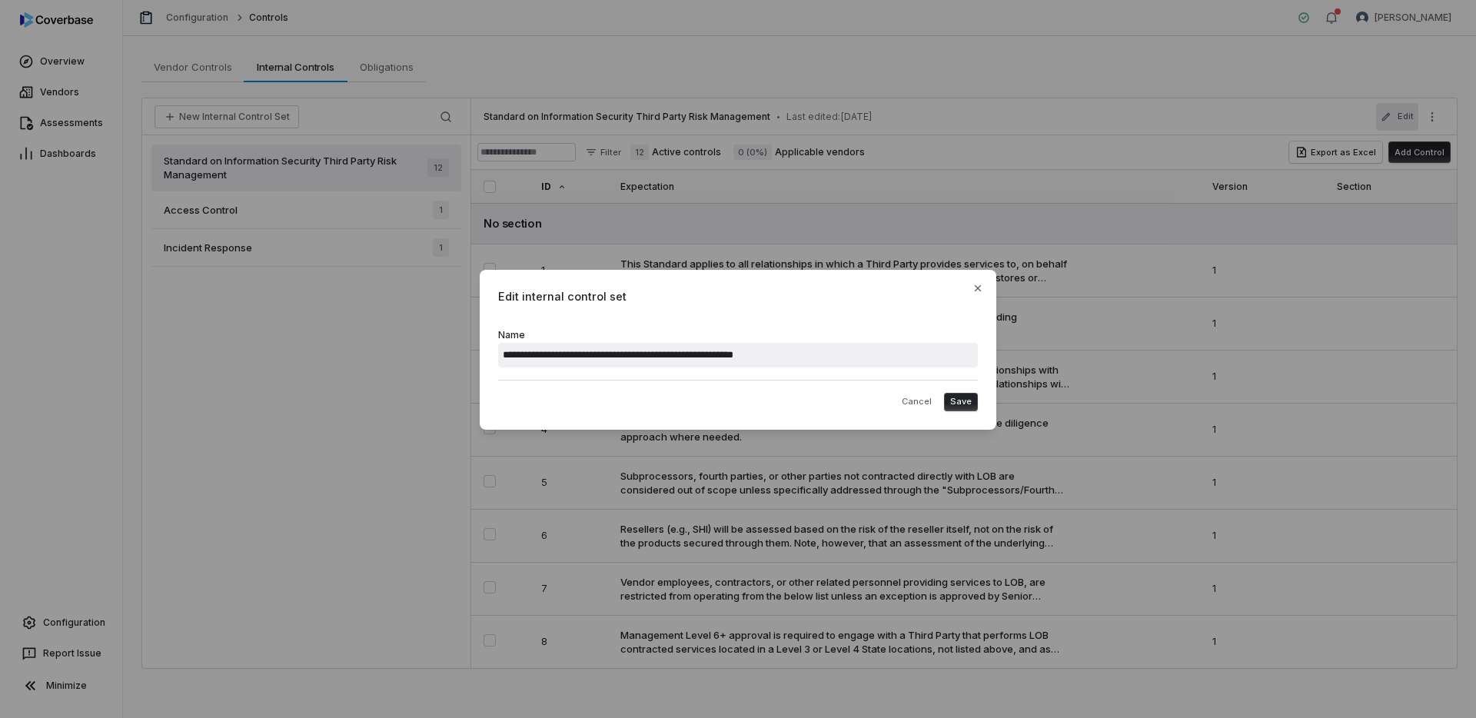
click at [965, 293] on span "Edit internal control set" at bounding box center [738, 296] width 480 height 16
click at [986, 288] on div "**********" at bounding box center [738, 350] width 517 height 160
click at [981, 290] on icon "button" at bounding box center [978, 288] width 12 height 12
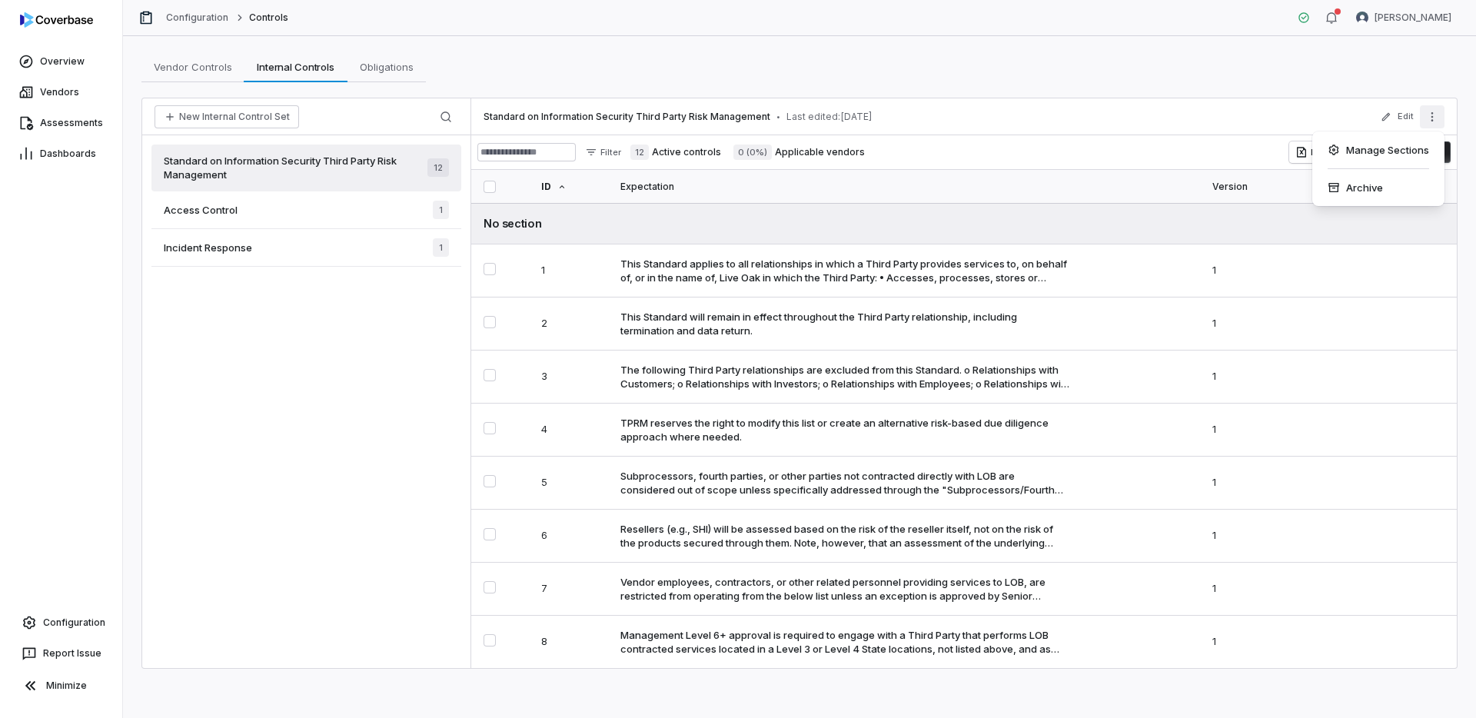
click at [1430, 118] on icon "More actions" at bounding box center [1432, 117] width 12 height 12
click at [1358, 157] on div "Manage Sections" at bounding box center [1378, 150] width 120 height 25
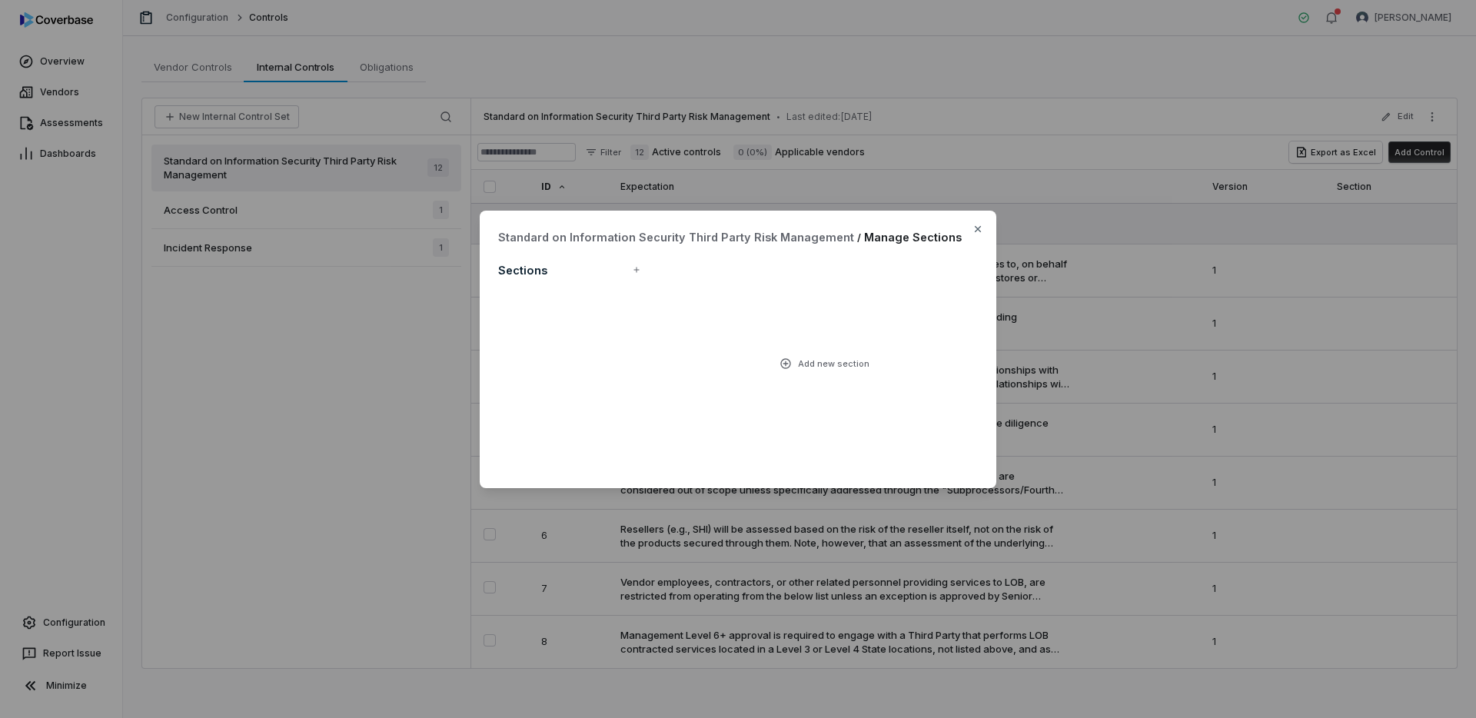
click at [564, 268] on div "Sections" at bounding box center [572, 269] width 148 height 22
click at [531, 274] on h3 "Sections" at bounding box center [522, 270] width 49 height 16
click at [646, 274] on button "button" at bounding box center [637, 270] width 28 height 28
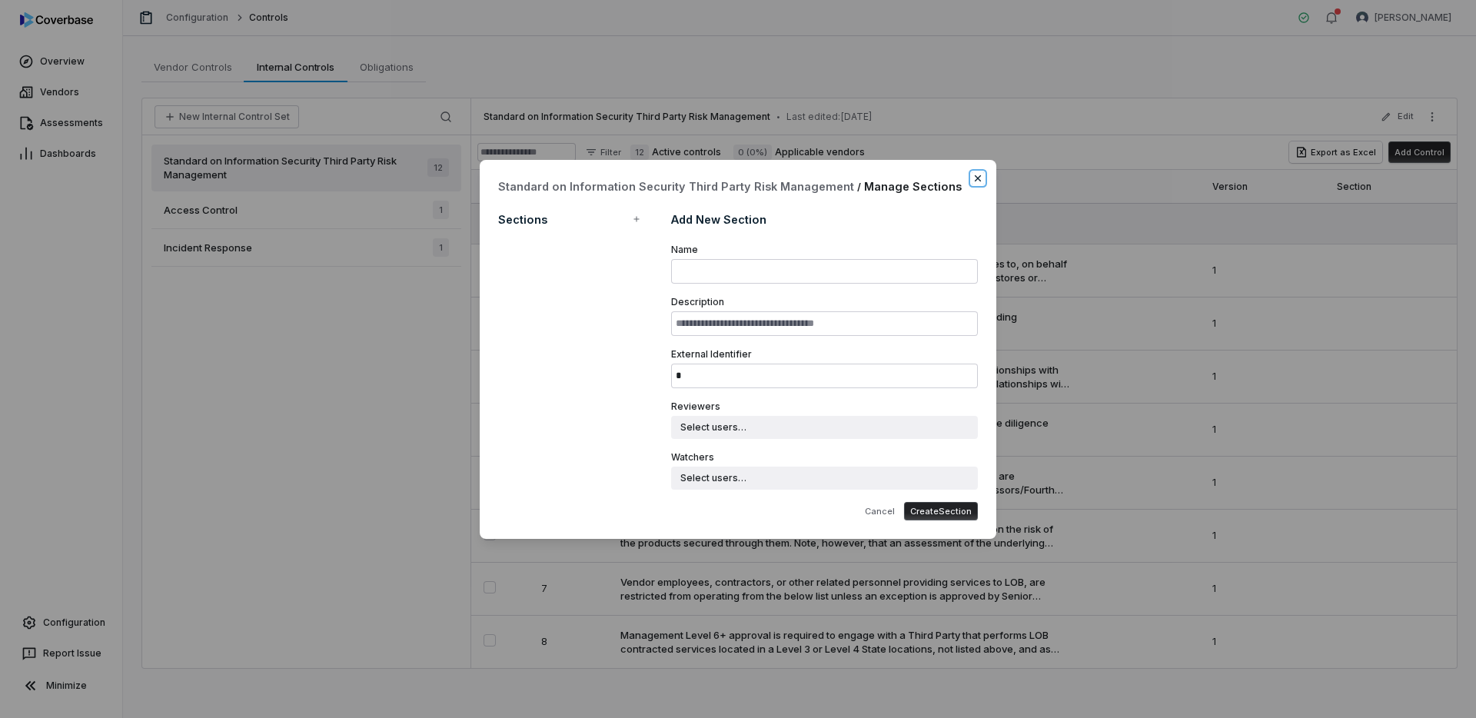
click at [972, 177] on icon "button" at bounding box center [978, 178] width 12 height 12
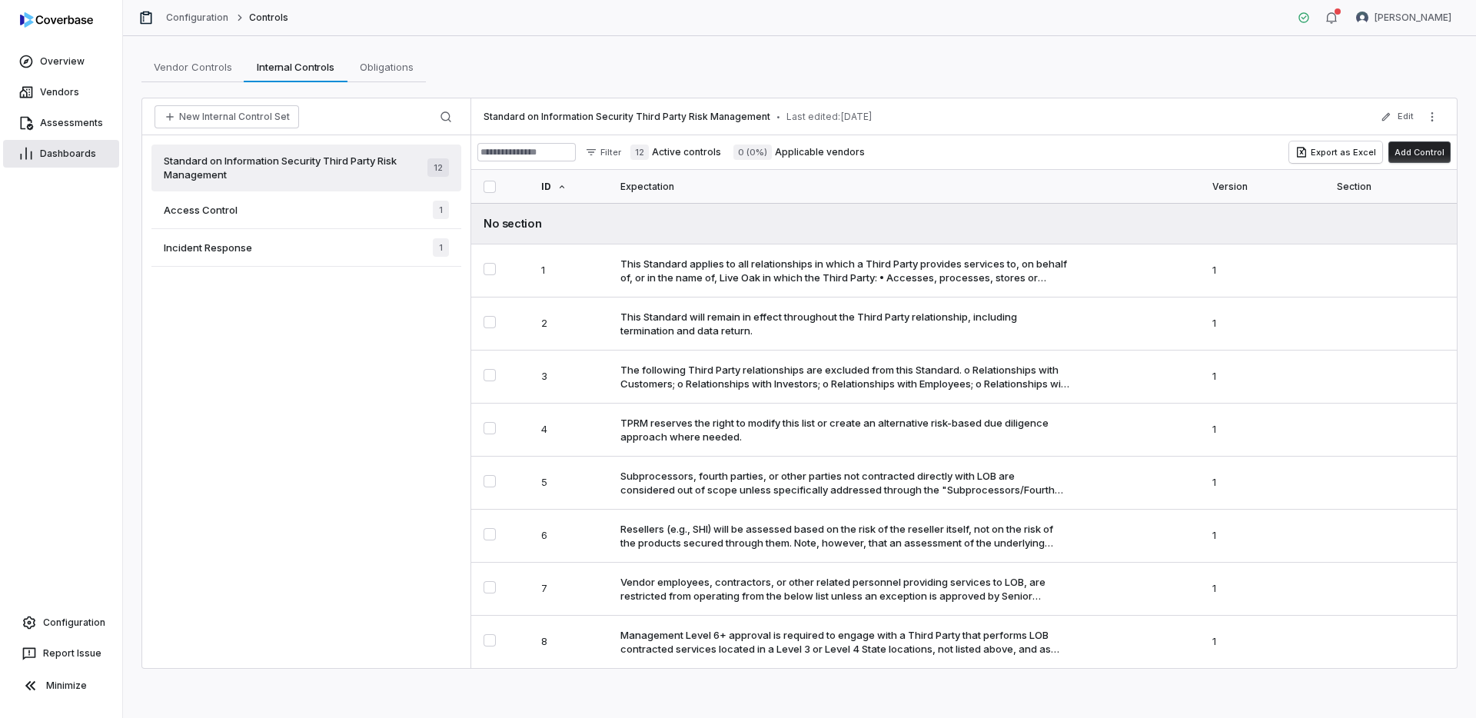
click at [47, 152] on span "Dashboards" at bounding box center [68, 154] width 56 height 12
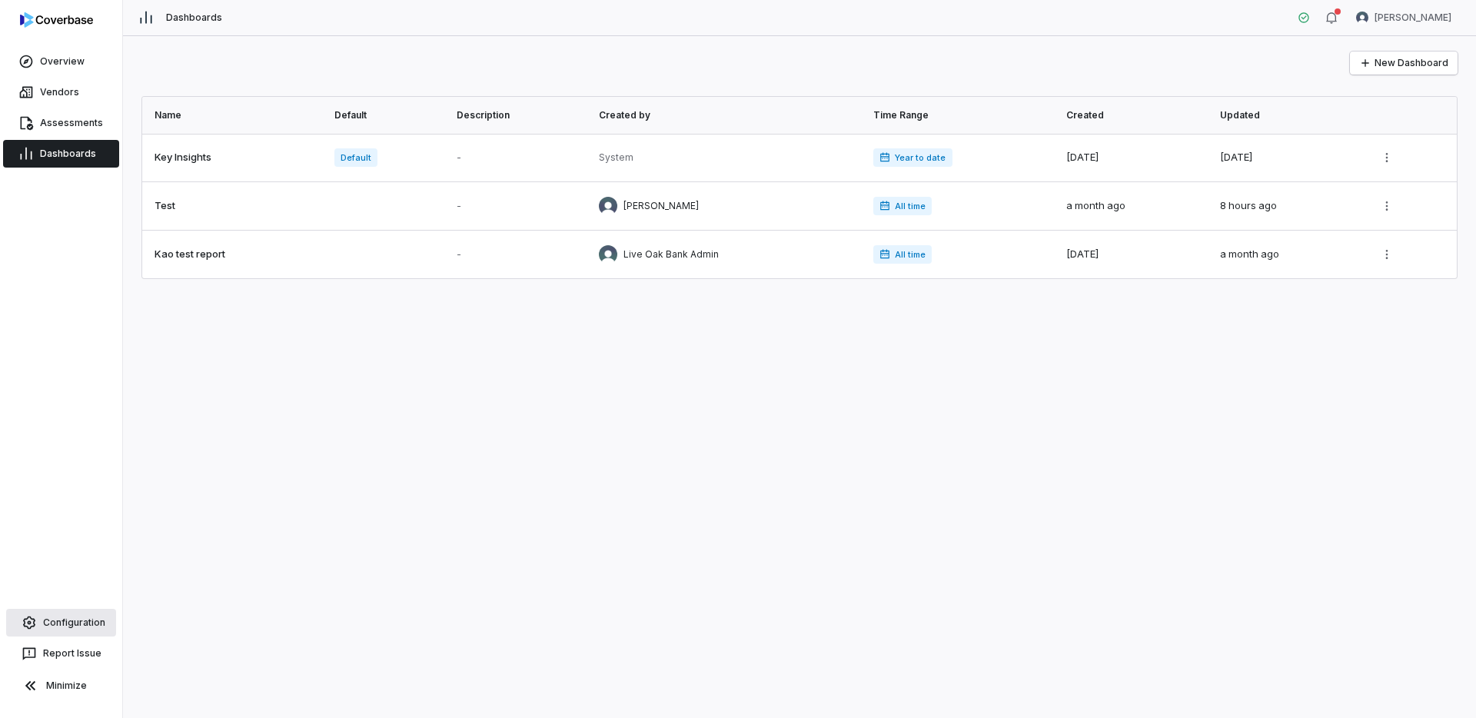
click at [58, 615] on link "Configuration" at bounding box center [61, 623] width 110 height 28
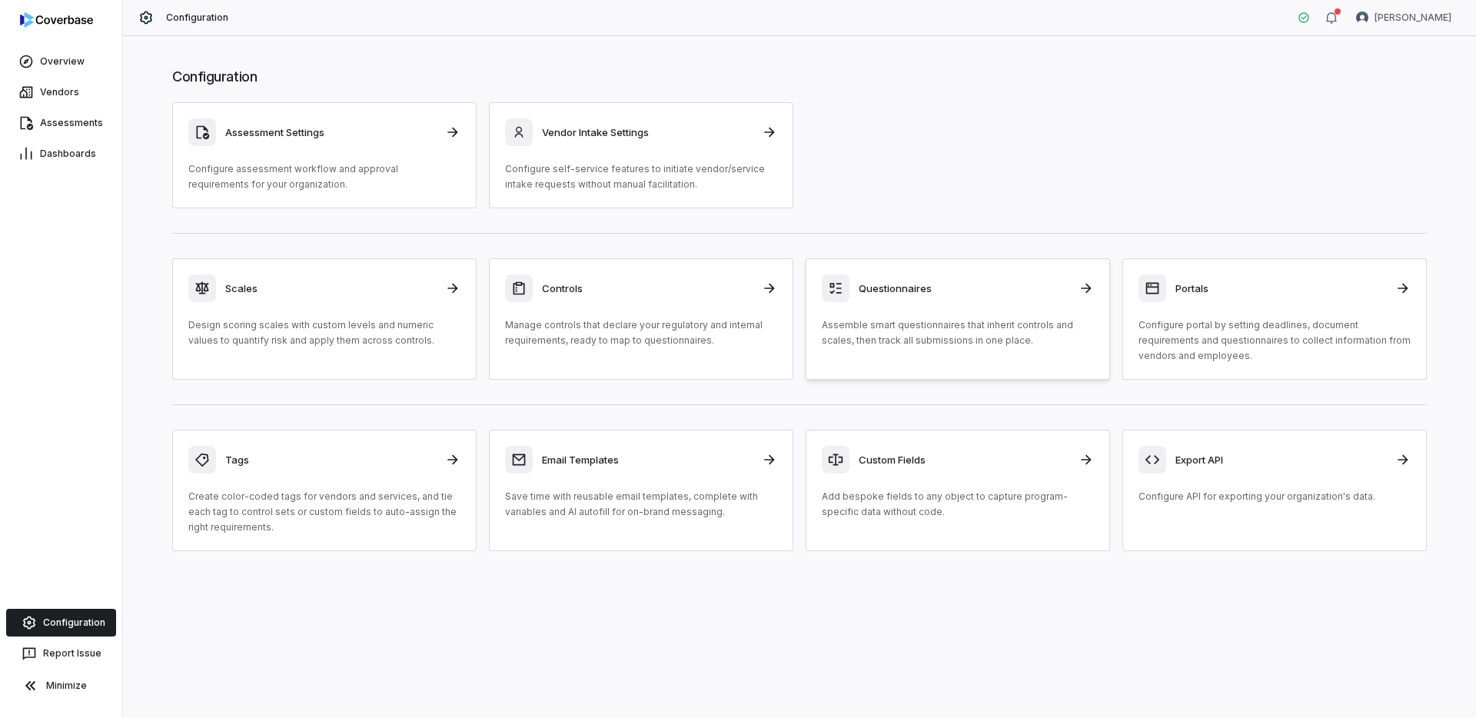
click at [936, 352] on link "Questionnaires Assemble smart questionnaires that inherit controls and scales, …" at bounding box center [958, 318] width 304 height 121
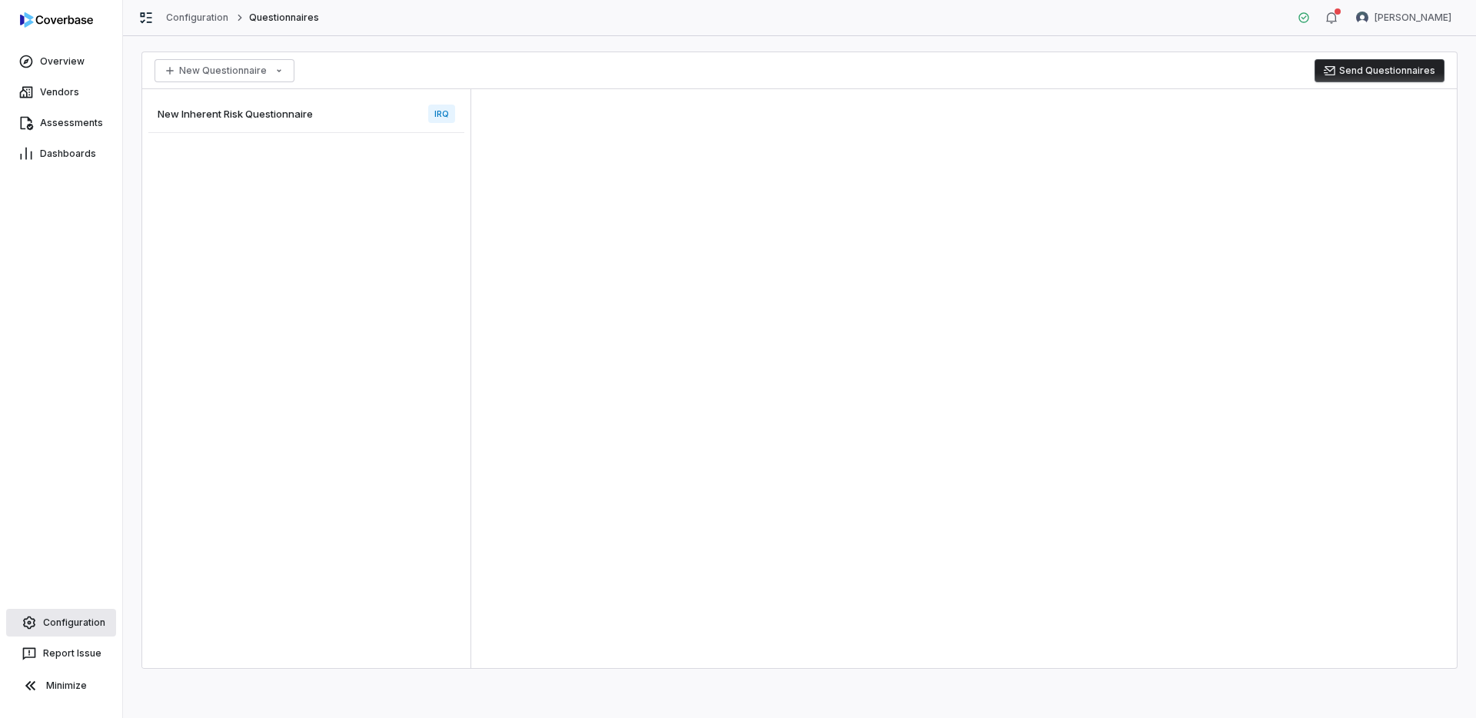
click at [62, 629] on link "Configuration" at bounding box center [61, 623] width 110 height 28
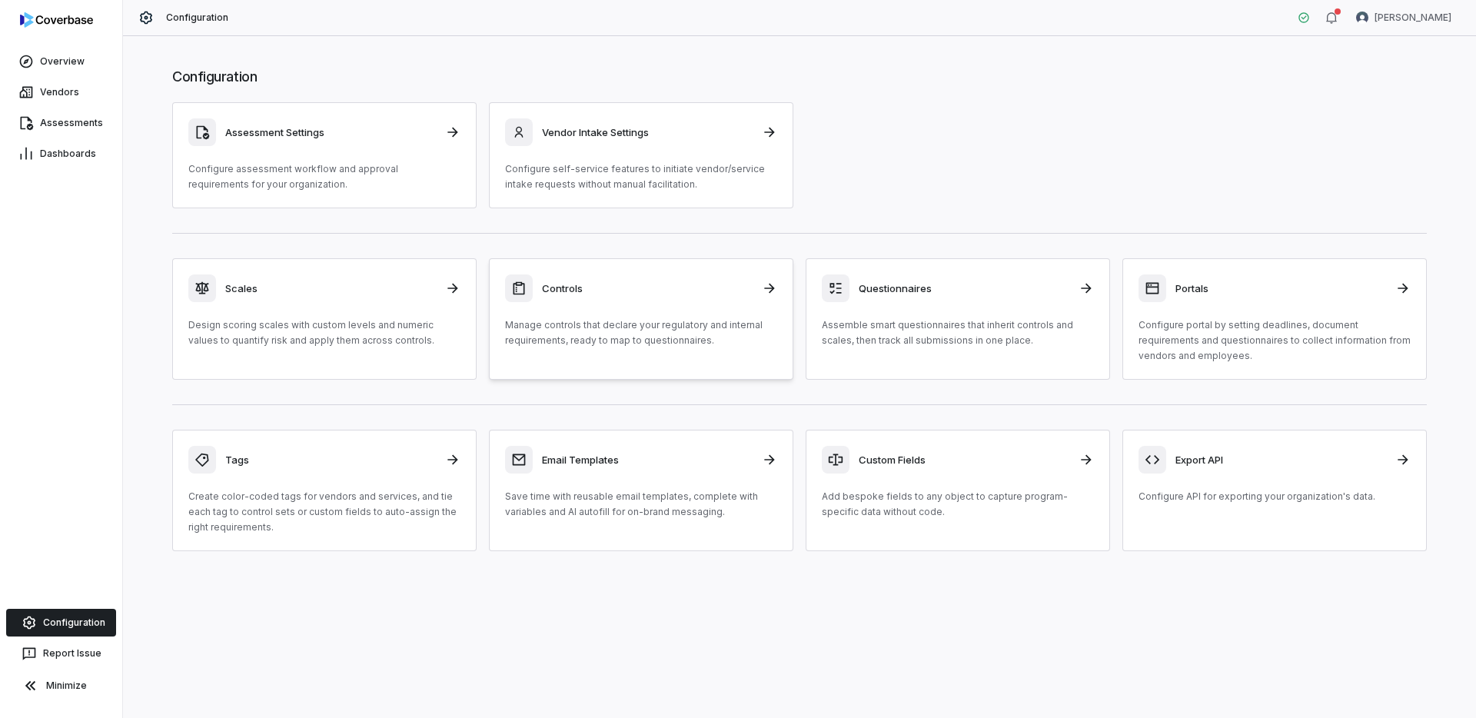
click at [719, 345] on p "Manage controls that declare your regulatory and internal requirements, ready t…" at bounding box center [641, 333] width 272 height 31
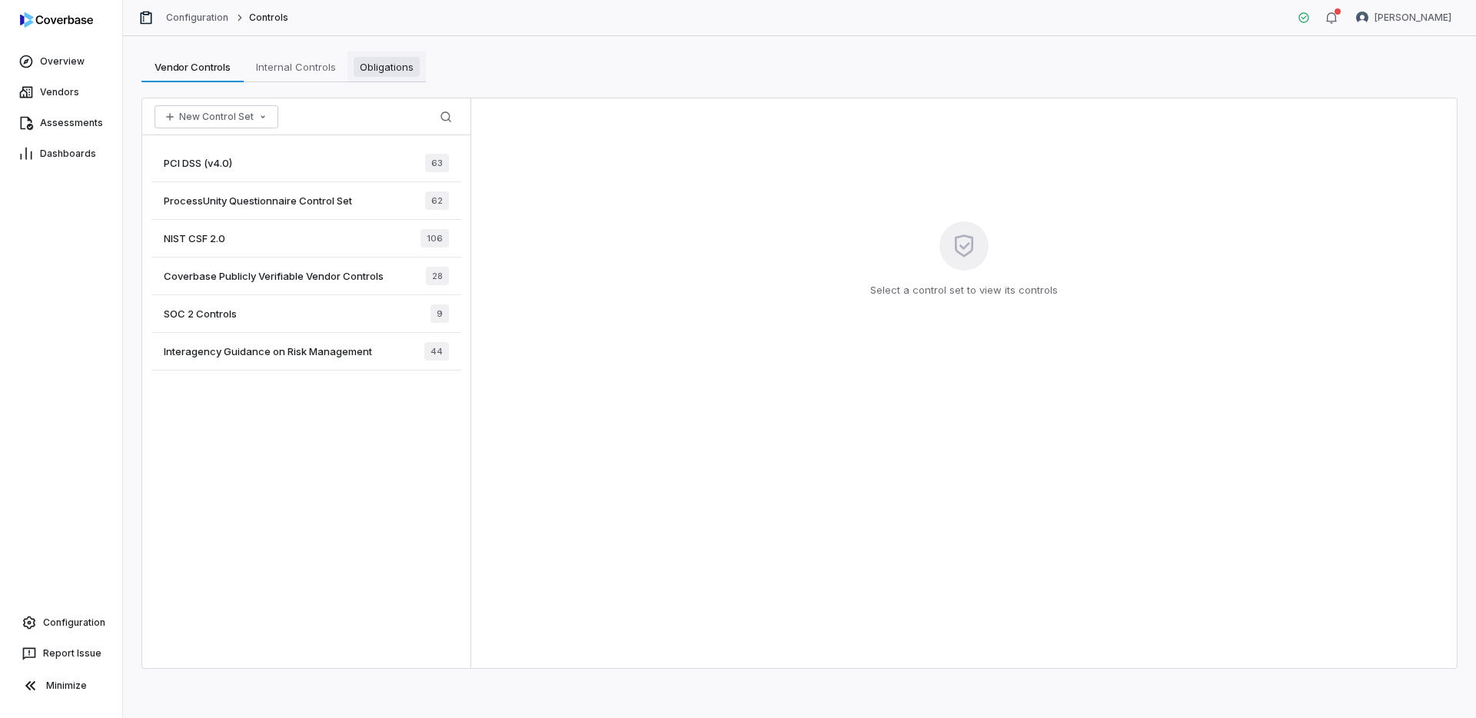
click at [395, 53] on link "Obligations Obligations" at bounding box center [386, 67] width 78 height 31
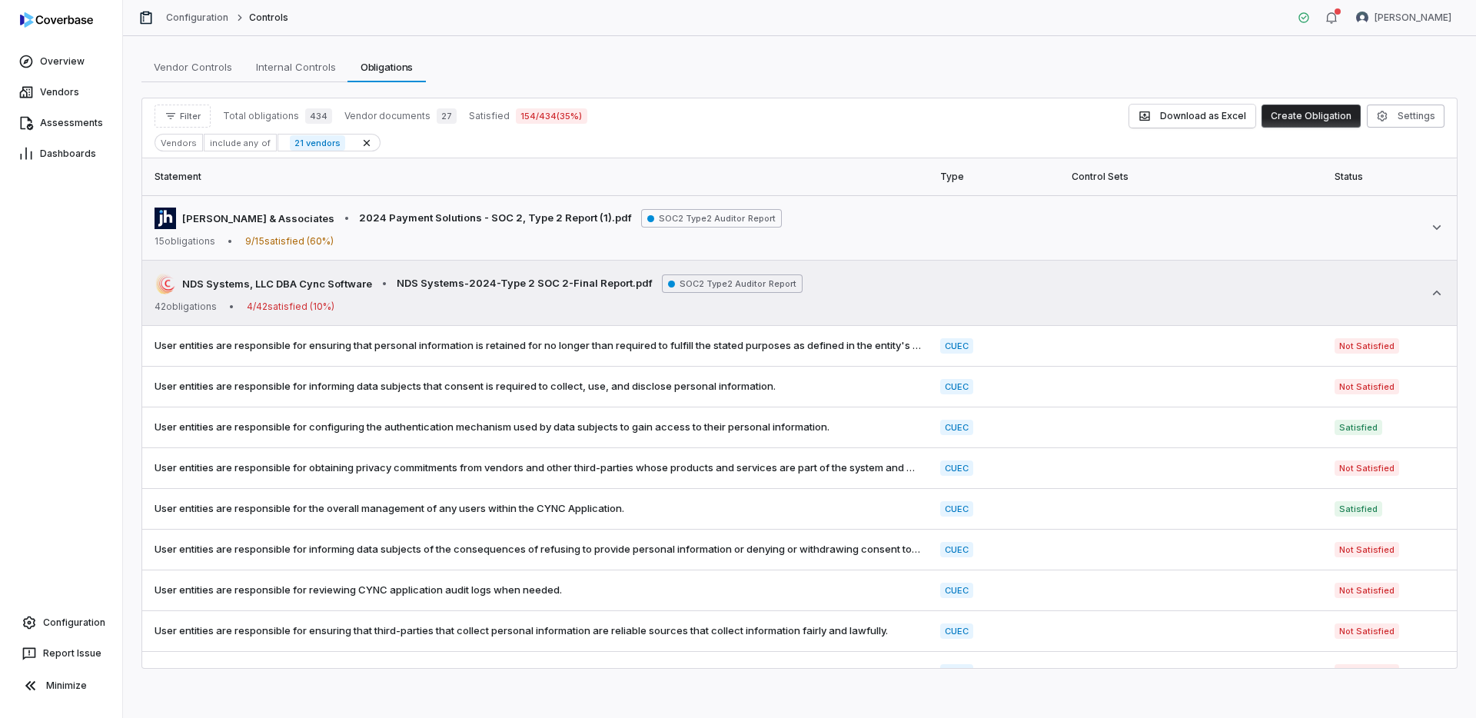
click at [516, 308] on div "42 obligations • 4 / 42 satisfied ( 10 %)" at bounding box center [479, 307] width 648 height 12
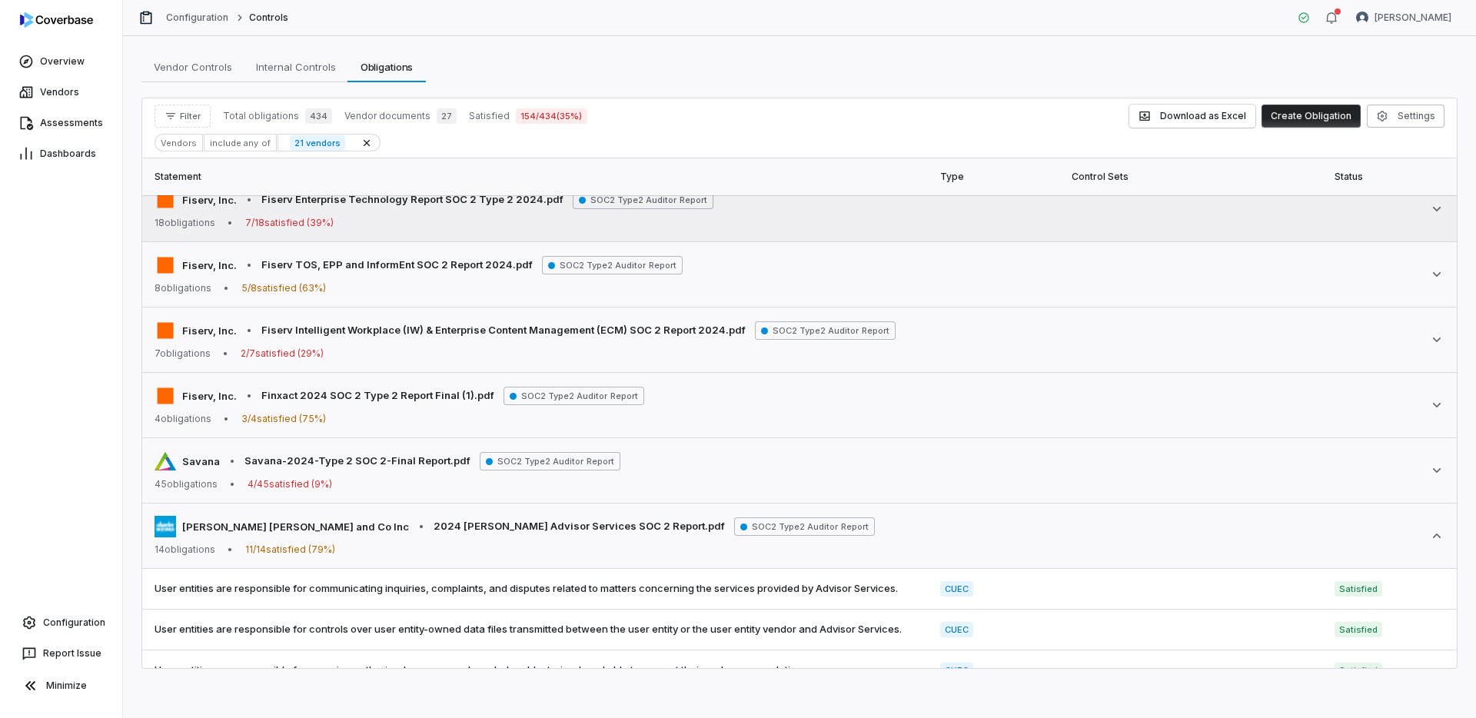
scroll to position [687, 0]
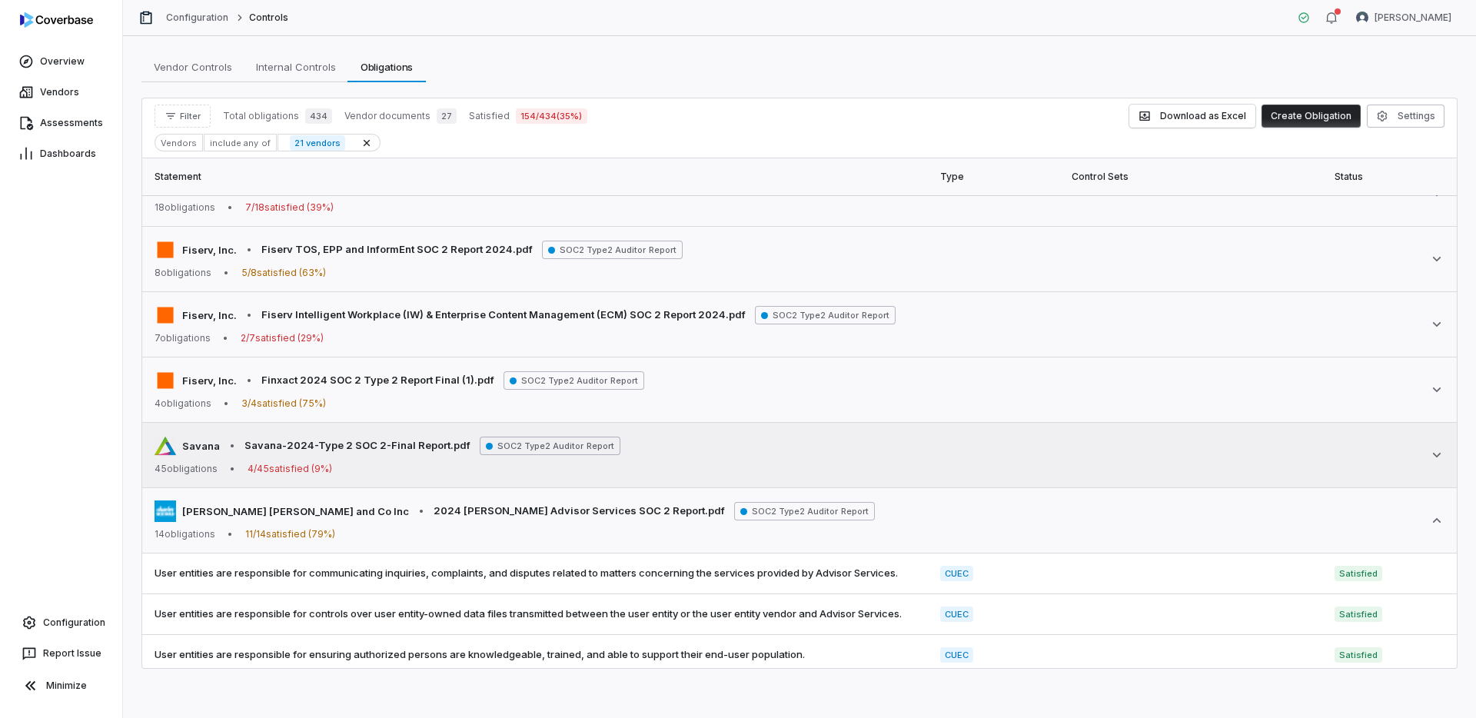
click at [462, 463] on div "45 obligations • 4 / 45 satisfied ( 9 %)" at bounding box center [388, 469] width 466 height 12
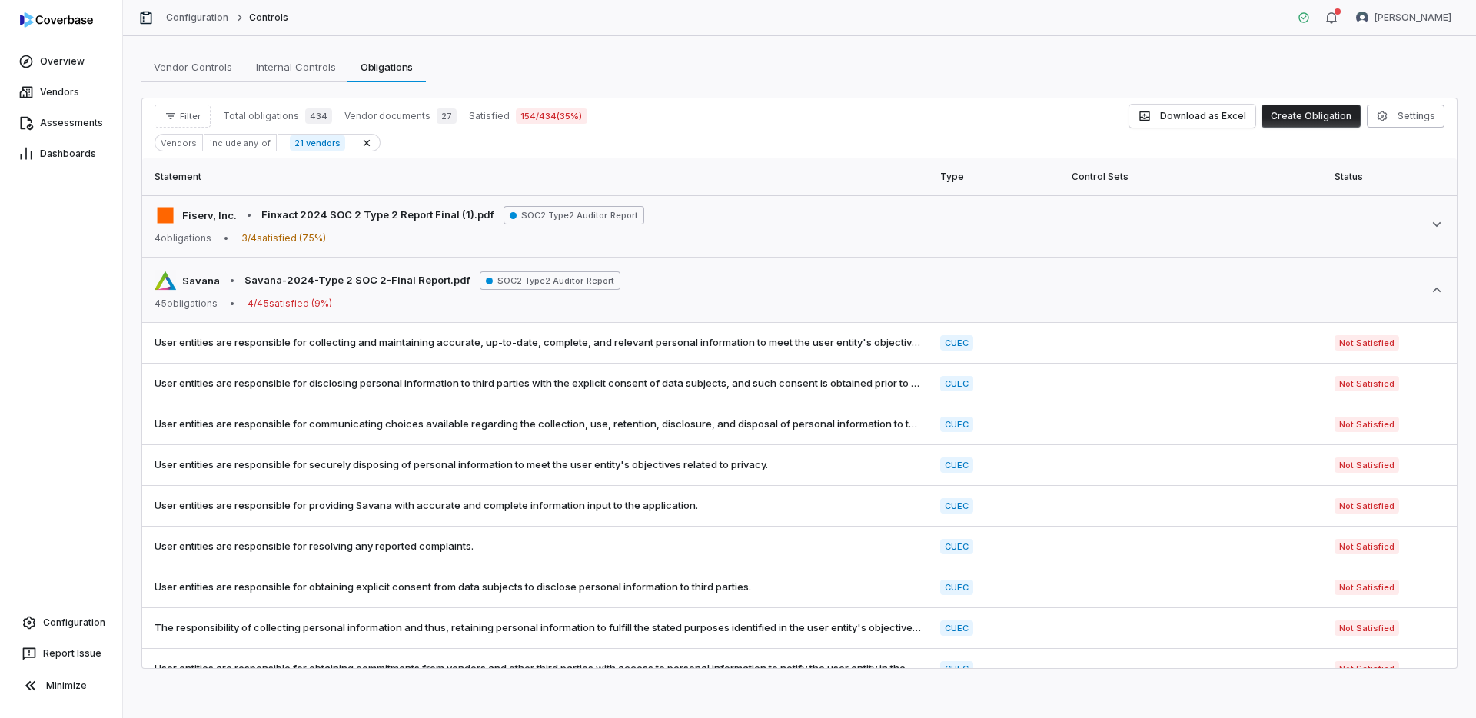
scroll to position [850, 0]
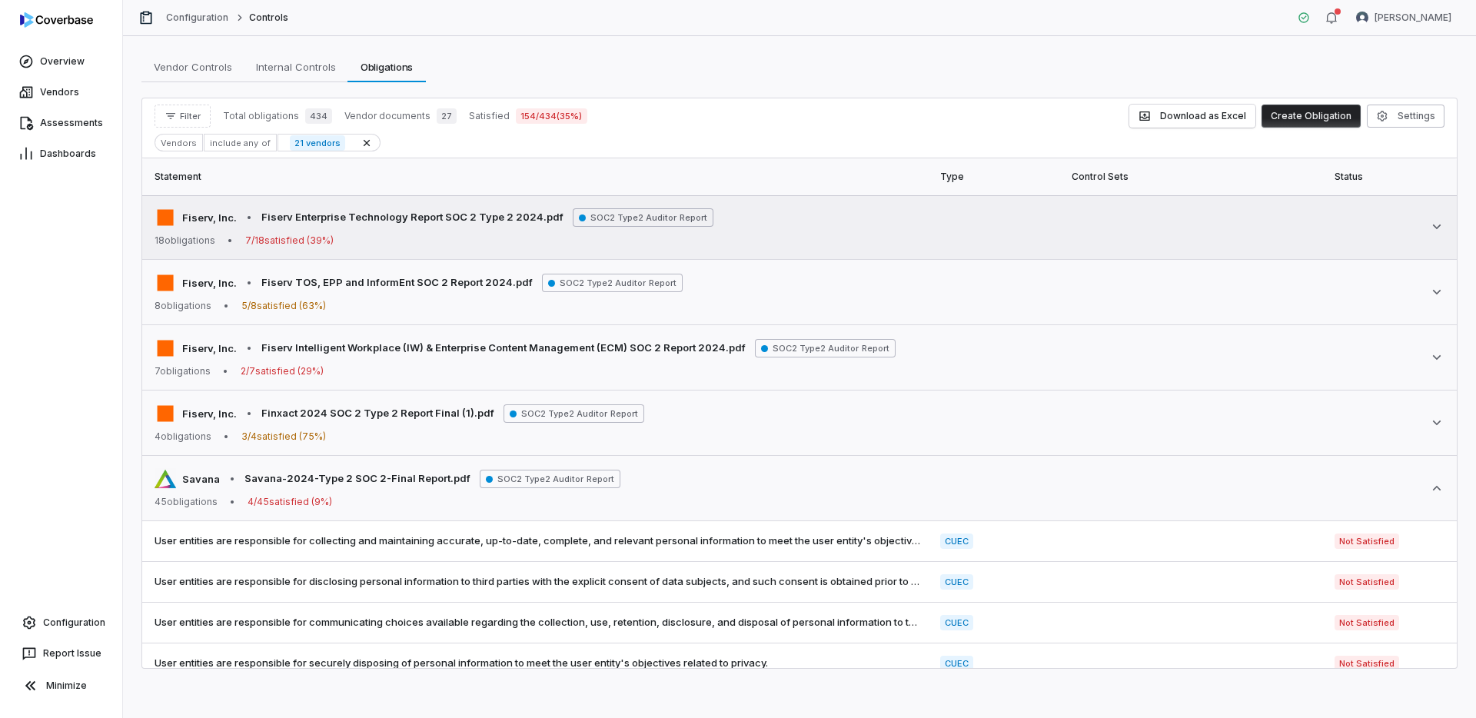
scroll to position [655, 0]
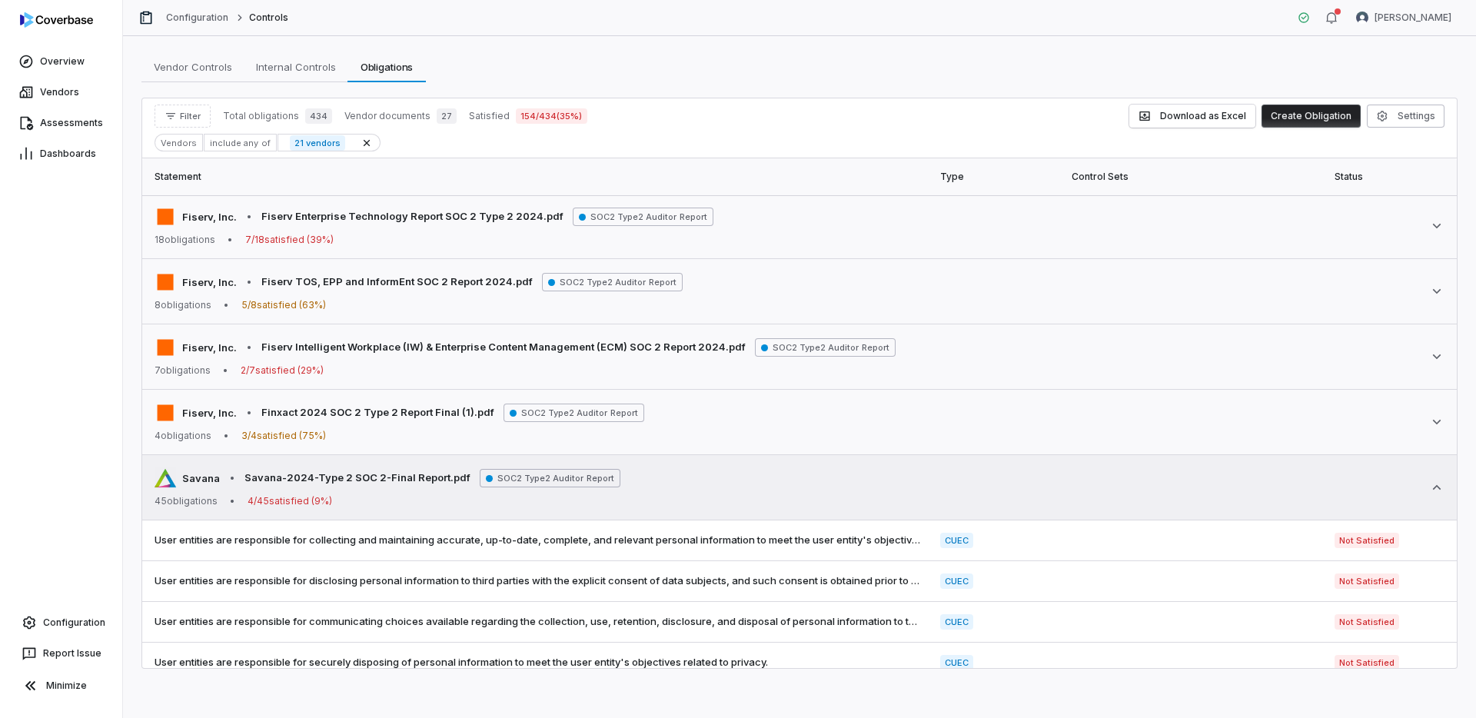
click at [379, 498] on div "45 obligations • 4 / 45 satisfied ( 9 %)" at bounding box center [388, 501] width 466 height 12
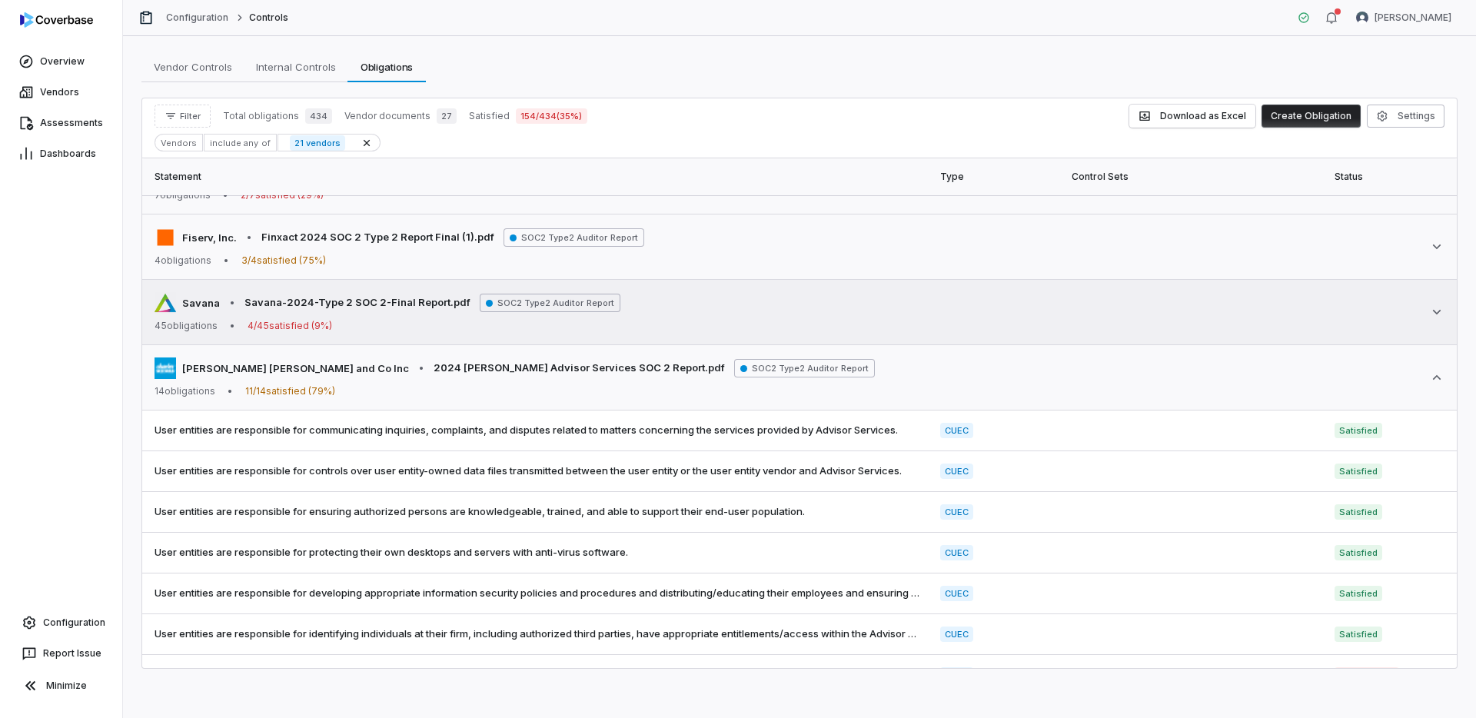
scroll to position [830, 0]
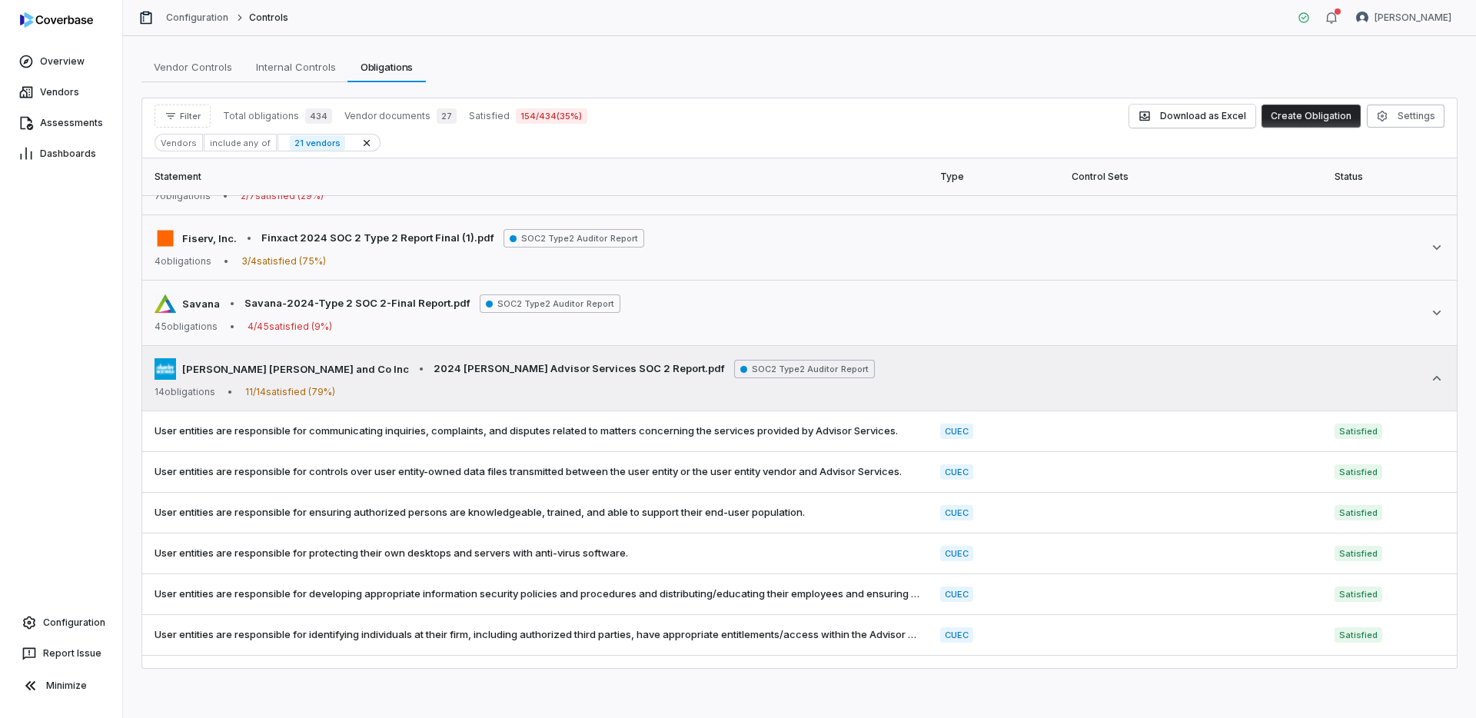
click at [401, 394] on div "14 obligations • 11 / 14 satisfied ( 79 %)" at bounding box center [515, 392] width 720 height 12
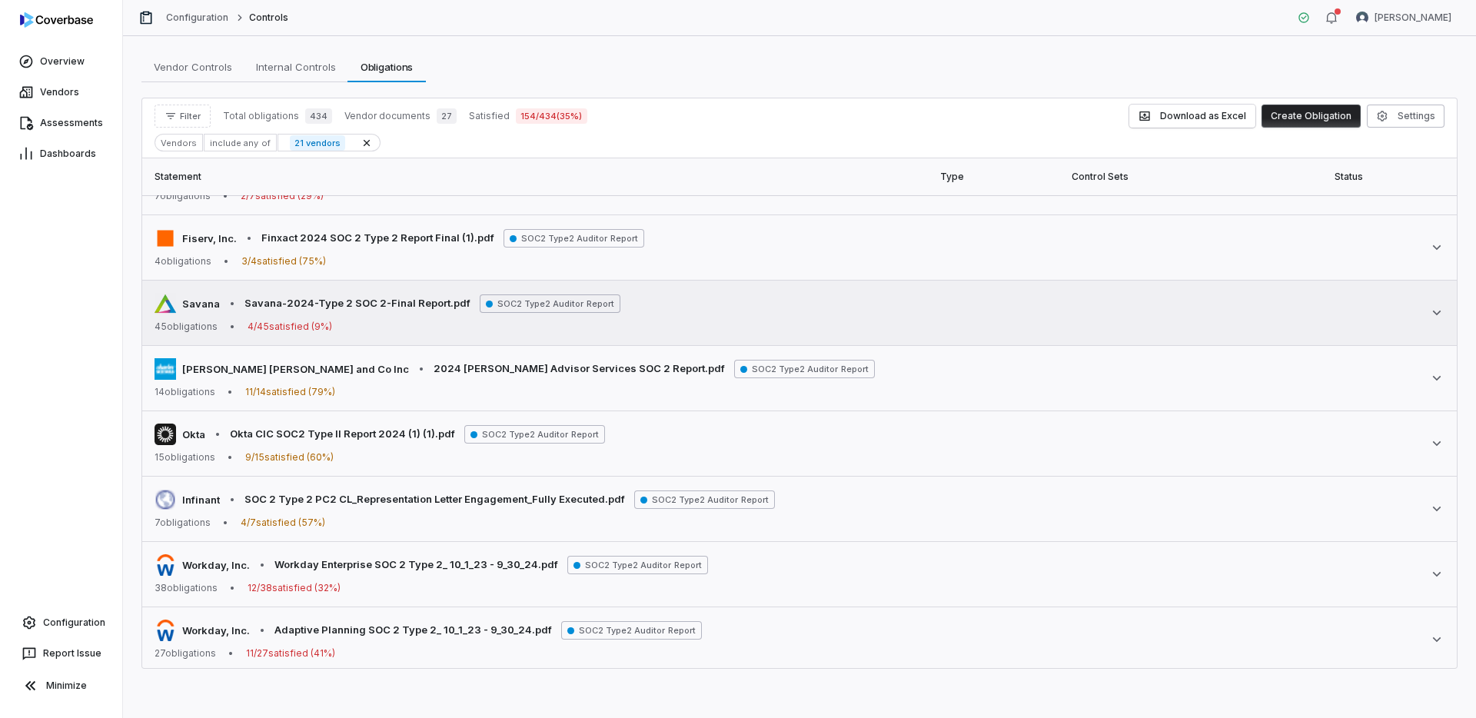
click at [373, 331] on div "45 obligations • 4 / 45 satisfied ( 9 %)" at bounding box center [388, 327] width 466 height 12
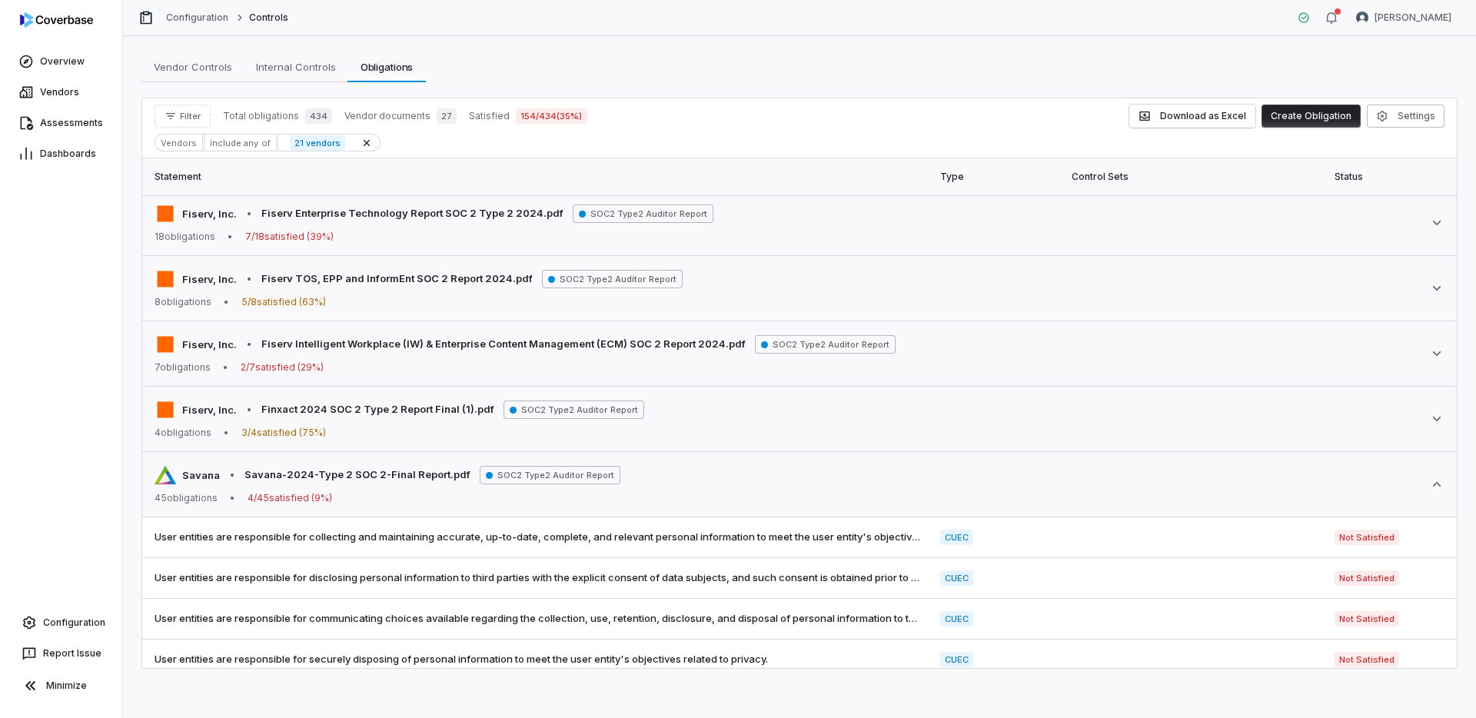
scroll to position [588, 0]
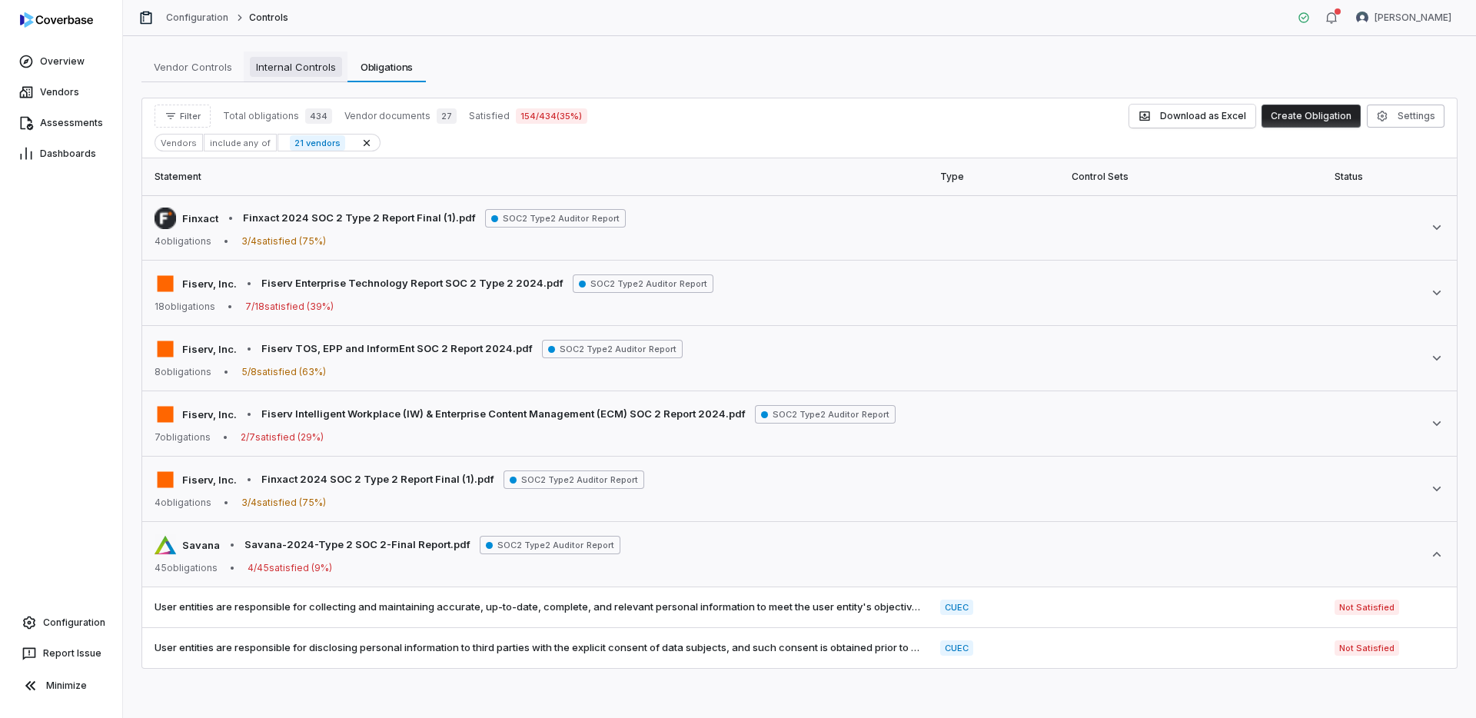
click at [284, 69] on span "Internal Controls" at bounding box center [296, 67] width 92 height 20
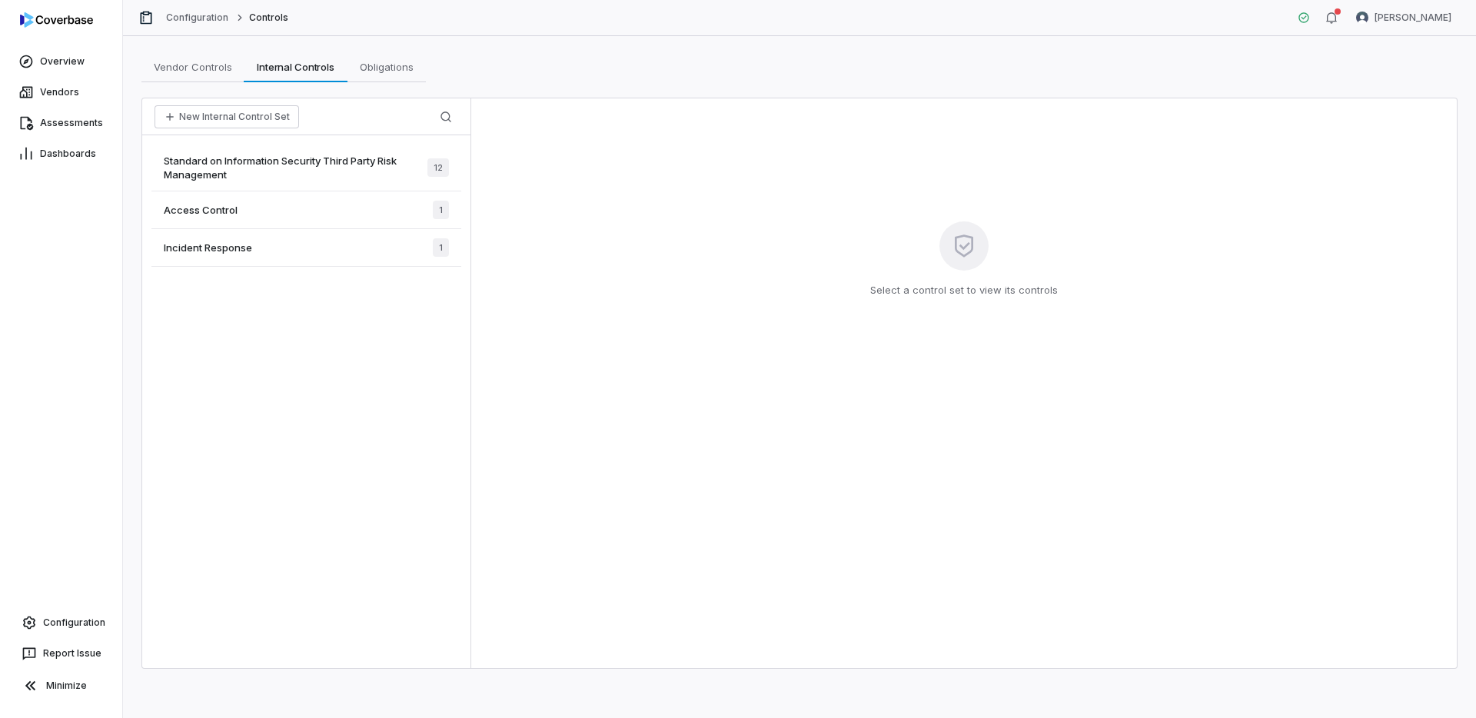
click at [344, 170] on span "Standard on Information Security Third Party Risk Management" at bounding box center [296, 168] width 264 height 28
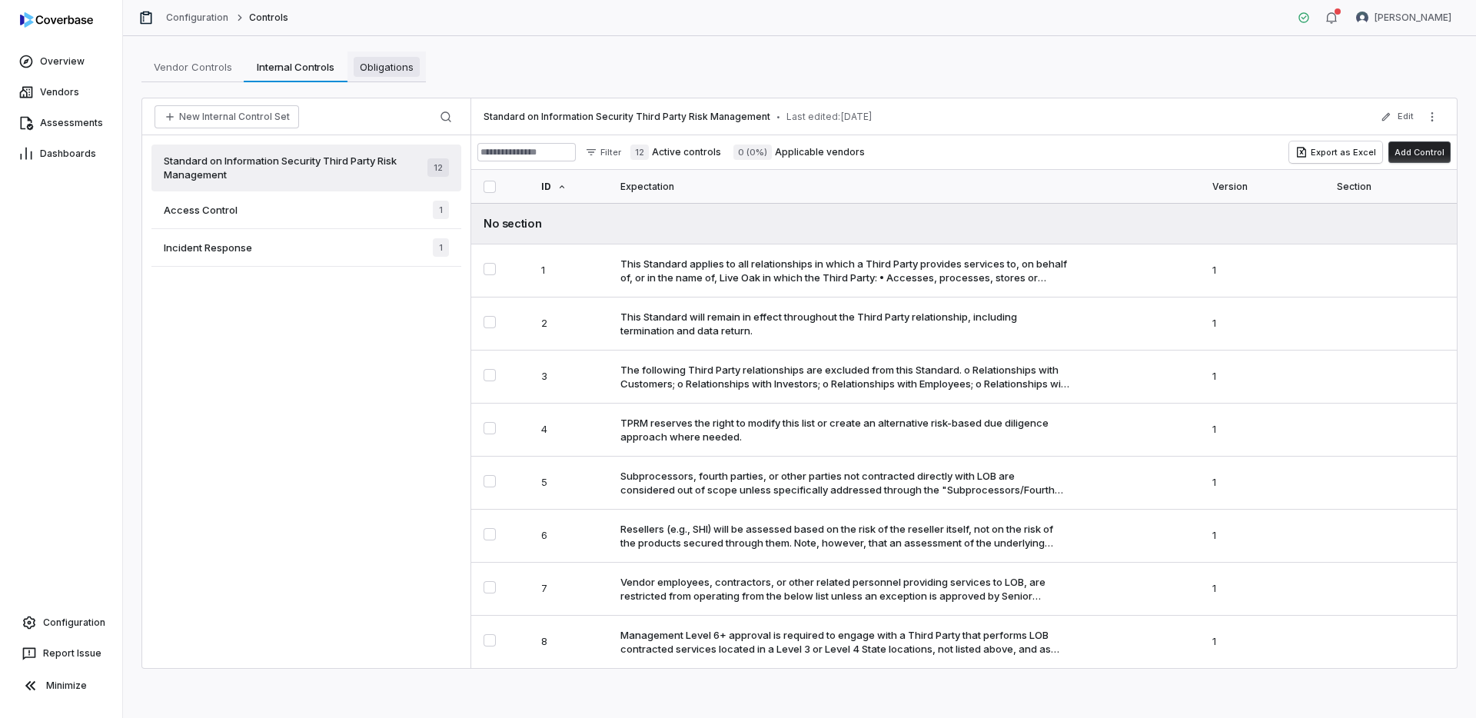
click at [402, 69] on span "Obligations" at bounding box center [387, 67] width 66 height 20
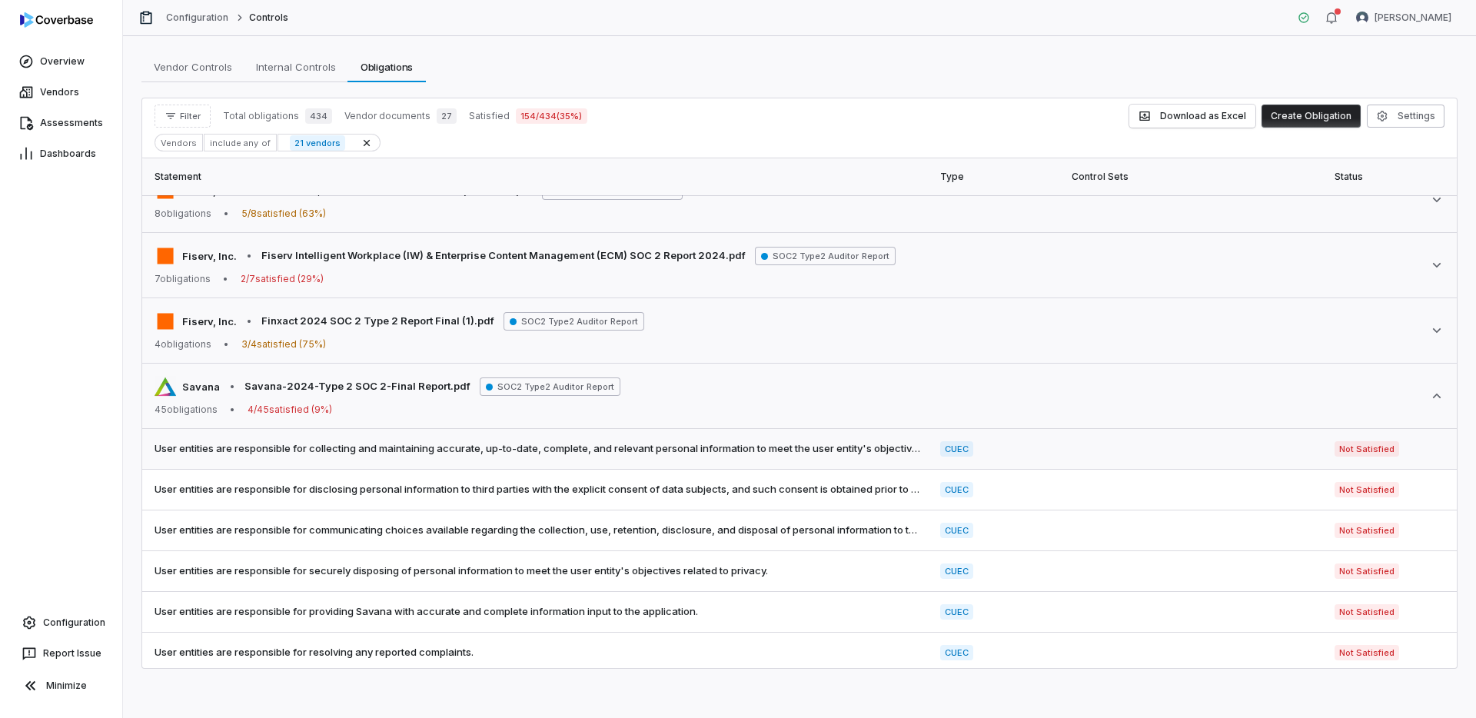
scroll to position [751, 0]
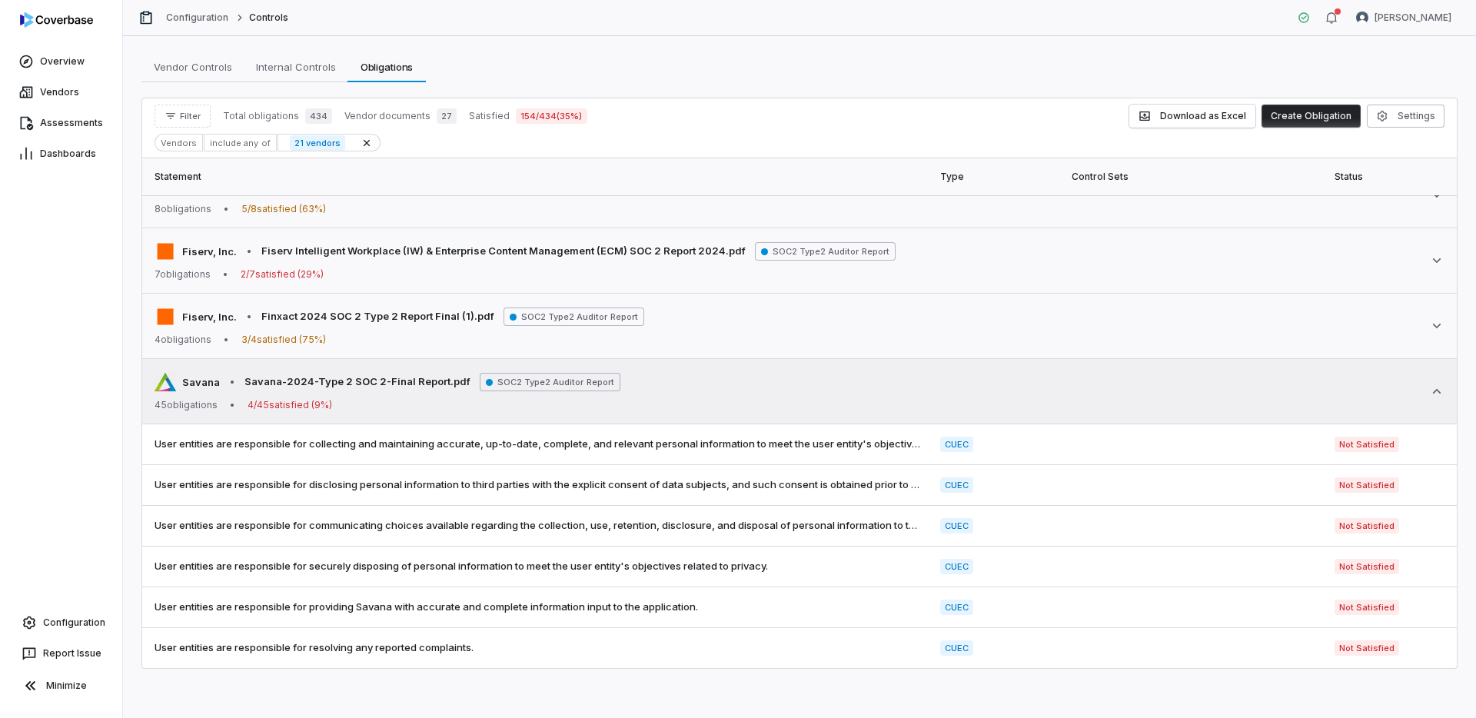
click at [544, 377] on span "SOC2 Type2 Auditor Report" at bounding box center [550, 382] width 141 height 18
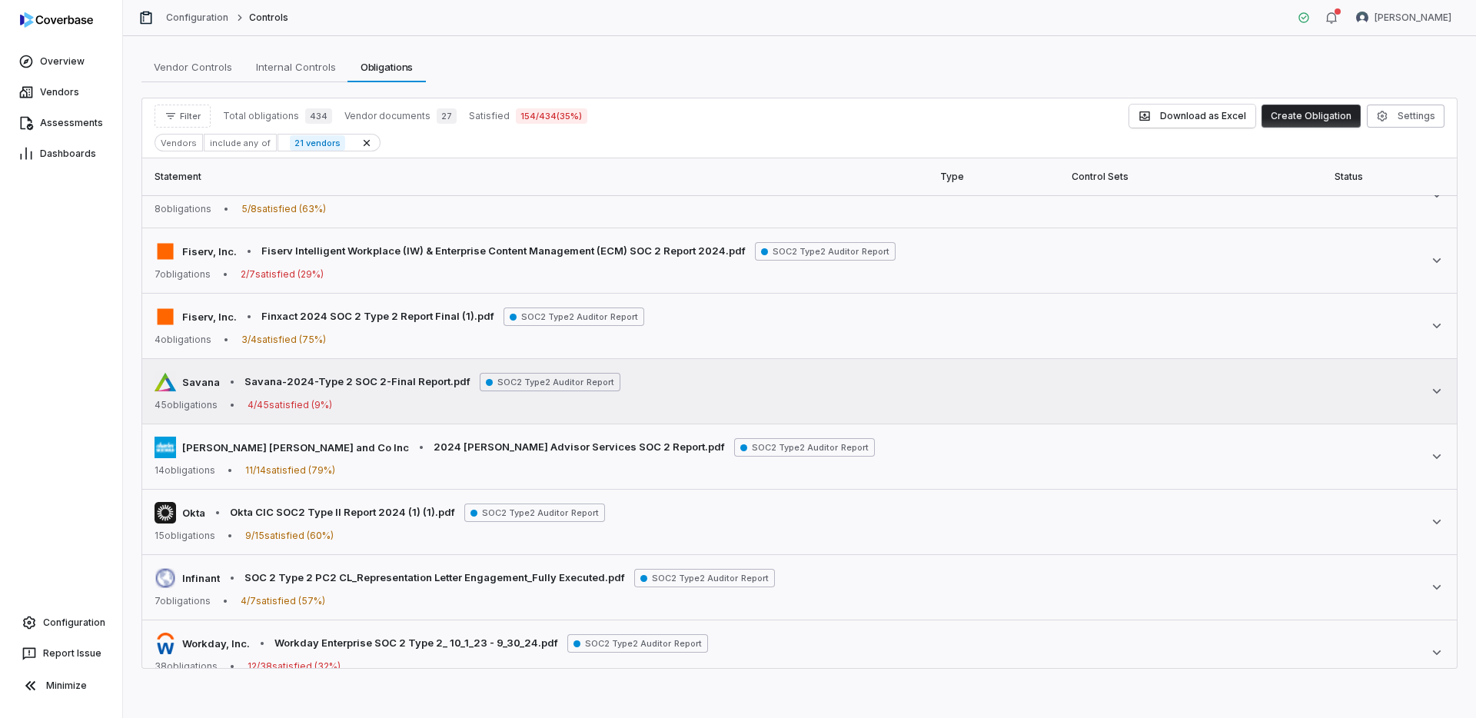
click at [334, 407] on div "45 obligations • 4 / 45 satisfied ( 9 %)" at bounding box center [388, 405] width 466 height 12
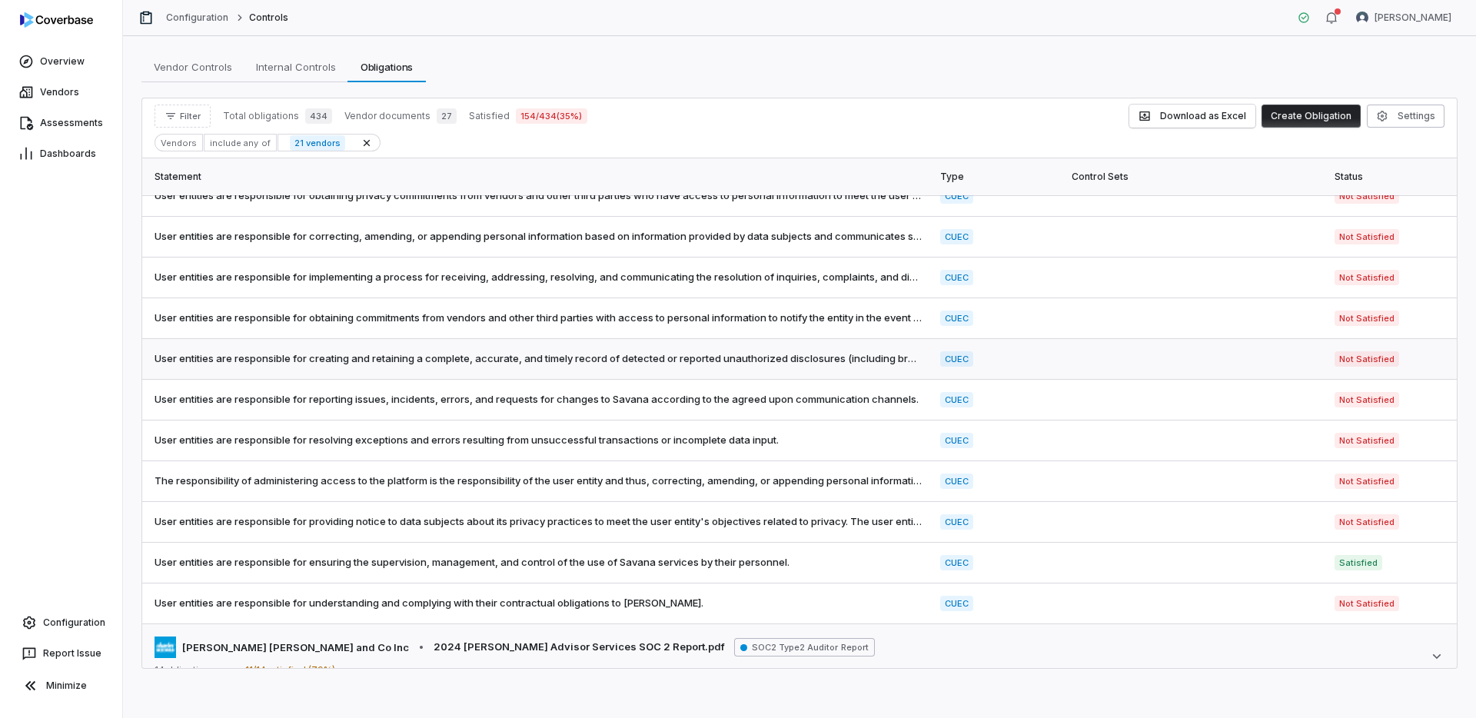
scroll to position [2386, 0]
click at [454, 563] on span "User entities are responsible for ensuring the supervision, management, and con…" at bounding box center [538, 561] width 767 height 15
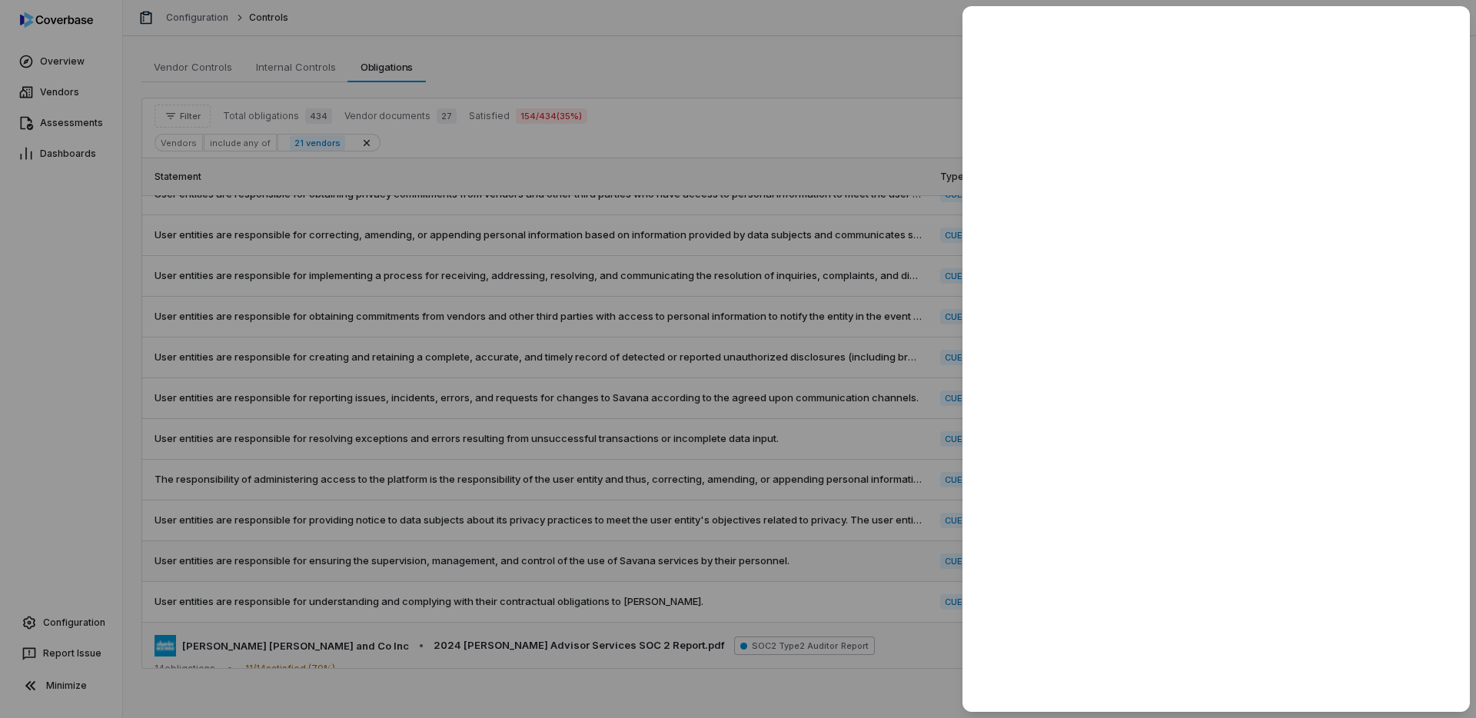
click at [454, 563] on div at bounding box center [738, 359] width 1476 height 718
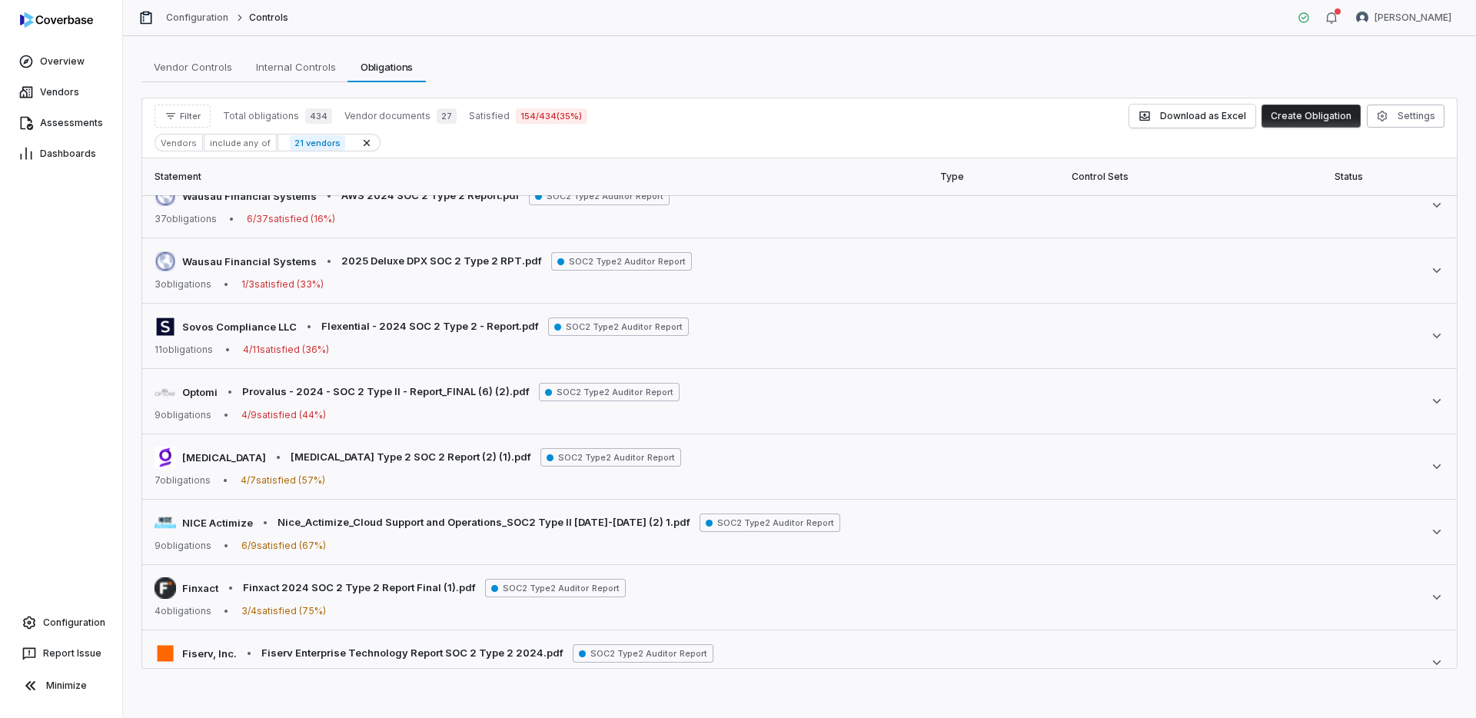
scroll to position [285, 0]
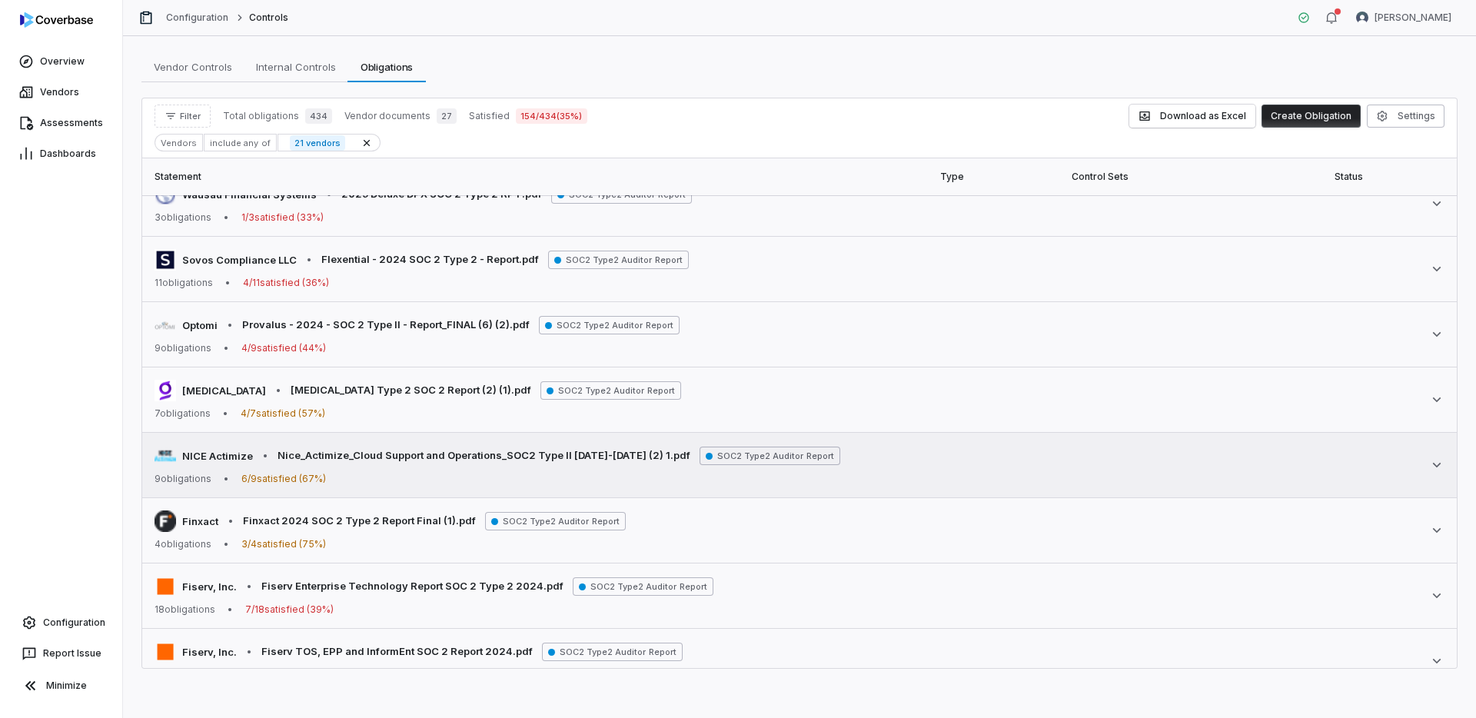
click at [624, 482] on div "9 obligations • 6 / 9 satisfied ( 67 %)" at bounding box center [498, 479] width 686 height 12
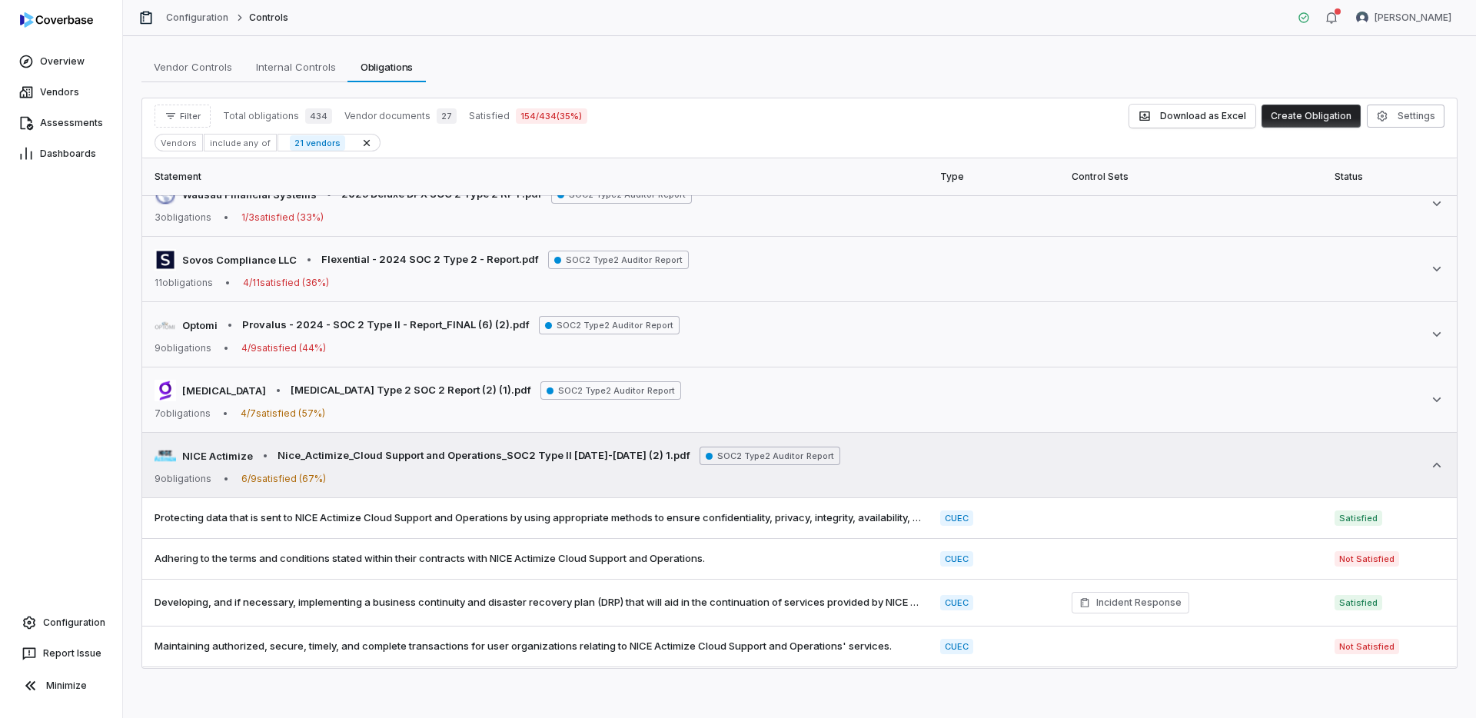
click at [624, 482] on div "9 obligations • 6 / 9 satisfied ( 67 %)" at bounding box center [498, 479] width 686 height 12
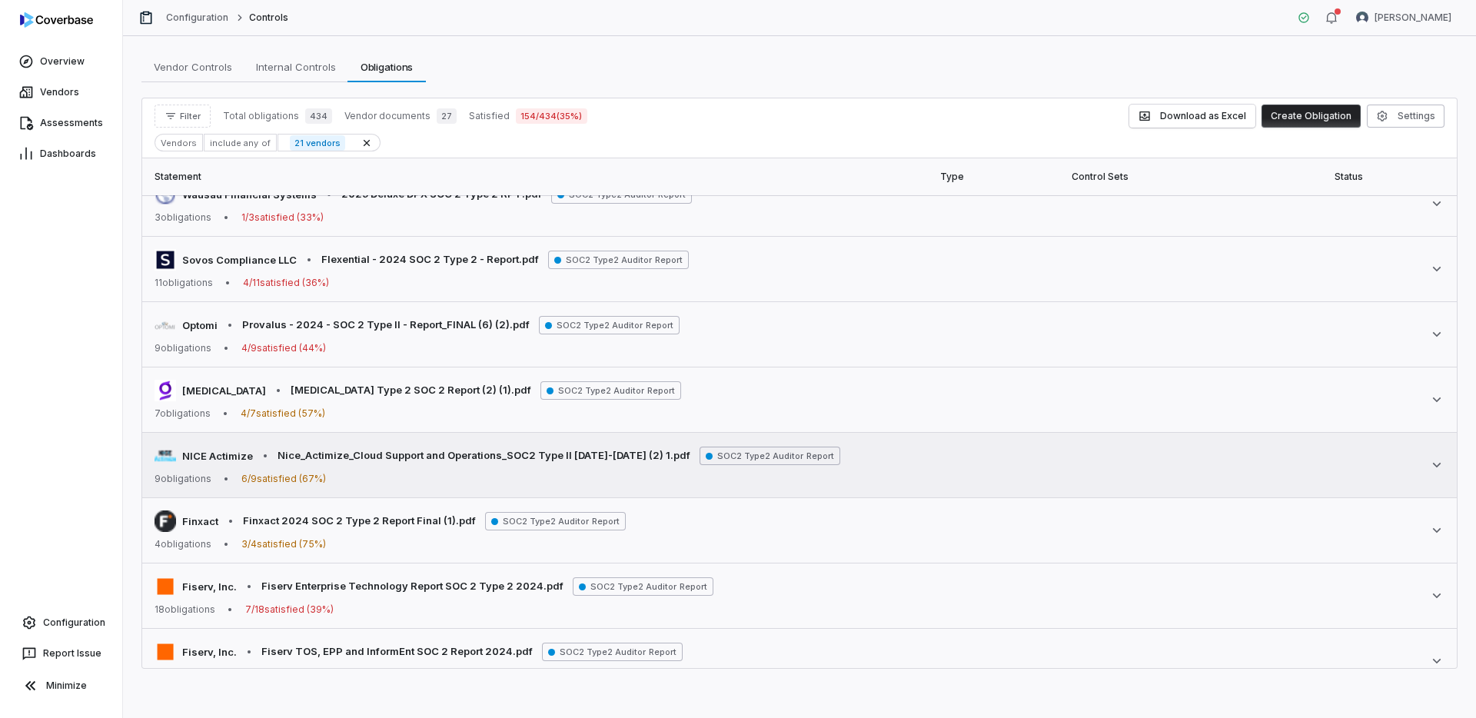
click at [624, 482] on div "9 obligations • 6 / 9 satisfied ( 67 %)" at bounding box center [498, 479] width 686 height 12
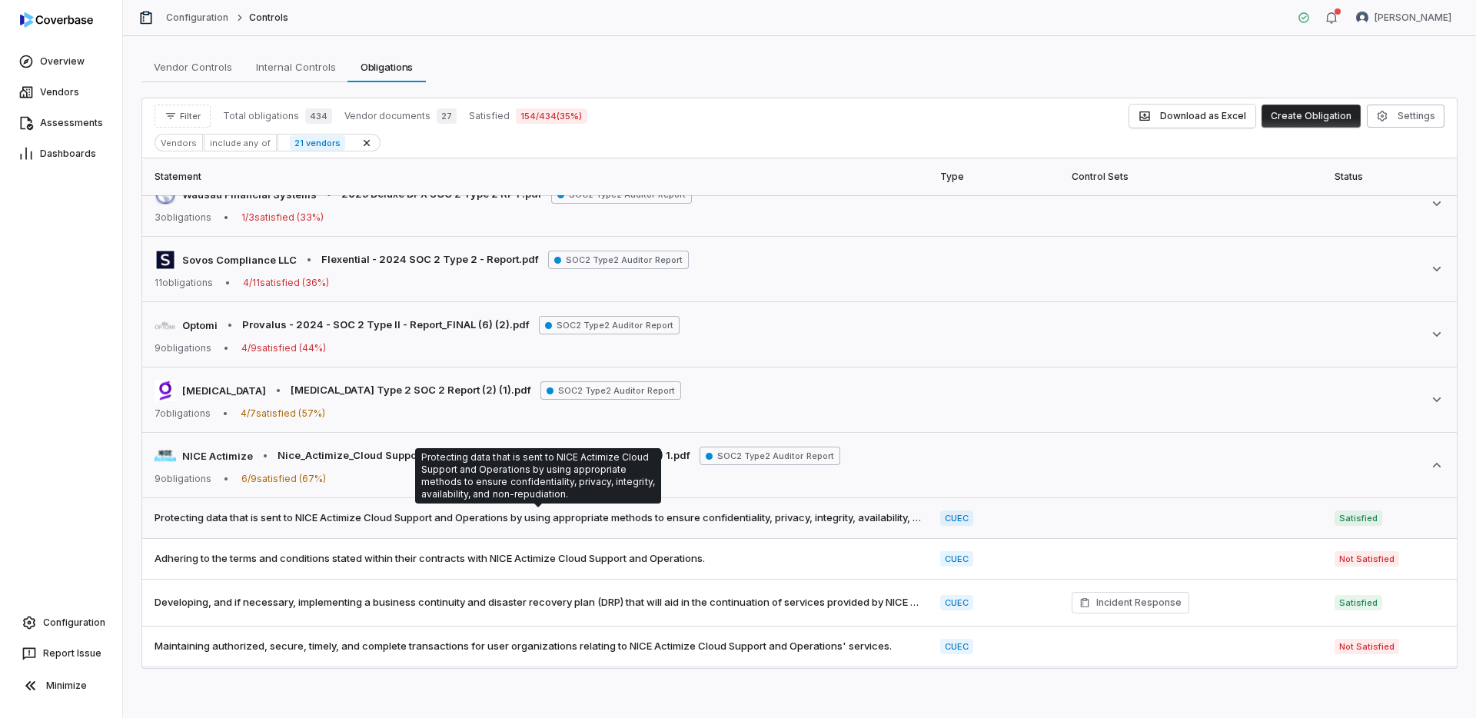
click at [663, 523] on span "Protecting data that is sent to NICE Actimize Cloud Support and Operations by u…" at bounding box center [538, 517] width 767 height 15
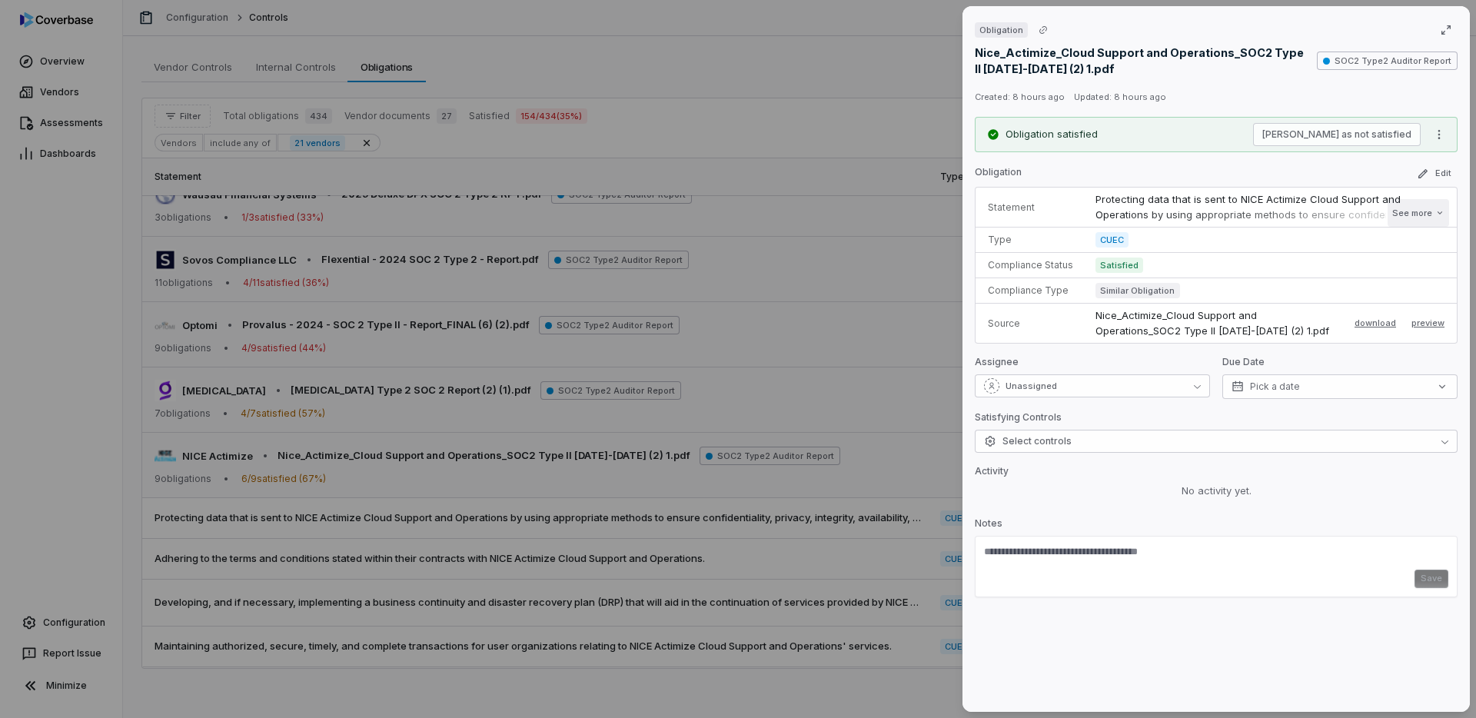
click at [1411, 215] on button "See more" at bounding box center [1419, 213] width 62 height 28
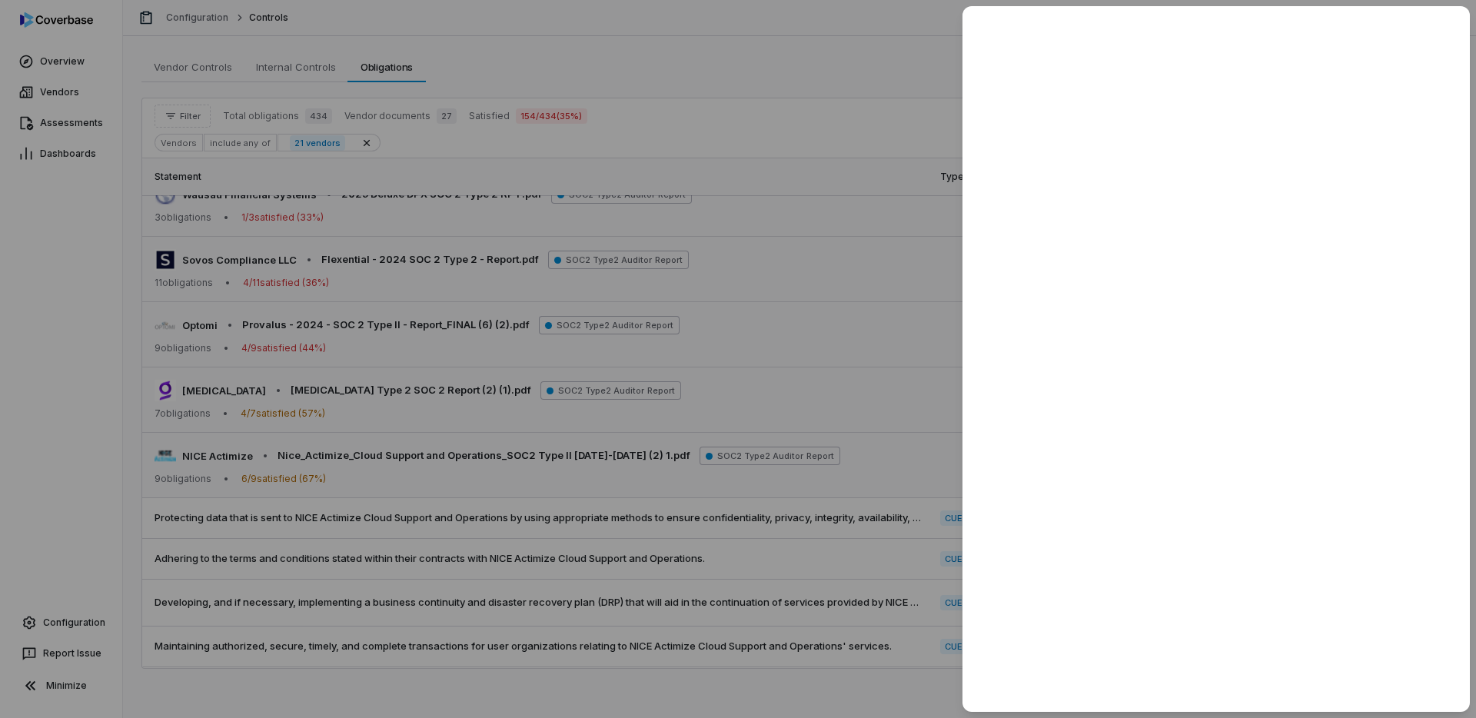
click at [883, 392] on div at bounding box center [738, 359] width 1476 height 718
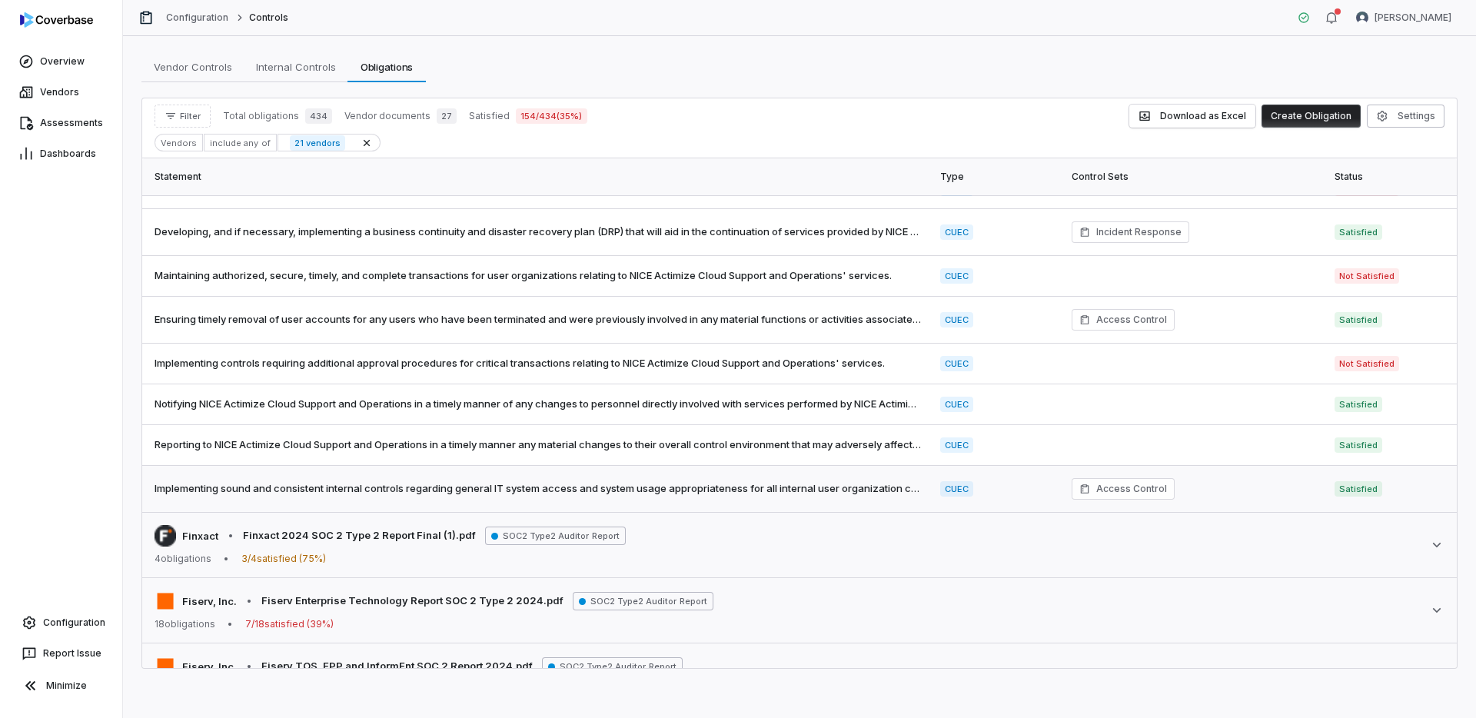
scroll to position [655, 0]
click at [783, 412] on span "Notifying NICE Actimize Cloud Support and Operations in a timely manner of any …" at bounding box center [538, 404] width 767 height 15
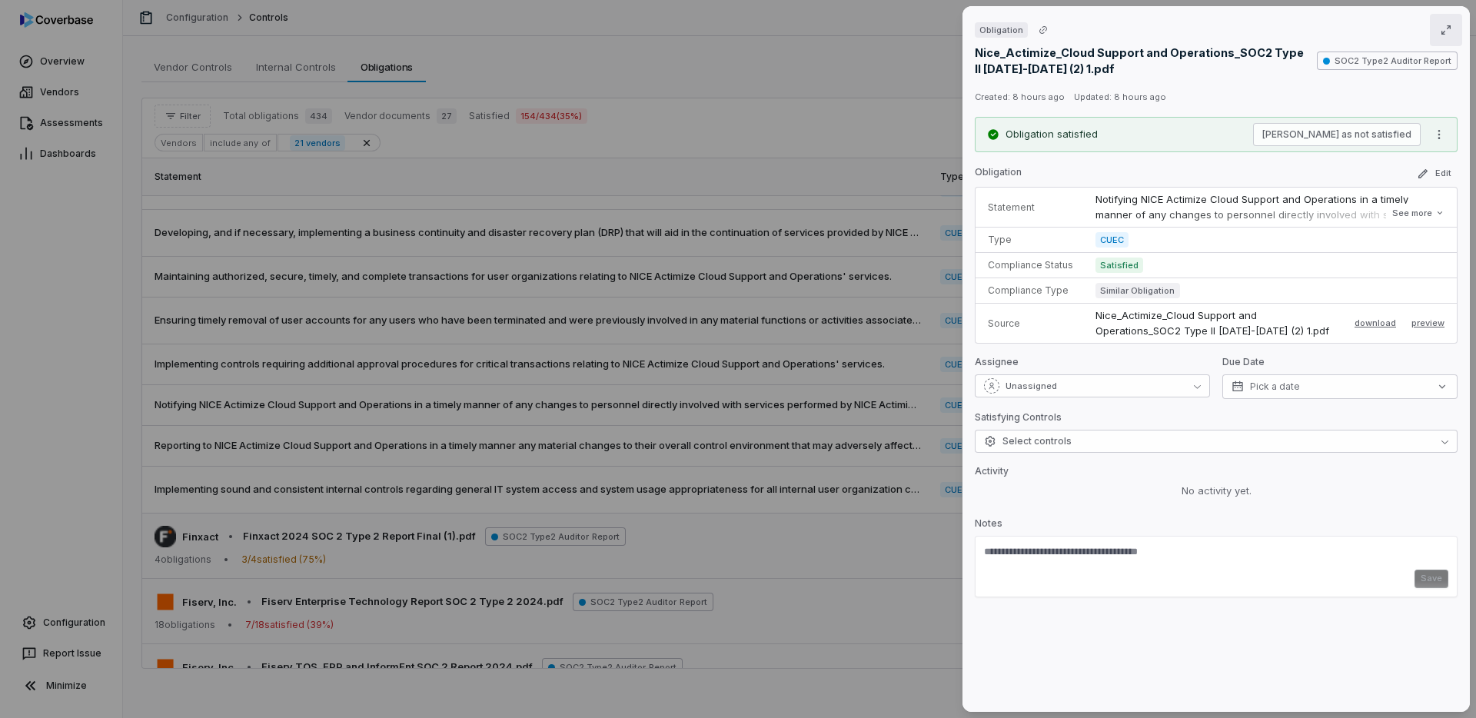
click at [1455, 26] on button "button" at bounding box center [1446, 30] width 32 height 32
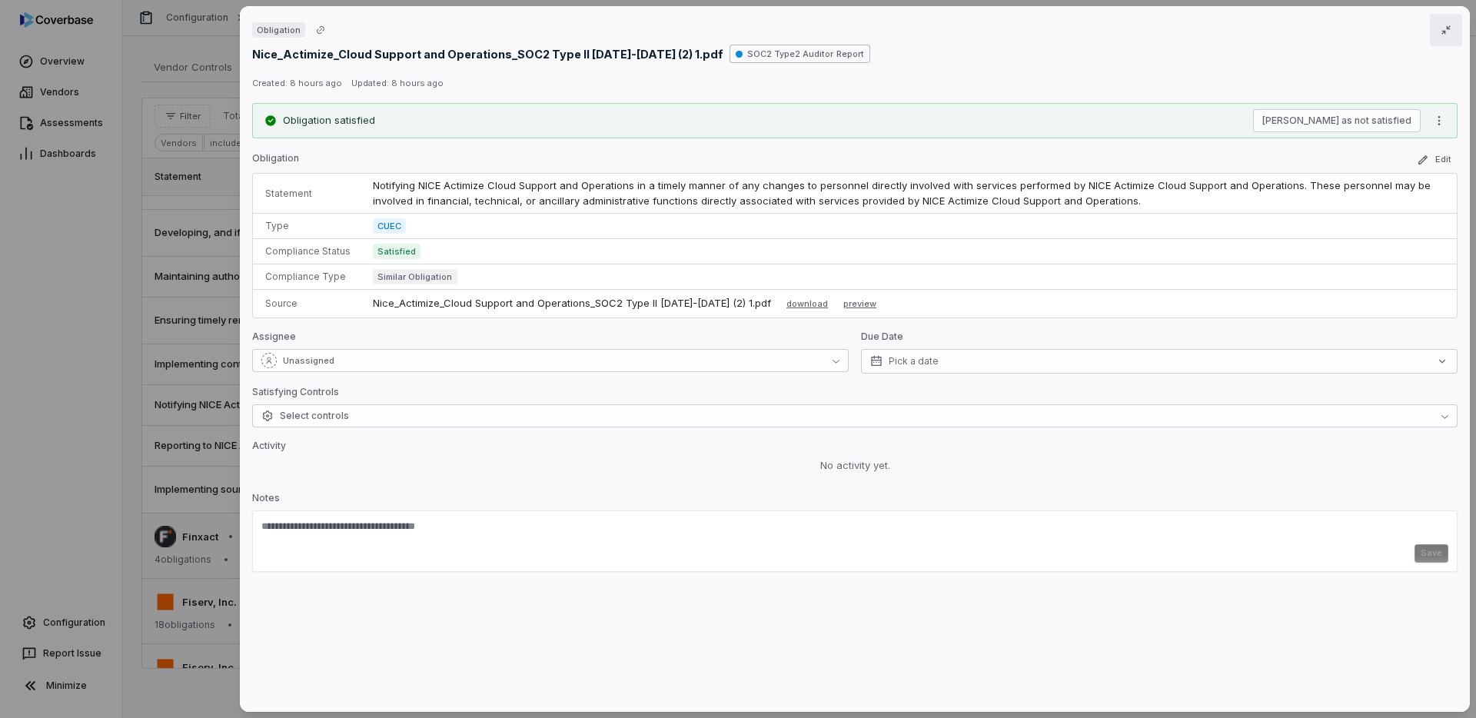
click at [1445, 33] on icon "button" at bounding box center [1445, 29] width 9 height 9
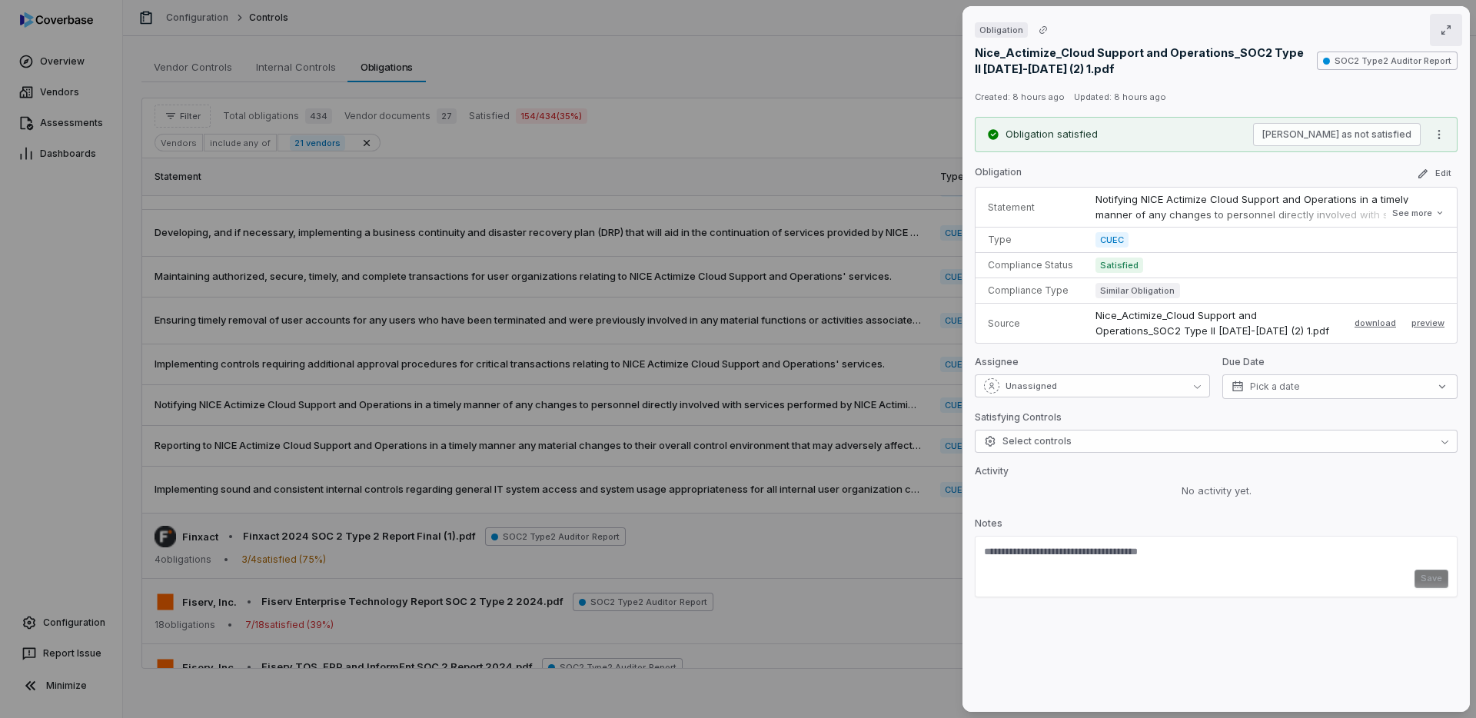
click at [1442, 30] on icon "button" at bounding box center [1446, 30] width 12 height 12
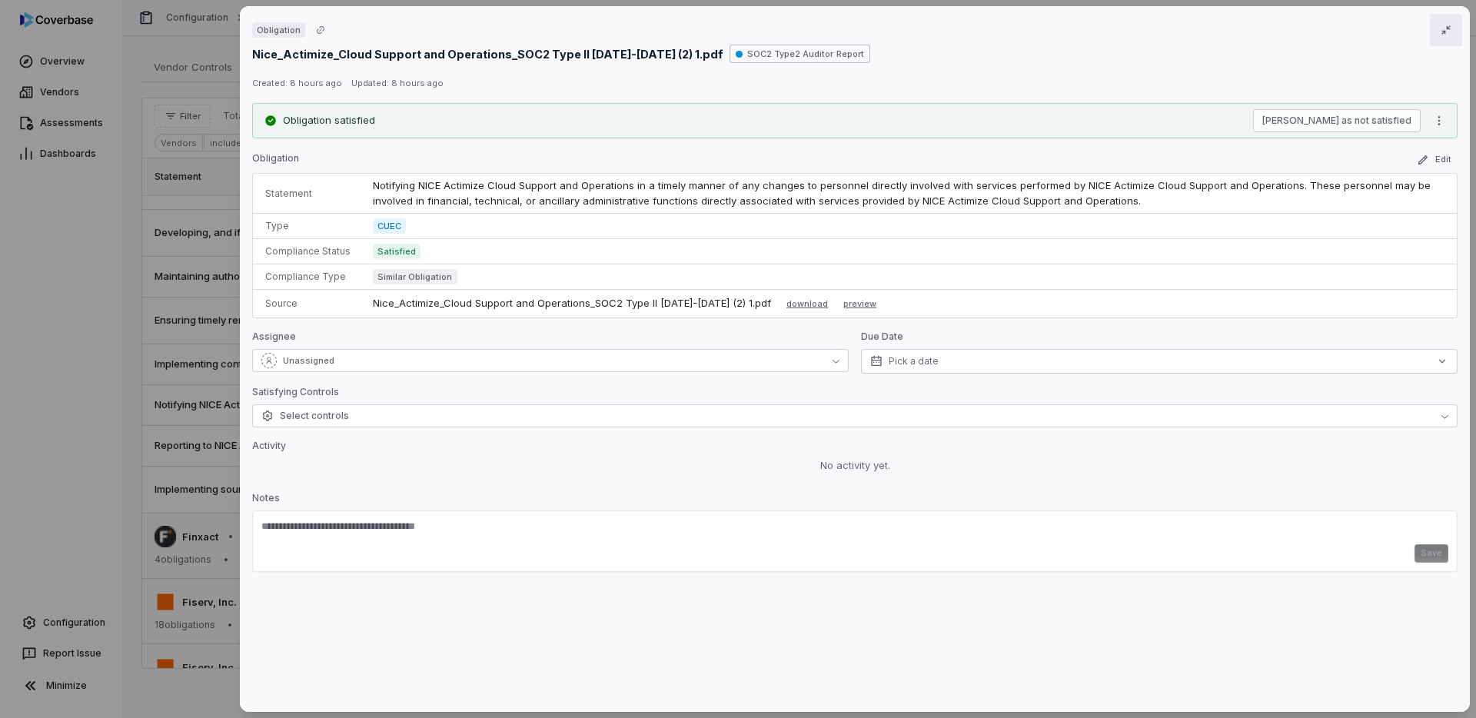
click at [1434, 34] on button "button" at bounding box center [1446, 30] width 32 height 32
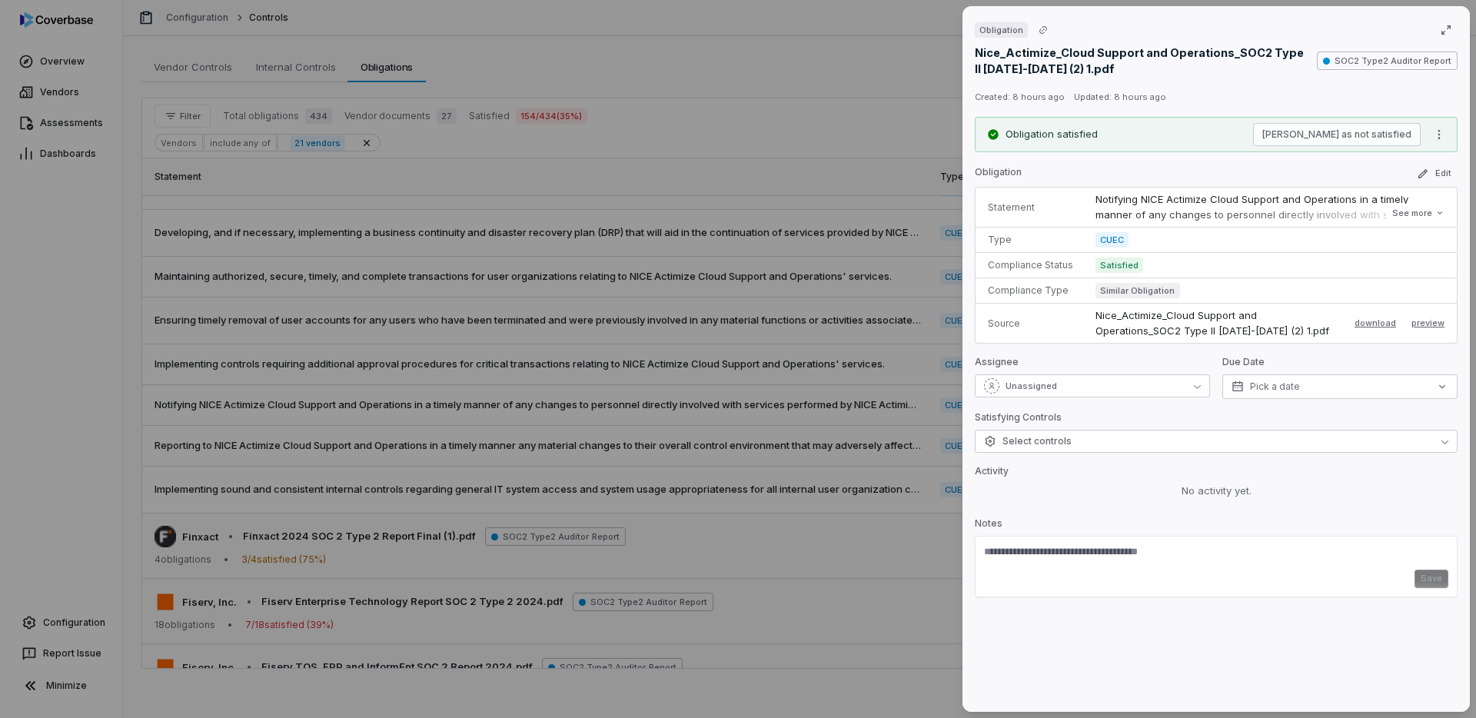
click at [812, 393] on div "Obligation Nice_Actimize_Cloud Support and Operations_SOC2 Type II 2024-2025 (2…" at bounding box center [738, 359] width 1476 height 718
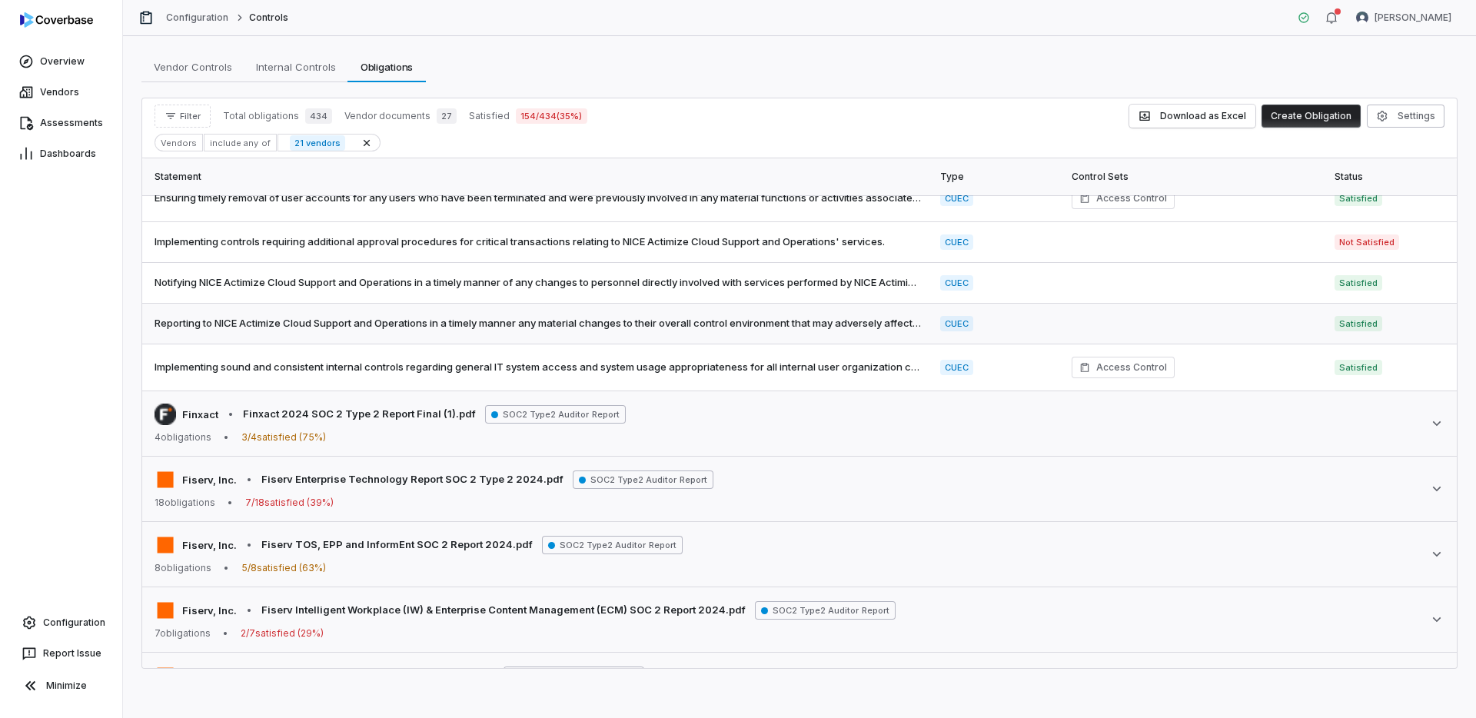
scroll to position [804, 0]
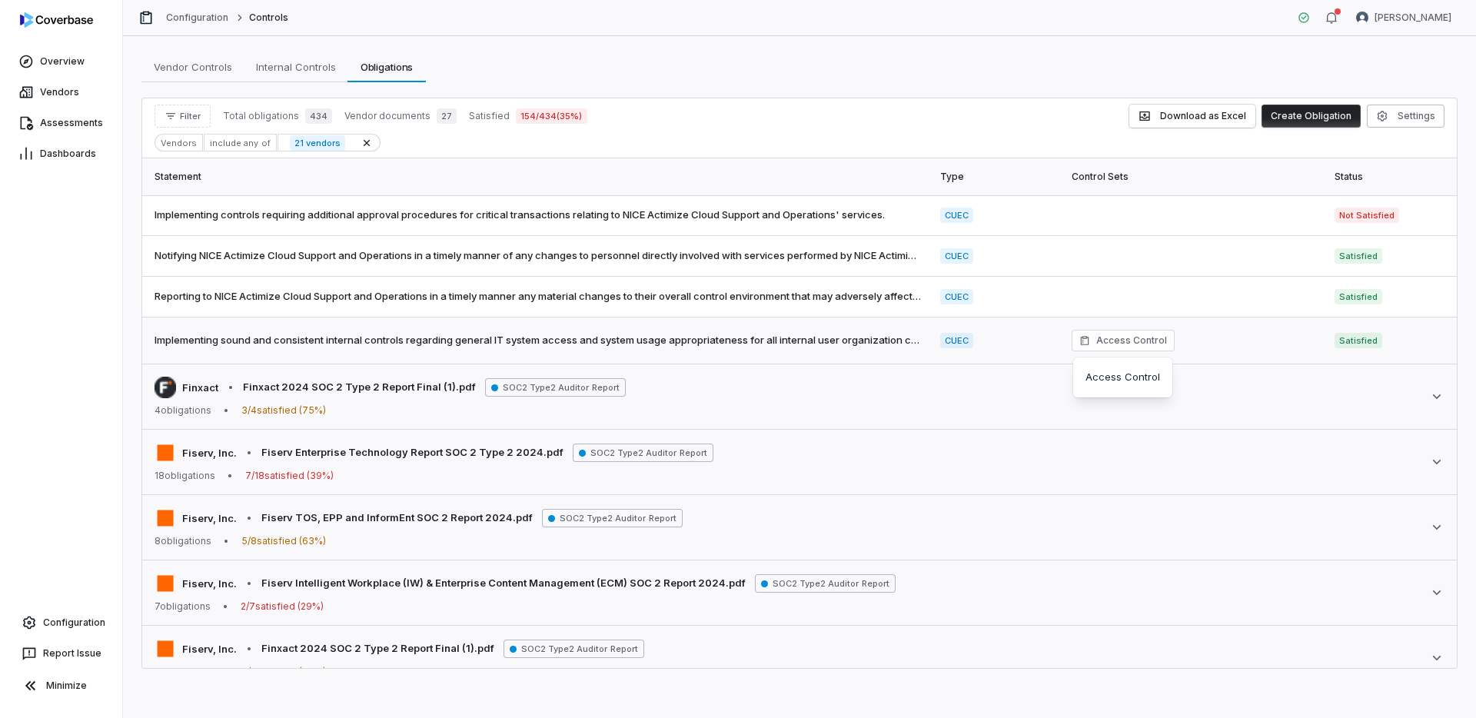
click at [1129, 334] on span "Access Control" at bounding box center [1131, 340] width 71 height 15
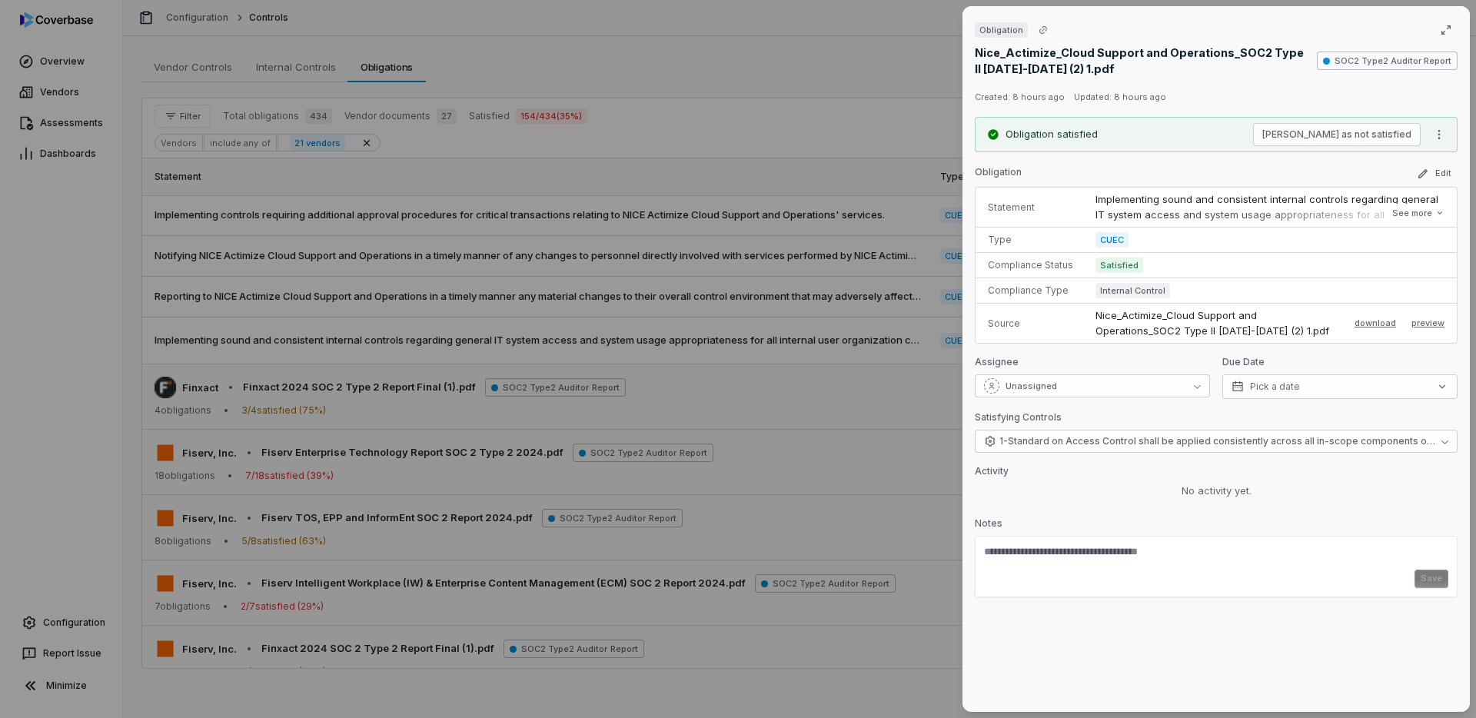
click at [1315, 212] on div "Implementing sound and consistent internal controls regarding general IT system…" at bounding box center [1269, 207] width 349 height 30
click at [1384, 214] on div "Implementing sound and consistent internal controls regarding general IT system…" at bounding box center [1269, 207] width 349 height 30
click at [1397, 211] on button "See more" at bounding box center [1419, 213] width 62 height 28
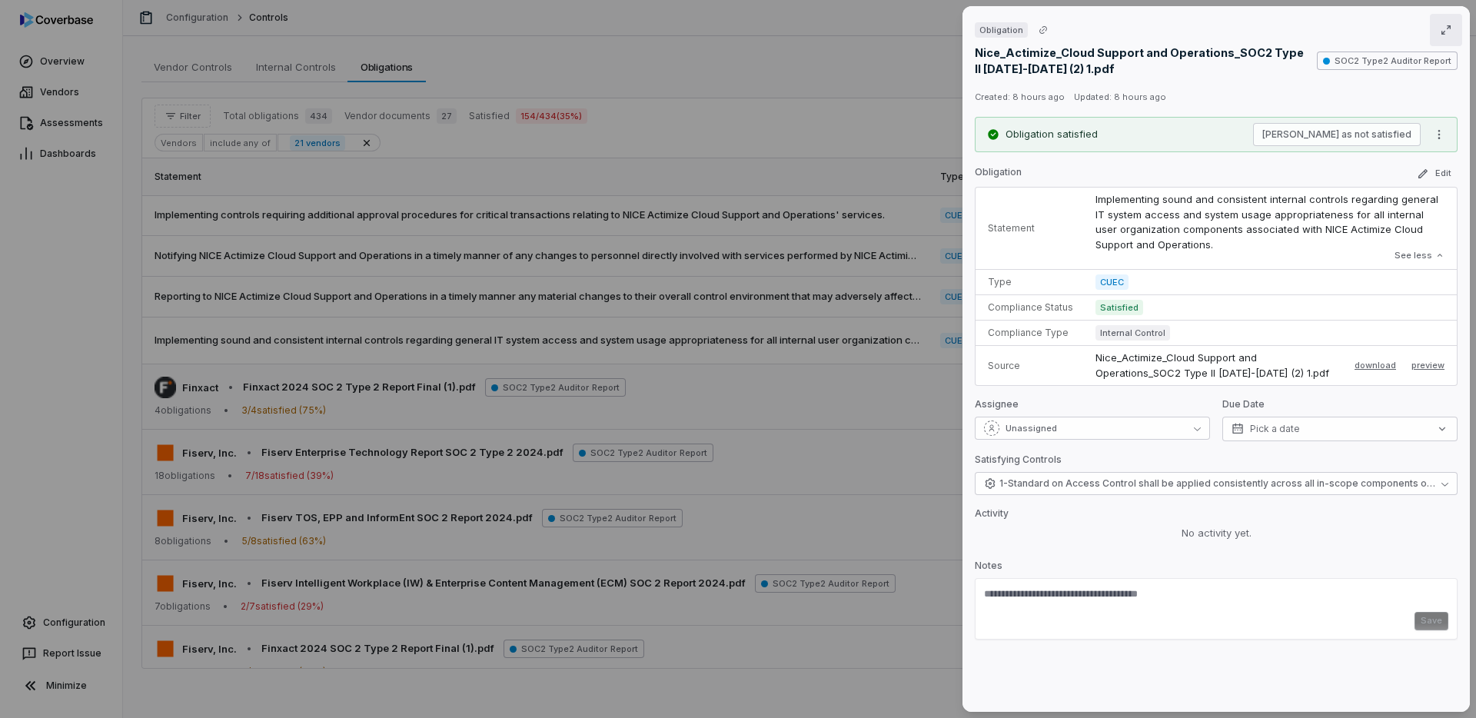
click at [1445, 32] on icon "button" at bounding box center [1446, 30] width 12 height 12
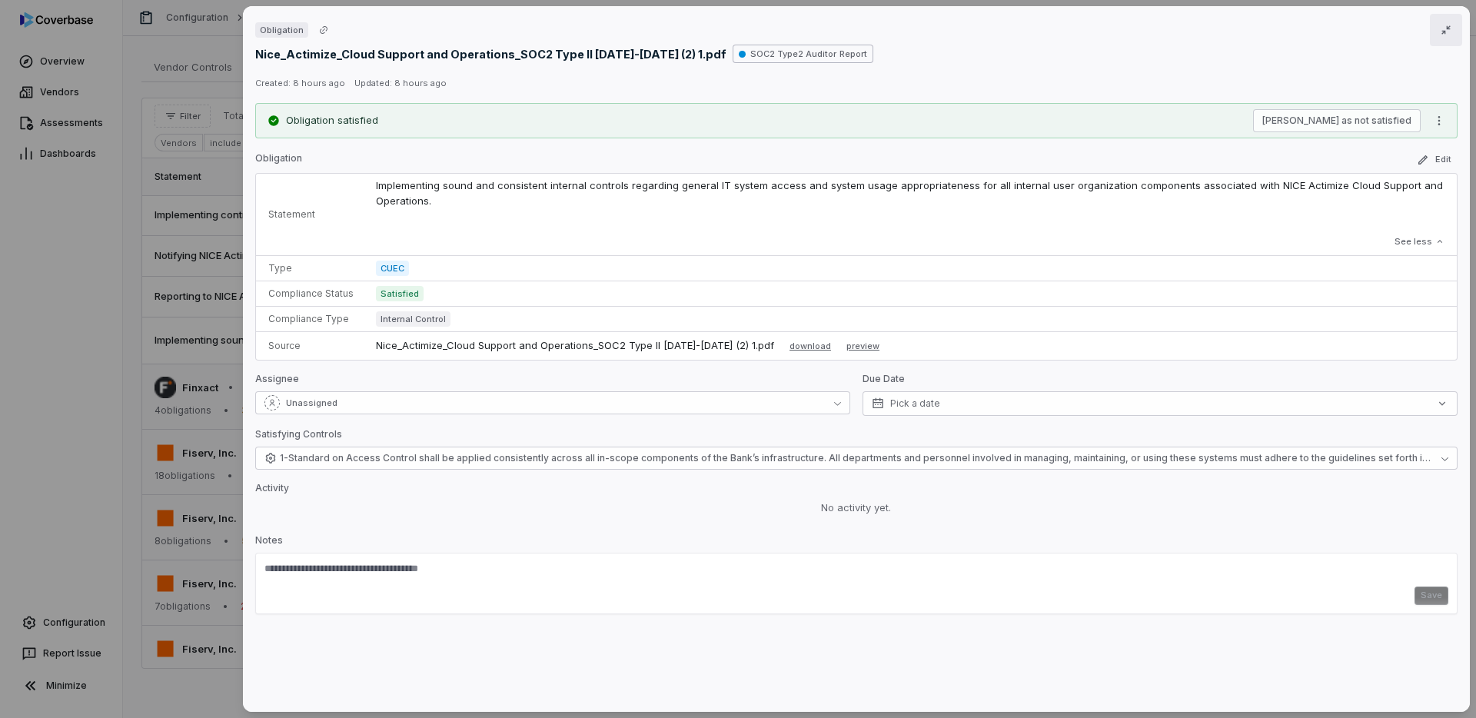
click at [1445, 32] on icon "button" at bounding box center [1445, 29] width 9 height 9
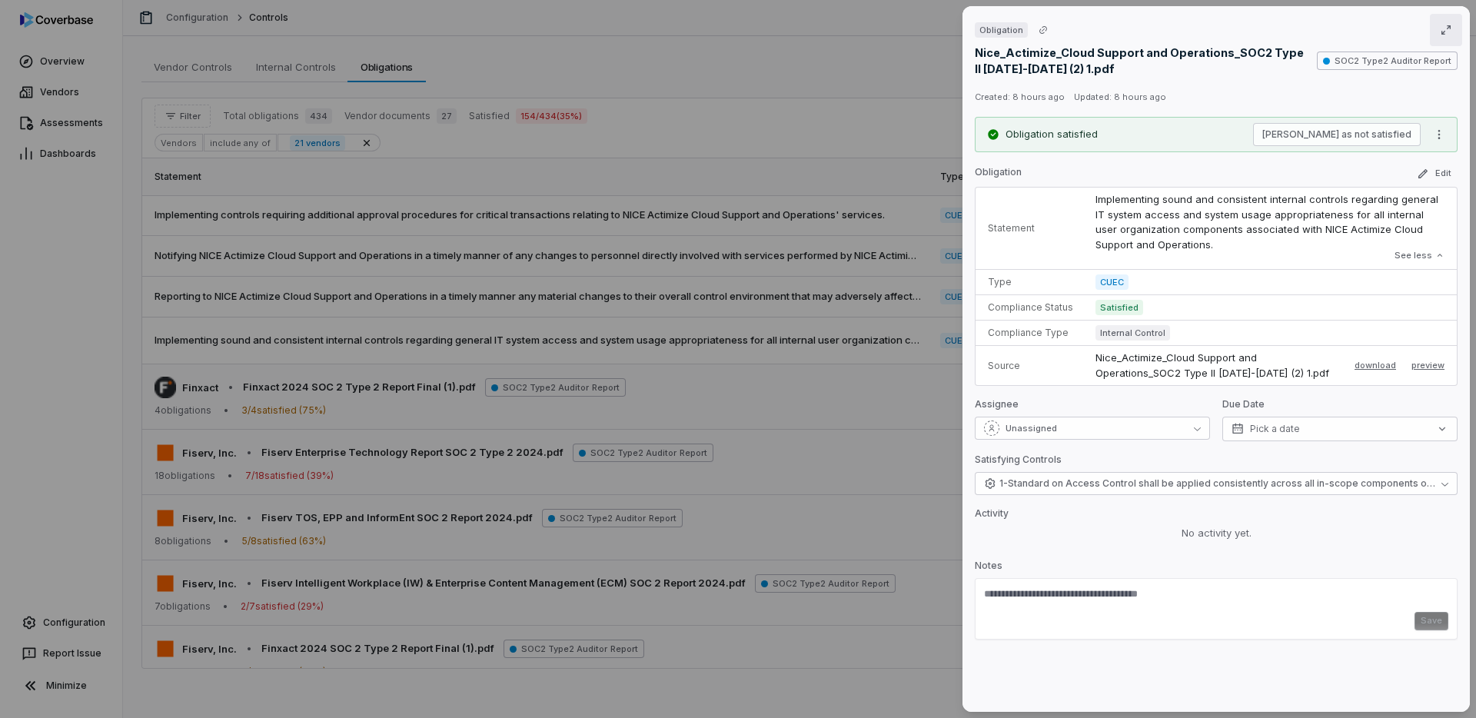
click at [906, 95] on div "Obligation Nice_Actimize_Cloud Support and Operations_SOC2 Type II 2024-2025 (2…" at bounding box center [738, 359] width 1476 height 718
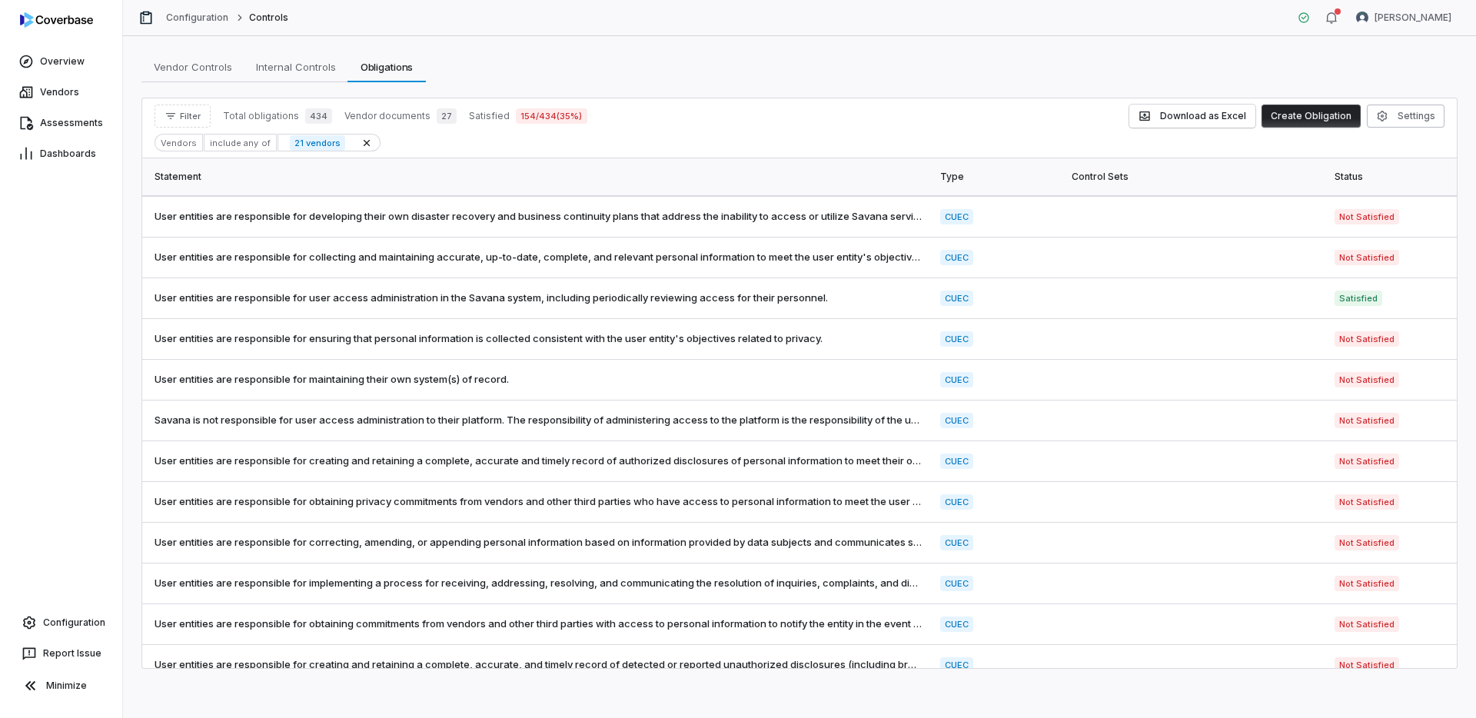
scroll to position [2479, 0]
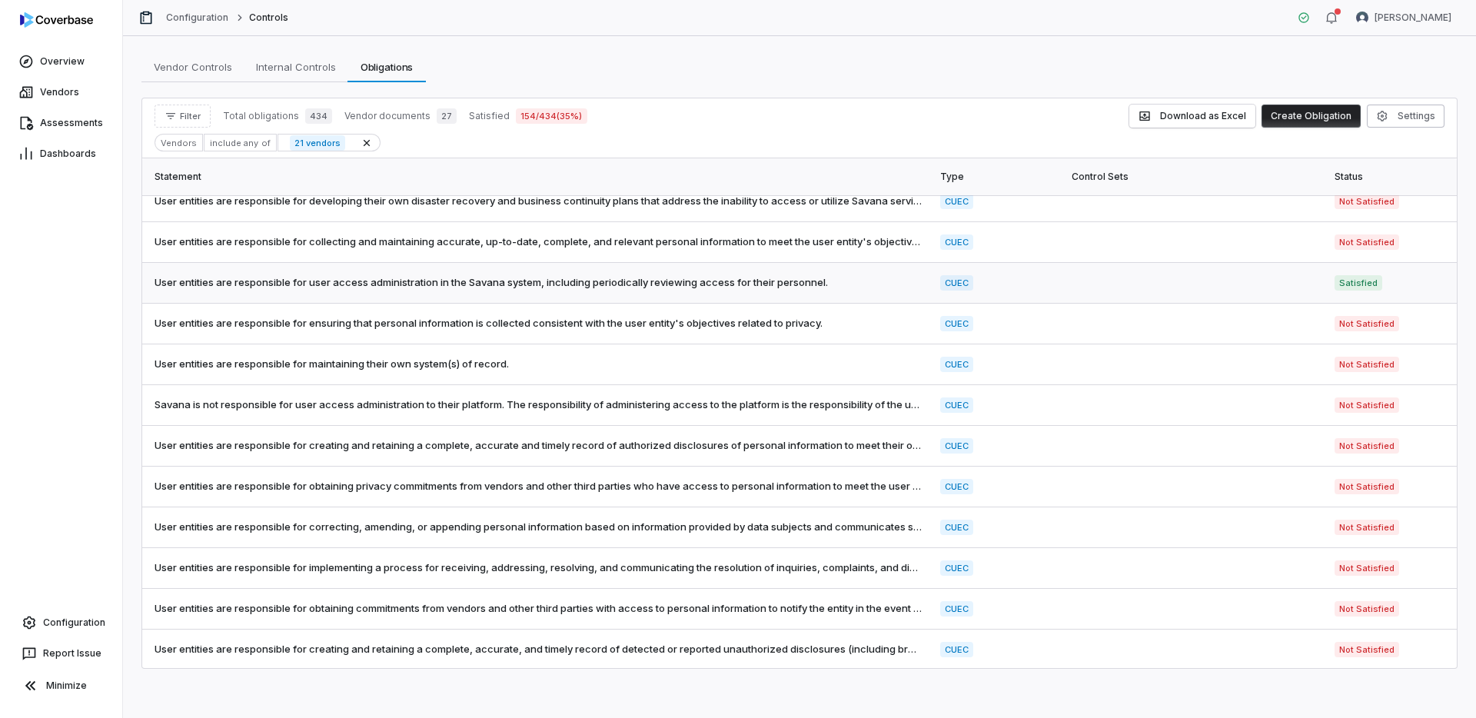
click at [789, 283] on span "User entities are responsible for user access administration in the Savana syst…" at bounding box center [538, 282] width 767 height 15
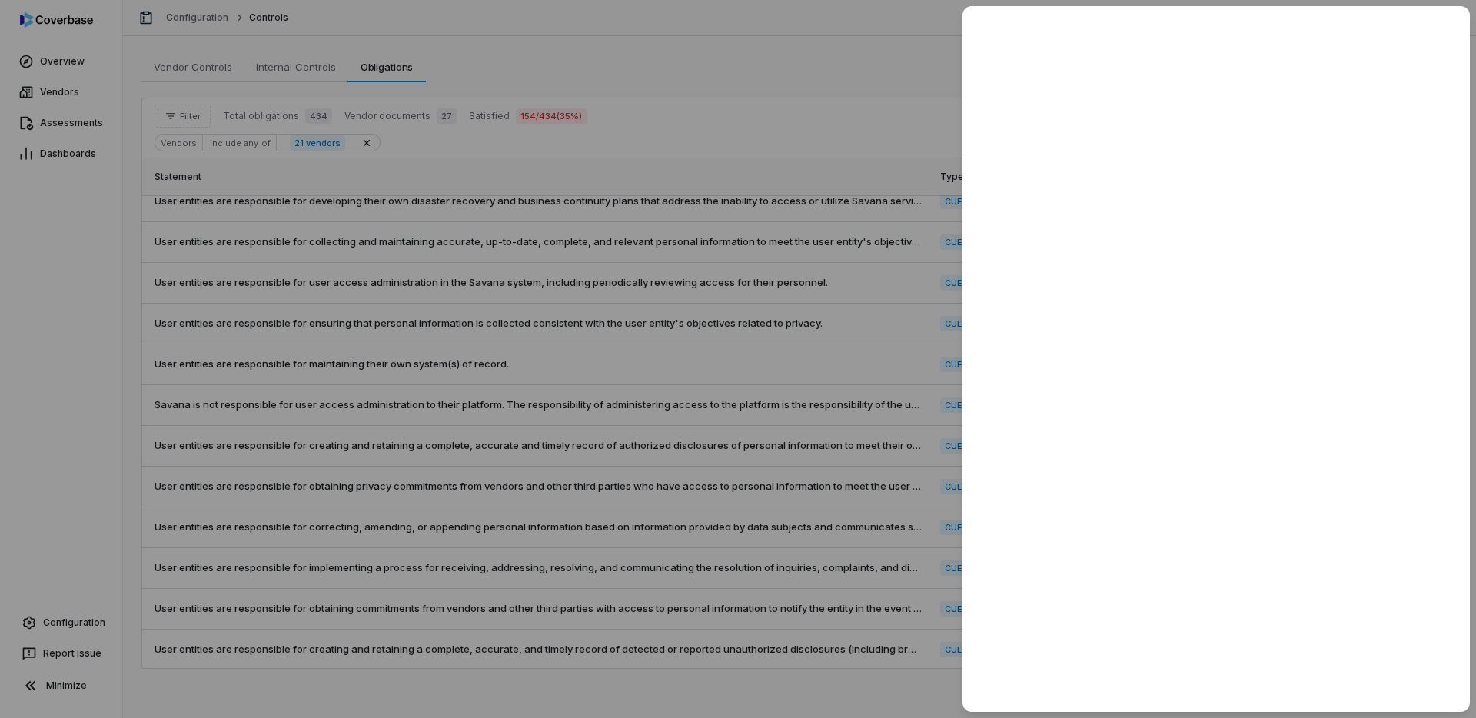
click at [830, 142] on div at bounding box center [738, 359] width 1476 height 718
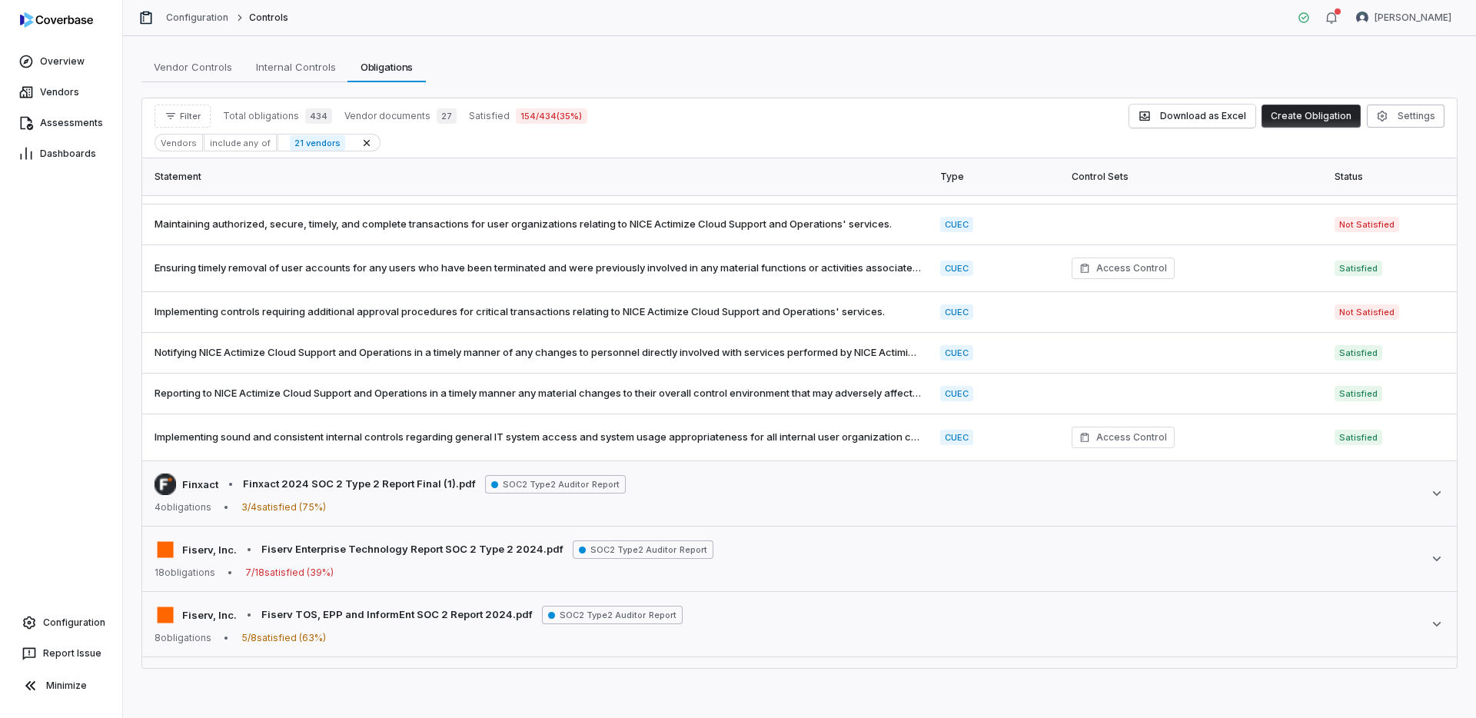
scroll to position [660, 0]
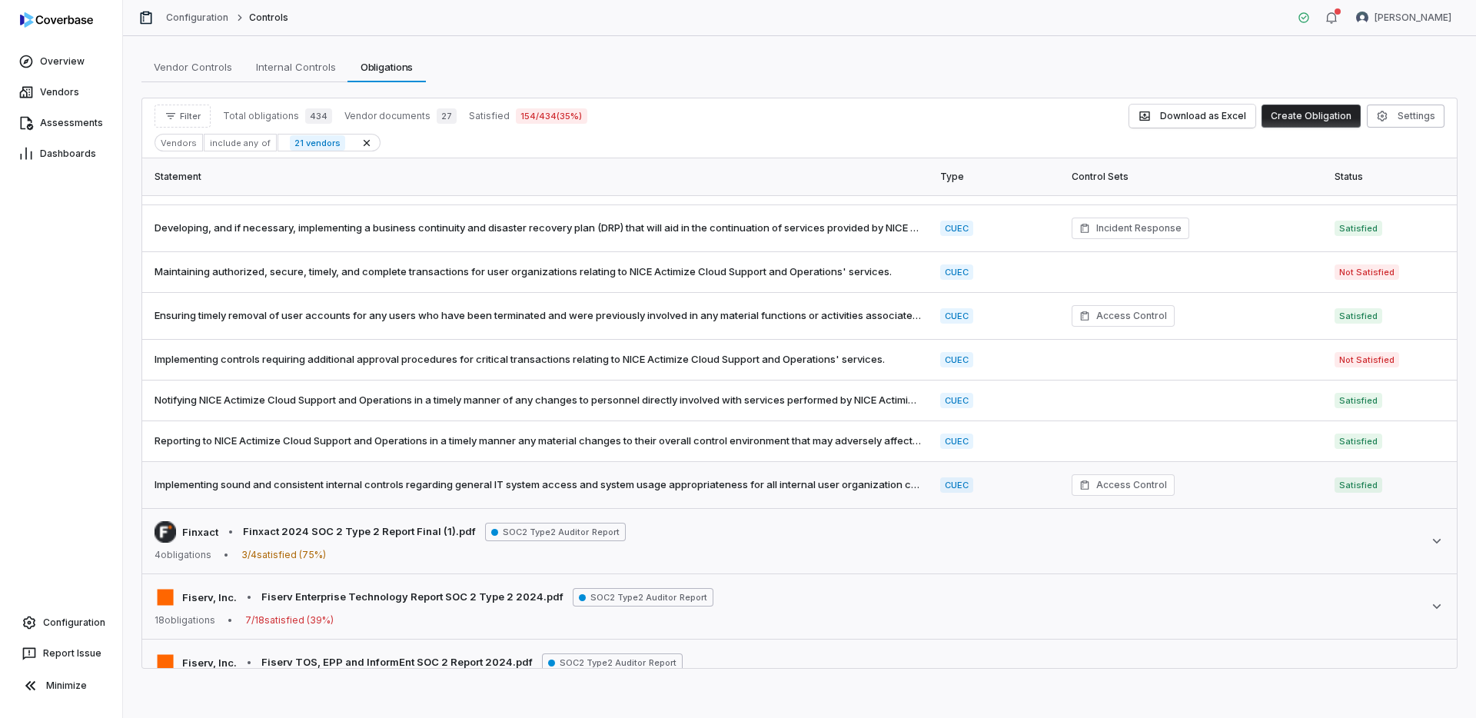
click at [1056, 494] on td "CUEC" at bounding box center [996, 485] width 131 height 47
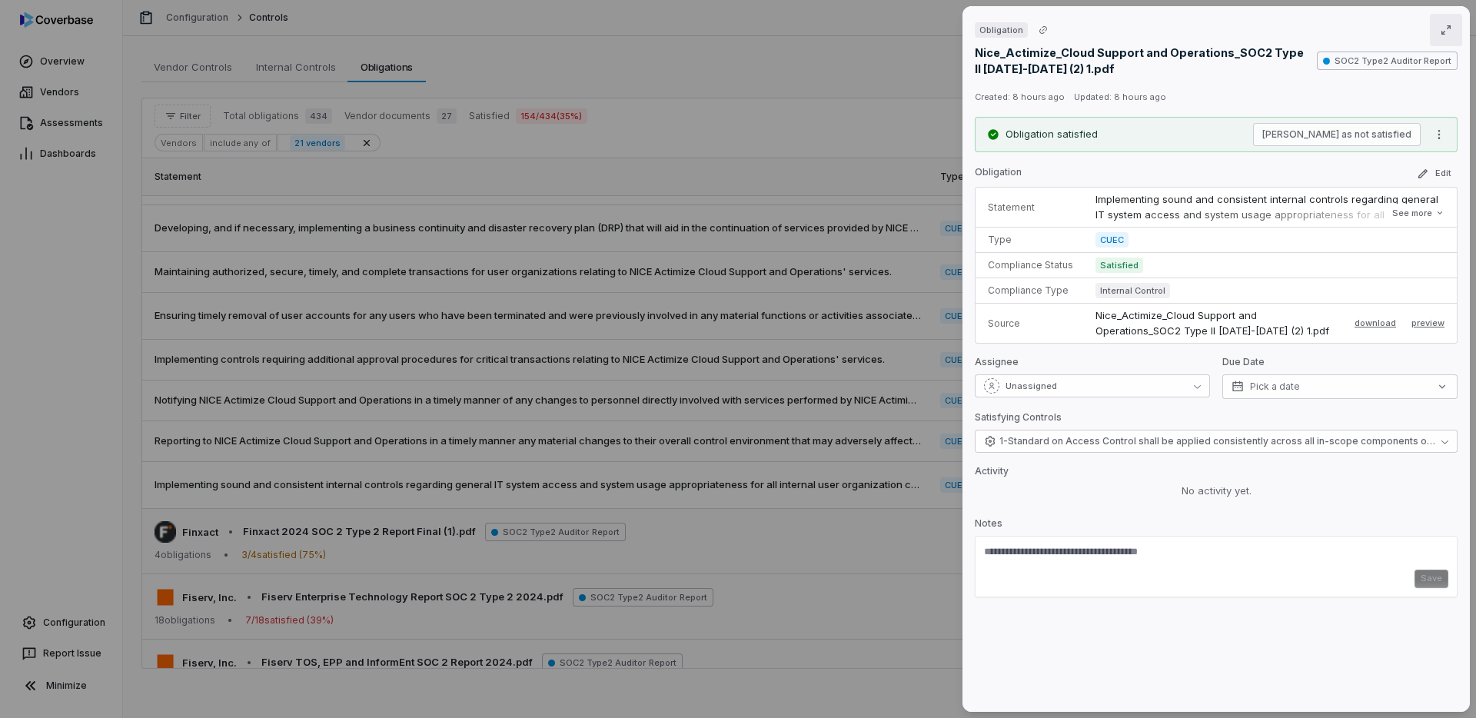
click at [1449, 29] on icon "button" at bounding box center [1446, 30] width 12 height 12
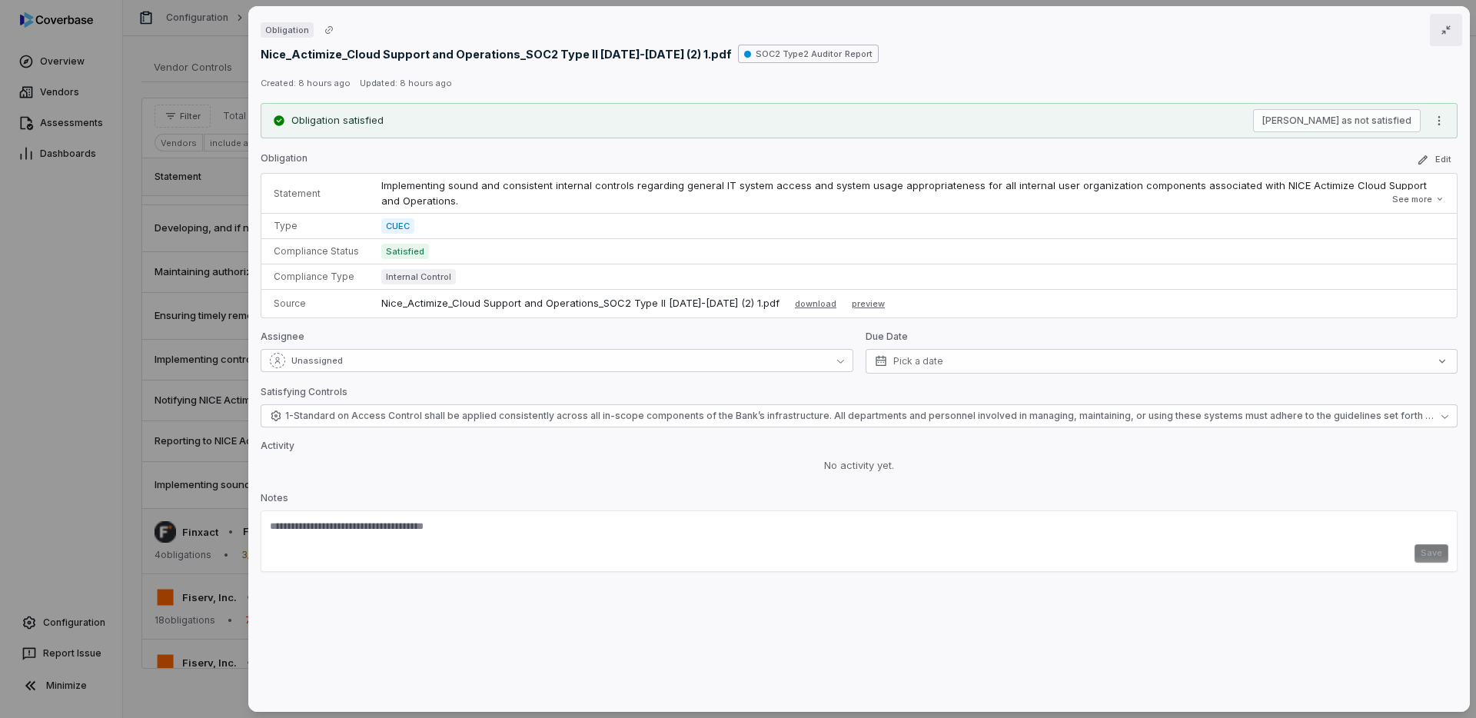
click at [1449, 29] on icon "button" at bounding box center [1446, 30] width 12 height 12
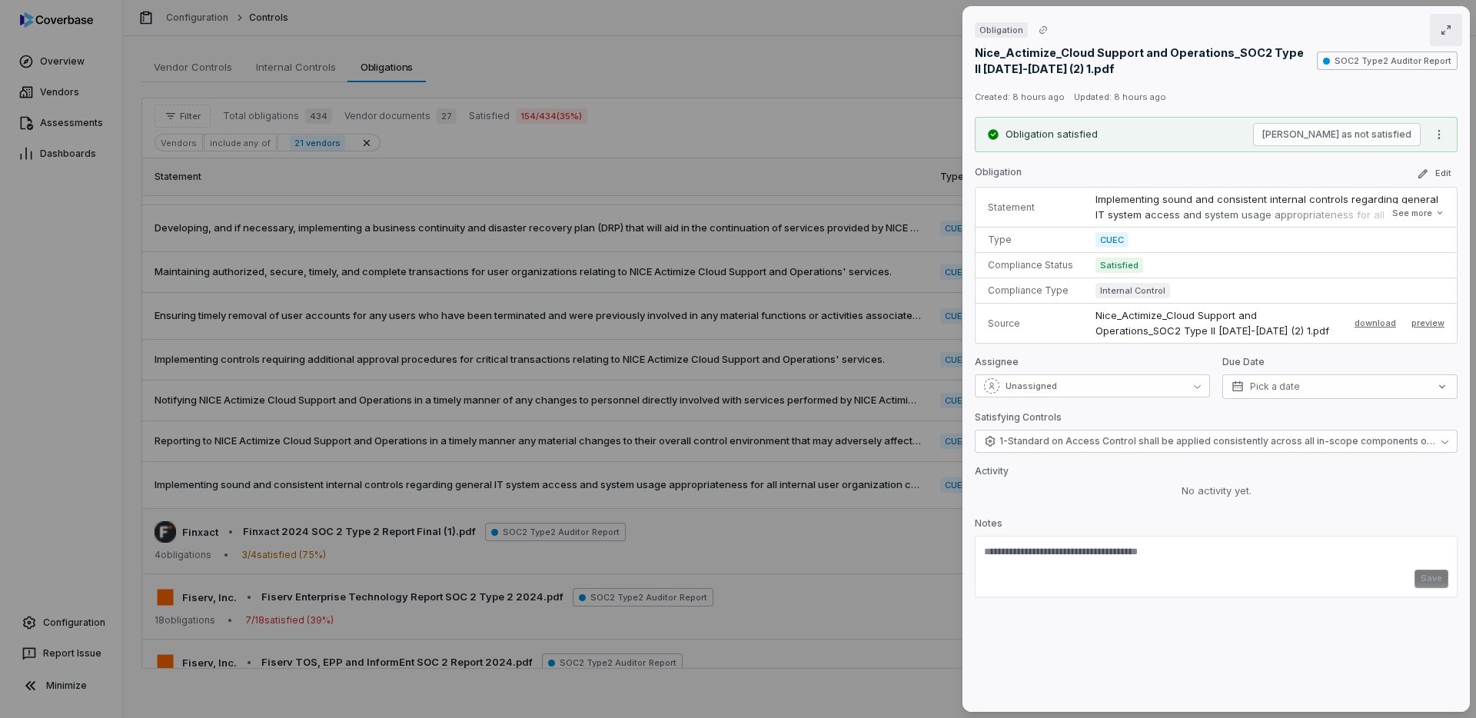
click at [886, 131] on div "Obligation Nice_Actimize_Cloud Support and Operations_SOC2 Type II 2024-2025 (2…" at bounding box center [738, 359] width 1476 height 718
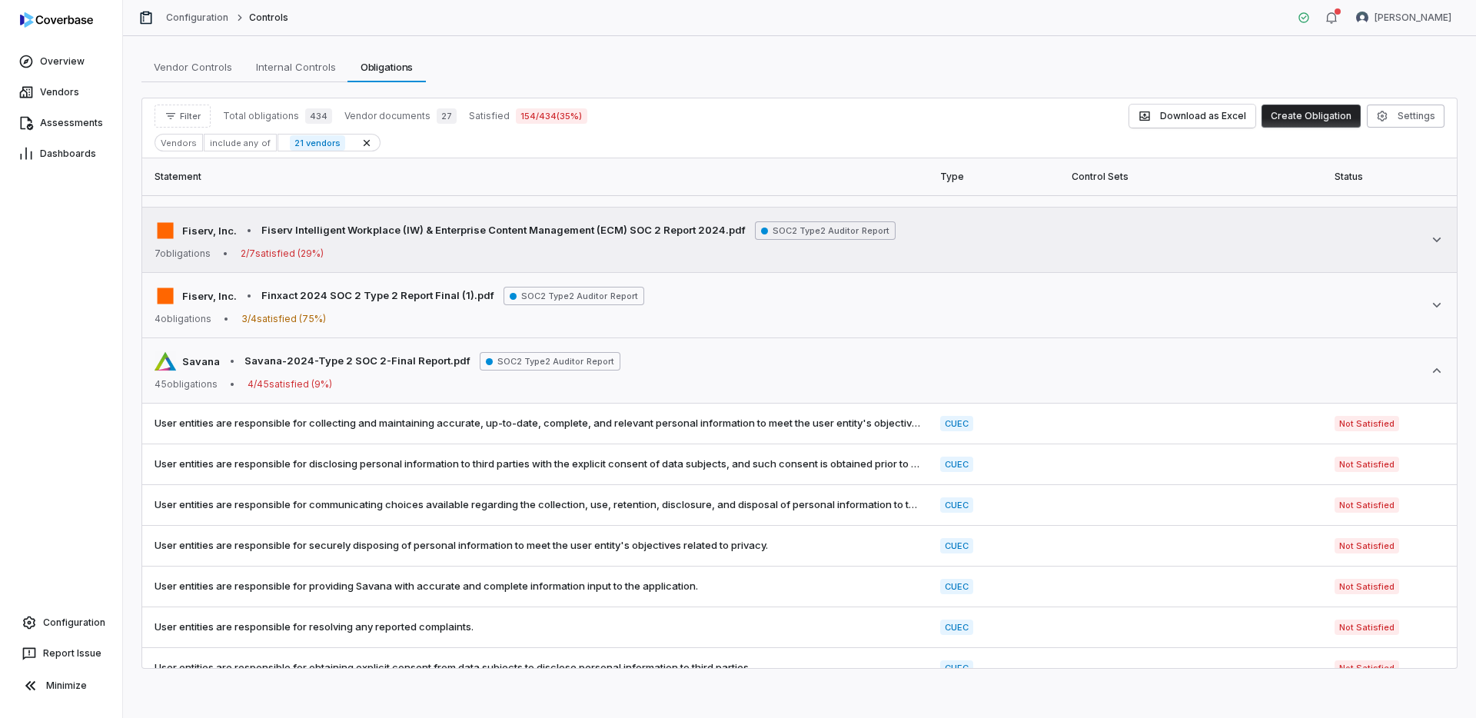
scroll to position [1258, 0]
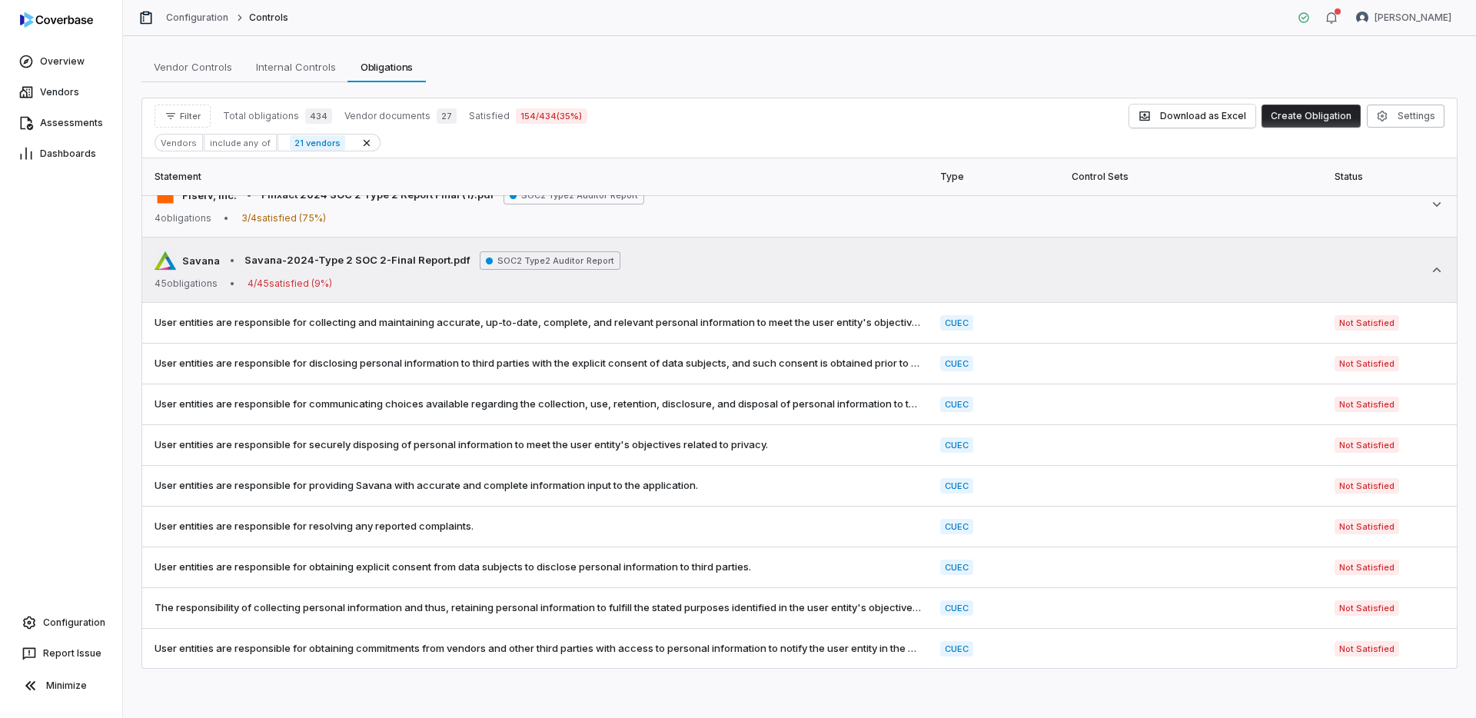
click at [763, 248] on td "Savana • Savana-2024-Type 2 SOC 2-Final Report.pdf SOC2 Type2 Auditor Report 45…" at bounding box center [799, 270] width 1315 height 65
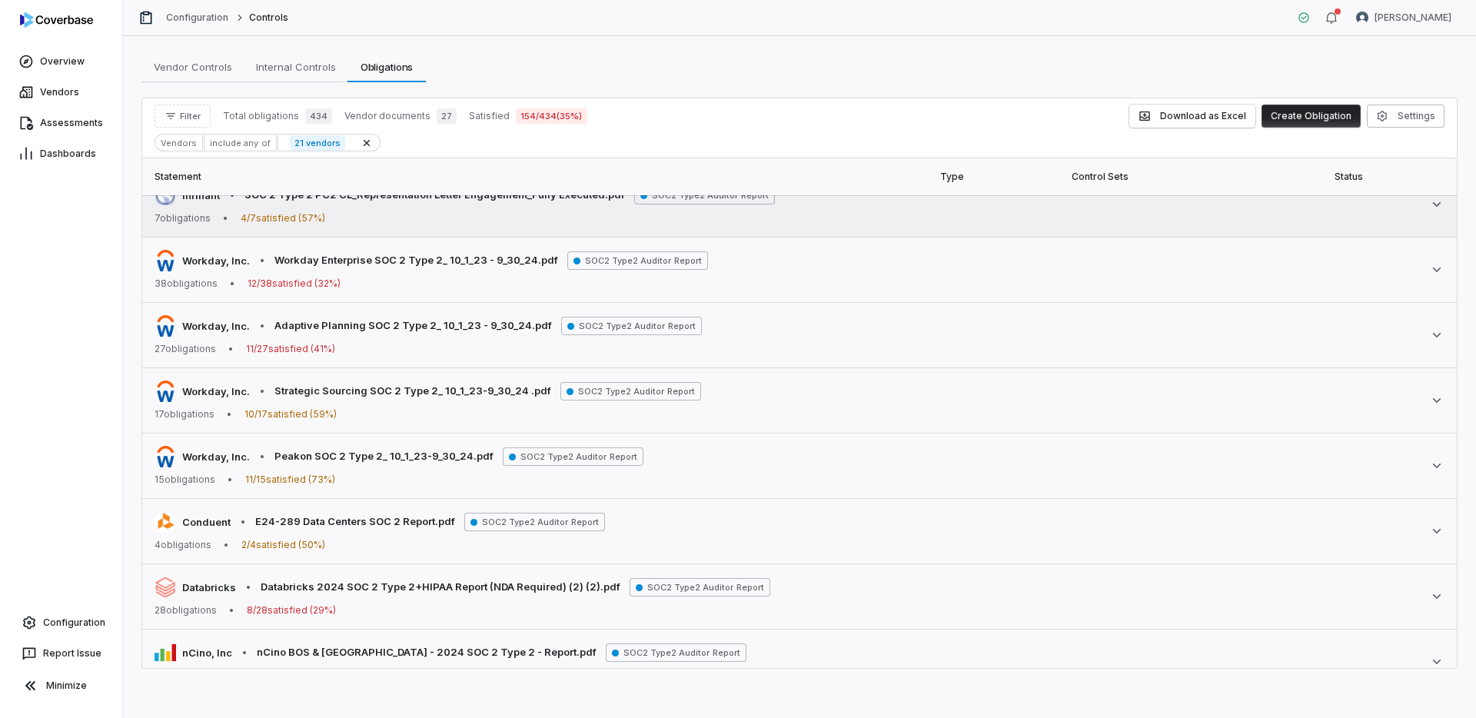
scroll to position [1572, 0]
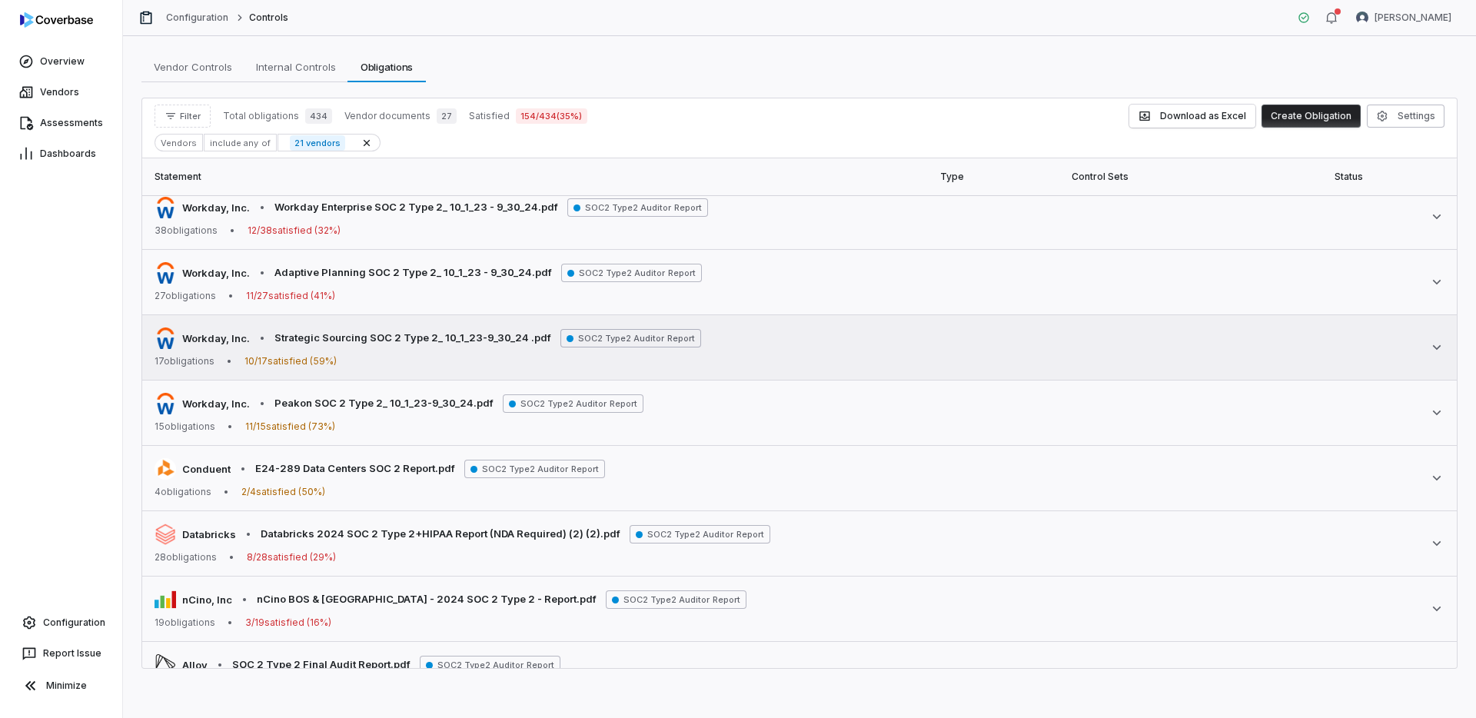
click at [823, 337] on div "Workday, Inc. • Strategic Sourcing SOC 2 Type 2_ 10_1_23-9_30_24 .pdf SOC2 Type…" at bounding box center [800, 347] width 1290 height 40
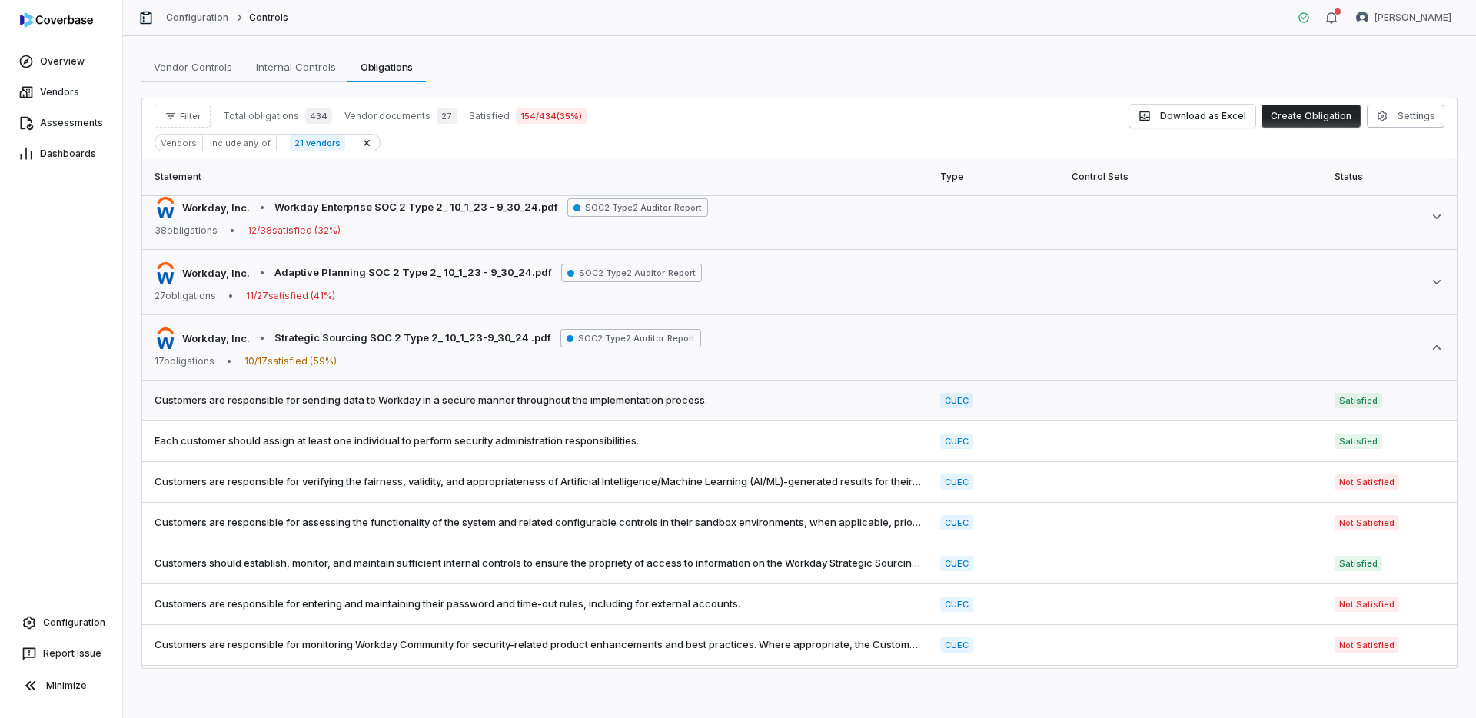
click at [820, 408] on td "Customers are responsible for sending data to Workday in a secure manner throug…" at bounding box center [536, 401] width 789 height 41
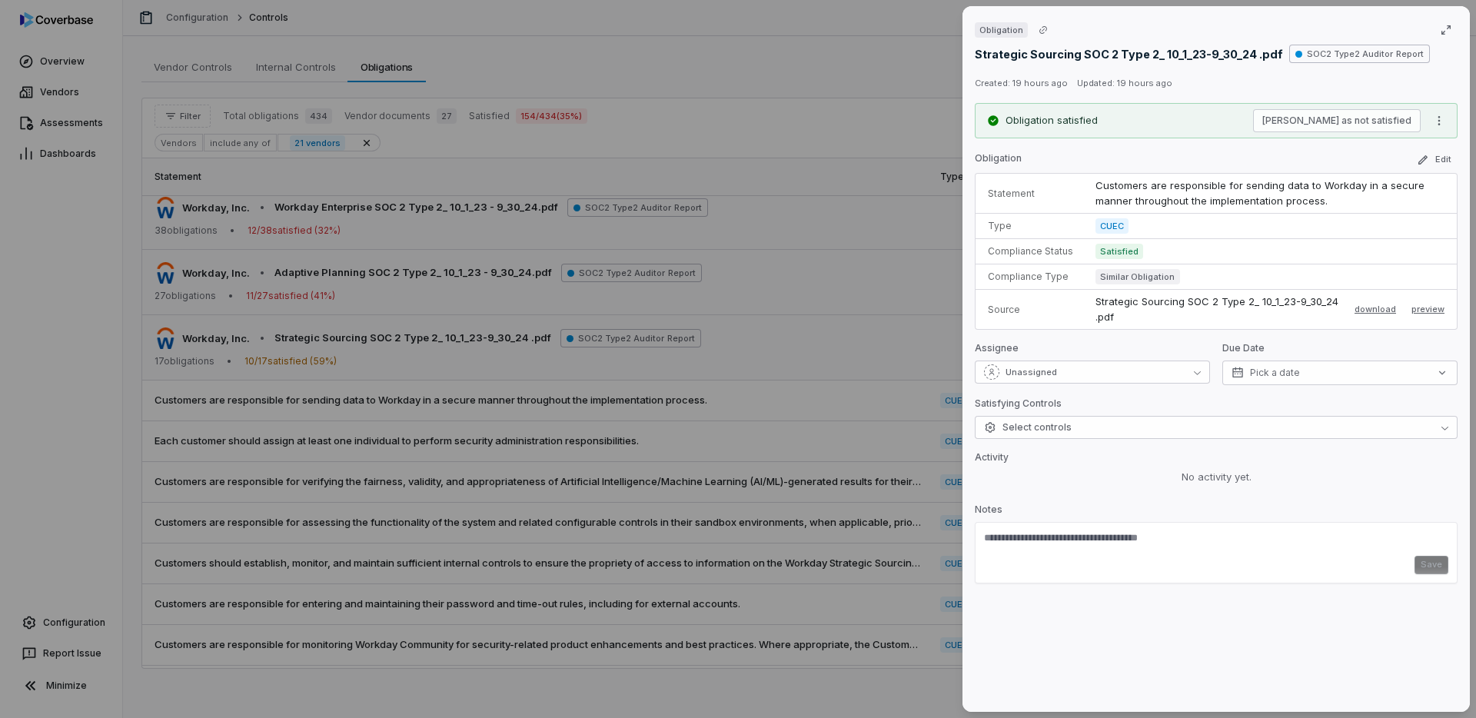
click at [1111, 274] on span "Similar Obligation" at bounding box center [1137, 276] width 85 height 15
click at [1430, 309] on button "preview" at bounding box center [1427, 310] width 33 height 18
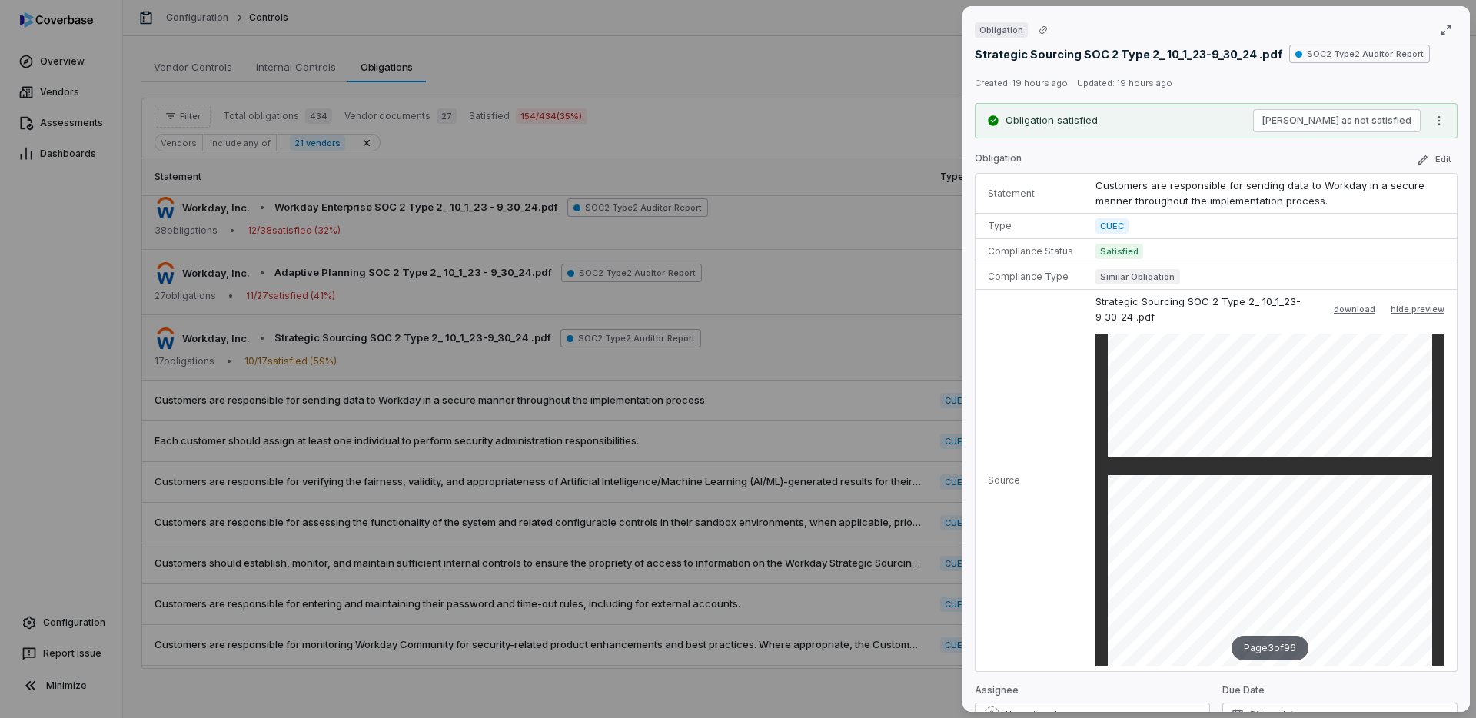
scroll to position [919, 0]
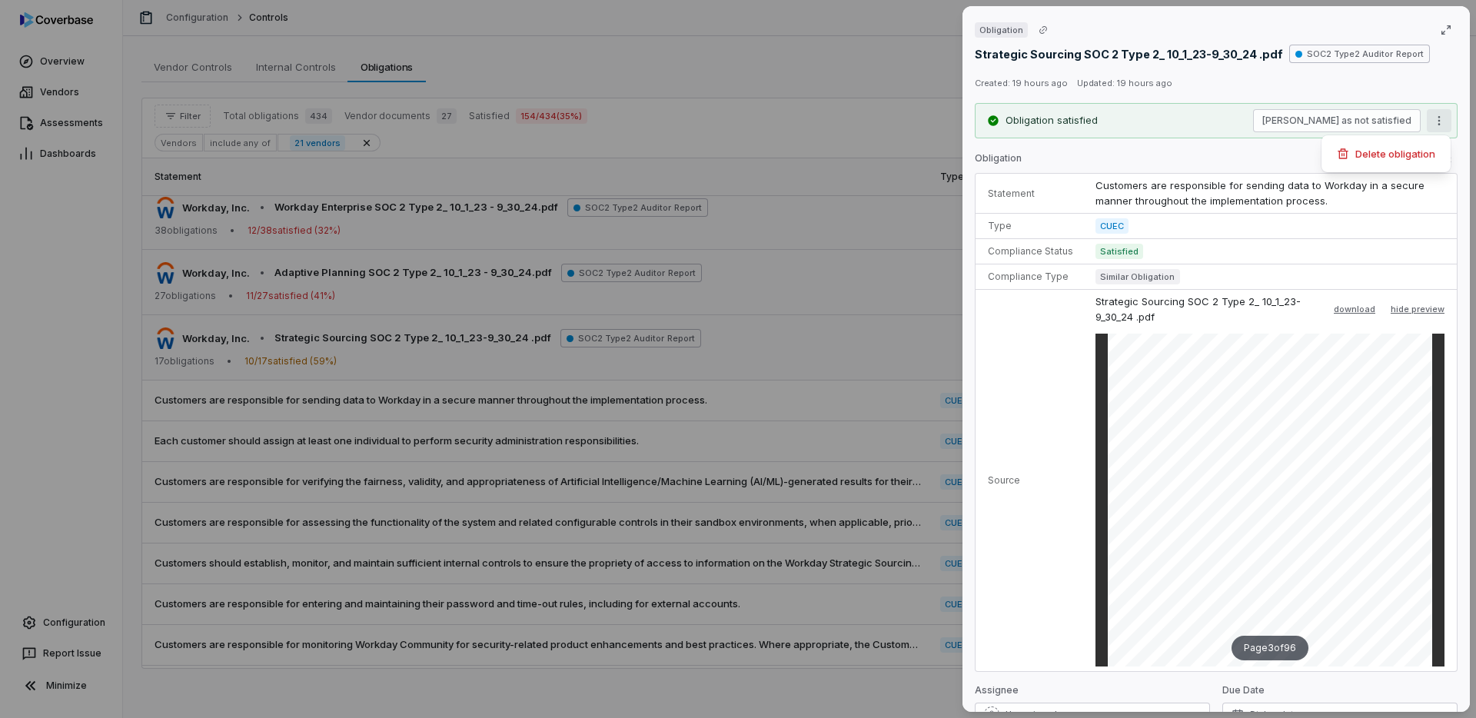
click at [1436, 116] on div "Obligation Strategic Sourcing SOC 2 Type 2_ 10_1_23-9_30_24 .pdf SOC2 Type2 Aud…" at bounding box center [738, 359] width 1476 height 718
click at [1436, 72] on div "Obligation Strategic Sourcing SOC 2 Type 2_ 10_1_23-9_30_24 .pdf SOC2 Type2 Aud…" at bounding box center [738, 359] width 1476 height 718
click at [1435, 35] on button "button" at bounding box center [1446, 30] width 32 height 32
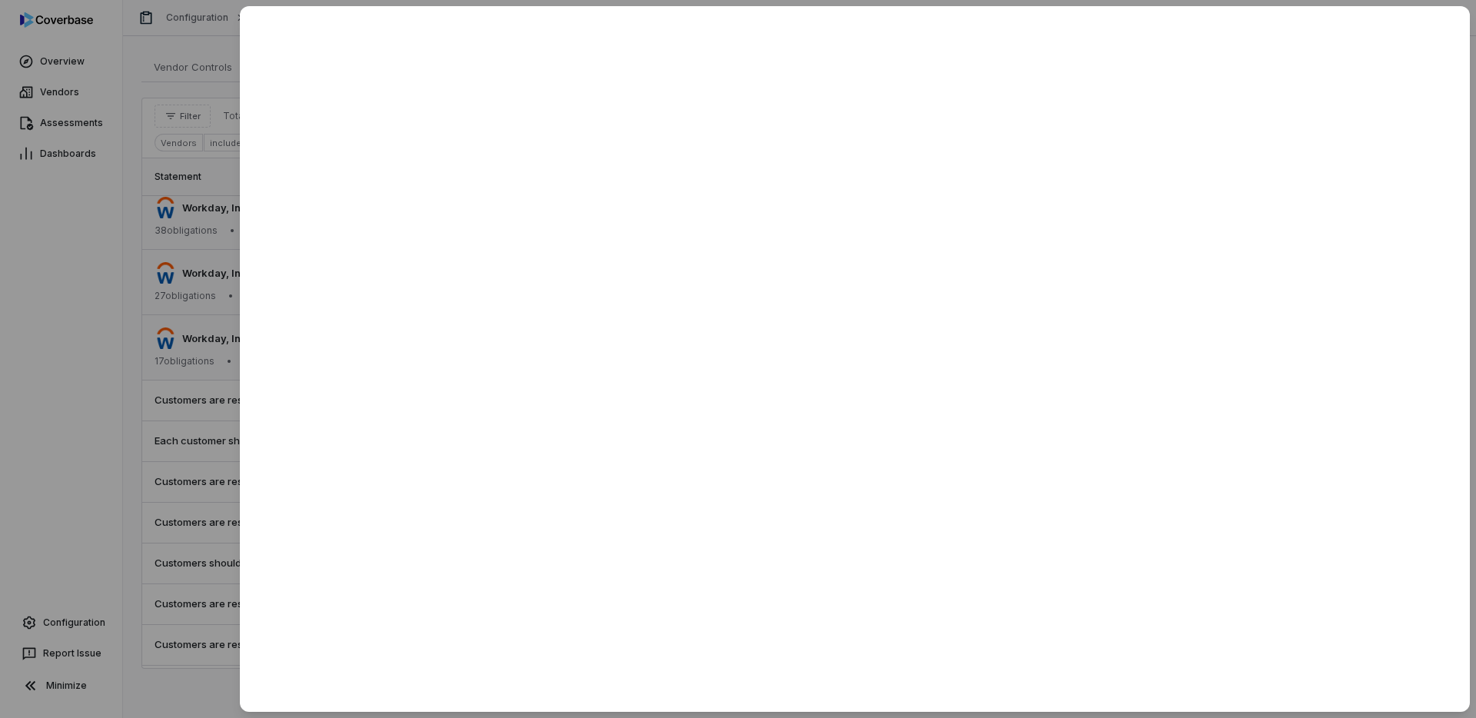
click at [88, 359] on div at bounding box center [738, 359] width 1476 height 718
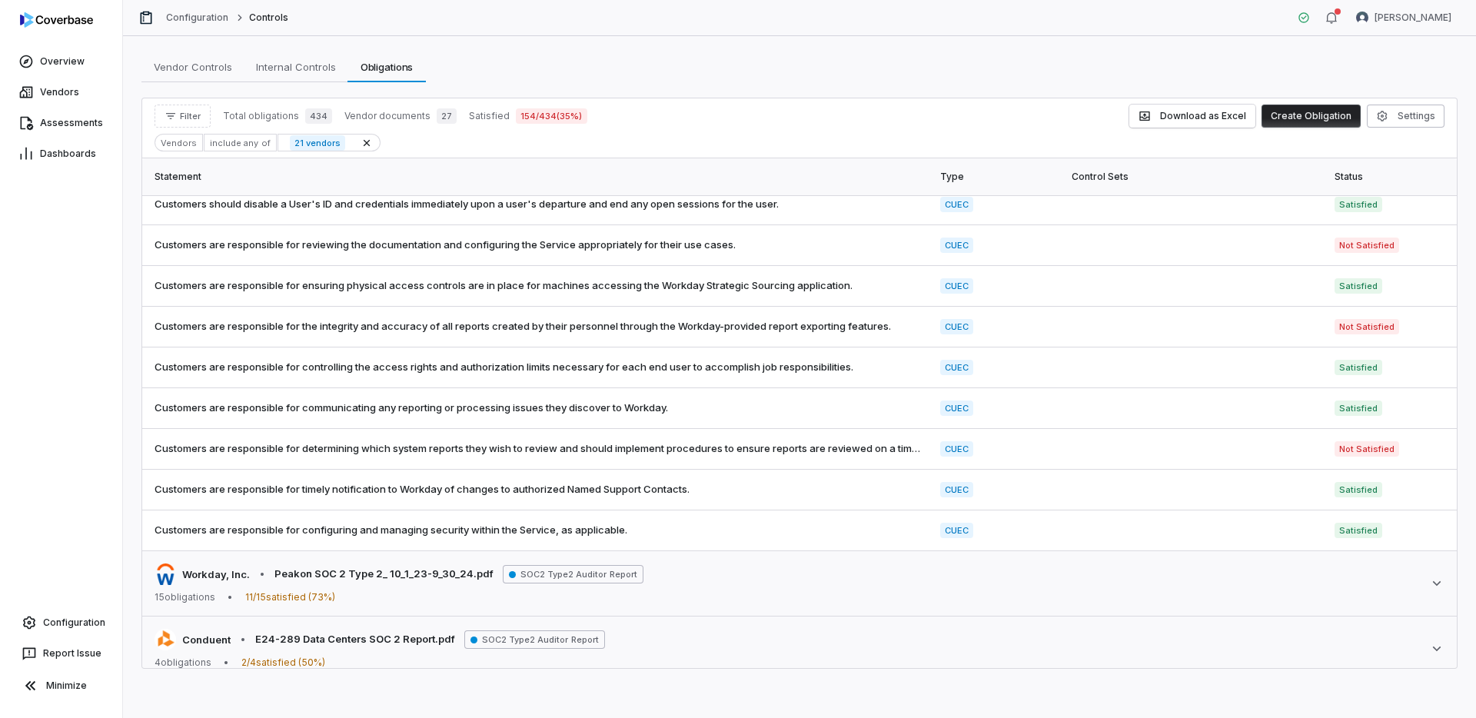
scroll to position [2106, 0]
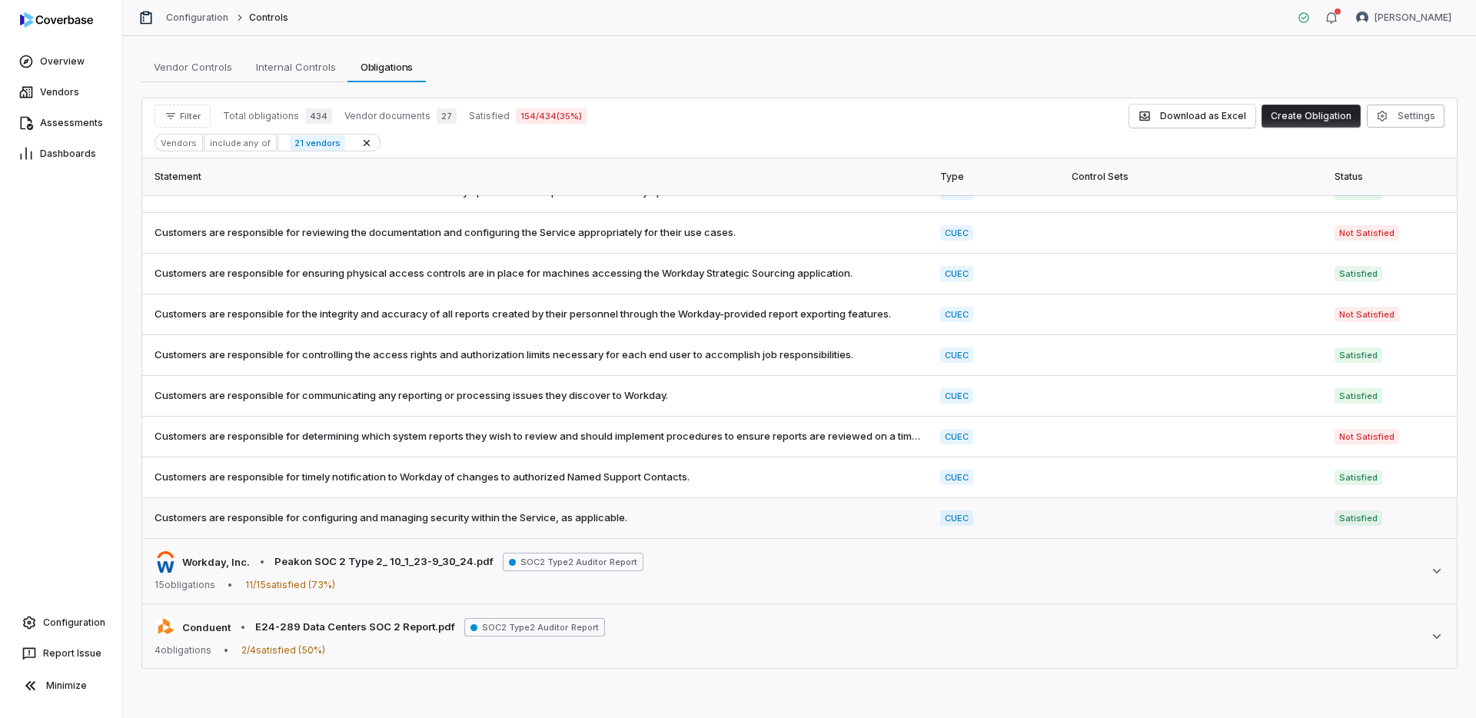
click at [498, 508] on td "Customers are responsible for configuring and managing security within the Serv…" at bounding box center [536, 518] width 789 height 41
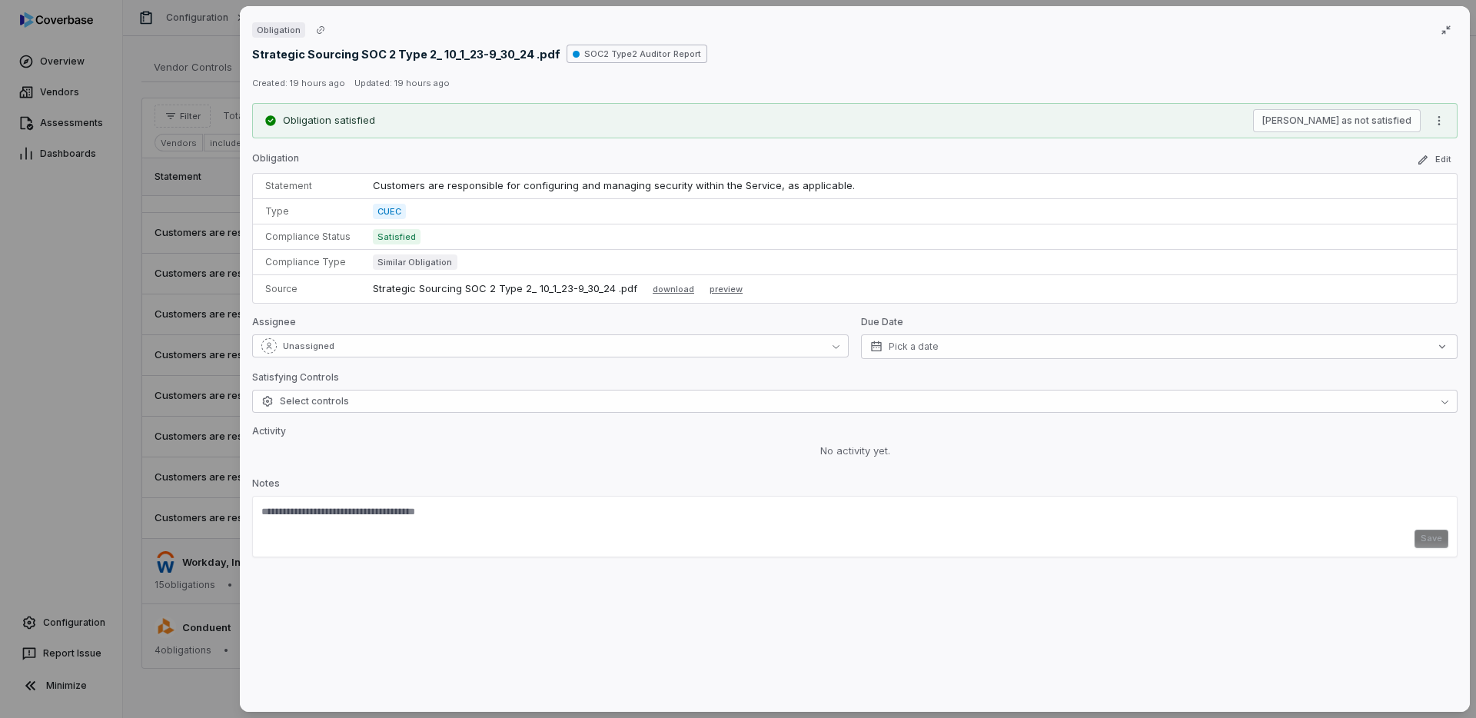
click at [397, 264] on span "Similar Obligation" at bounding box center [415, 261] width 85 height 15
click at [1451, 25] on icon "button" at bounding box center [1446, 30] width 12 height 12
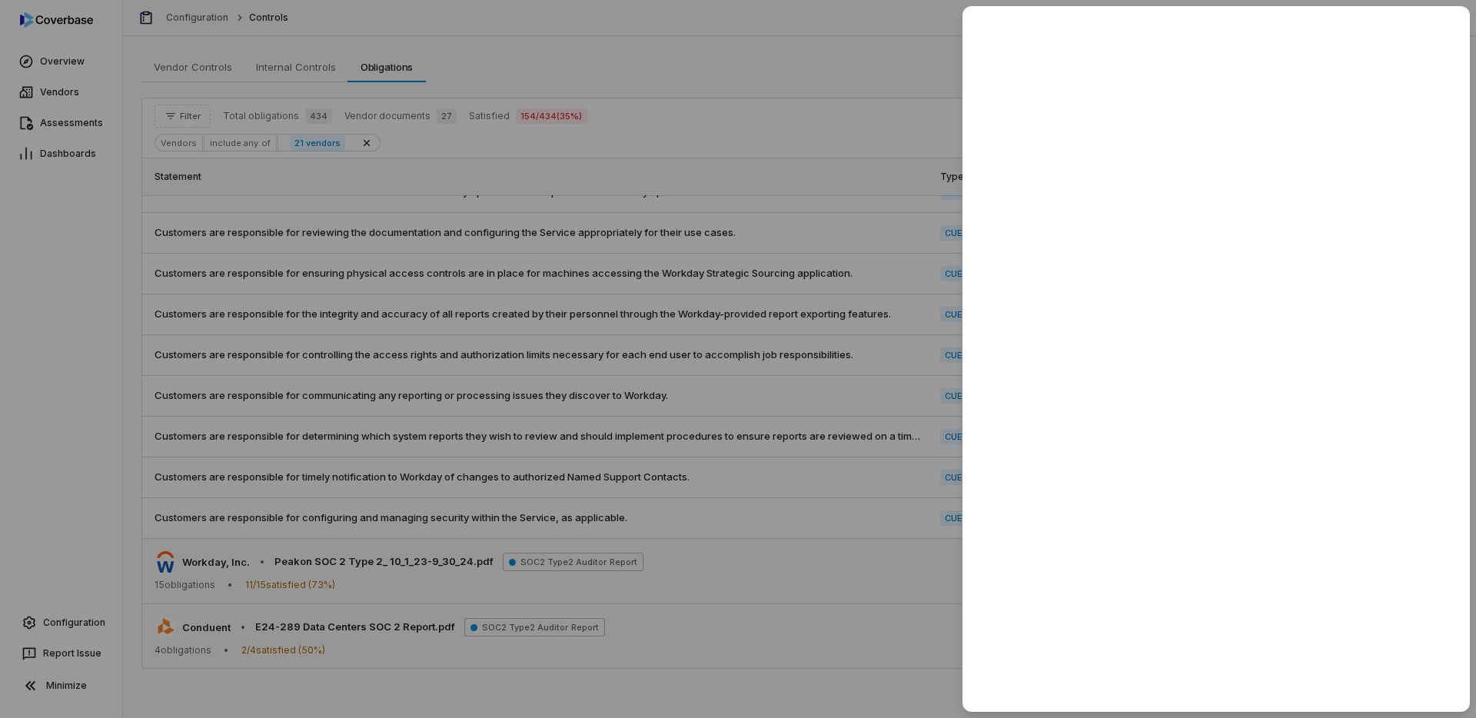
click at [882, 264] on div at bounding box center [738, 359] width 1476 height 718
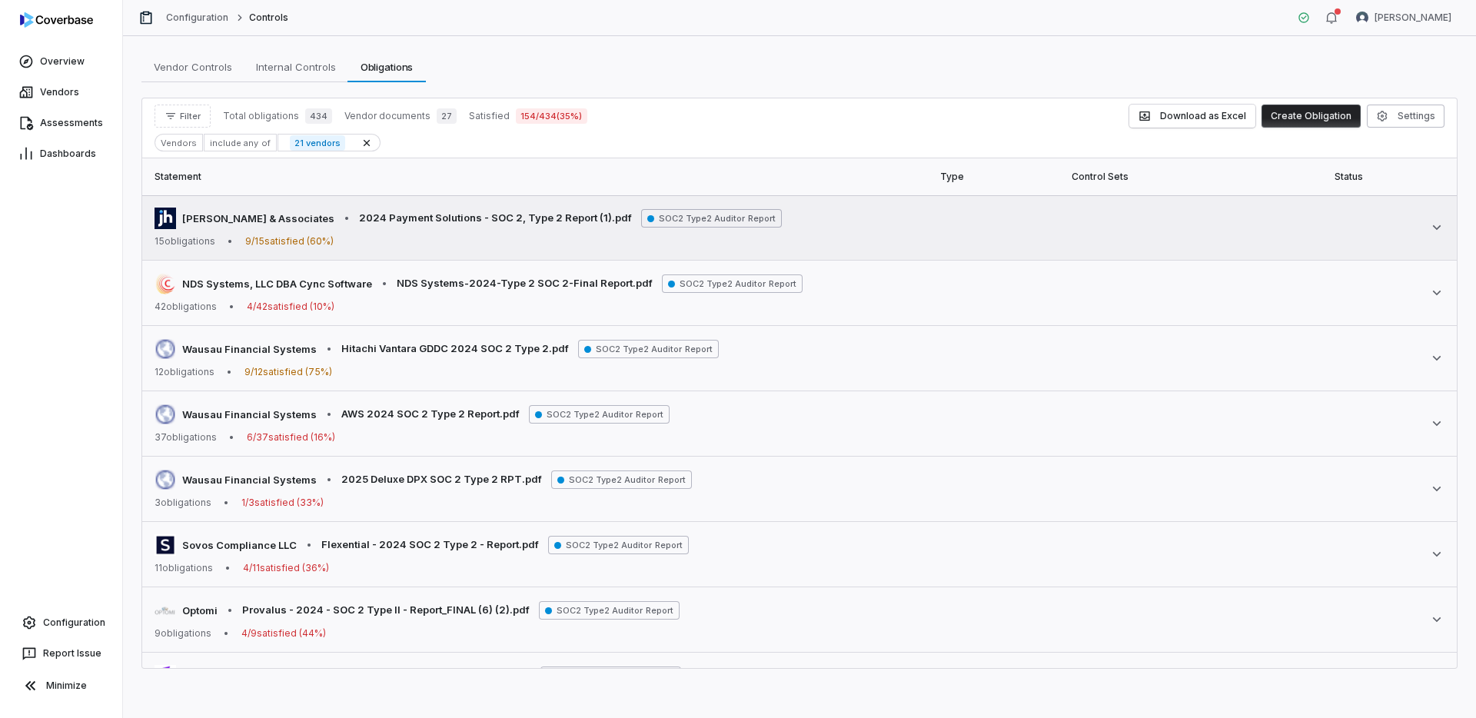
click at [545, 243] on div "15 obligations • 9 / 15 satisfied ( 60 %)" at bounding box center [468, 241] width 627 height 12
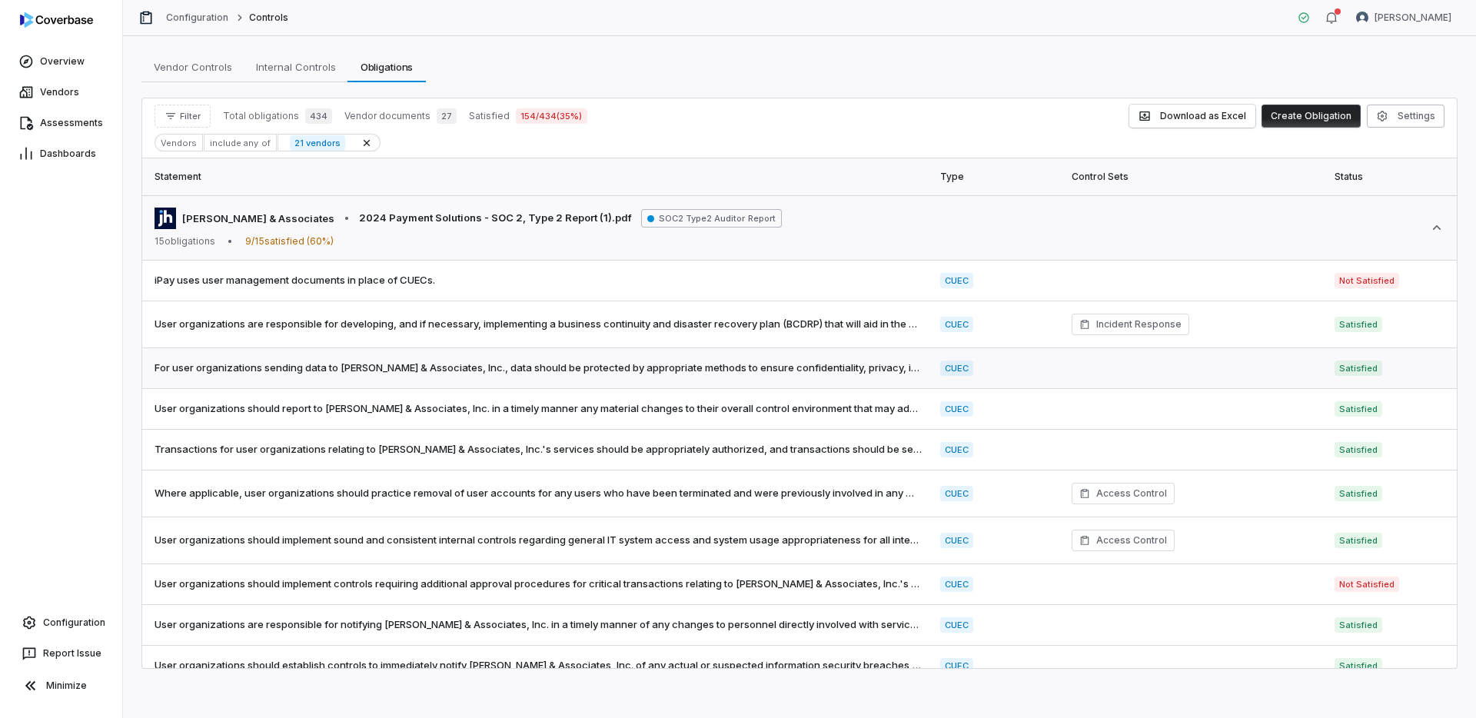
click at [597, 374] on span "For user organizations sending data to [PERSON_NAME] & Associates, Inc., data s…" at bounding box center [538, 368] width 767 height 15
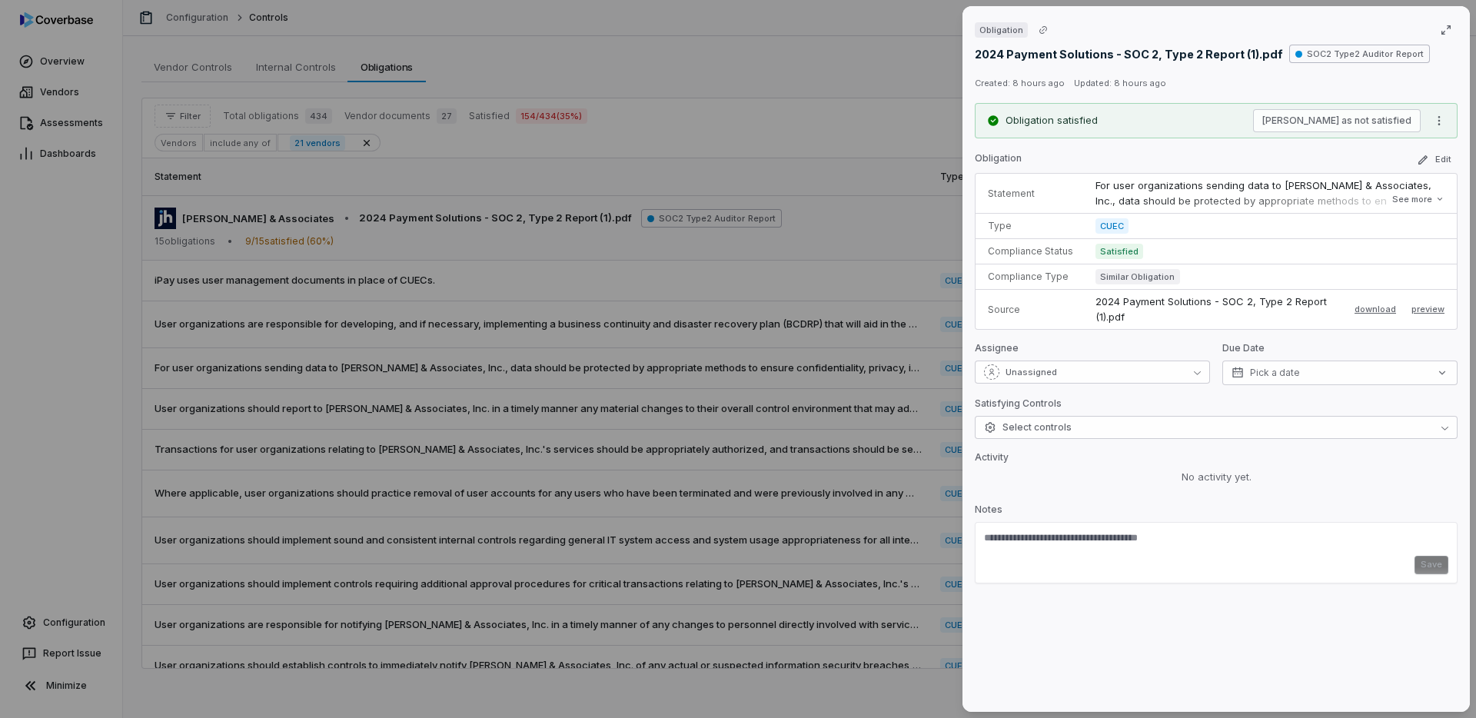
click at [1453, 47] on div "2024 Payment Solutions - SOC 2, Type 2 Report (1).pdf SOC2 Type2 Auditor Report" at bounding box center [1216, 54] width 483 height 18
click at [1451, 42] on button "button" at bounding box center [1446, 30] width 32 height 32
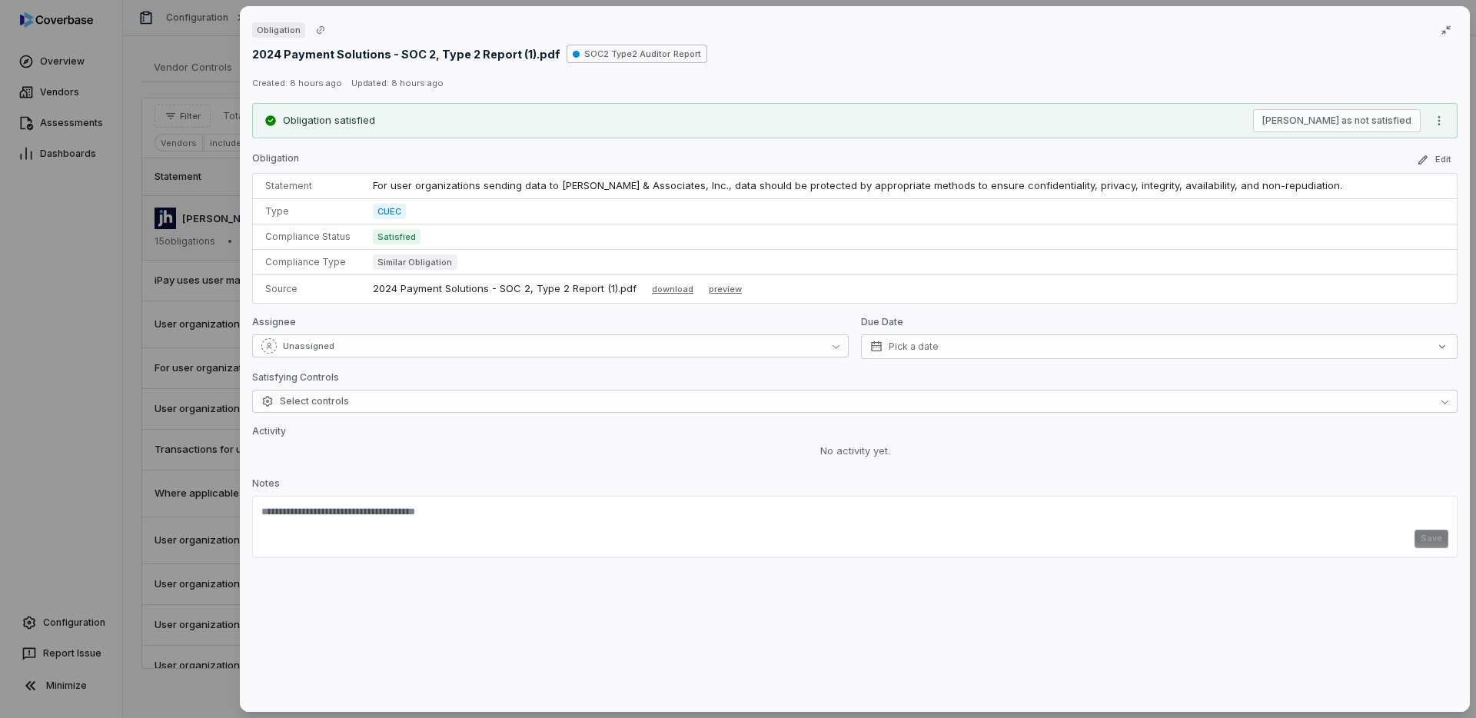
click at [115, 331] on div "Obligation 2024 Payment Solutions - SOC 2, Type 2 Report (1).pdf SOC2 Type2 Aud…" at bounding box center [738, 359] width 1476 height 718
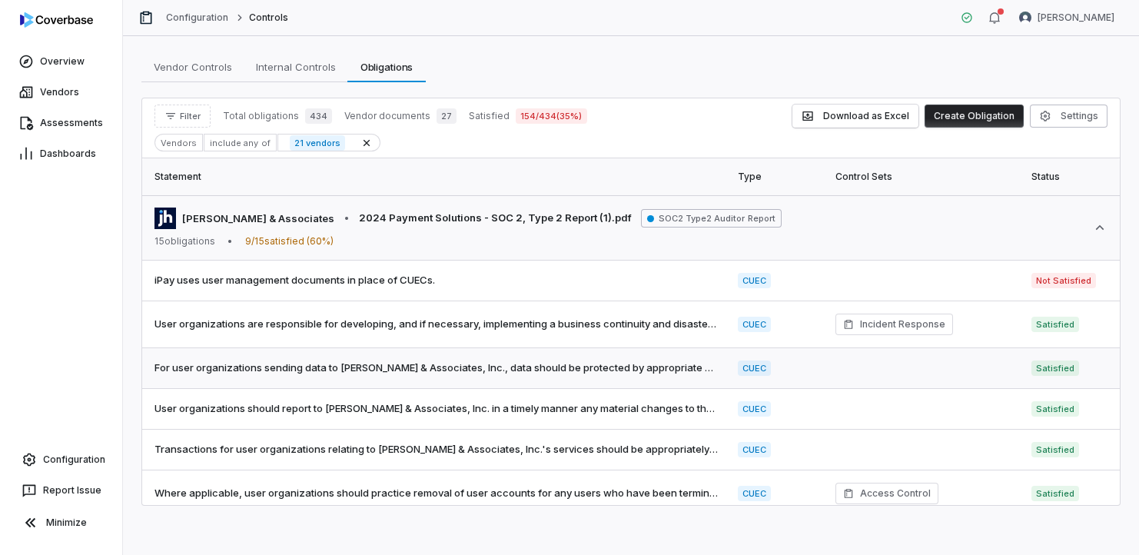
click at [990, 377] on td at bounding box center [923, 368] width 195 height 41
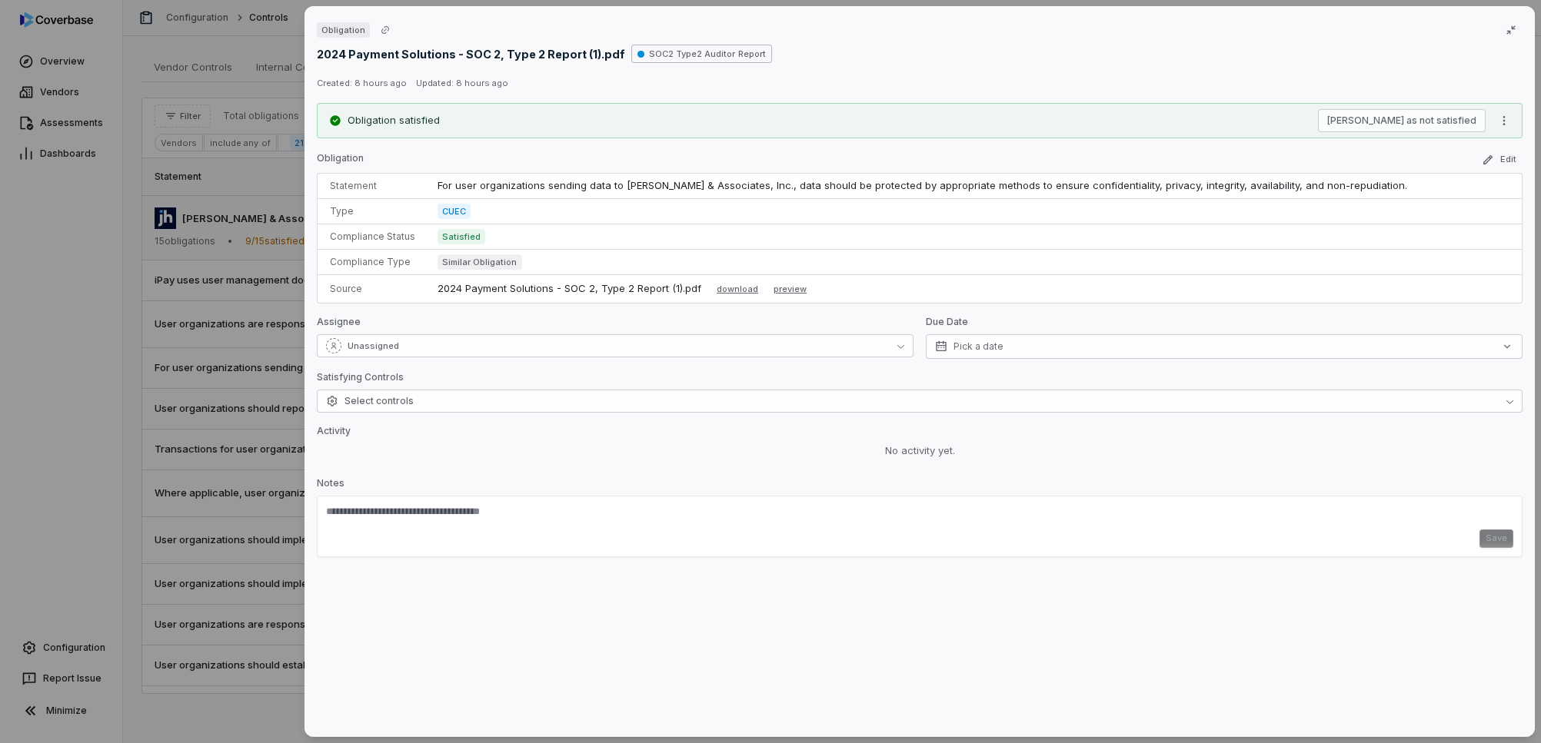
click at [104, 347] on div "Obligation 2024 Payment Solutions - SOC 2, Type 2 Report (1).pdf SOC2 Type2 Aud…" at bounding box center [770, 371] width 1541 height 743
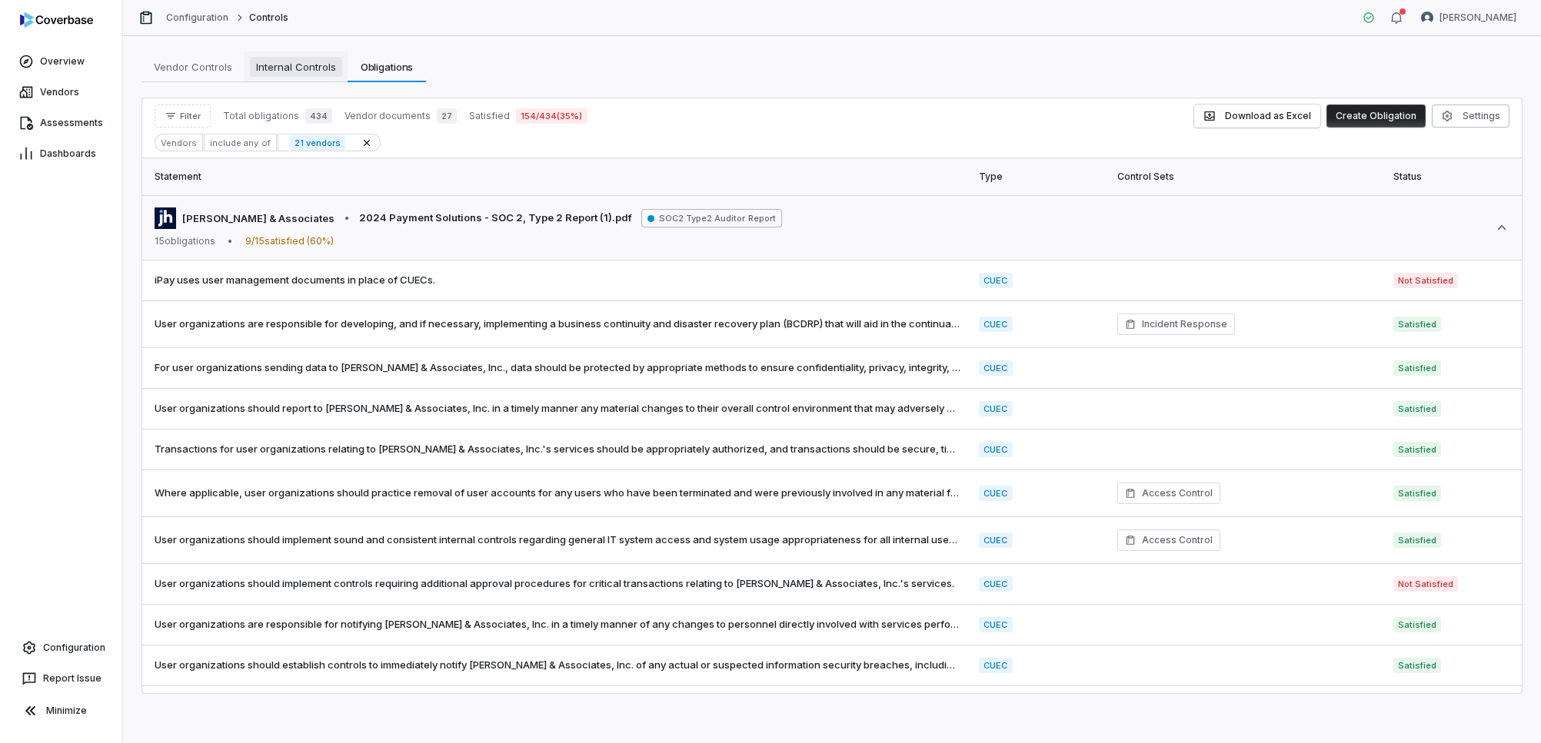
click at [298, 68] on span "Internal Controls" at bounding box center [296, 67] width 92 height 20
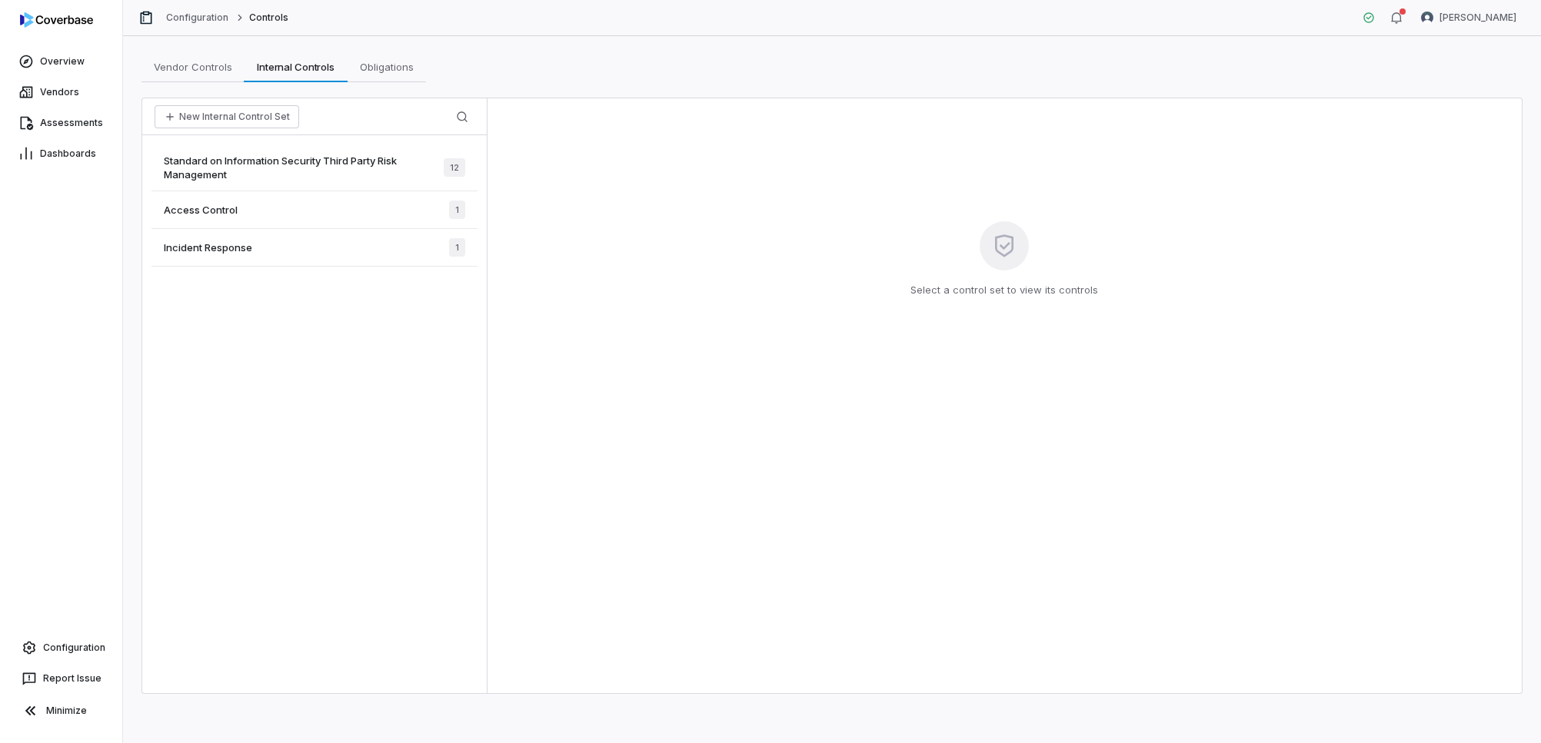
click at [272, 252] on div "Incident Response 1" at bounding box center [314, 248] width 326 height 38
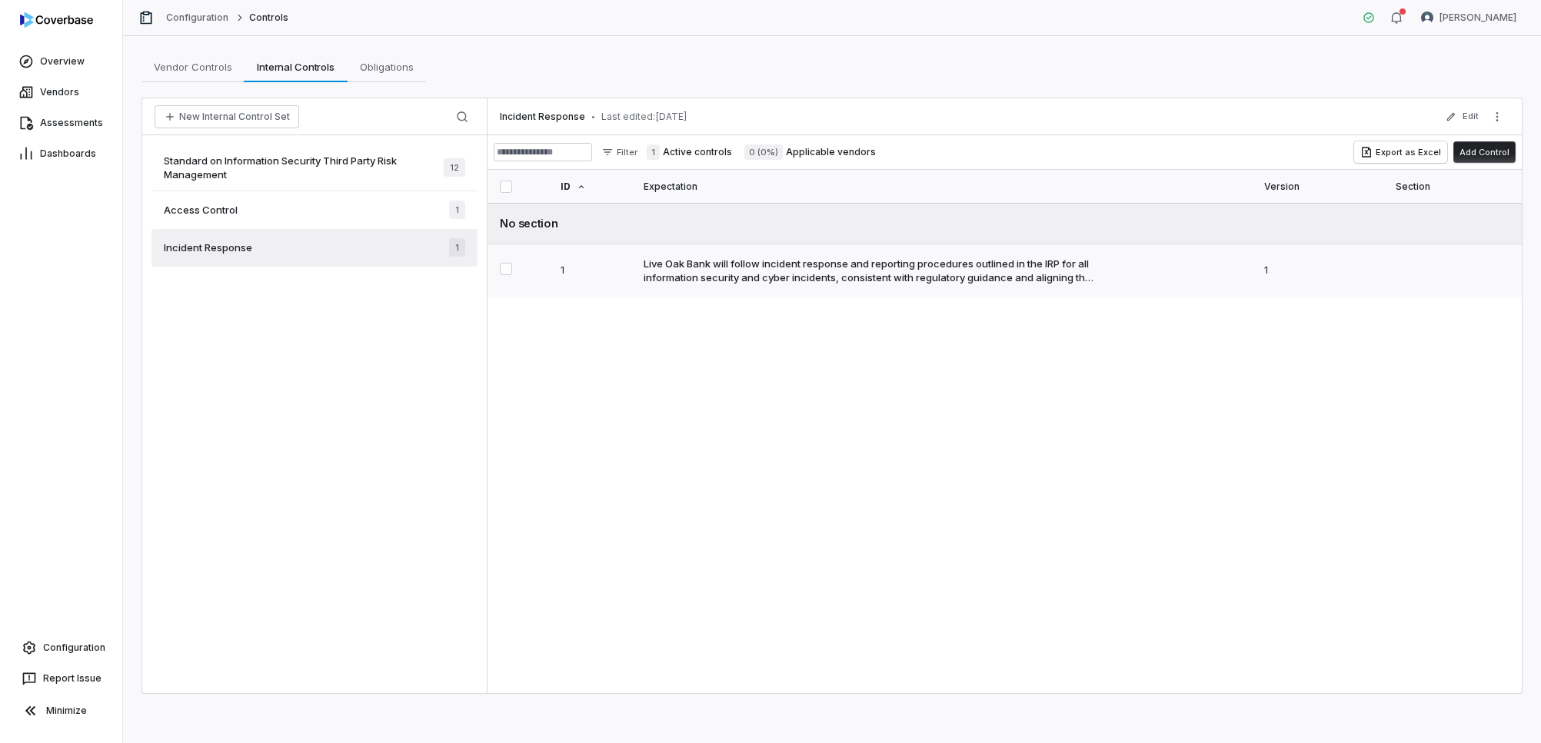
click at [850, 275] on div "Live Oak Bank will follow incident response and reporting procedures outlined i…" at bounding box center [868, 271] width 450 height 28
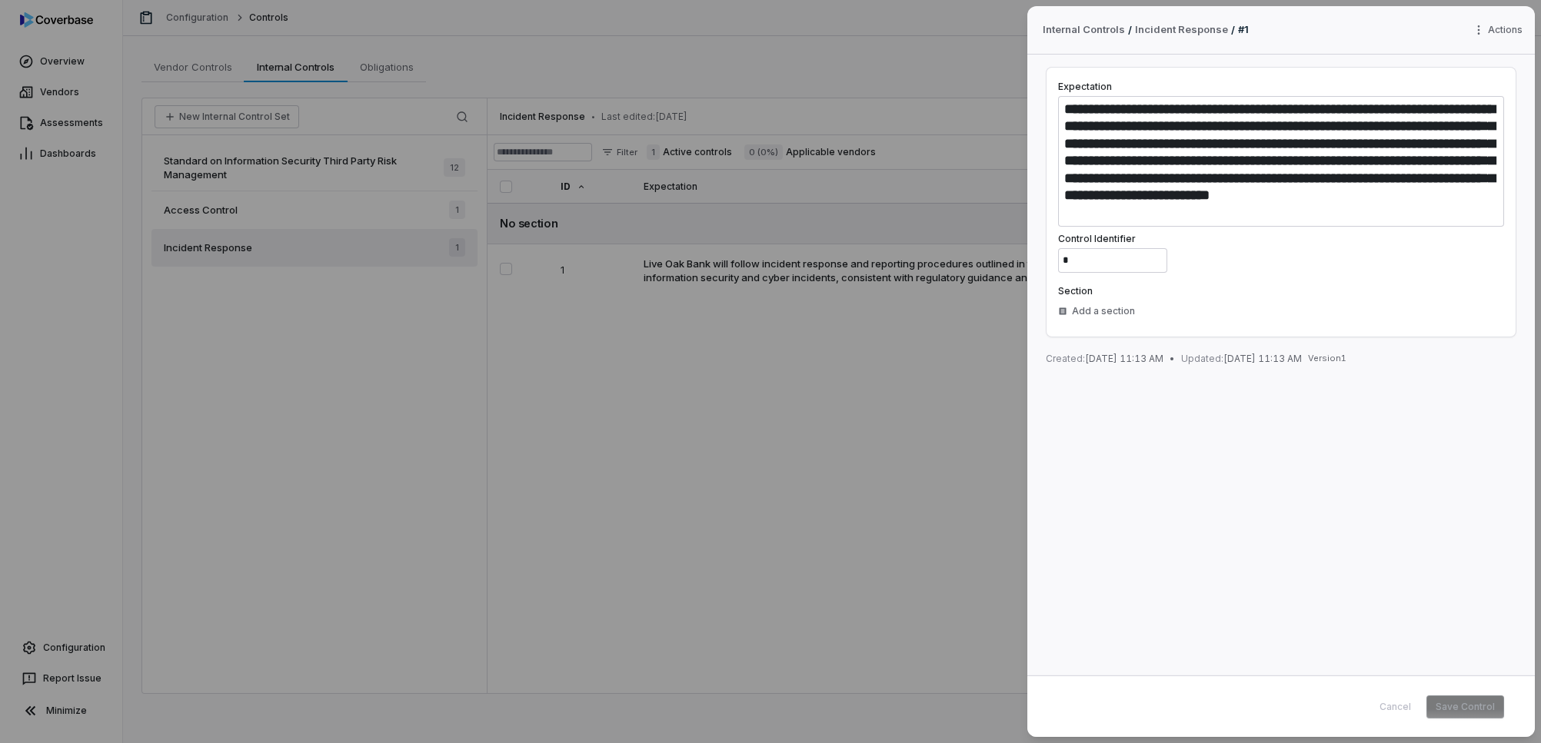
click at [268, 207] on div "**********" at bounding box center [770, 371] width 1541 height 743
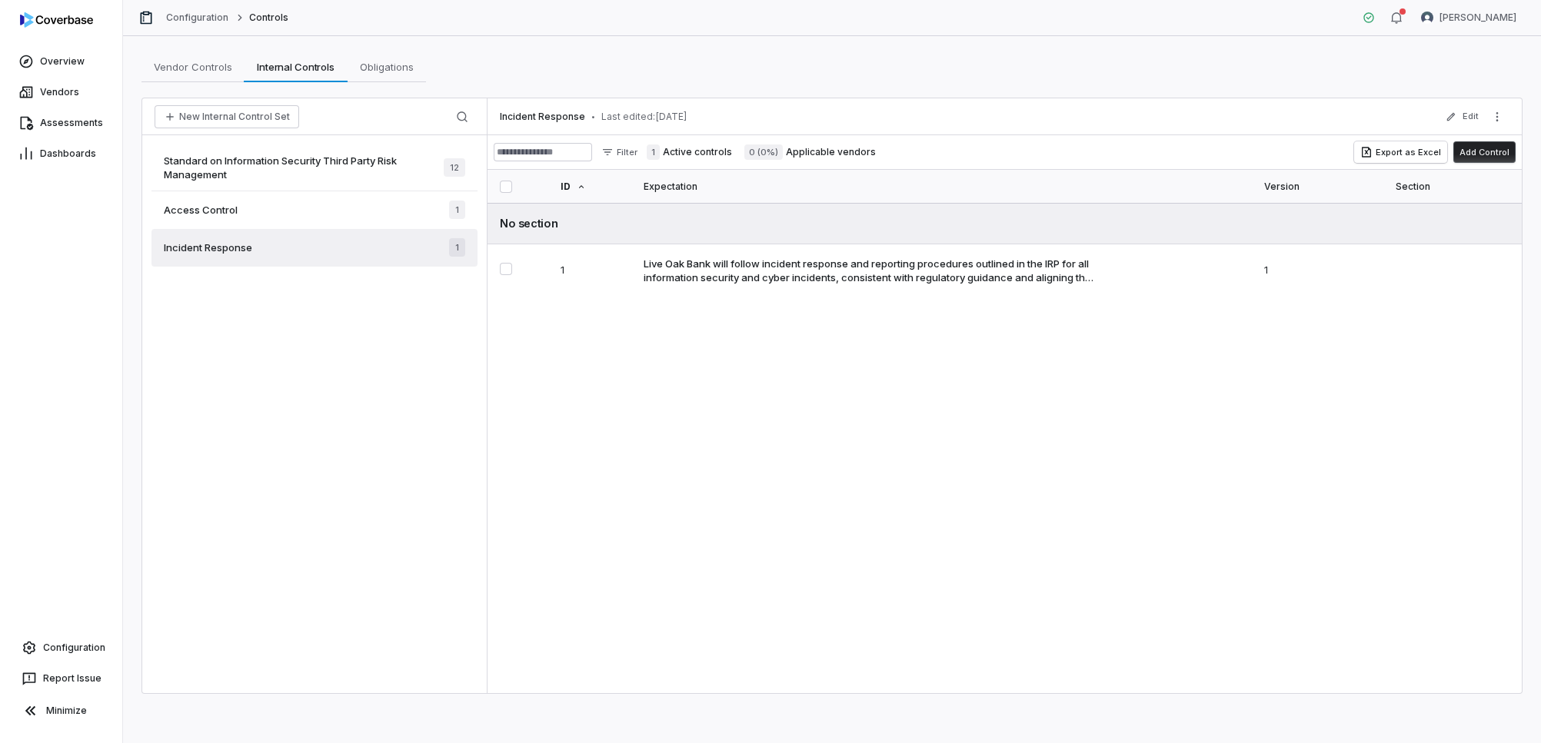
click at [277, 207] on div "Access Control 1" at bounding box center [314, 210] width 326 height 38
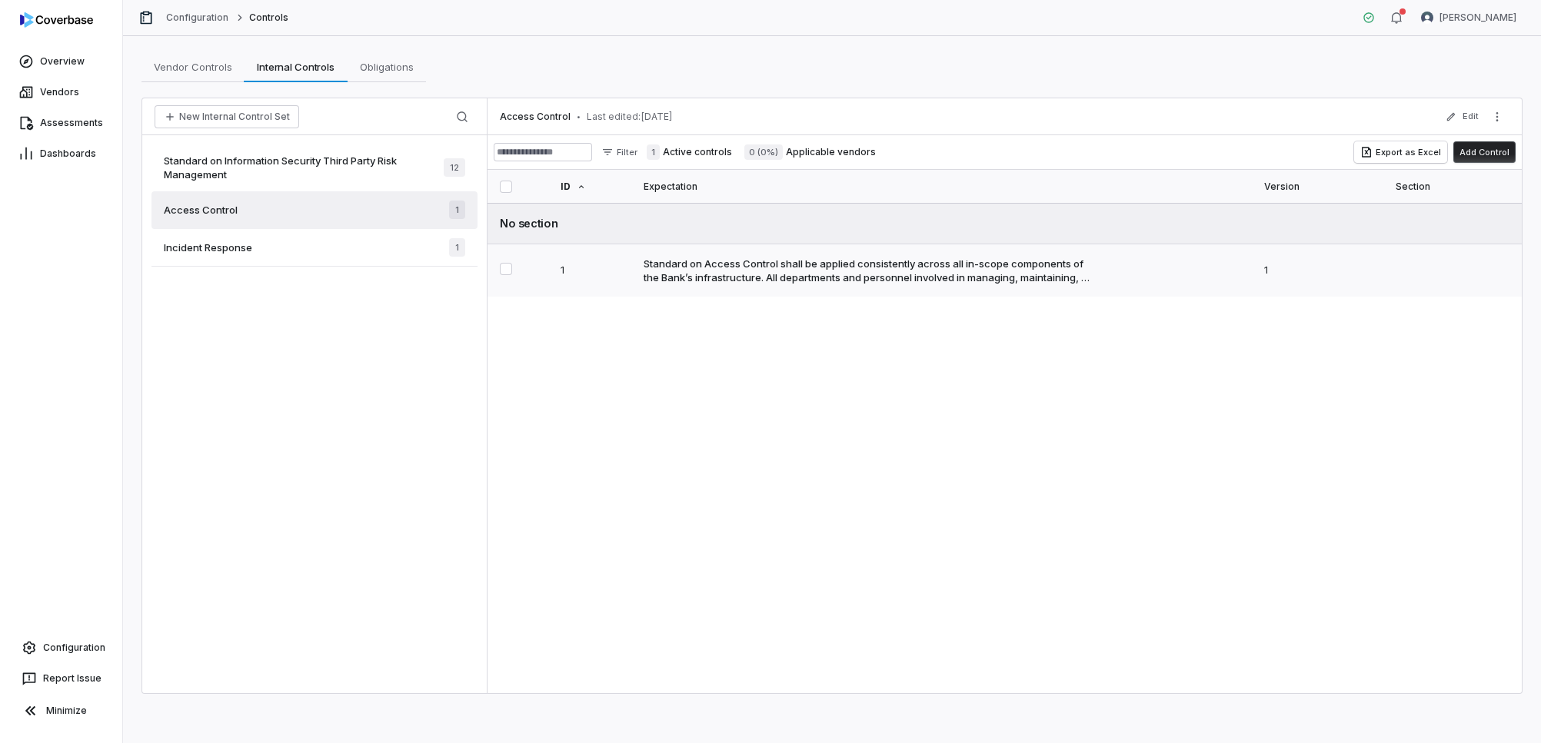
click at [877, 275] on div "Standard on Access Control shall be applied consistently across all in-scope co…" at bounding box center [868, 271] width 450 height 28
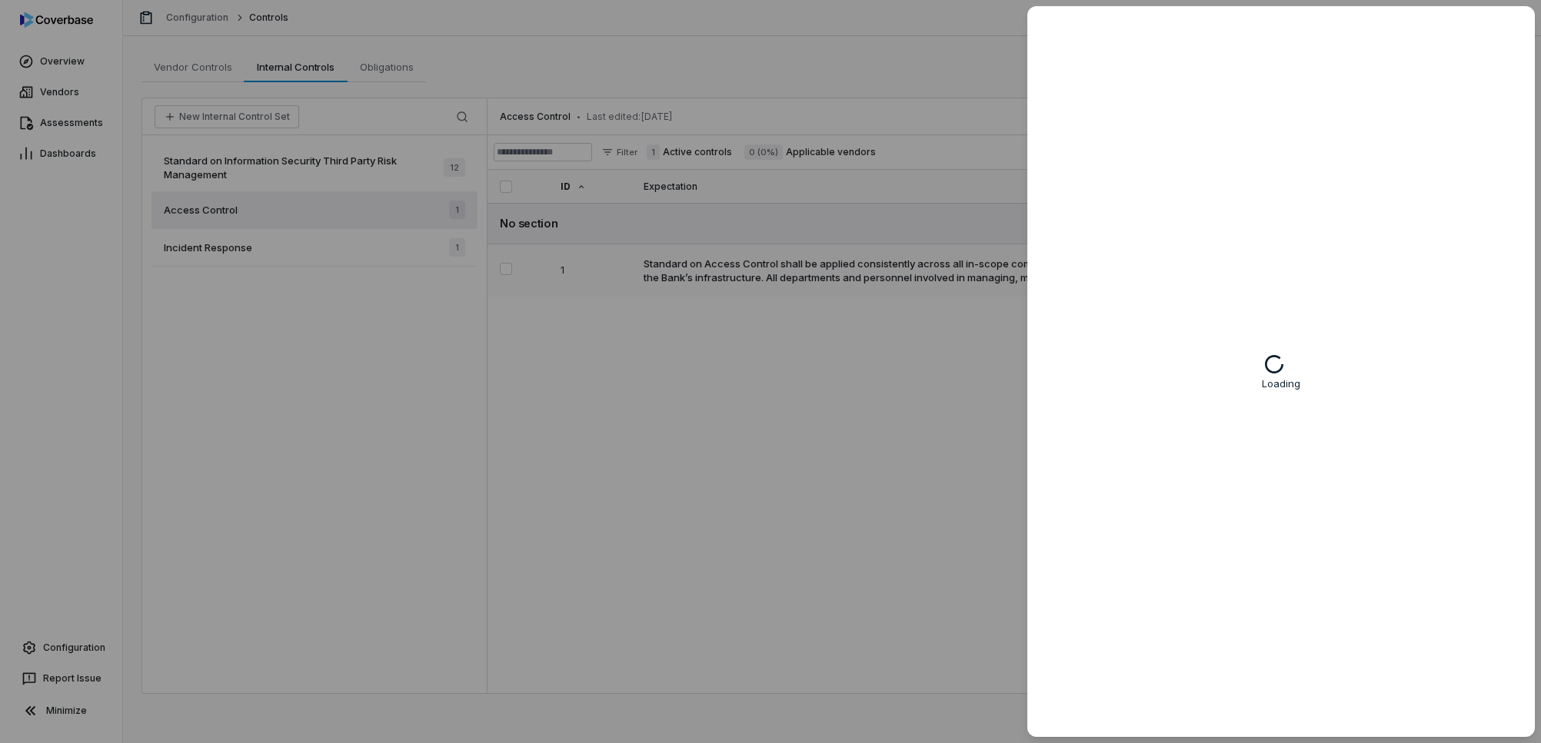
type textarea "*"
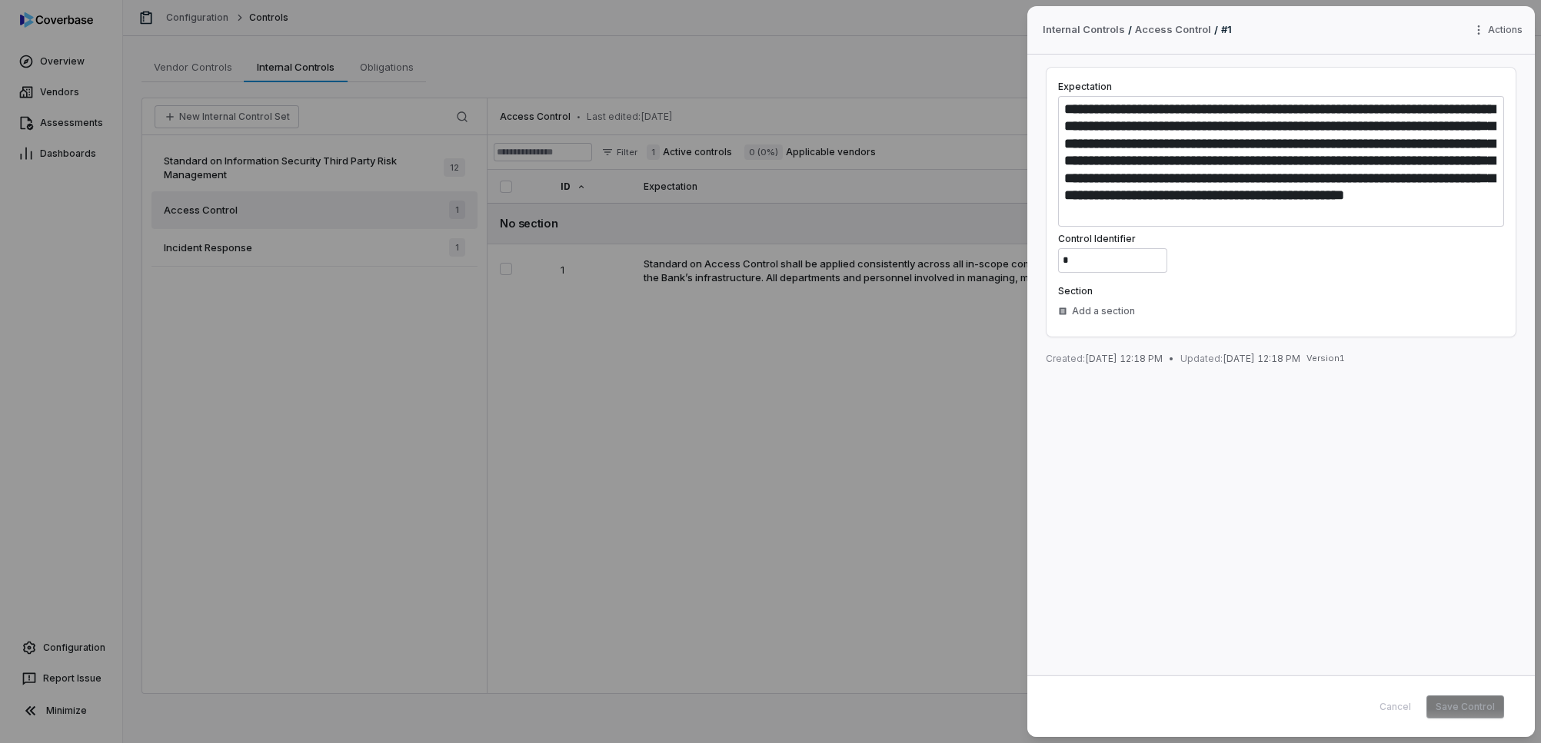
click at [301, 298] on div "**********" at bounding box center [770, 371] width 1541 height 743
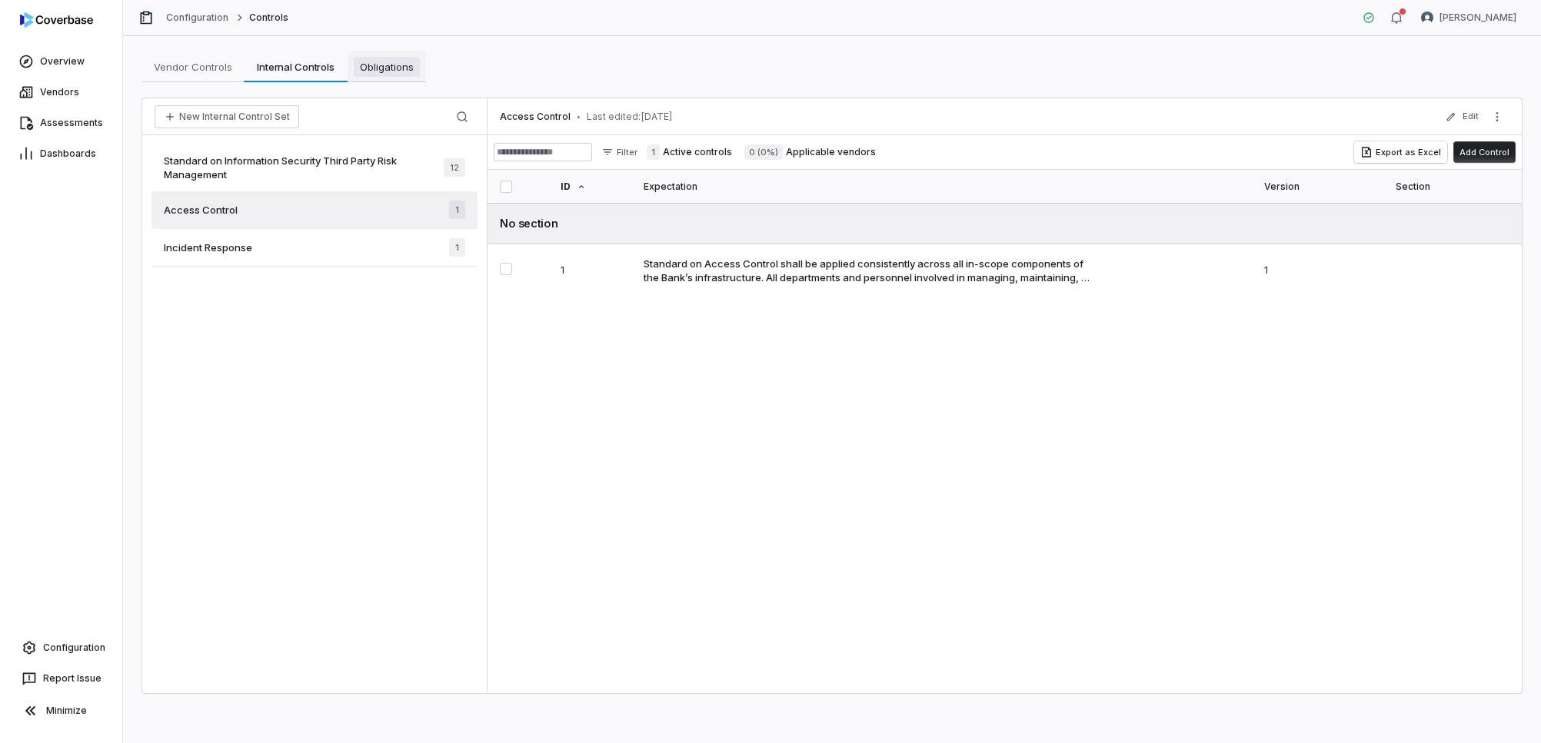
click at [399, 59] on span "Obligations" at bounding box center [387, 67] width 66 height 20
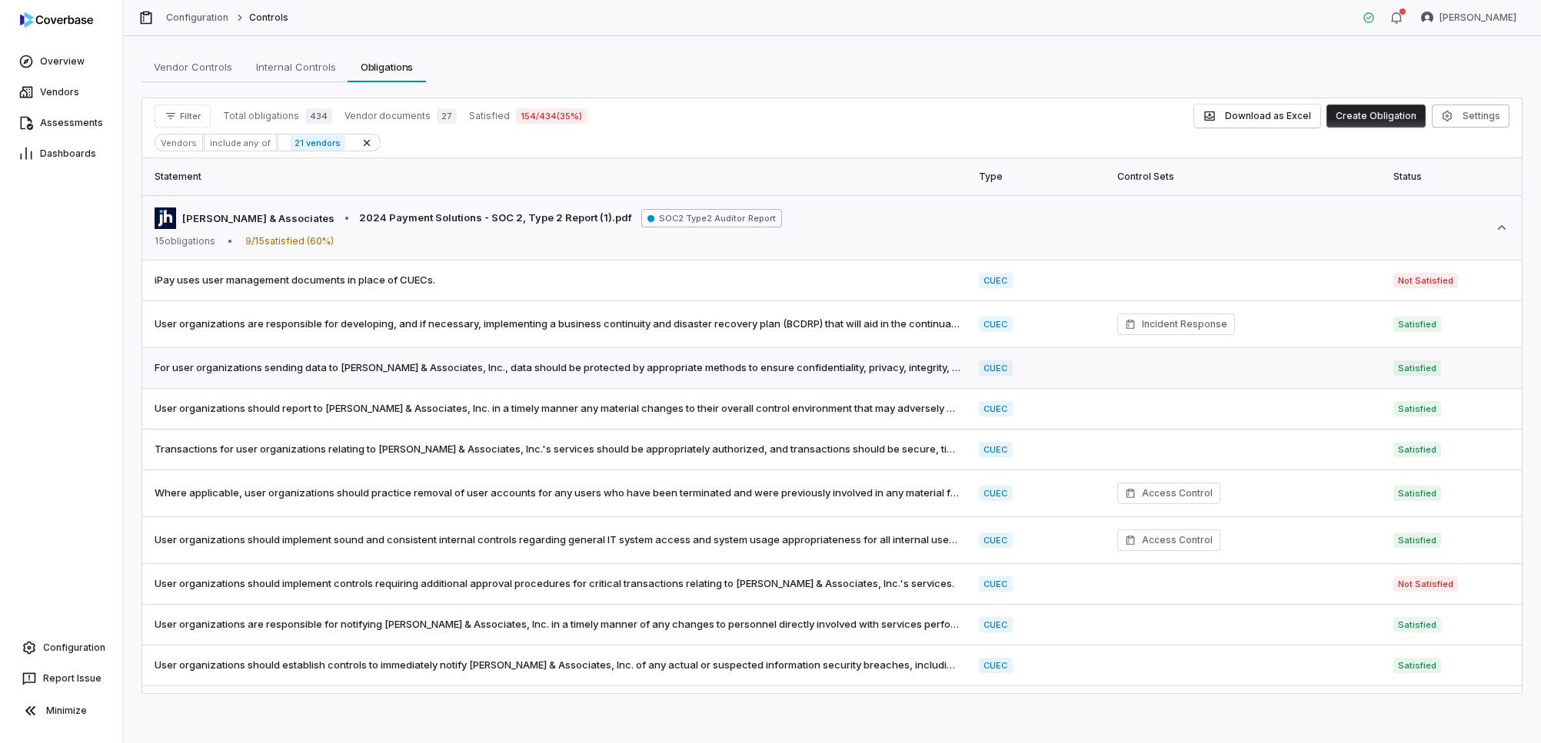
click at [704, 374] on span "For user organizations sending data to [PERSON_NAME] & Associates, Inc., data s…" at bounding box center [558, 368] width 806 height 15
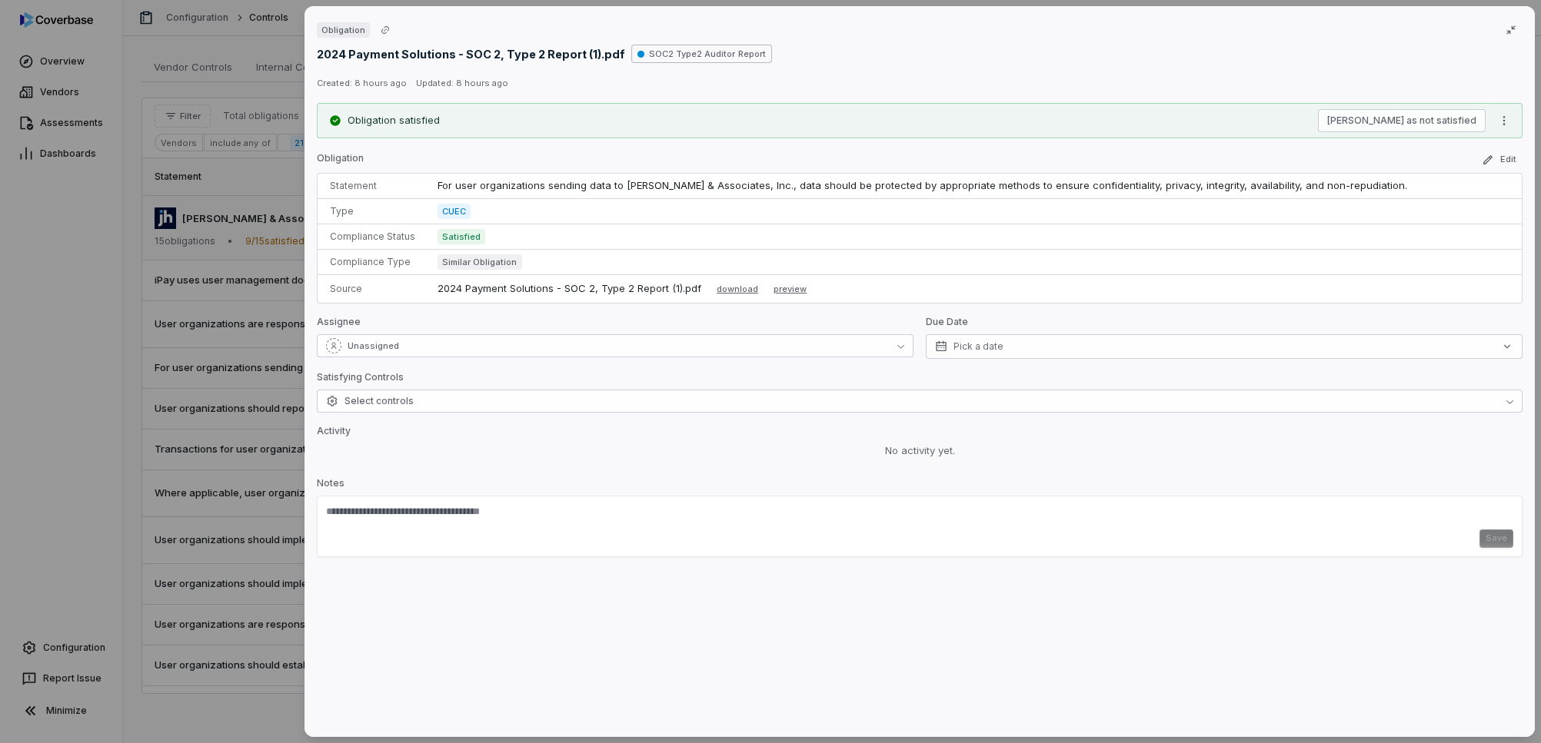
click at [186, 404] on div "Obligation 2024 Payment Solutions - SOC 2, Type 2 Report (1).pdf SOC2 Type2 Aud…" at bounding box center [770, 371] width 1541 height 743
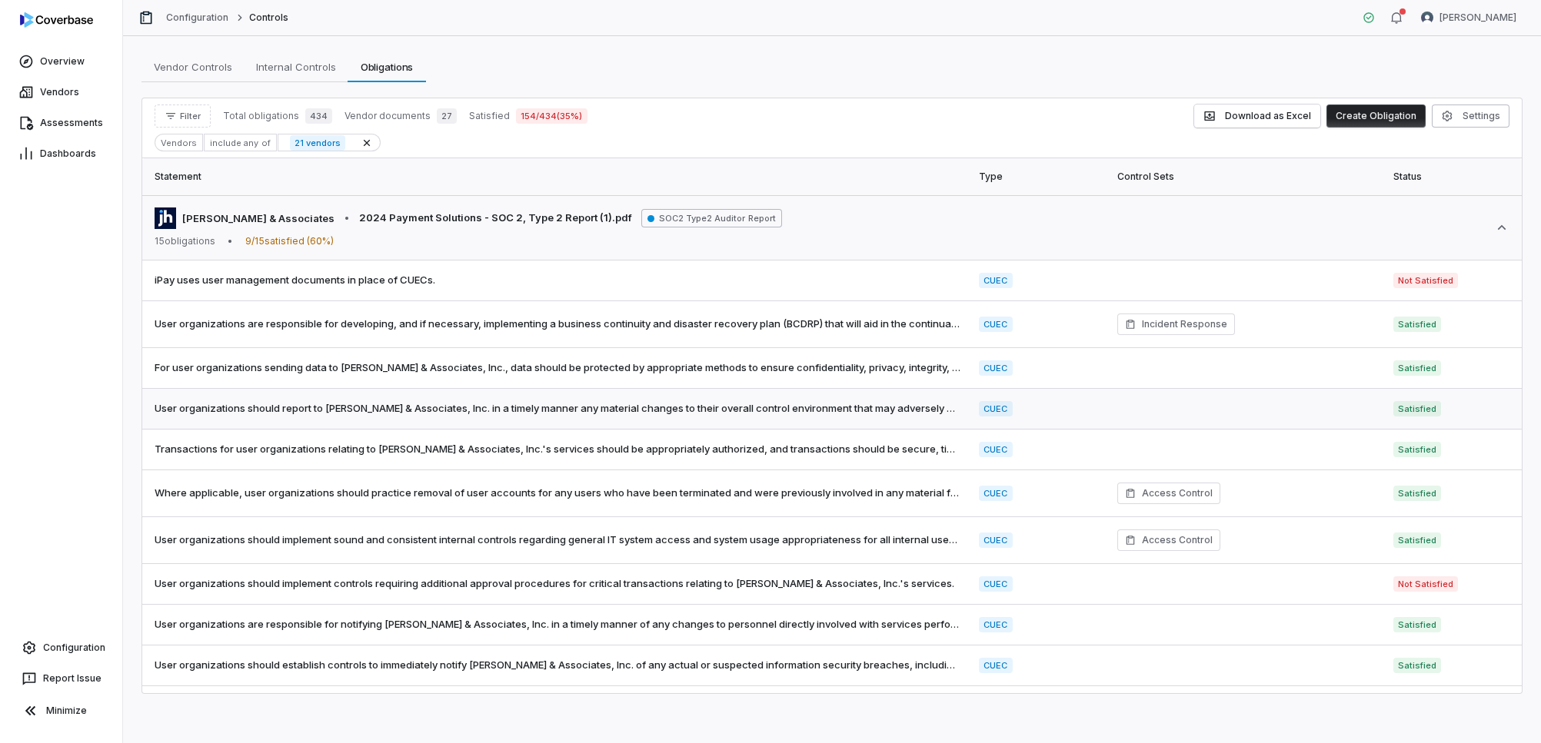
click at [763, 407] on span "User organizations should report to [PERSON_NAME] & Associates, Inc. in a timel…" at bounding box center [558, 408] width 806 height 15
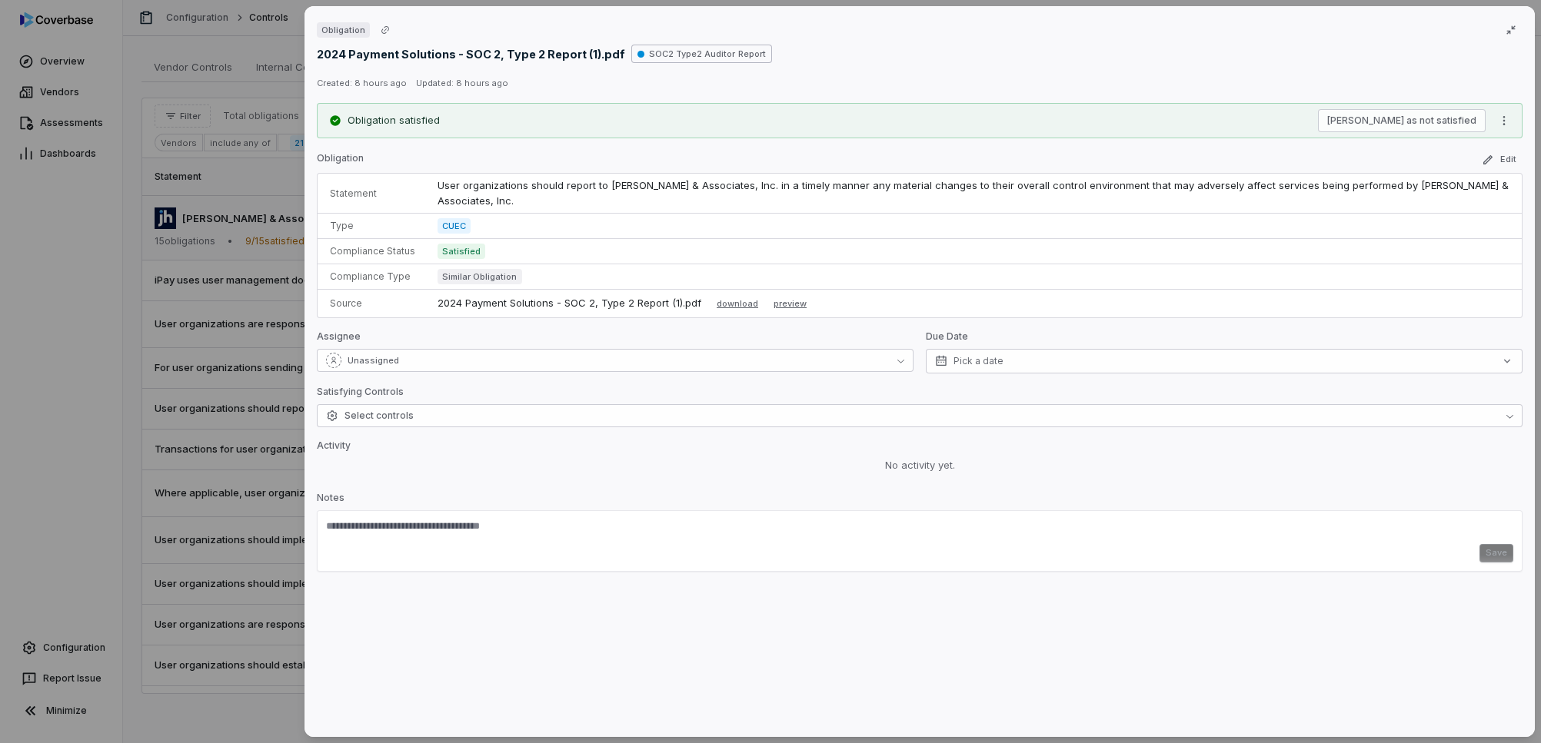
click at [179, 490] on div "Obligation 2024 Payment Solutions - SOC 2, Type 2 Report (1).pdf SOC2 Type2 Aud…" at bounding box center [770, 371] width 1541 height 743
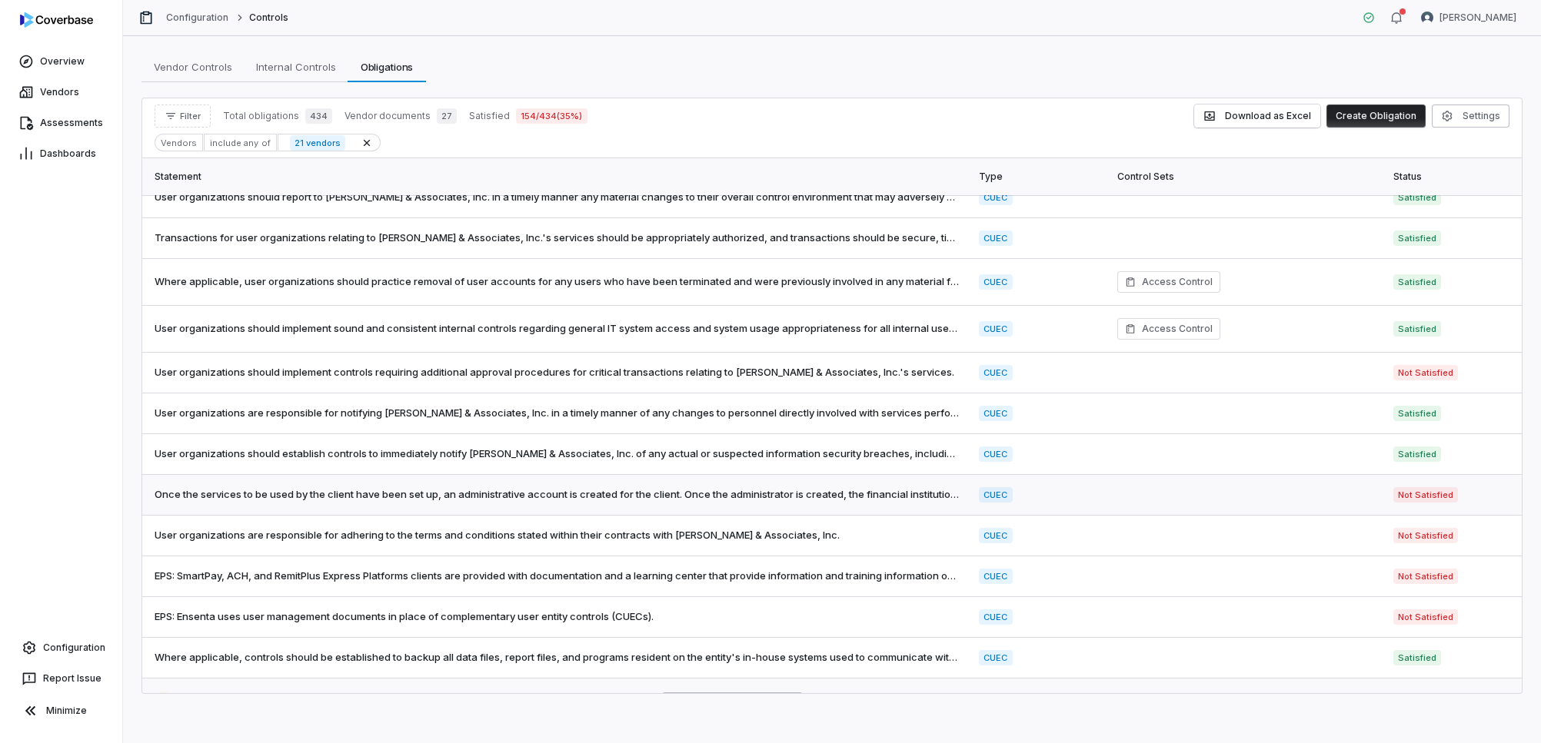
scroll to position [309, 0]
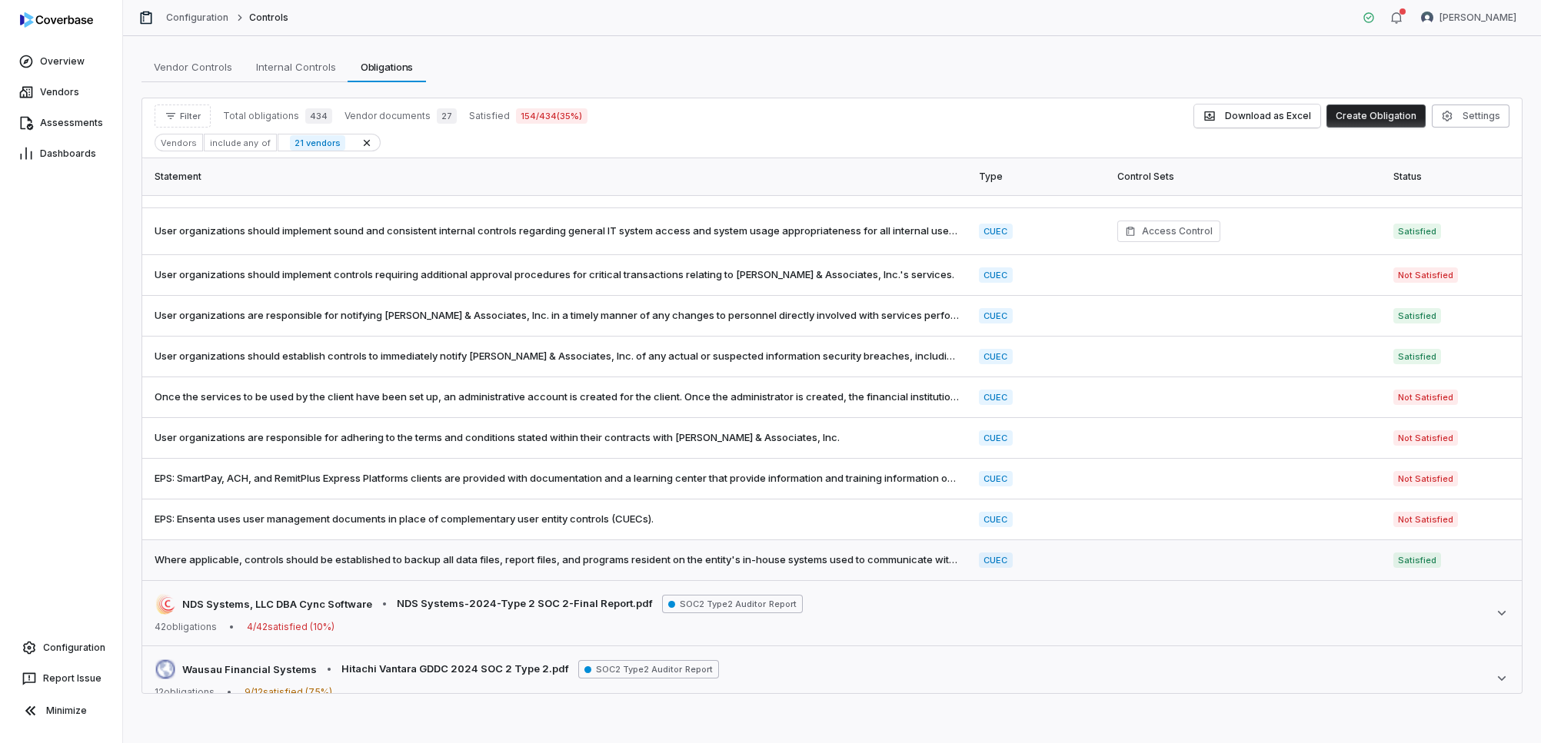
click at [524, 570] on td "Where applicable, controls should be established to backup all data files, repo…" at bounding box center [555, 560] width 827 height 41
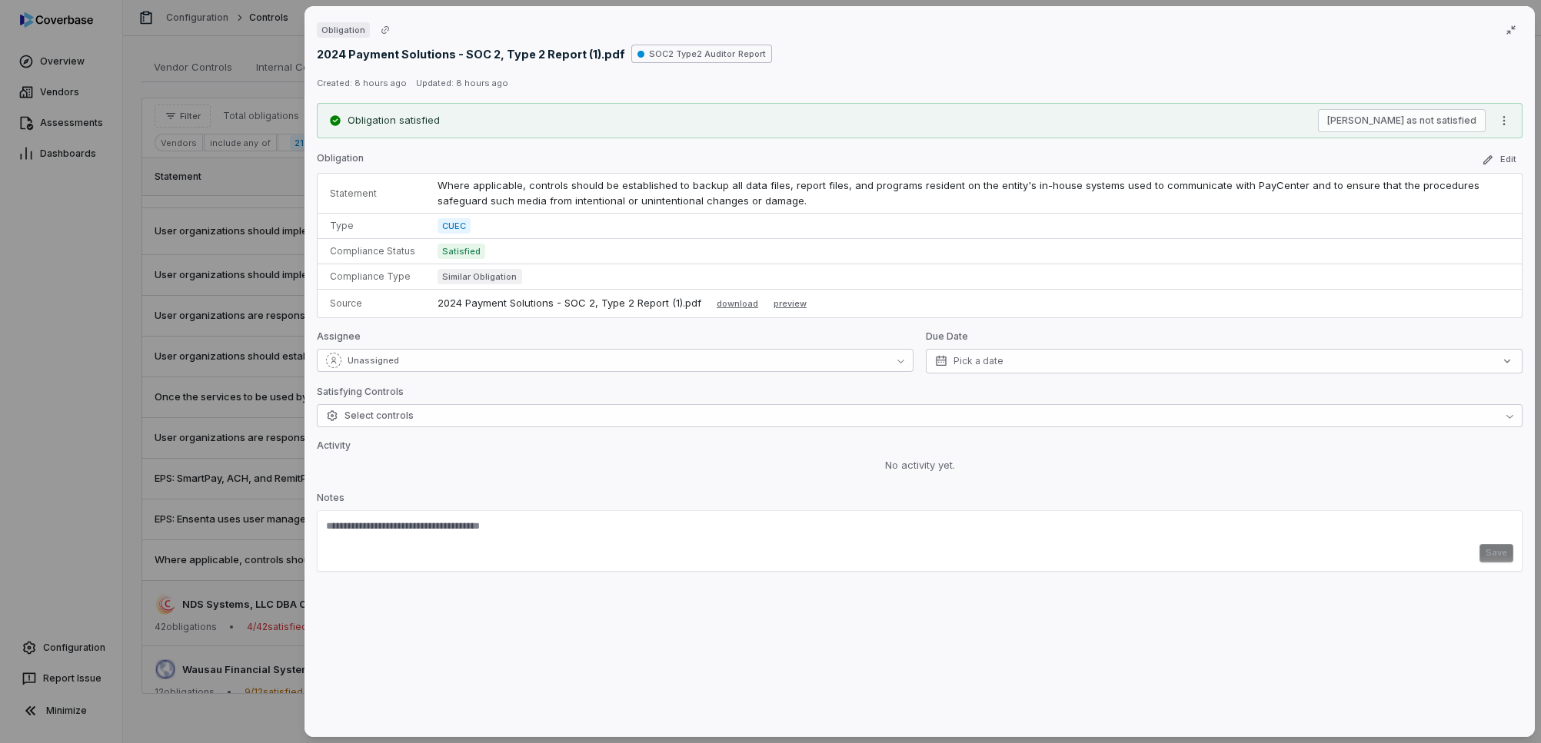
click at [696, 203] on p "Where applicable, controls should be established to backup all data files, repo…" at bounding box center [973, 193] width 1072 height 30
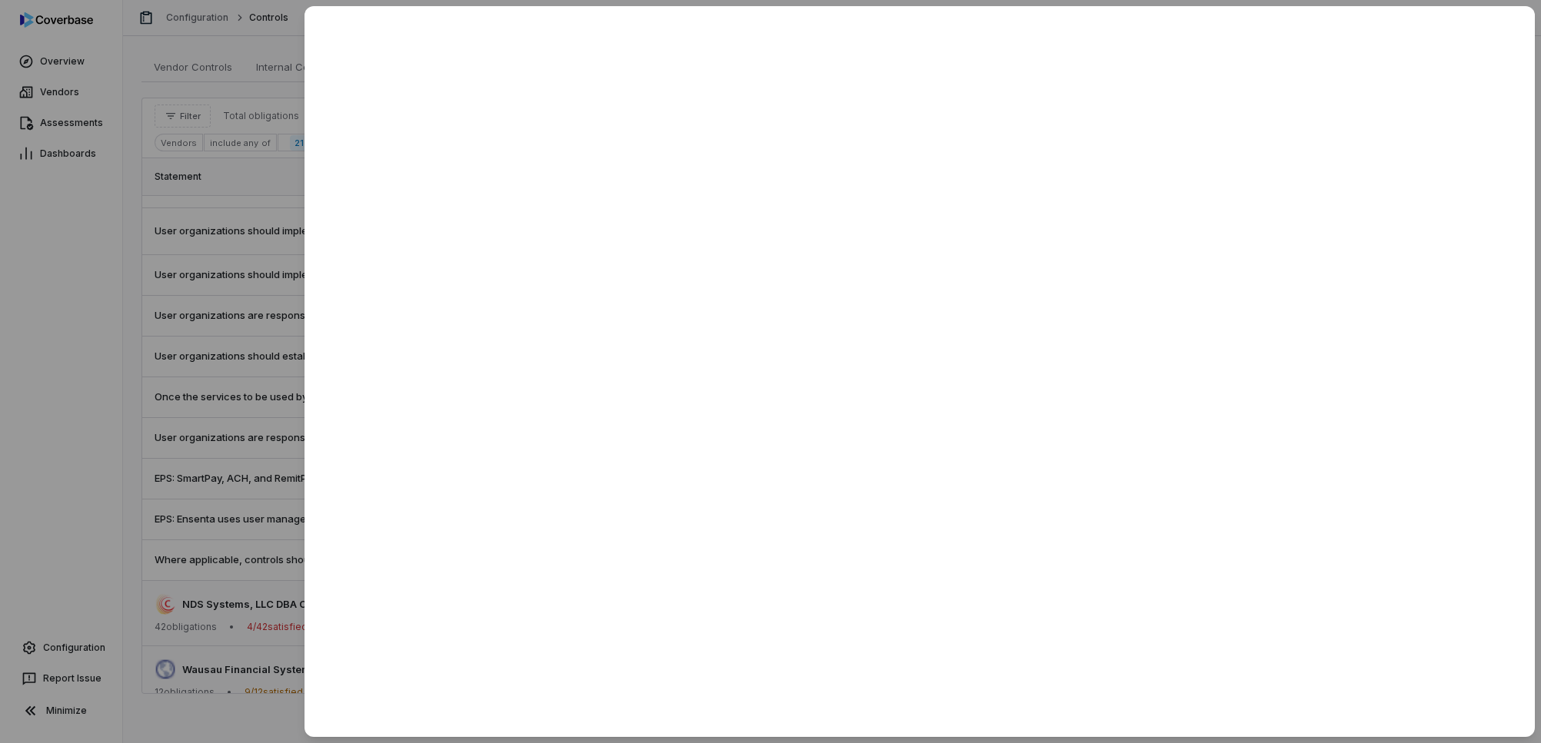
click at [154, 371] on div at bounding box center [770, 371] width 1541 height 743
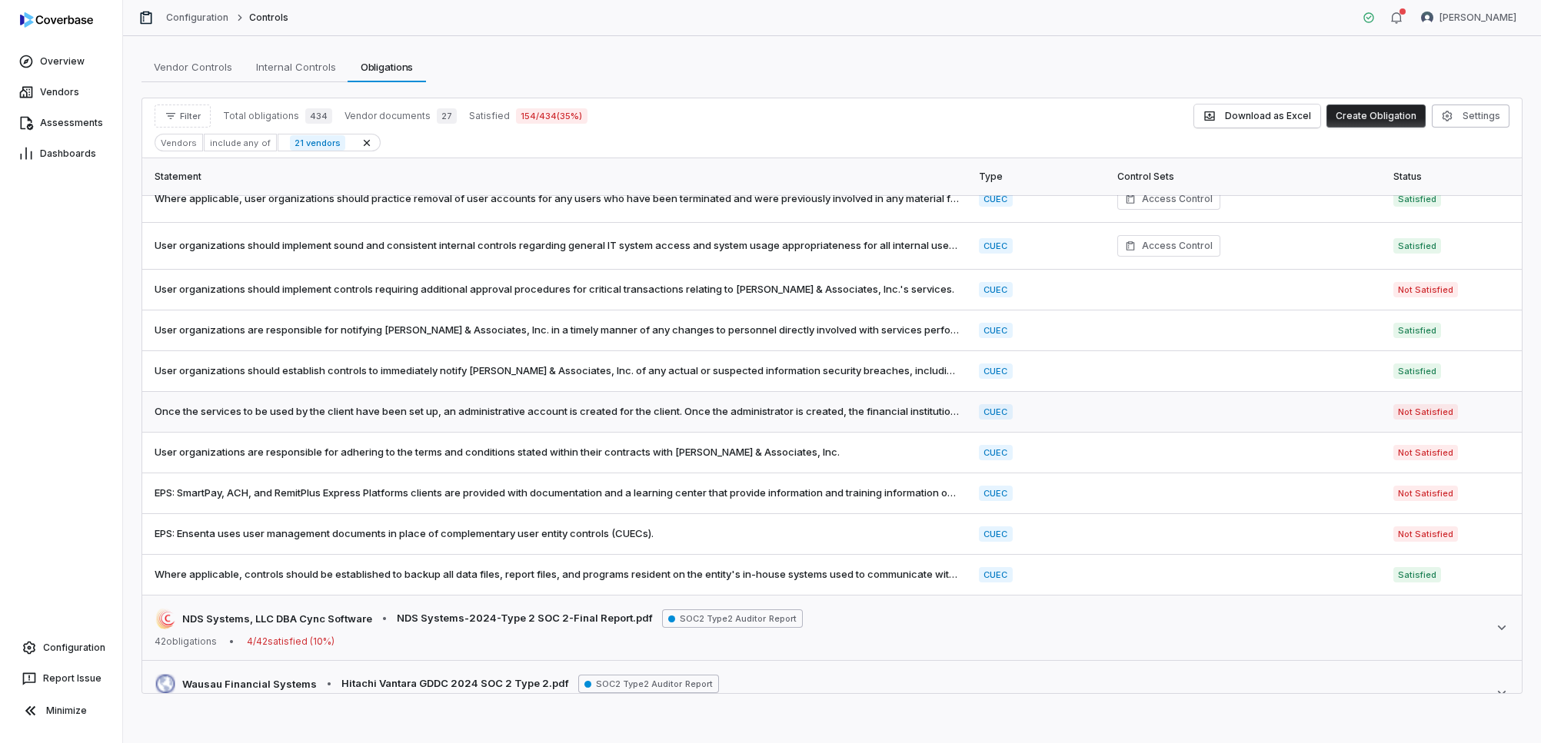
scroll to position [294, 0]
click at [520, 377] on span "User organizations should establish controls to immediately notify [PERSON_NAME…" at bounding box center [558, 371] width 806 height 15
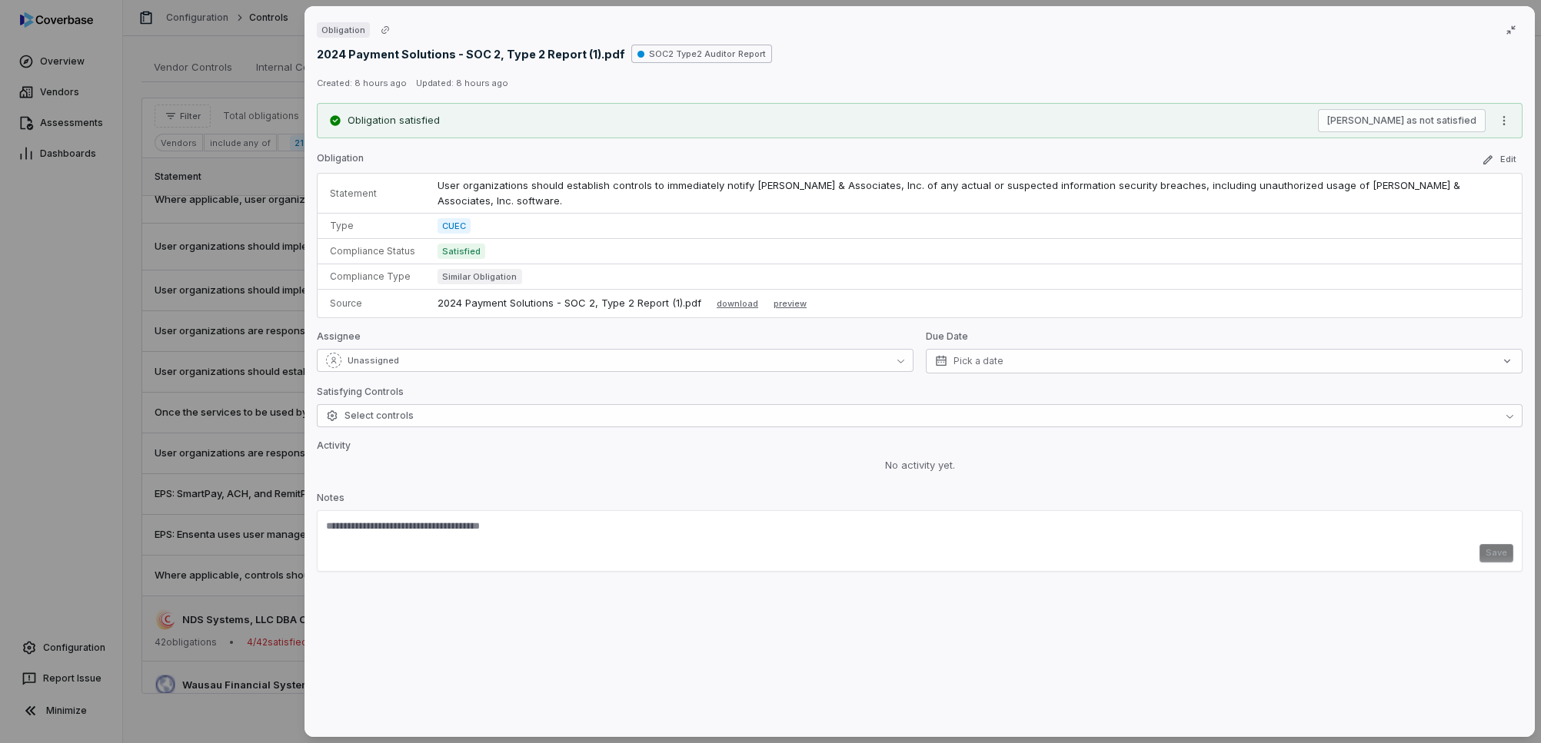
click at [211, 298] on div "Obligation 2024 Payment Solutions - SOC 2, Type 2 Report (1).pdf SOC2 Type2 Aud…" at bounding box center [770, 371] width 1541 height 743
